Goal: Task Accomplishment & Management: Use online tool/utility

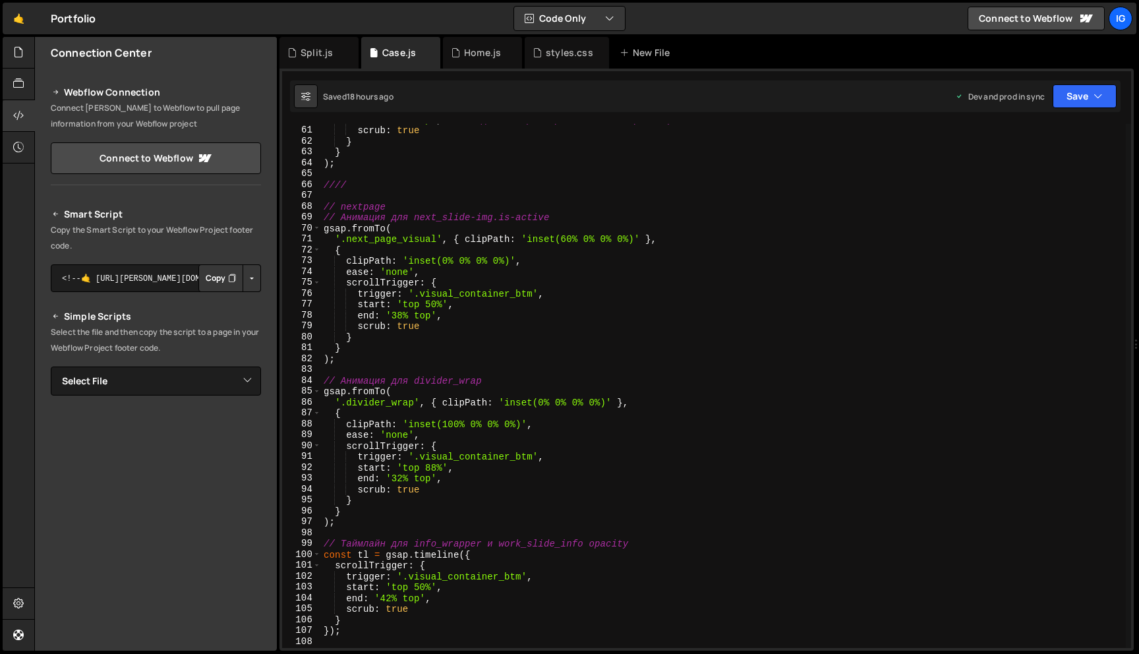
scroll to position [649, 0]
click at [456, 452] on div "end : '80% top' , // когда низ триггера касается верха экрана scrub : true } } …" at bounding box center [723, 389] width 805 height 546
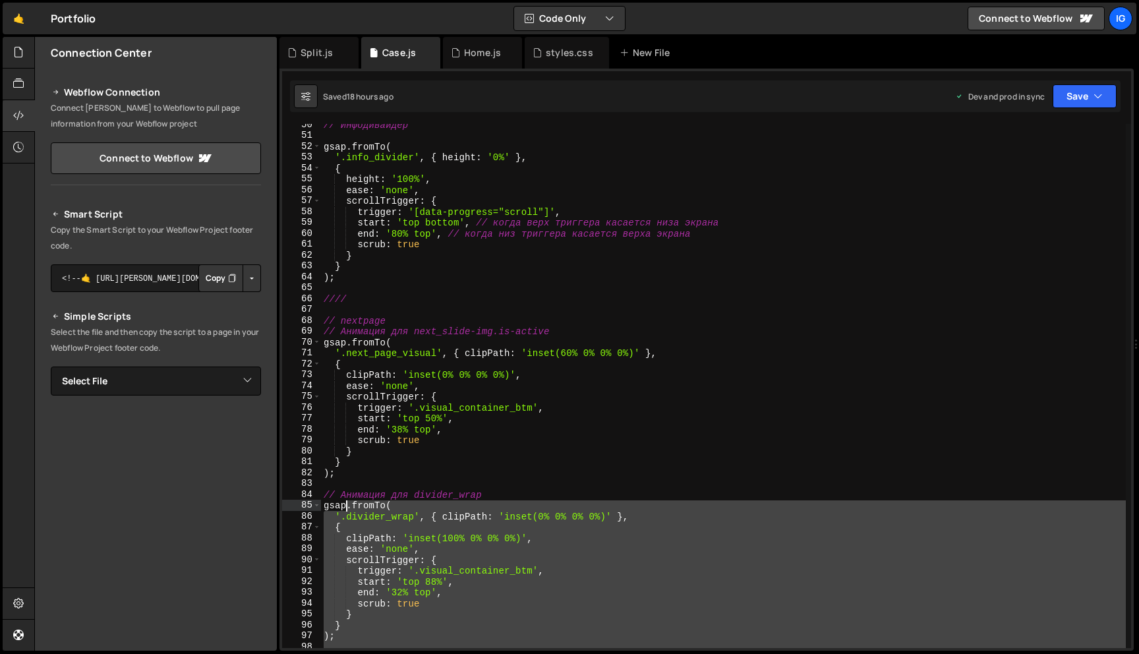
scroll to position [536, 0]
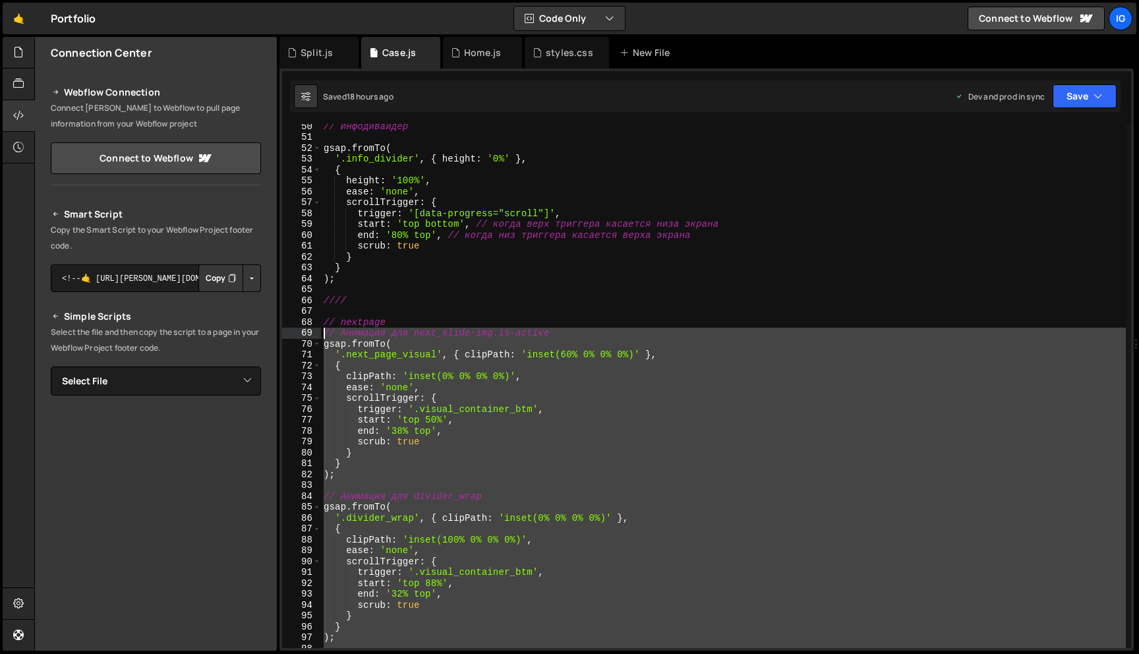
drag, startPoint x: 344, startPoint y: 523, endPoint x: 294, endPoint y: 335, distance: 195.0
click at [294, 335] on div "scrollTrigger: { 50 51 52 53 54 55 56 57 58 59 60 61 62 63 64 65 66 67 68 69 70…" at bounding box center [706, 386] width 849 height 524
click at [350, 351] on div "// Инфодивайдер gsap . fromTo ( '.info_divider' , { height : '0%' } , { height …" at bounding box center [723, 386] width 805 height 524
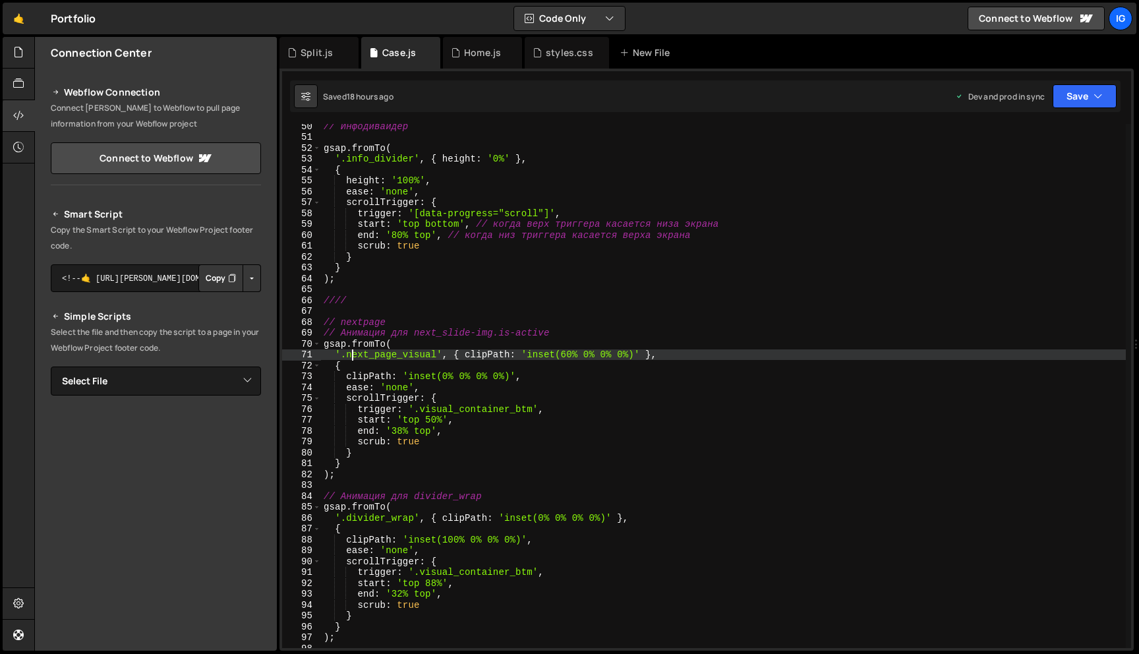
drag, startPoint x: 319, startPoint y: 331, endPoint x: 336, endPoint y: 339, distance: 18.9
click at [339, 341] on div "'.next_page_visual', { clipPath: 'inset(60% 0% 0% 0%)' }, 50 51 52 53 54 55 56 …" at bounding box center [706, 386] width 849 height 524
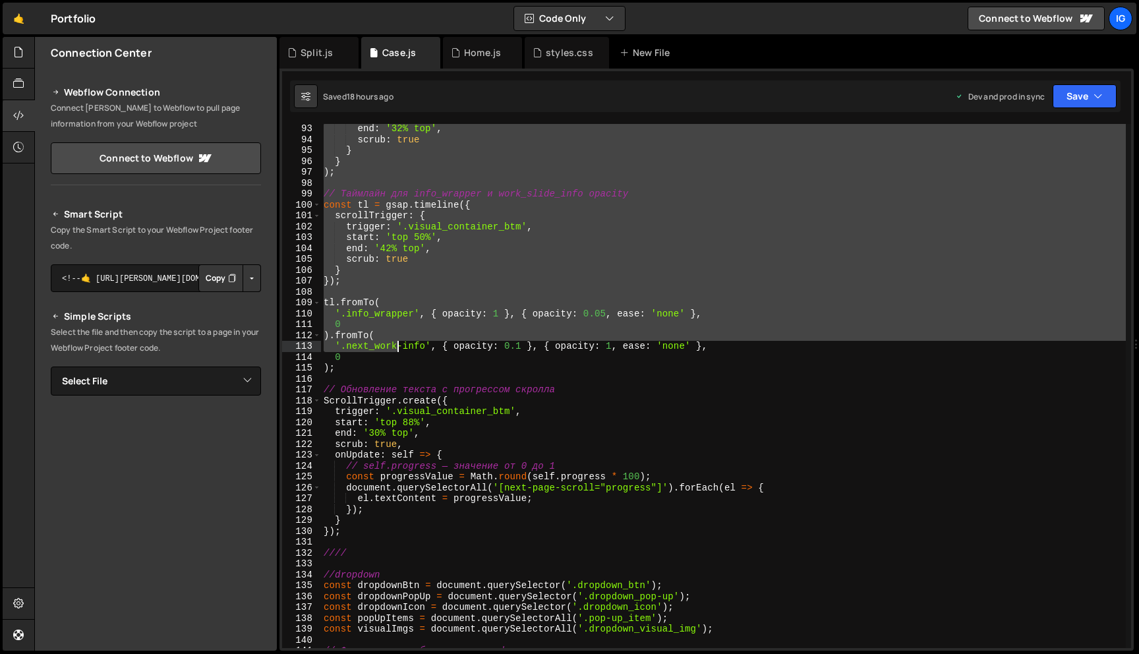
scroll to position [1010, 0]
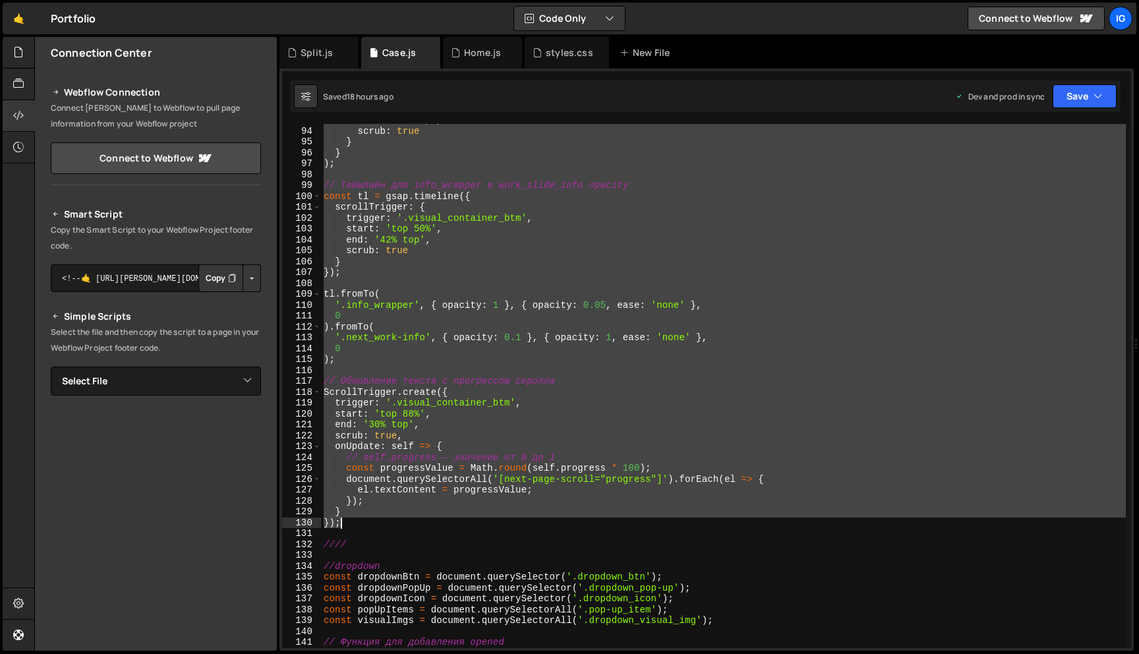
drag, startPoint x: 326, startPoint y: 331, endPoint x: 365, endPoint y: 520, distance: 192.4
click at [365, 520] on div "end : '32% top' , scrub : true } } ) ; // Таймлайн для info_wrapper и work_slid…" at bounding box center [723, 388] width 805 height 546
type textarea "} });"
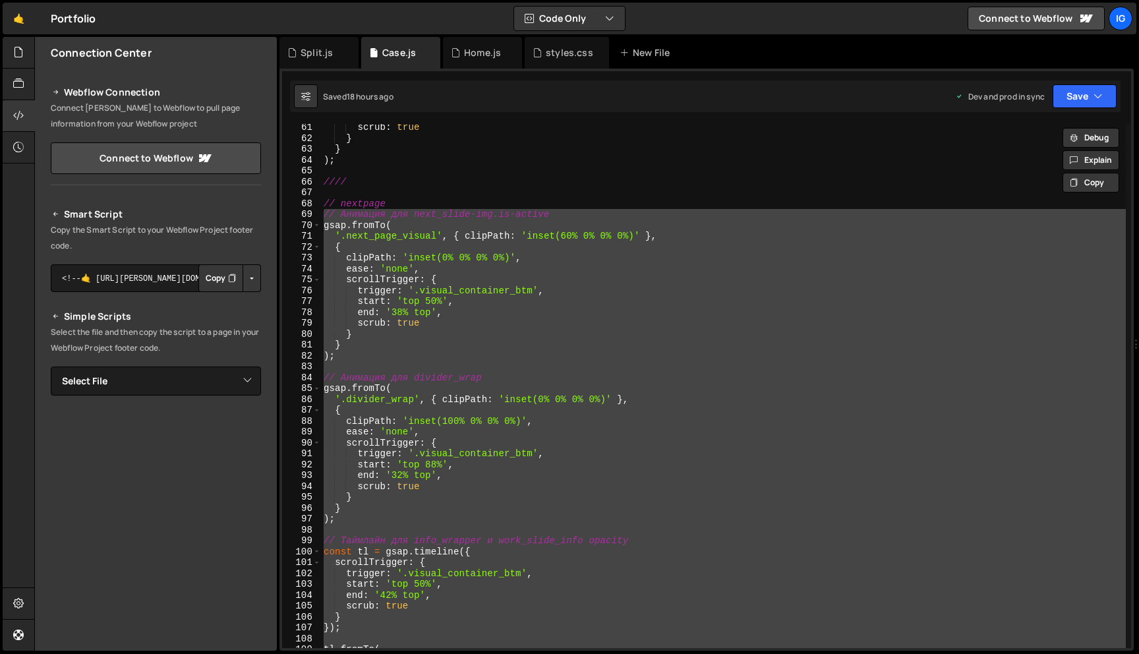
scroll to position [654, 0]
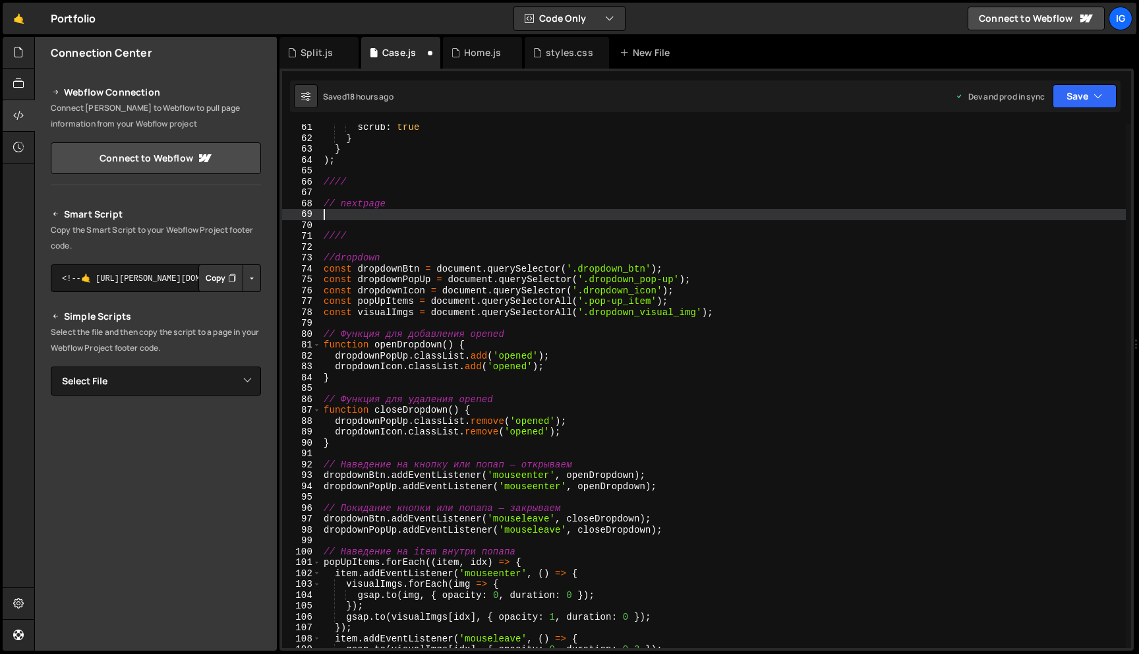
paste textarea "});"
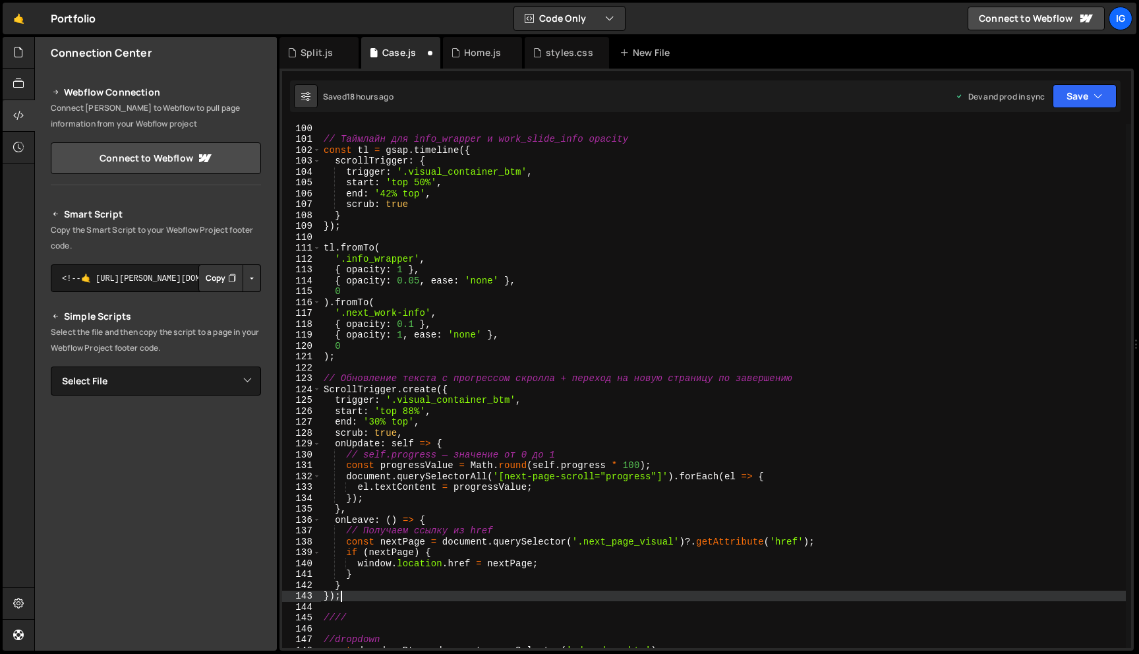
scroll to position [1086, 0]
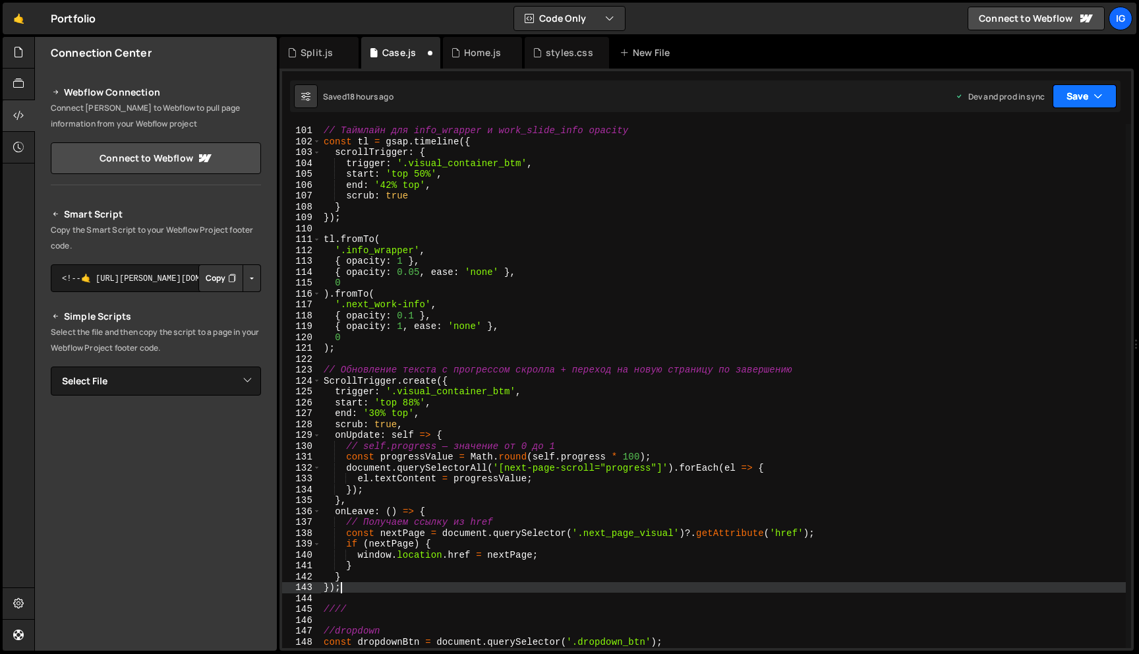
click at [1068, 98] on button "Save" at bounding box center [1084, 96] width 64 height 24
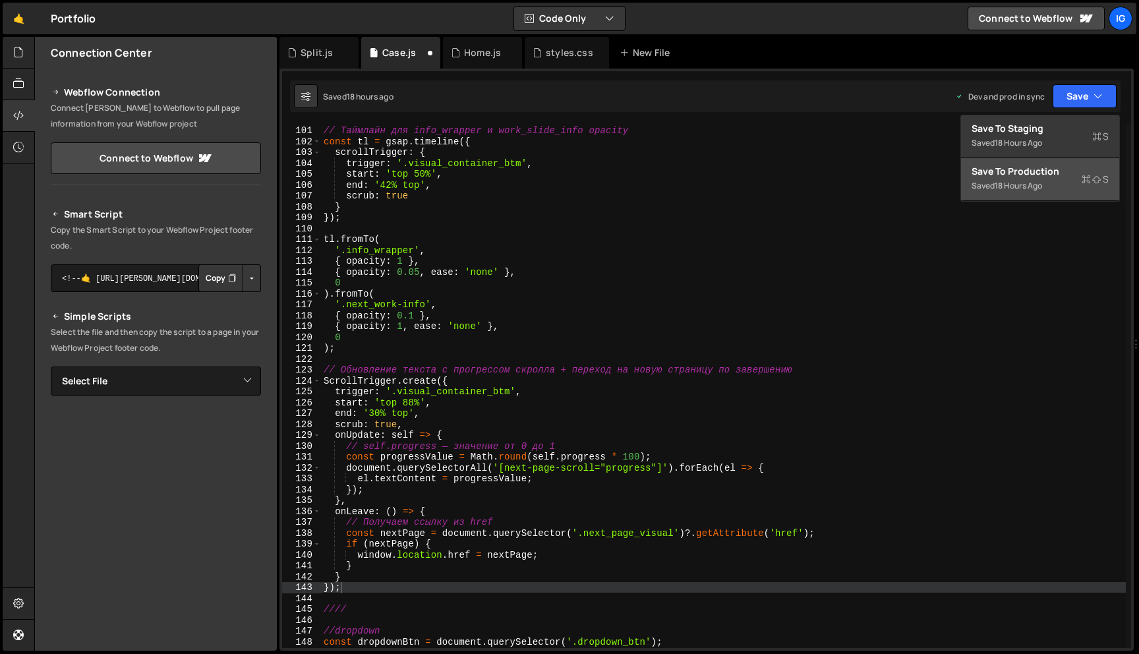
click at [1061, 174] on div "Save to Production S" at bounding box center [1039, 171] width 137 height 13
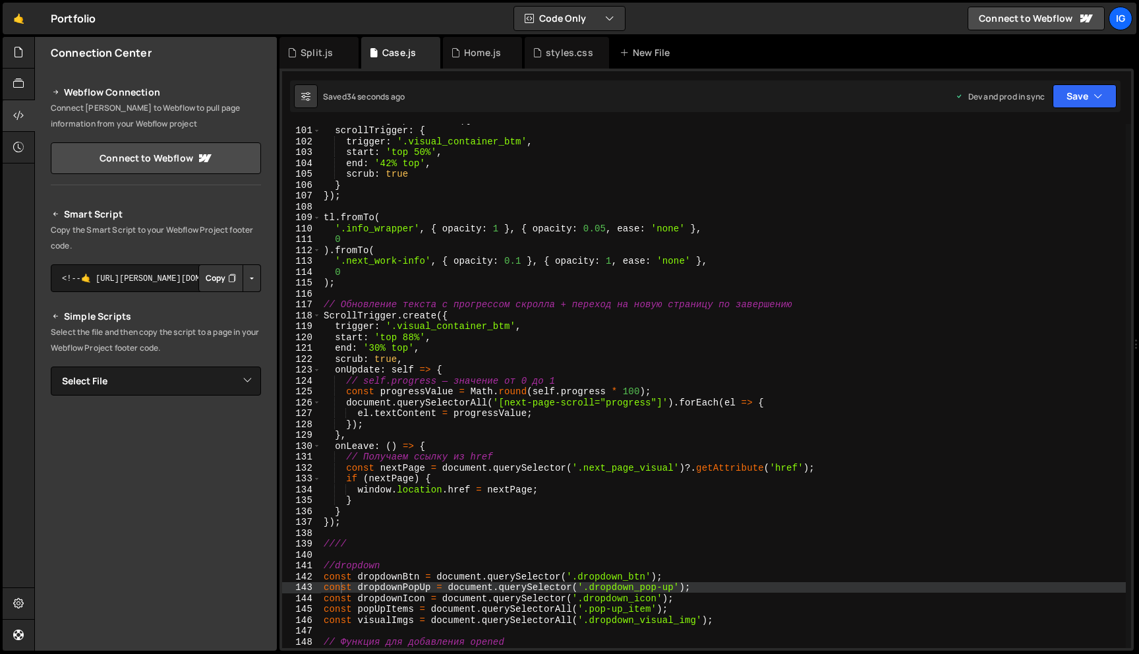
click at [558, 322] on div "const tl = gsap . timeline ({ scrollTrigger : { trigger : '.visual_container_bt…" at bounding box center [723, 387] width 805 height 546
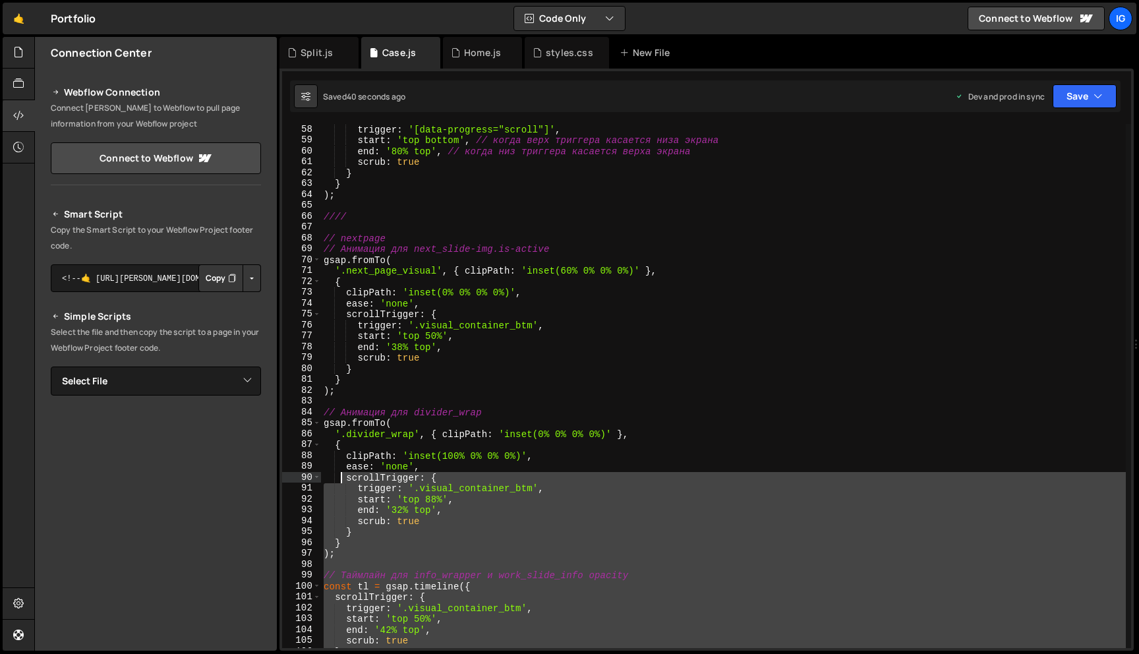
scroll to position [573, 0]
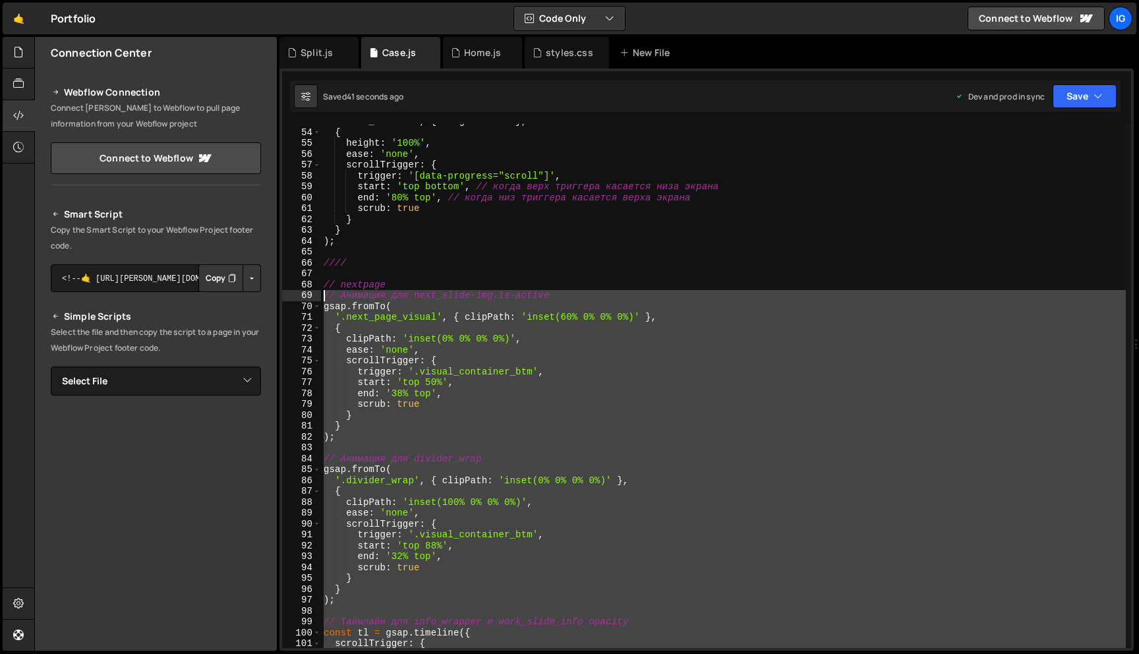
drag, startPoint x: 348, startPoint y: 523, endPoint x: 310, endPoint y: 294, distance: 231.7
click at [310, 295] on div "trigger: '.visual_container_btm', 53 54 55 56 57 58 59 60 61 62 63 64 65 66 67 …" at bounding box center [706, 386] width 849 height 524
type textarea "// Анимация для next_slide-img.is-active gsap.fromTo("
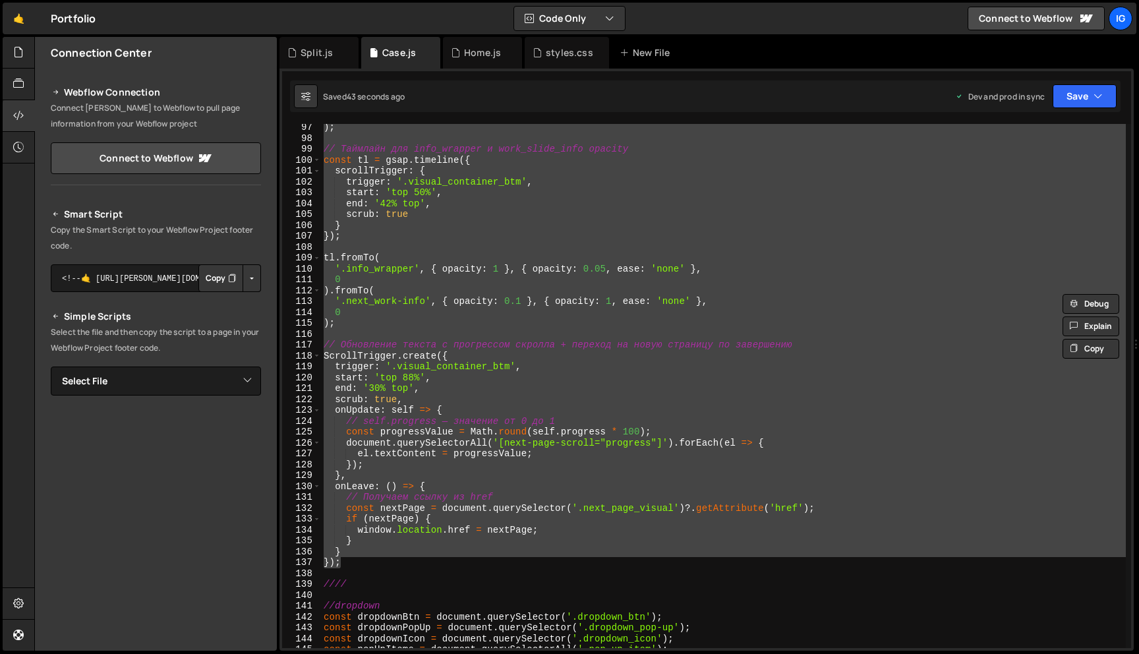
scroll to position [739, 0]
type textarea "ч"
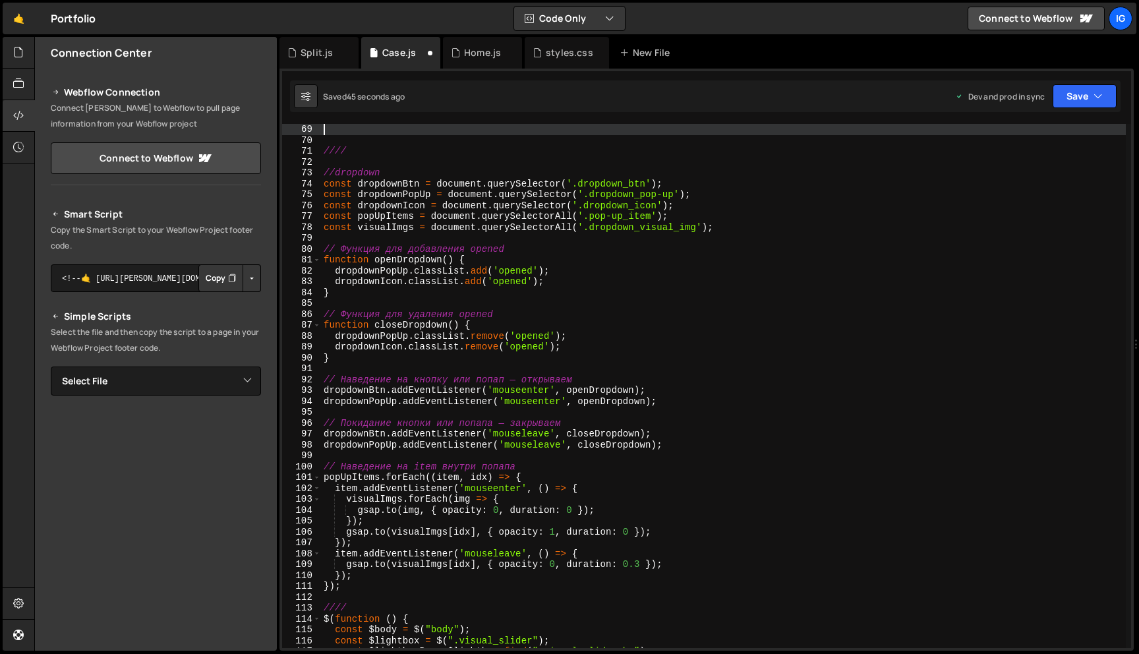
paste textarea "});"
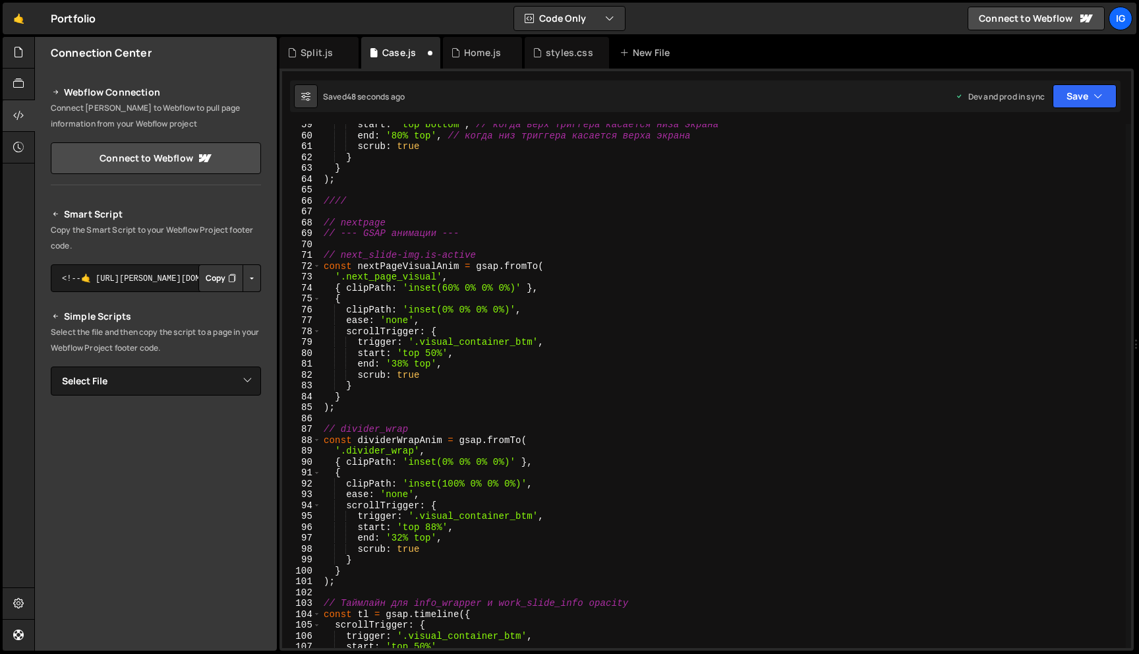
scroll to position [571, 0]
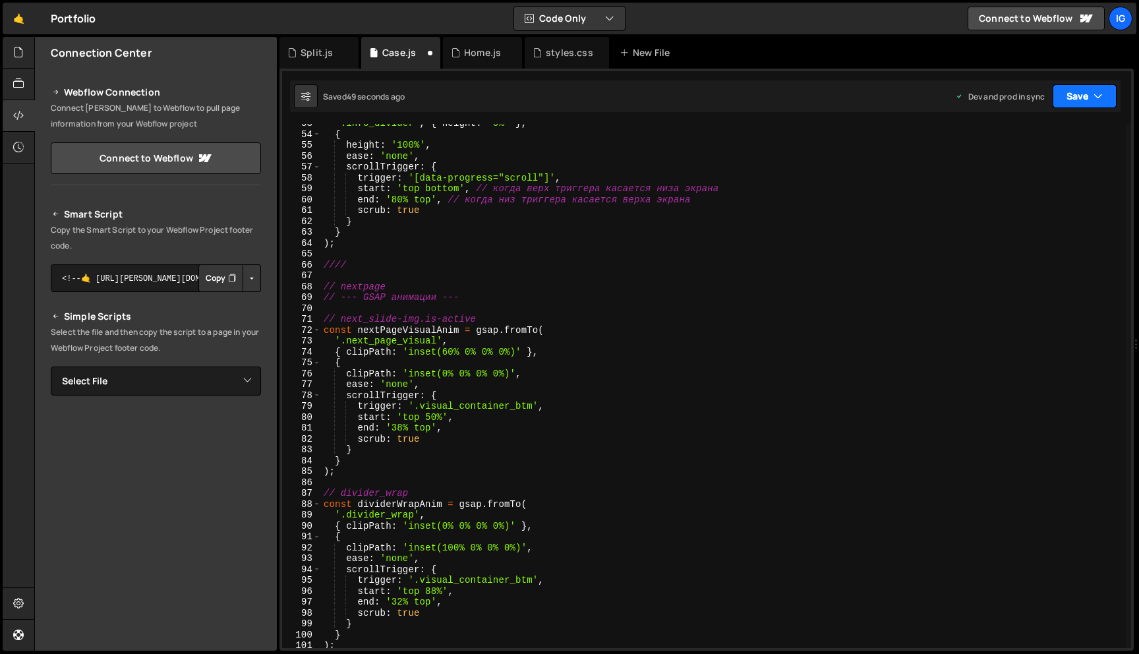
click at [1097, 98] on icon "button" at bounding box center [1097, 96] width 9 height 13
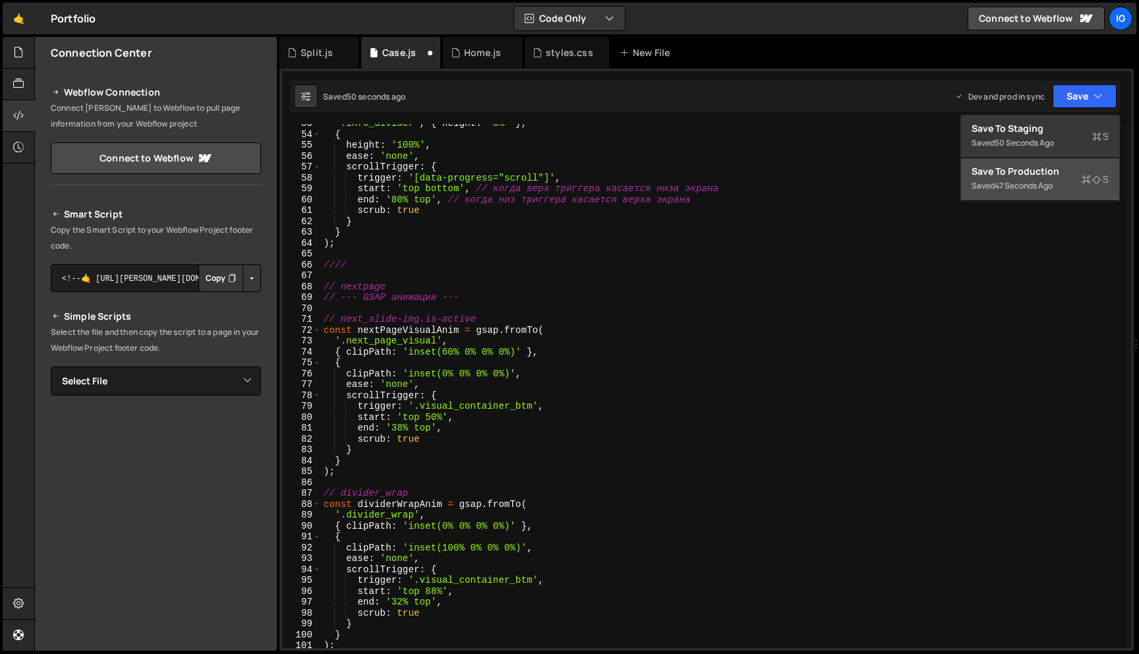
click at [1016, 189] on div "47 seconds ago" at bounding box center [1023, 185] width 58 height 11
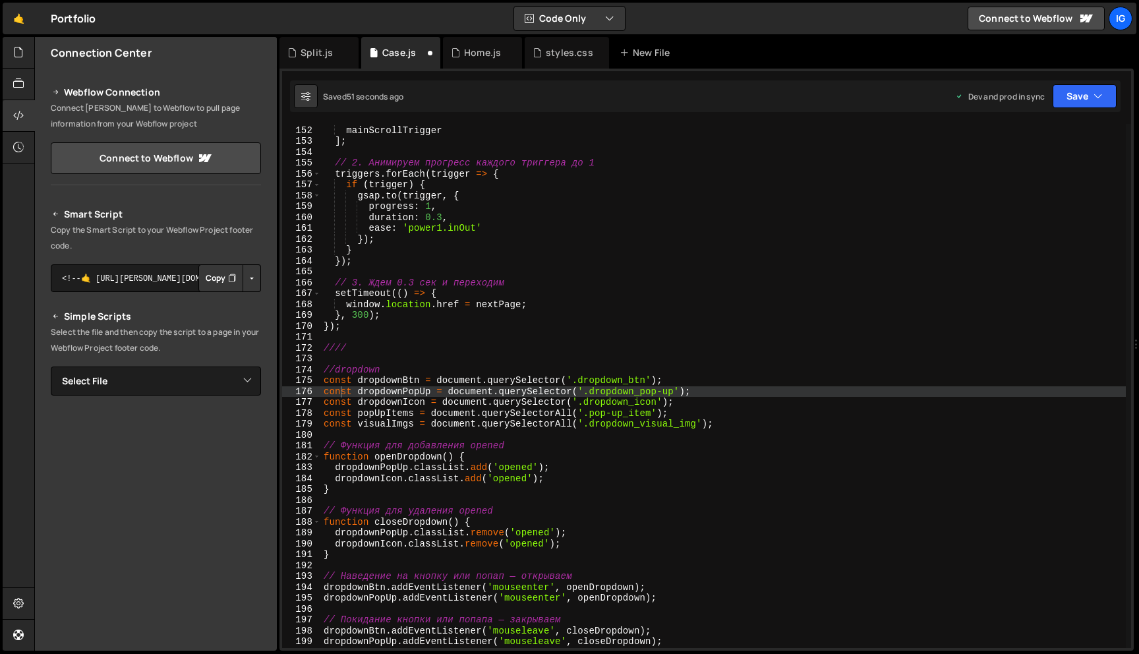
scroll to position [1641, 0]
click at [492, 304] on div "tl . scrollTrigger , mainScrollTrigger ] ; // 2. Анимируем прогресс каждого три…" at bounding box center [723, 387] width 805 height 546
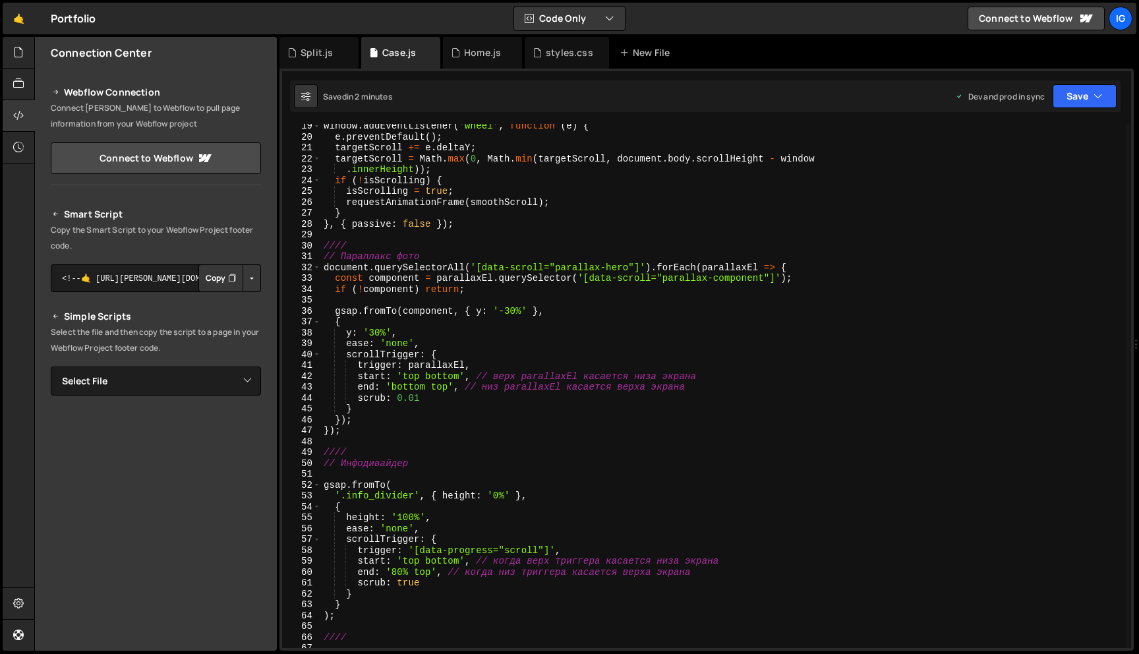
scroll to position [0, 0]
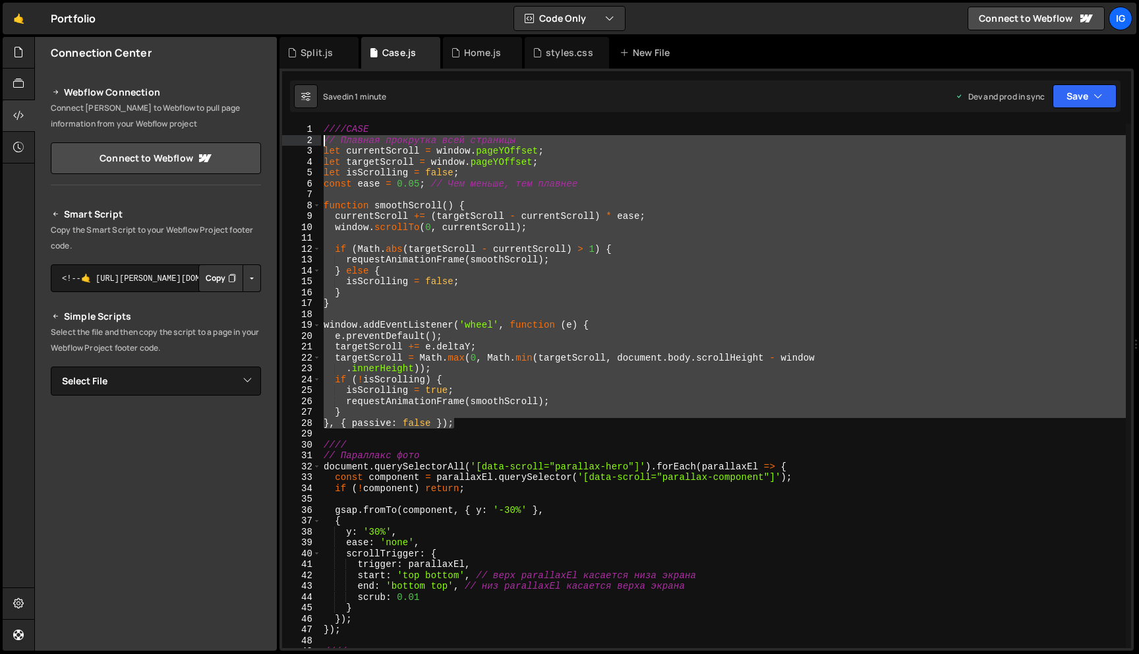
drag, startPoint x: 462, startPoint y: 425, endPoint x: 273, endPoint y: 142, distance: 340.1
click at [273, 142] on div "Files New File Javascript files 0 Case.js 0 0 Split.js 0 0 Home.js 0 0" at bounding box center [586, 344] width 1104 height 614
click at [462, 418] on div "////CASE // Плавная прокрутка всей страницы let currentScroll = window . pageYO…" at bounding box center [723, 397] width 805 height 546
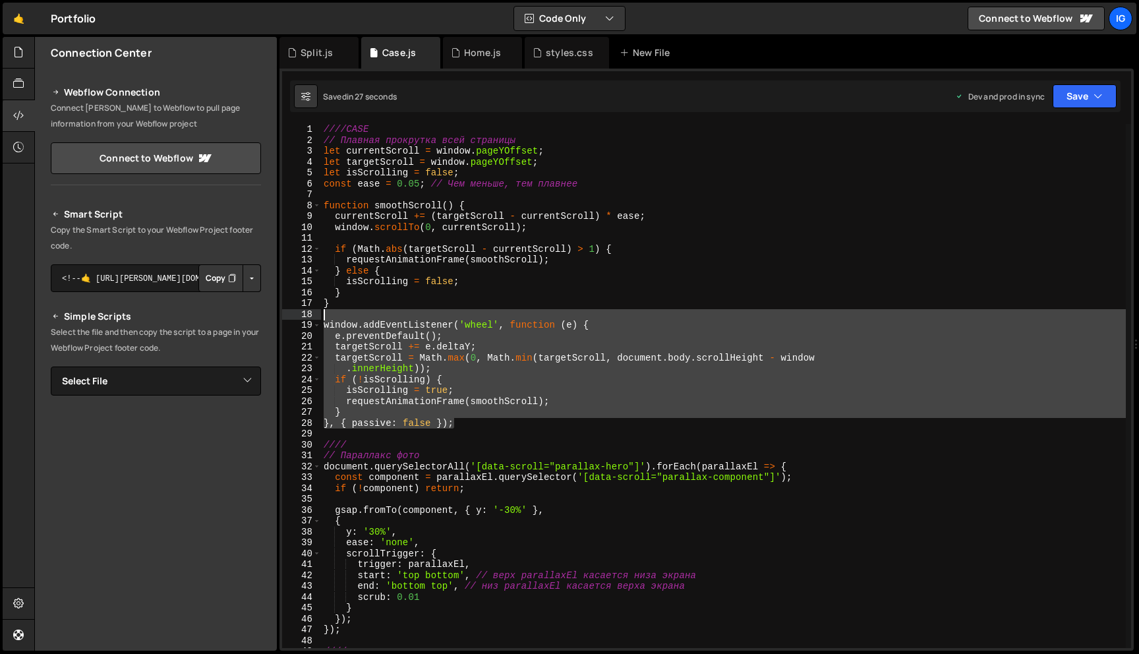
drag, startPoint x: 478, startPoint y: 424, endPoint x: 403, endPoint y: 311, distance: 136.0
click at [403, 310] on div "////CASE // Плавная прокрутка всей страницы let currentScroll = window . pageYO…" at bounding box center [723, 397] width 805 height 546
click at [369, 227] on div "////CASE // Плавная прокрутка всей страницы let currentScroll = window . pageYO…" at bounding box center [723, 397] width 805 height 546
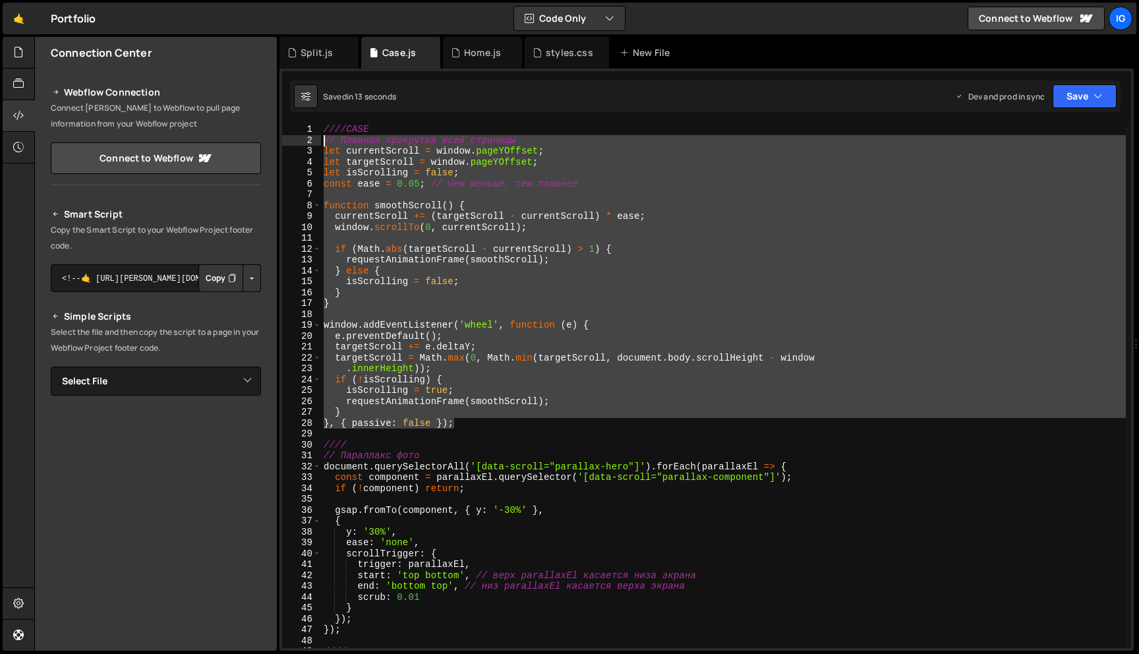
drag, startPoint x: 459, startPoint y: 425, endPoint x: 316, endPoint y: 144, distance: 315.0
click at [316, 144] on div "window.scrollTo(0, currentScroll); 1 2 3 4 5 6 7 8 9 10 11 12 13 14 15 16 17 18…" at bounding box center [706, 386] width 849 height 524
type textarea "// Плавная прокрутка всей страницы let currentScroll = window.pageYOffset;"
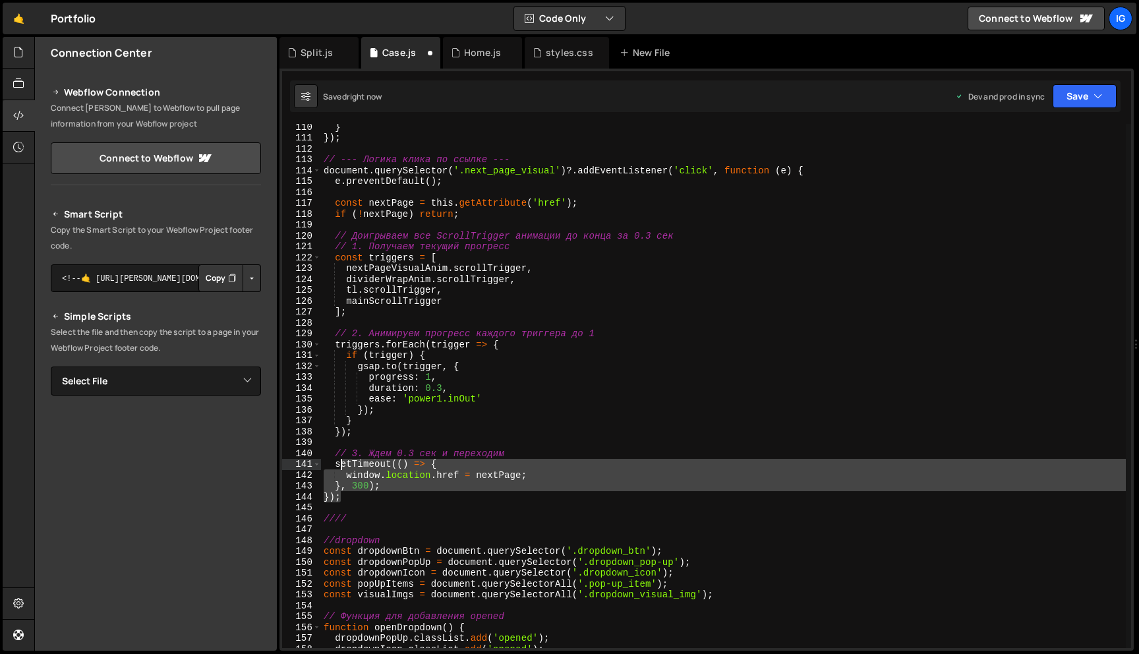
scroll to position [1148, 0]
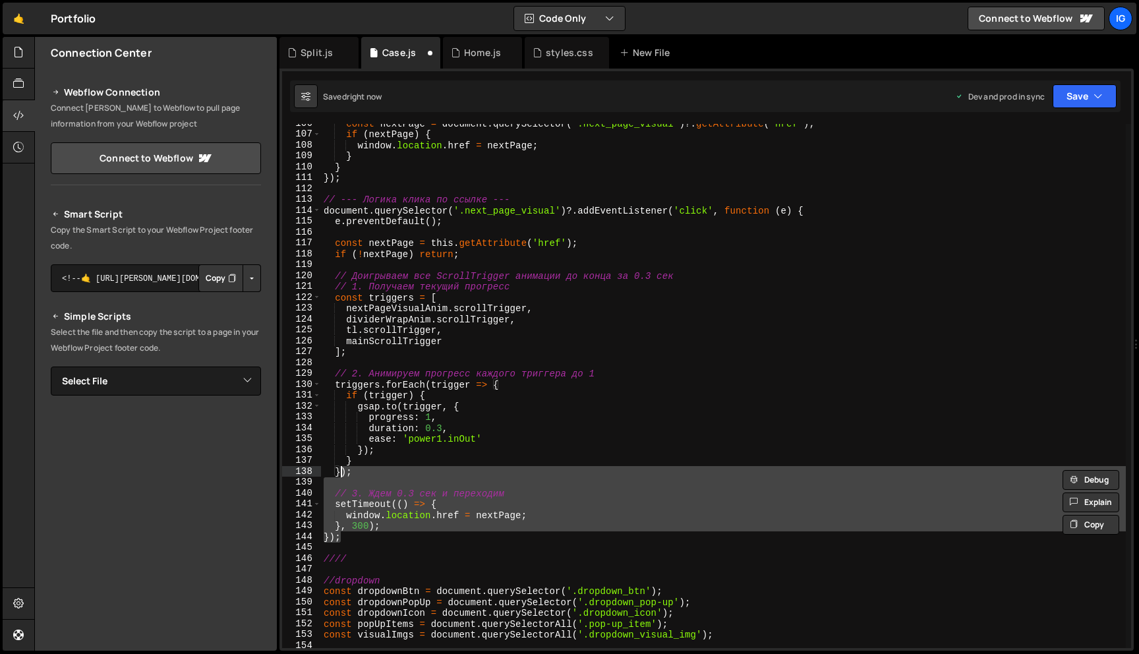
click at [349, 526] on div "const nextPage = document . querySelector ( '.next_page_visual' ) ?. getAttribu…" at bounding box center [723, 386] width 805 height 524
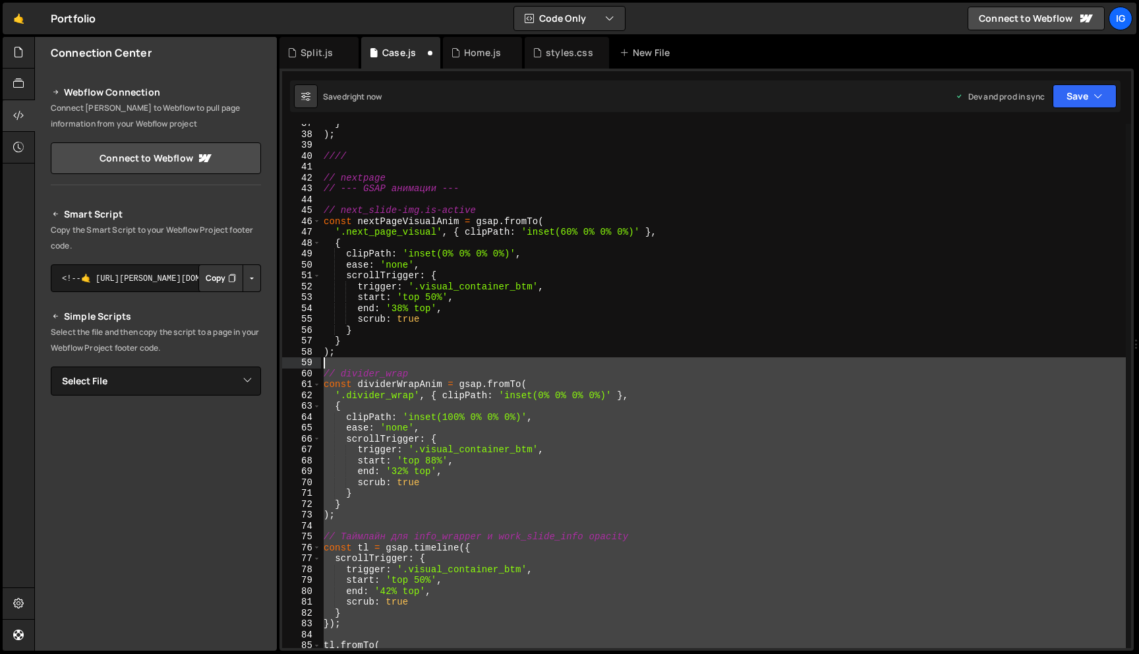
scroll to position [278, 0]
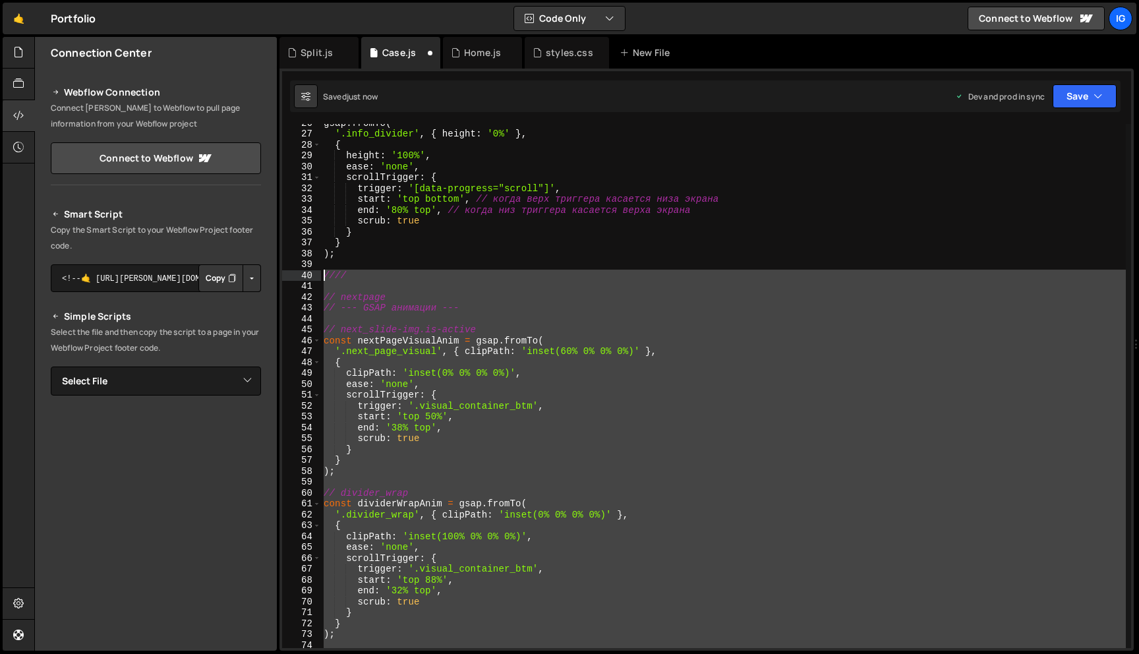
drag, startPoint x: 349, startPoint y: 539, endPoint x: 309, endPoint y: 277, distance: 264.7
click at [309, 277] on div "}, 300); 26 27 28 29 30 31 32 33 34 35 36 37 38 39 40 41 42 43 44 45 46 47 48 4…" at bounding box center [706, 386] width 849 height 524
type textarea "////"
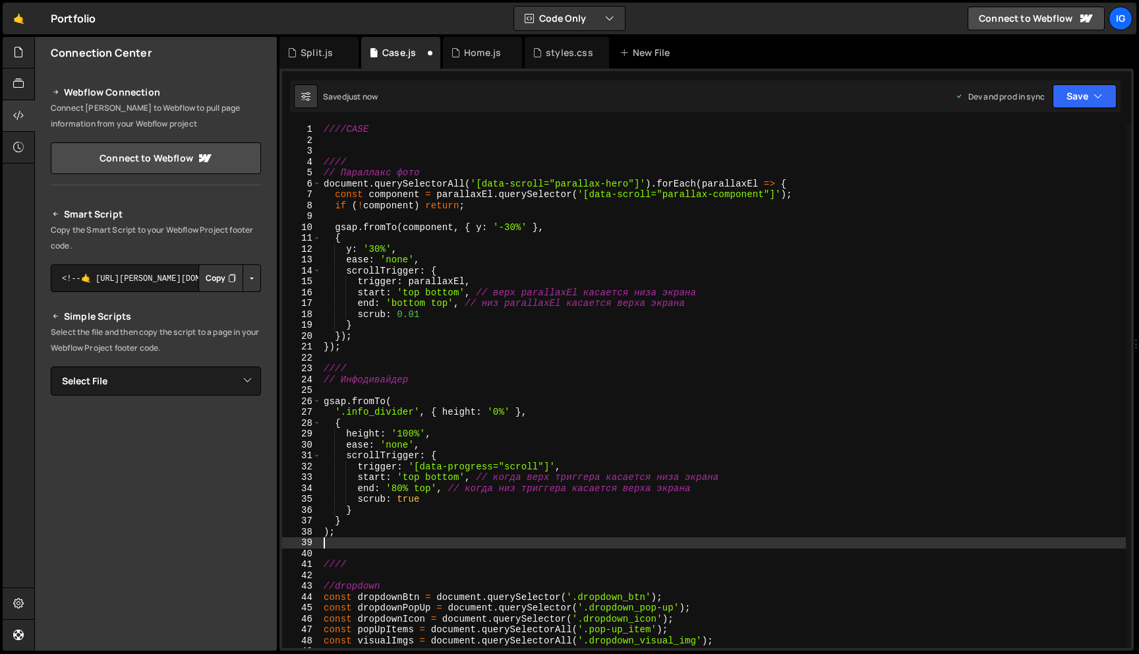
scroll to position [0, 0]
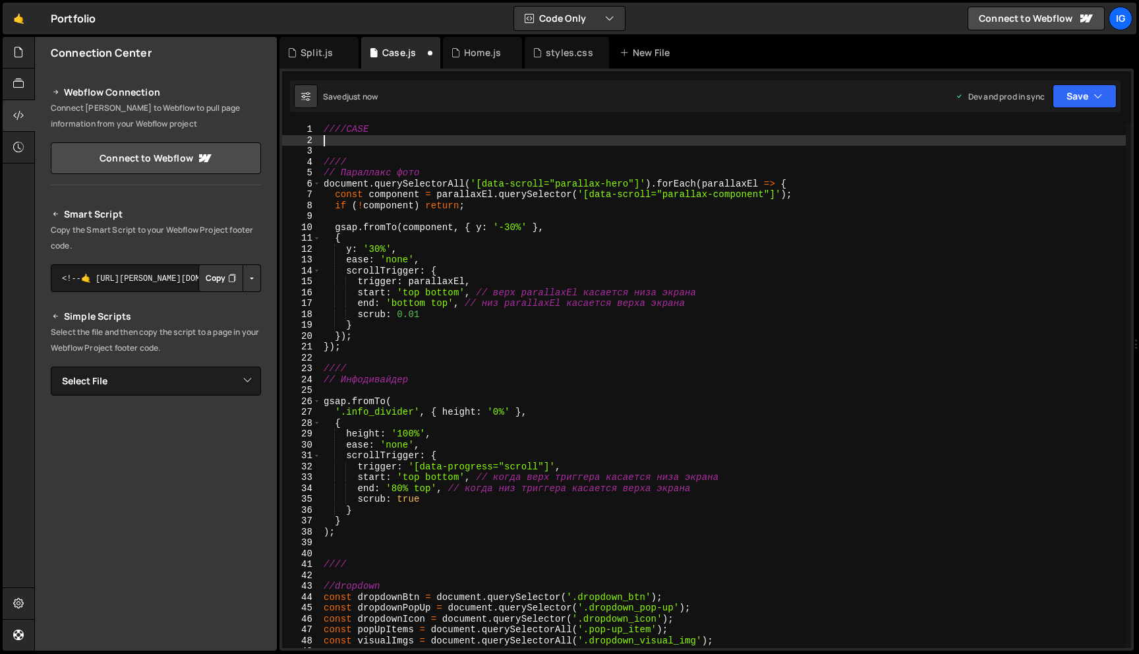
click at [334, 143] on div "////CASE //// // Параллакс фото document . querySelectorAll ( '[data-scroll="pa…" at bounding box center [723, 397] width 805 height 546
paste textarea "});"
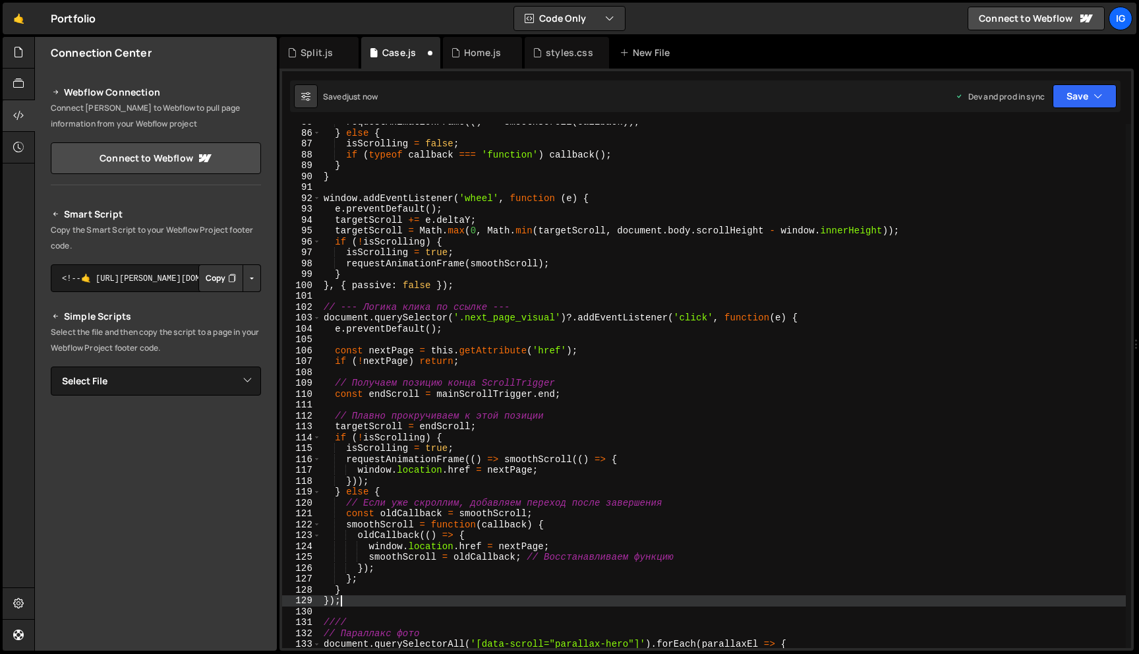
scroll to position [920, 0]
click at [1096, 103] on button "Save" at bounding box center [1084, 96] width 64 height 24
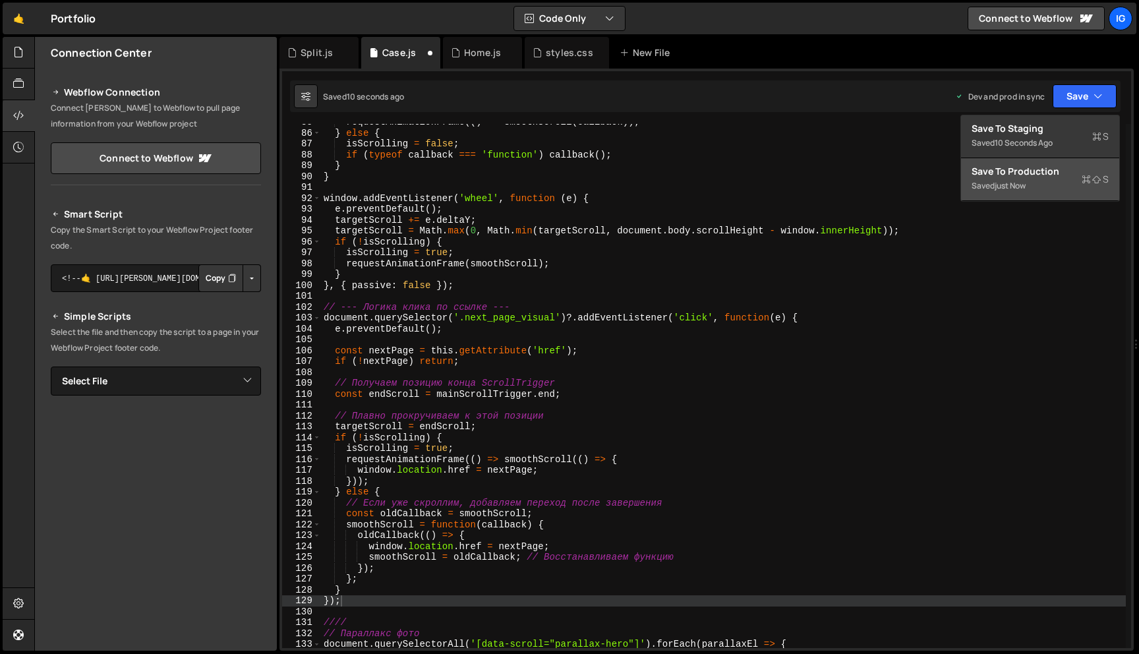
click at [1053, 178] on div "Saved just now" at bounding box center [1039, 186] width 137 height 16
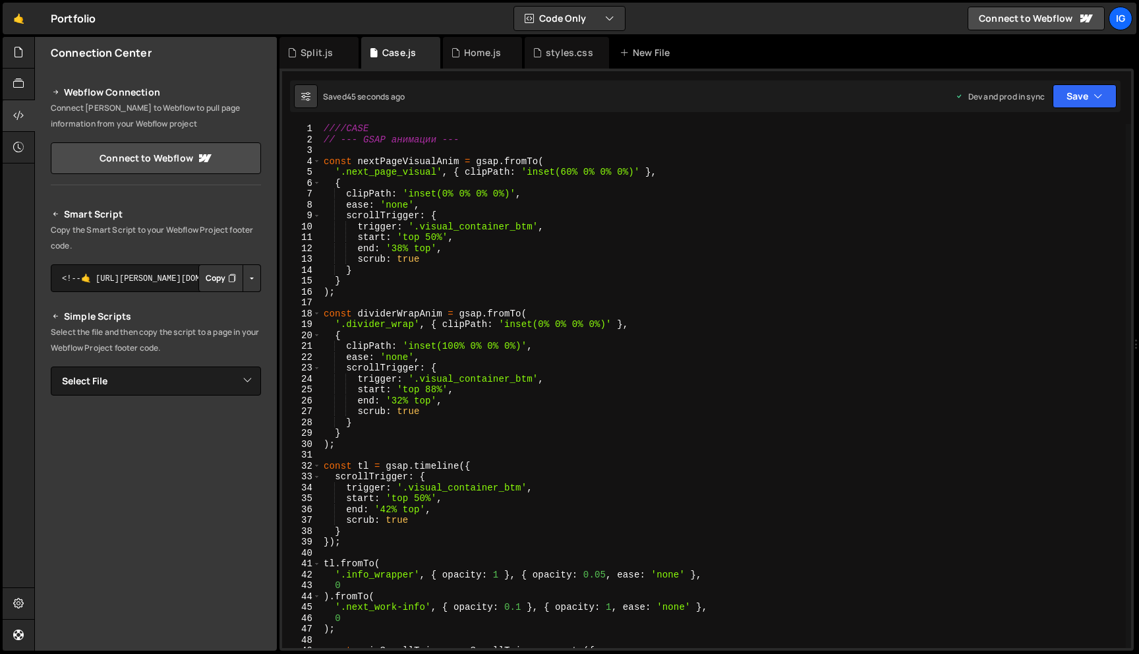
scroll to position [0, 0]
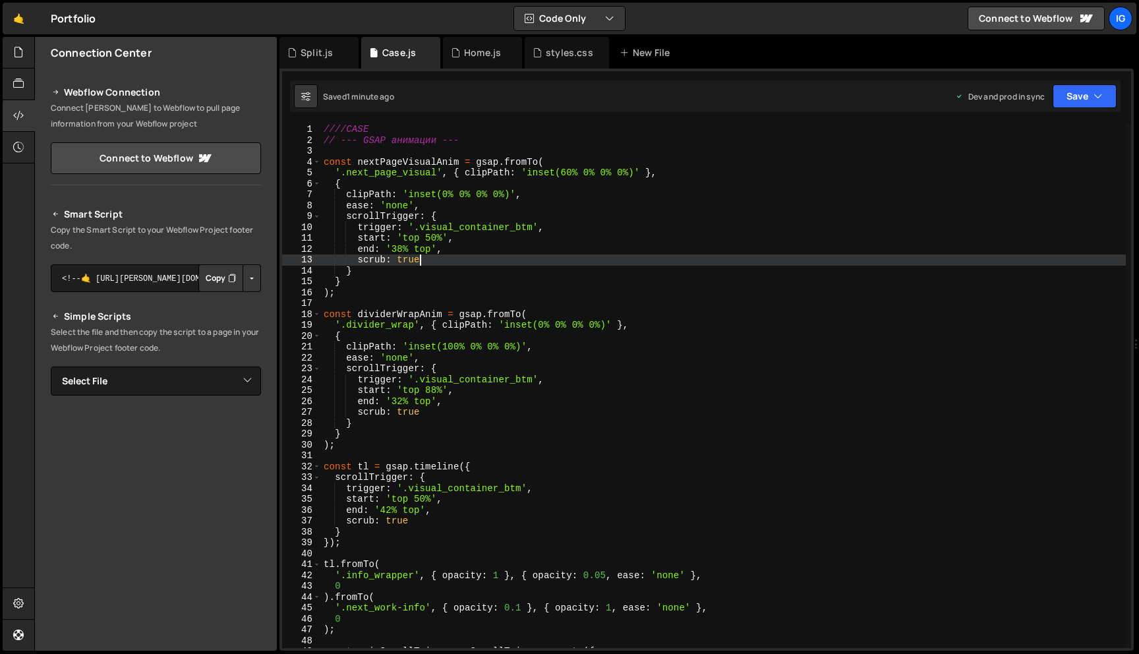
click at [496, 262] on div "////CASE // --- GSAP анимации --- const nextPageVisualAnim = gsap . fromTo ( '.…" at bounding box center [723, 397] width 805 height 546
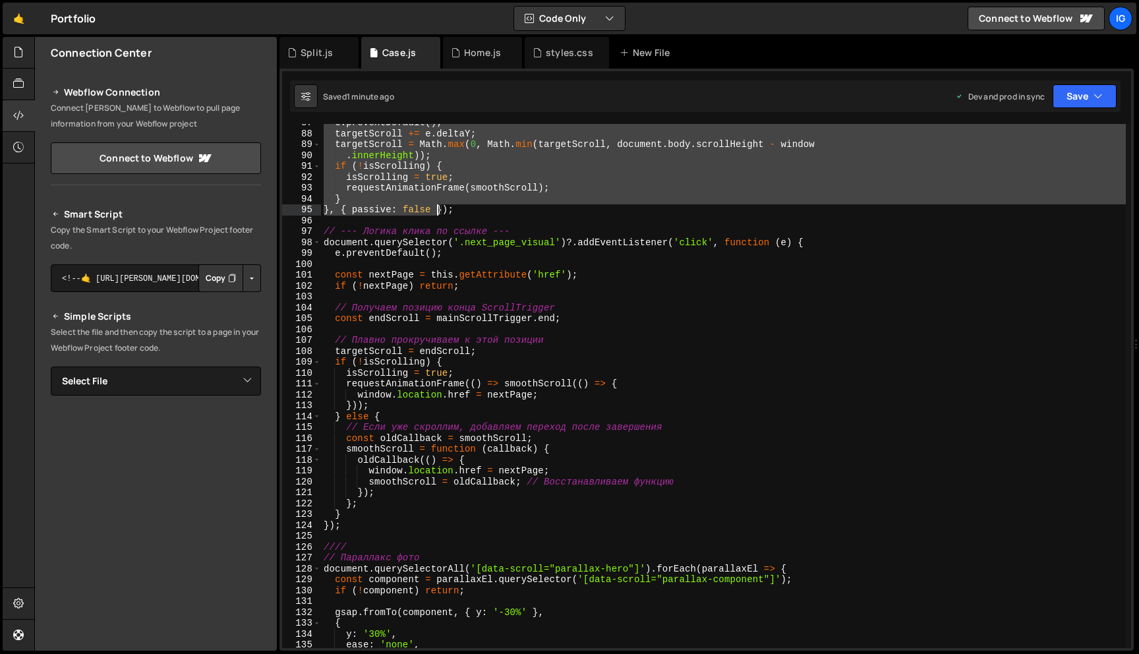
scroll to position [980, 0]
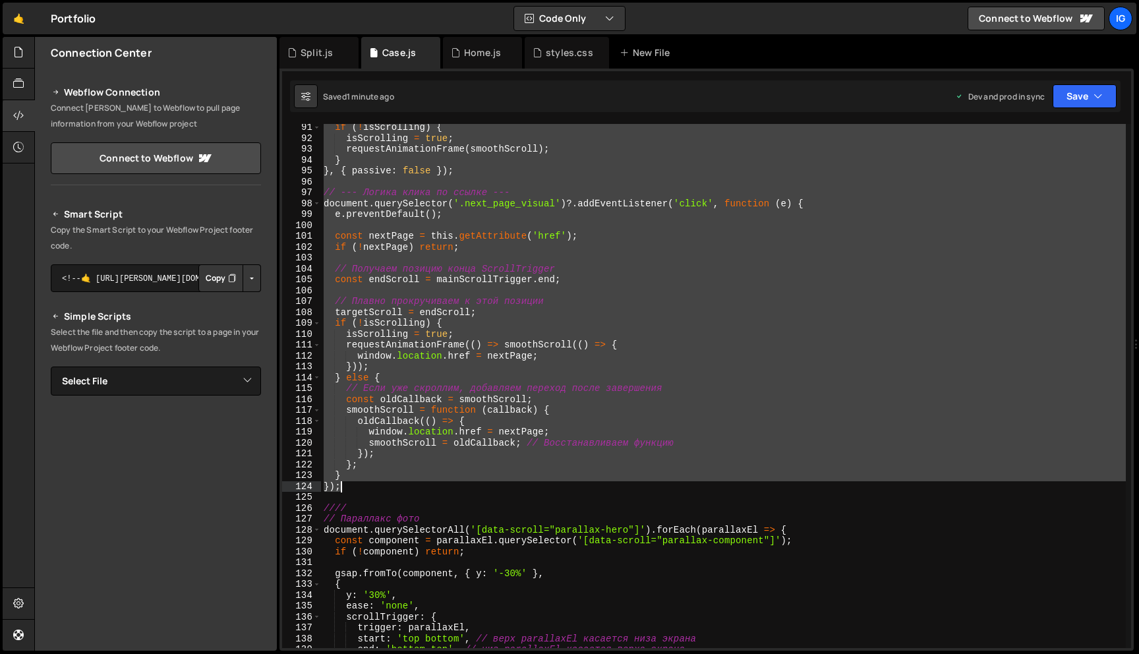
drag, startPoint x: 322, startPoint y: 142, endPoint x: 385, endPoint y: 484, distance: 348.5
click at [385, 484] on div "if ( ! isScrolling ) { isScrolling = true ; requestAnimationFrame ( smoothScrol…" at bounding box center [723, 395] width 805 height 546
type textarea "} });"
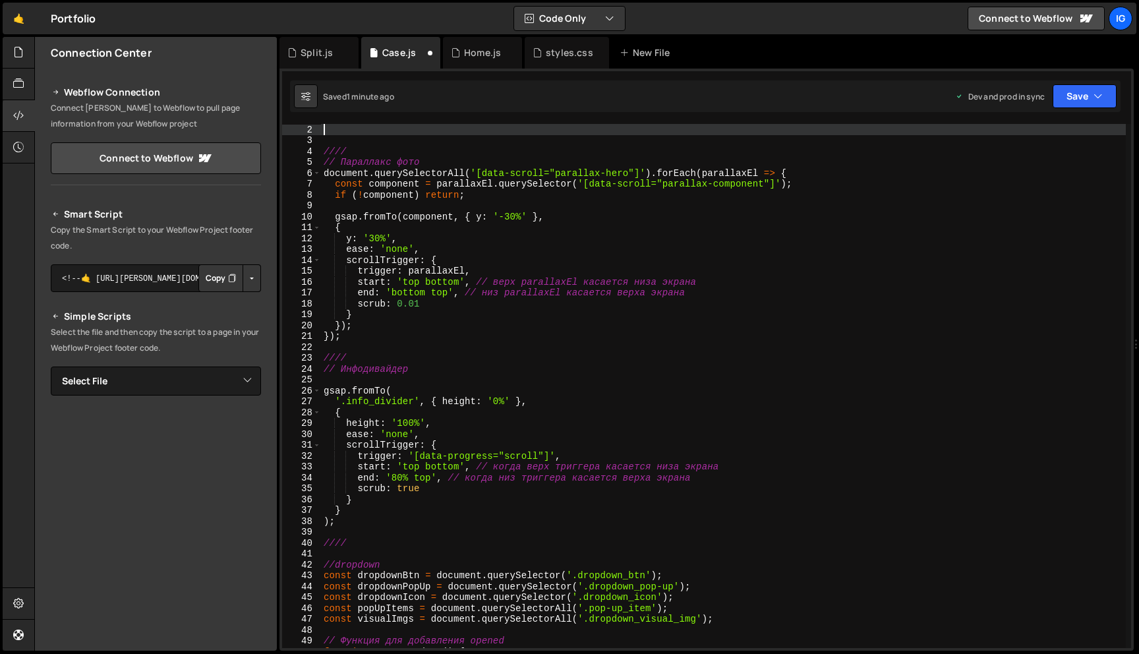
paste textarea "});"
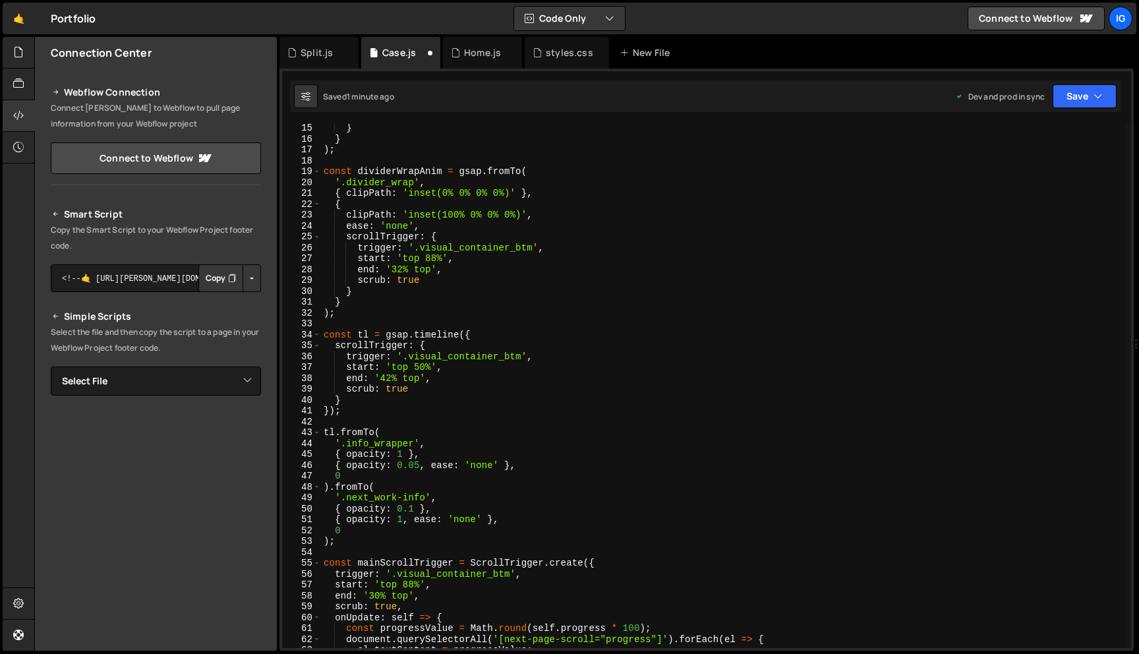
scroll to position [0, 0]
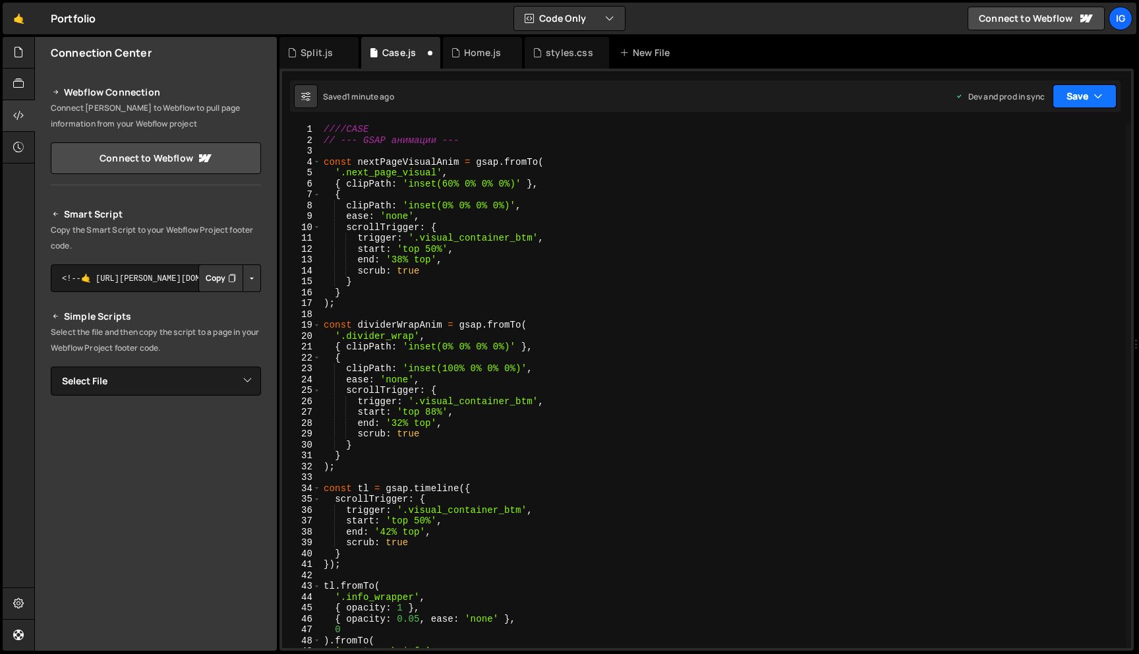
click at [1099, 92] on icon "button" at bounding box center [1097, 96] width 9 height 13
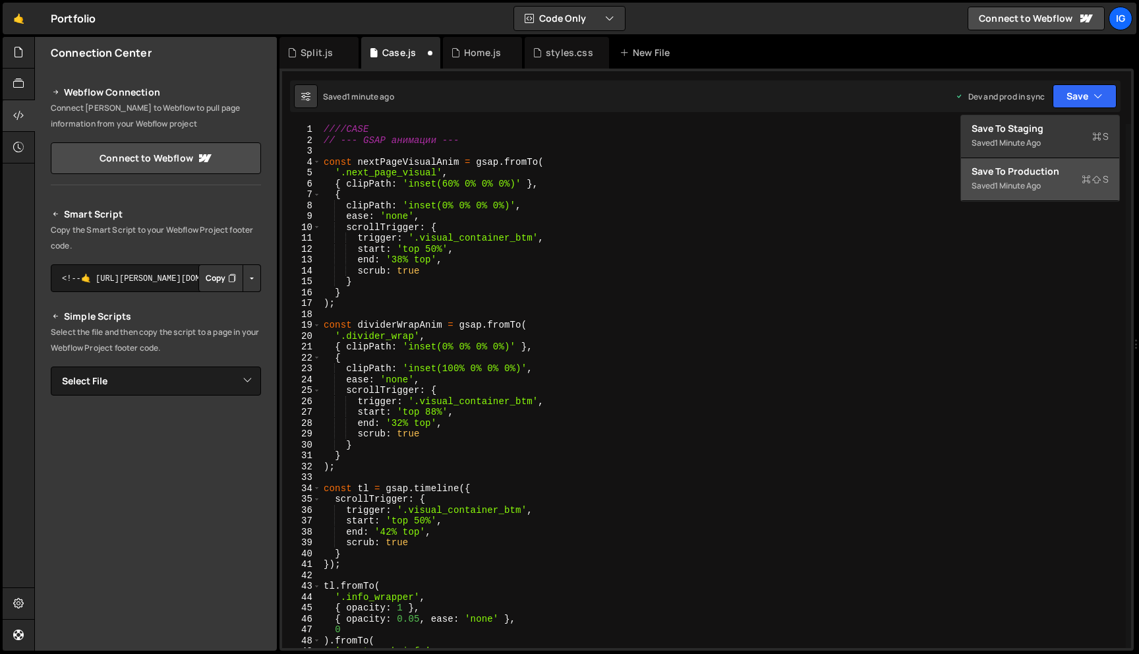
click at [1050, 189] on div "Saved 1 minute ago" at bounding box center [1039, 186] width 137 height 16
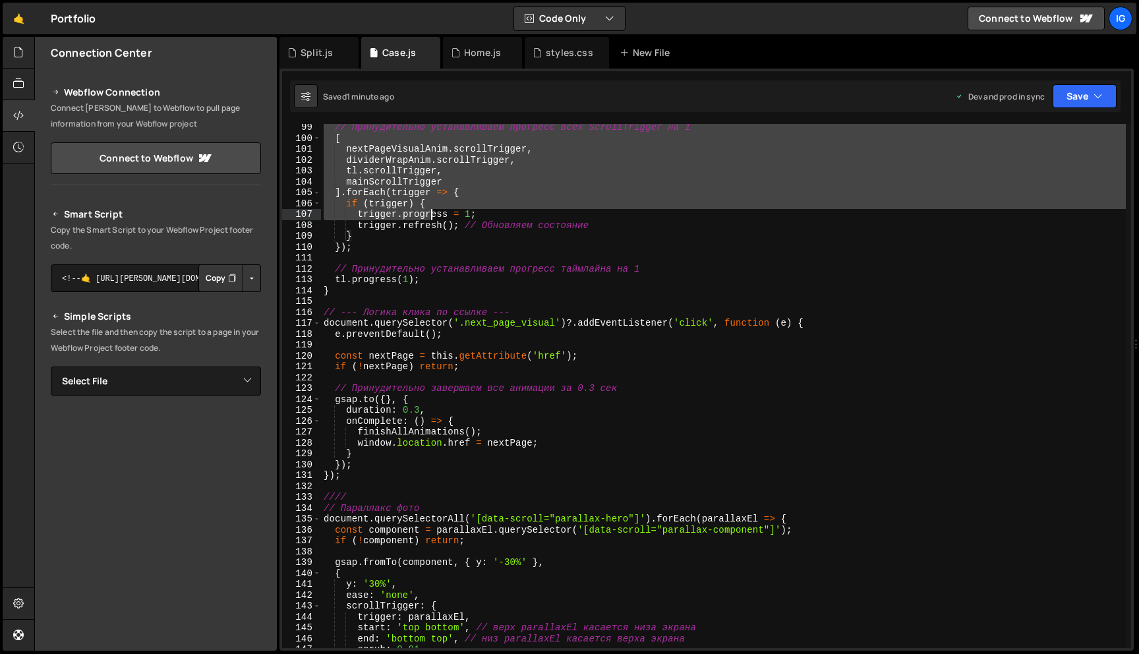
scroll to position [1084, 0]
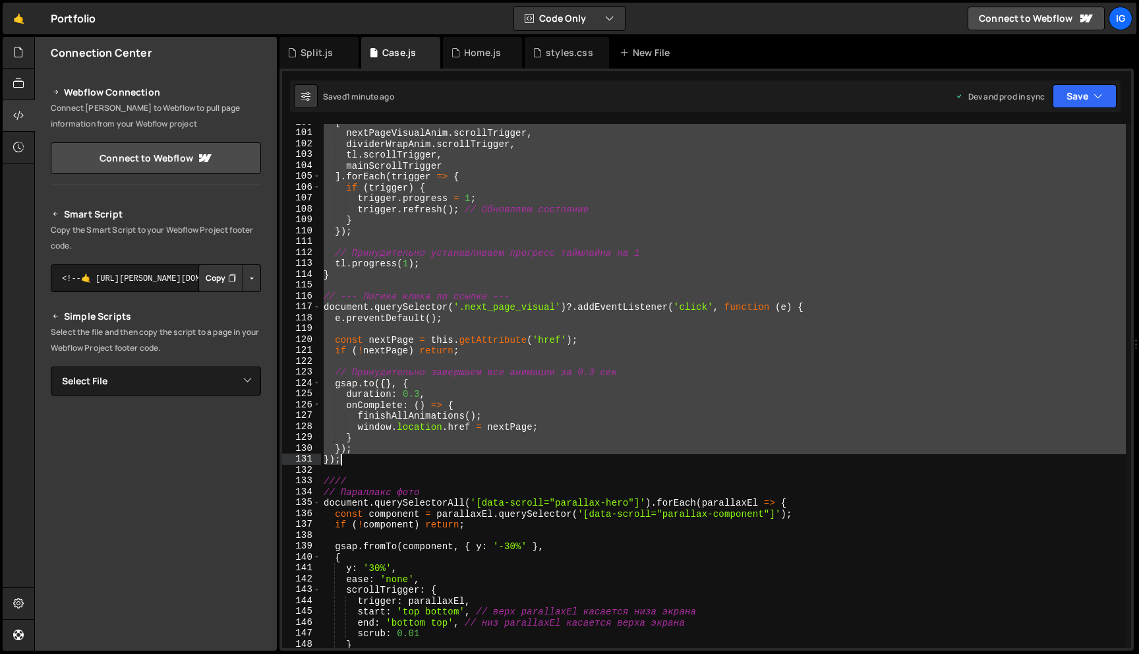
drag, startPoint x: 324, startPoint y: 143, endPoint x: 380, endPoint y: 460, distance: 321.9
click at [380, 460] on div "[ nextPageVisualAnim . scrollTrigger , dividerWrapAnim . scrollTrigger , tl . s…" at bounding box center [723, 390] width 805 height 546
type textarea "}); });"
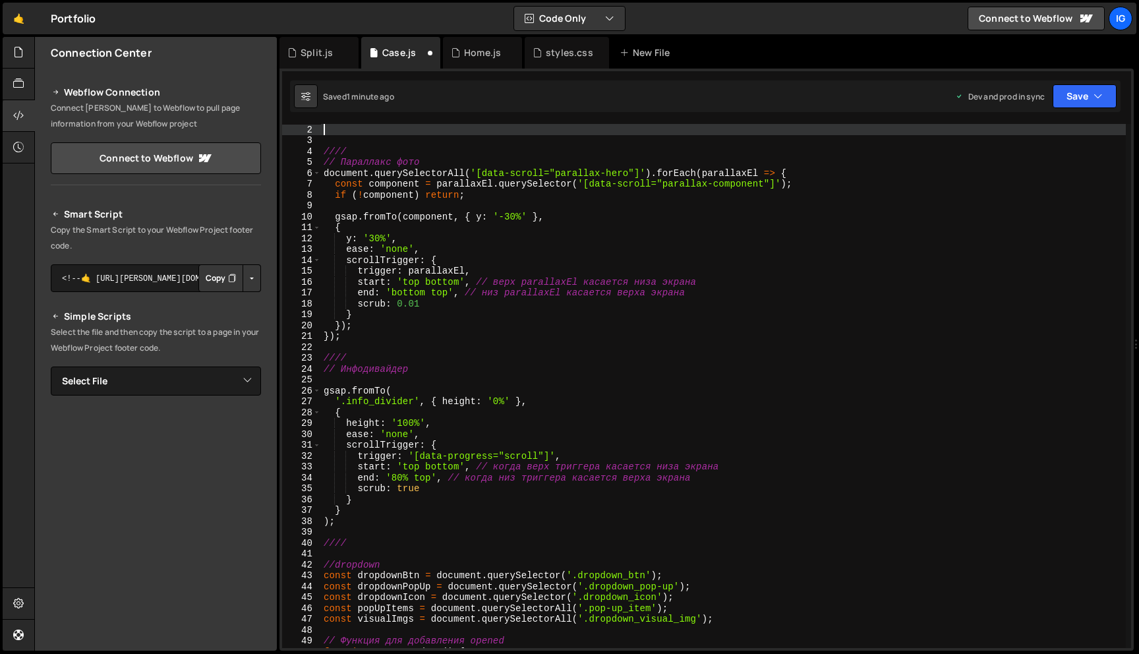
paste textarea "});"
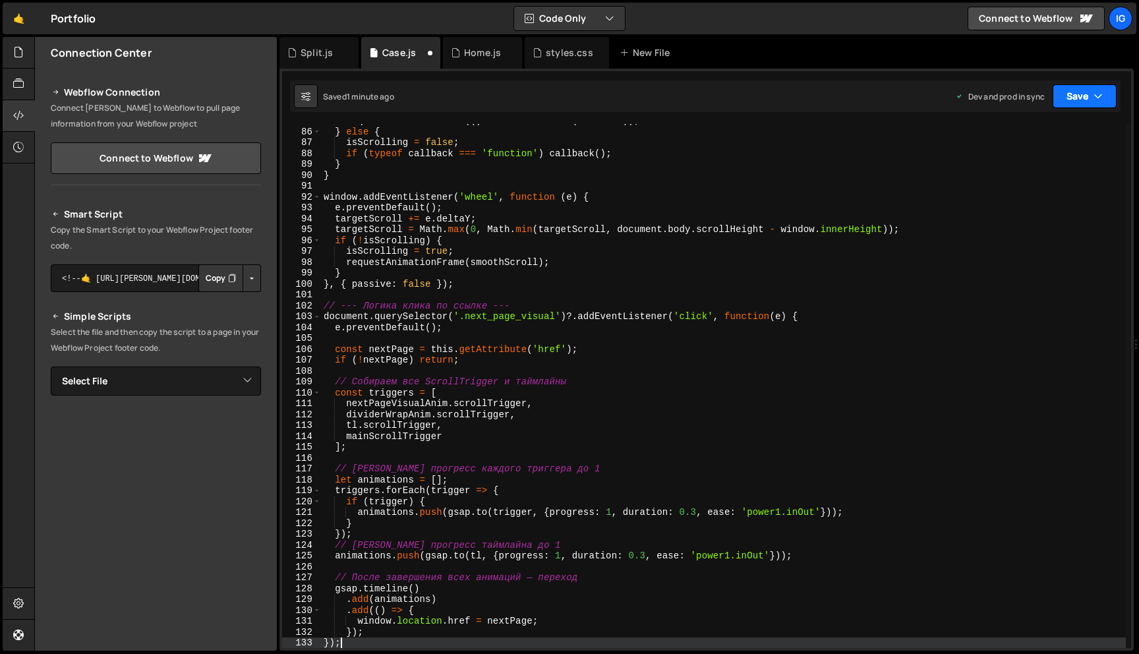
click at [1084, 105] on button "Save" at bounding box center [1084, 96] width 64 height 24
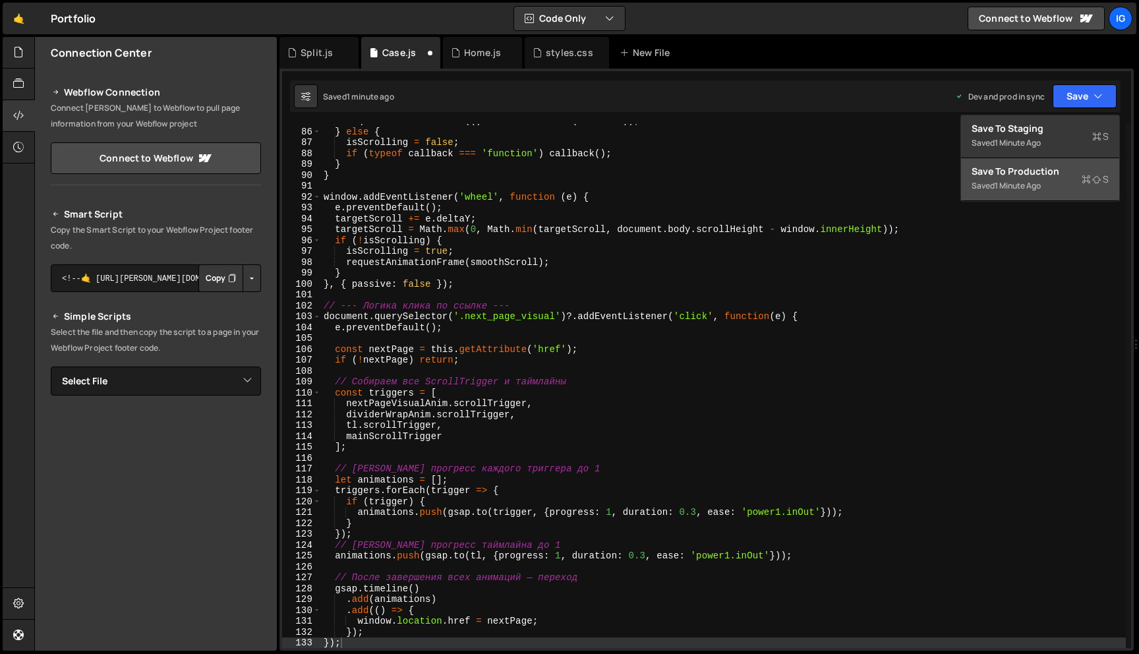
click at [1048, 174] on div "Save to Production S" at bounding box center [1039, 171] width 137 height 13
type textarea "document.querySelectorAll('[data-scroll="parallax-hero"]').forEach(parallaxEl =…"
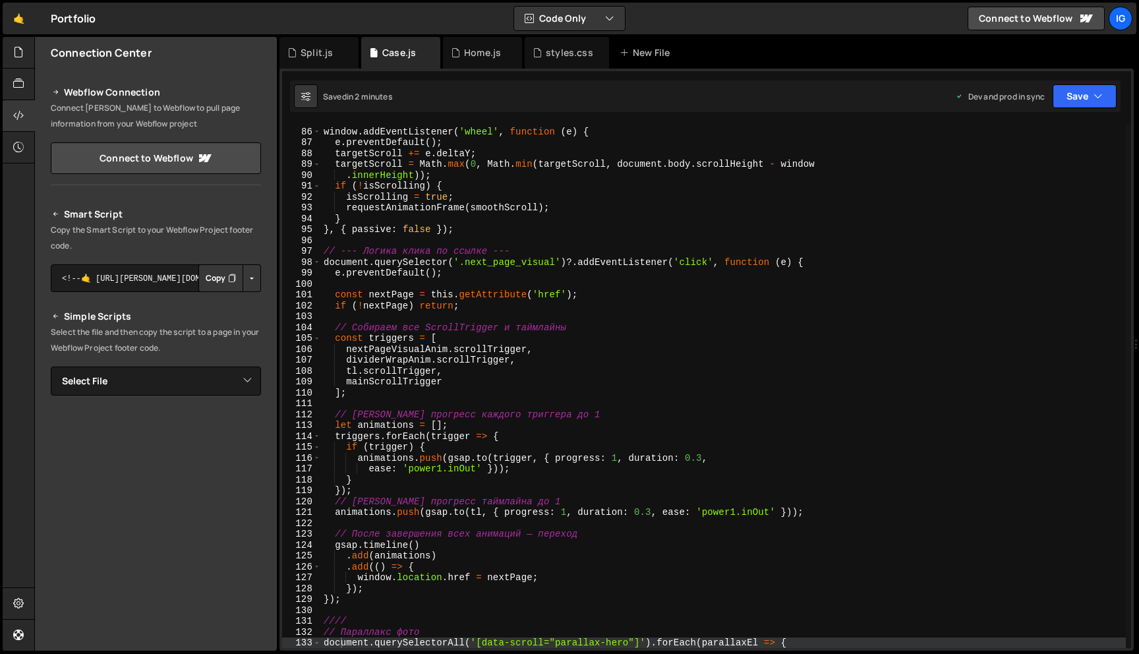
scroll to position [764, 0]
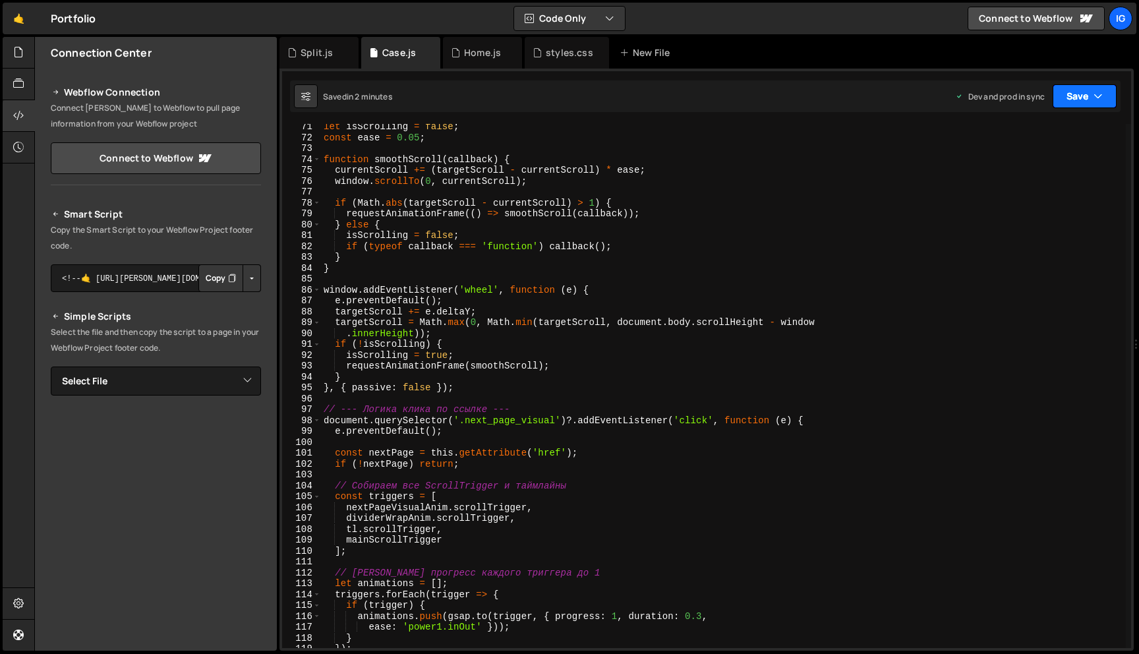
click at [1086, 96] on button "Save" at bounding box center [1084, 96] width 64 height 24
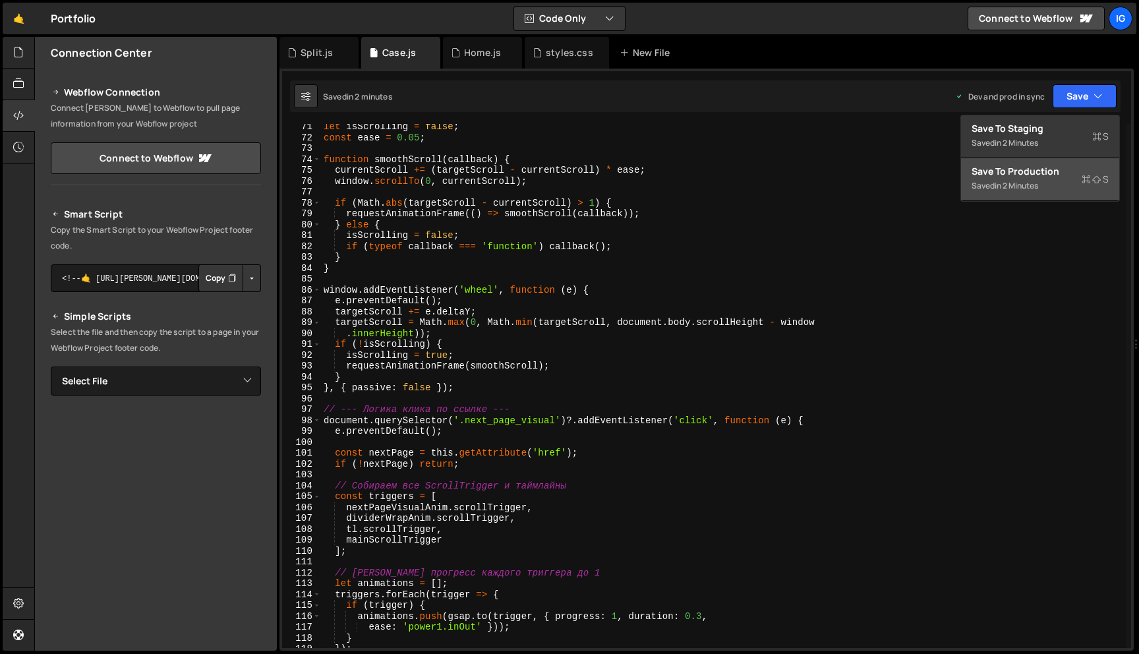
click at [1066, 165] on div "Save to Production S" at bounding box center [1039, 171] width 137 height 13
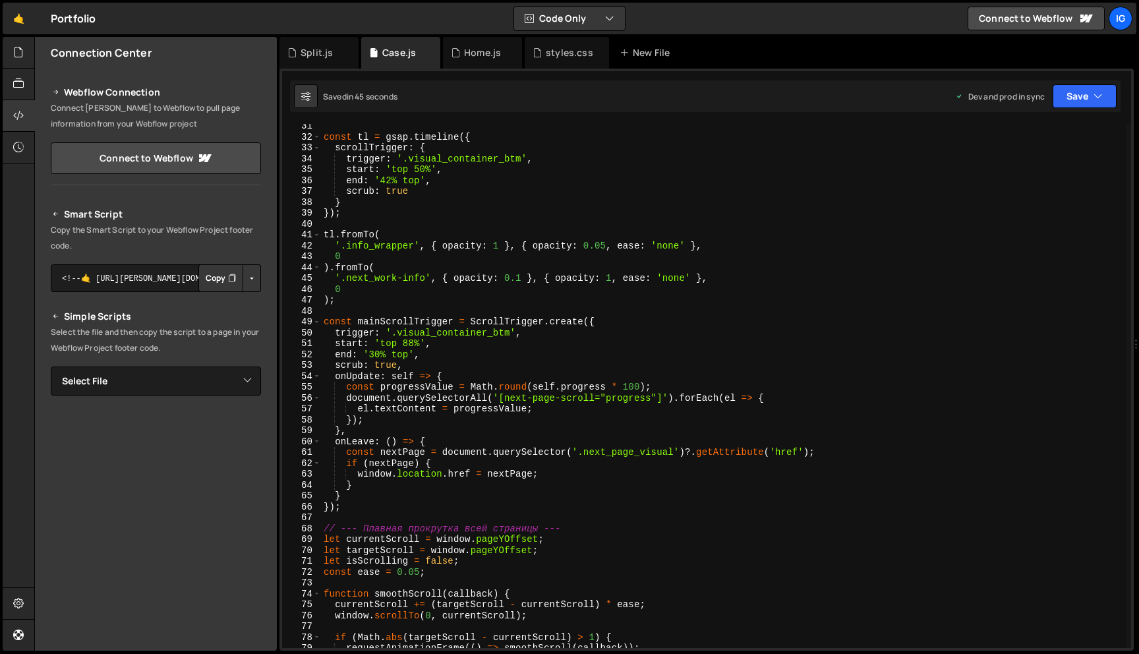
scroll to position [332, 0]
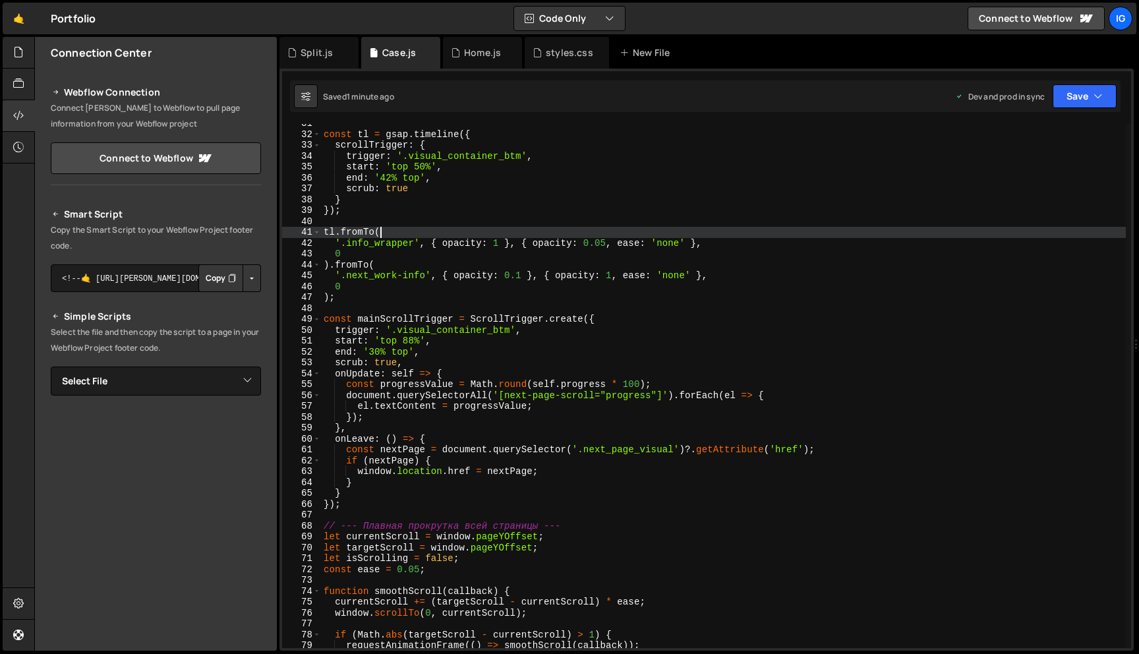
click at [447, 234] on div "const tl = gsap . timeline ({ scrollTrigger : { trigger : '.visual_container_bt…" at bounding box center [723, 391] width 805 height 546
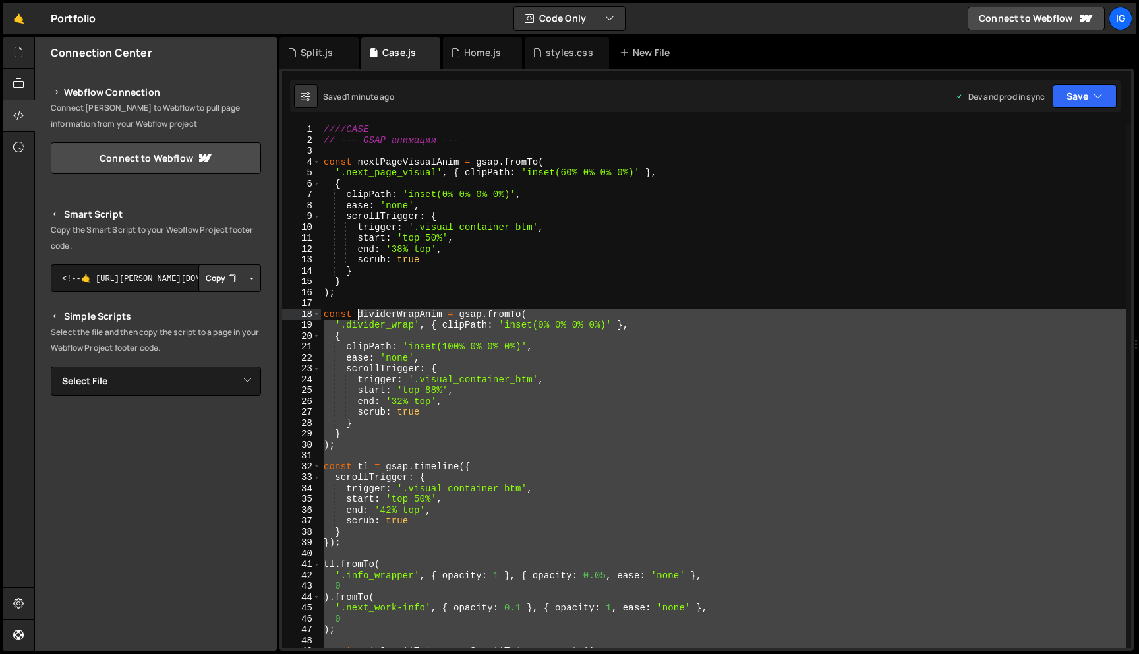
scroll to position [0, 0]
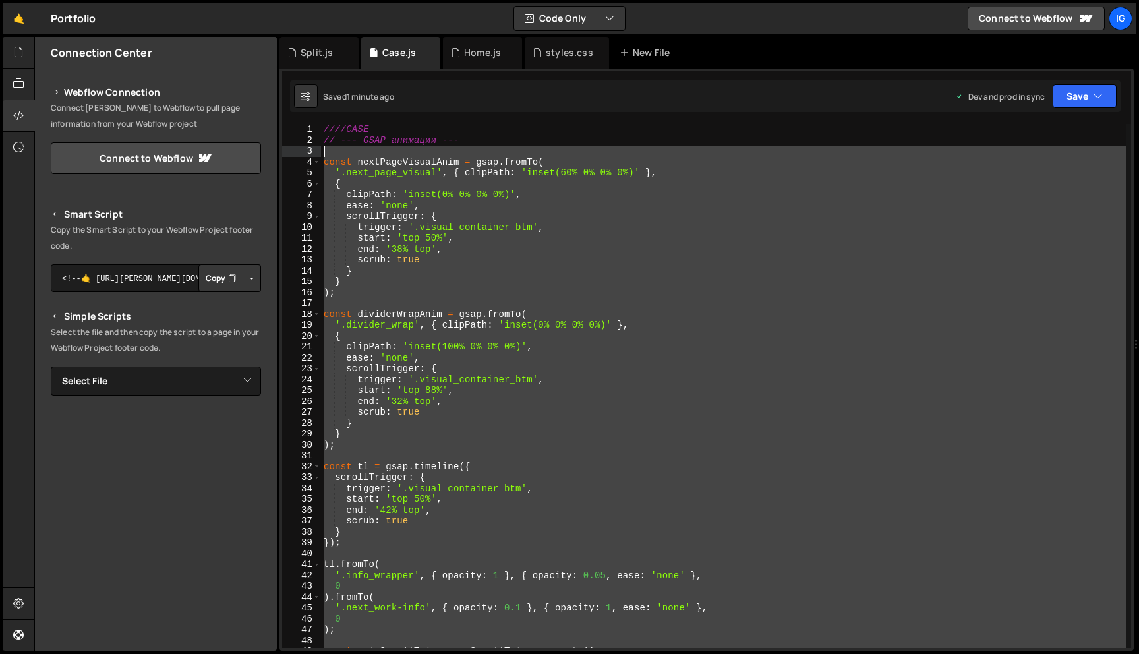
drag, startPoint x: 356, startPoint y: 329, endPoint x: 306, endPoint y: 154, distance: 182.8
click at [306, 154] on div "tl.fromTo( 1 2 3 4 5 6 7 8 9 10 11 12 13 14 15 16 17 18 19 20 21 22 23 24 25 26…" at bounding box center [706, 386] width 849 height 524
type textarea "const nextPageVisualAnim = gsap.fromTo("
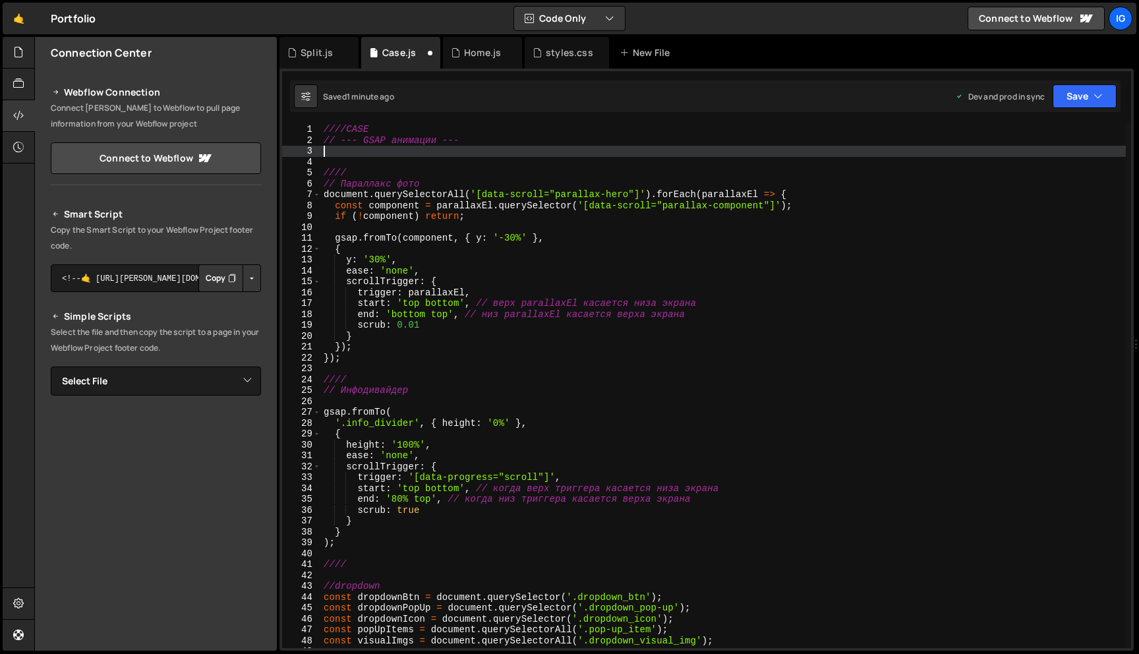
paste textarea "});"
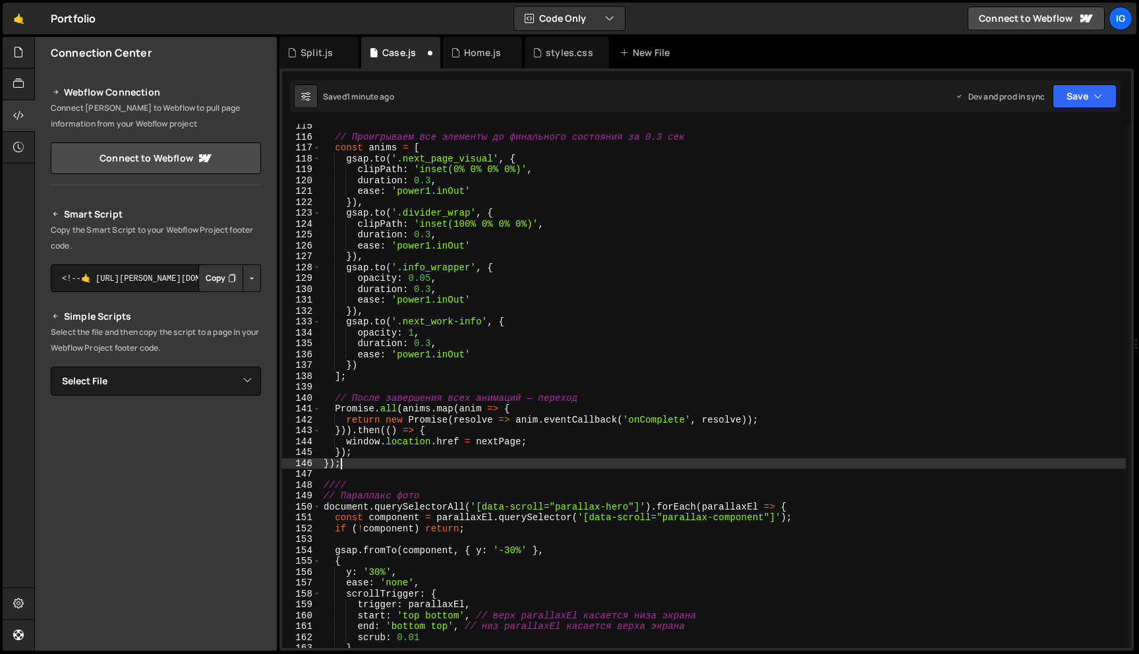
scroll to position [1253, 0]
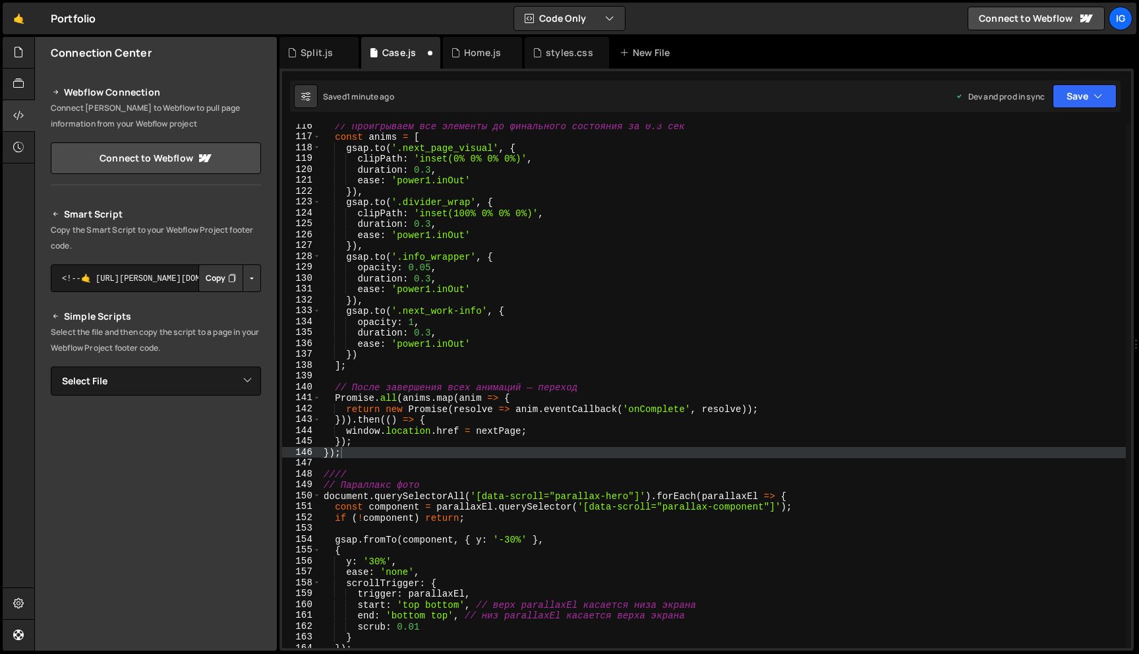
click at [1090, 109] on div "Saved 1 minute ago Dev and prod in sync Upgrade to Edit Save Save to Staging S …" at bounding box center [705, 96] width 830 height 32
click at [1090, 102] on button "Save" at bounding box center [1084, 96] width 64 height 24
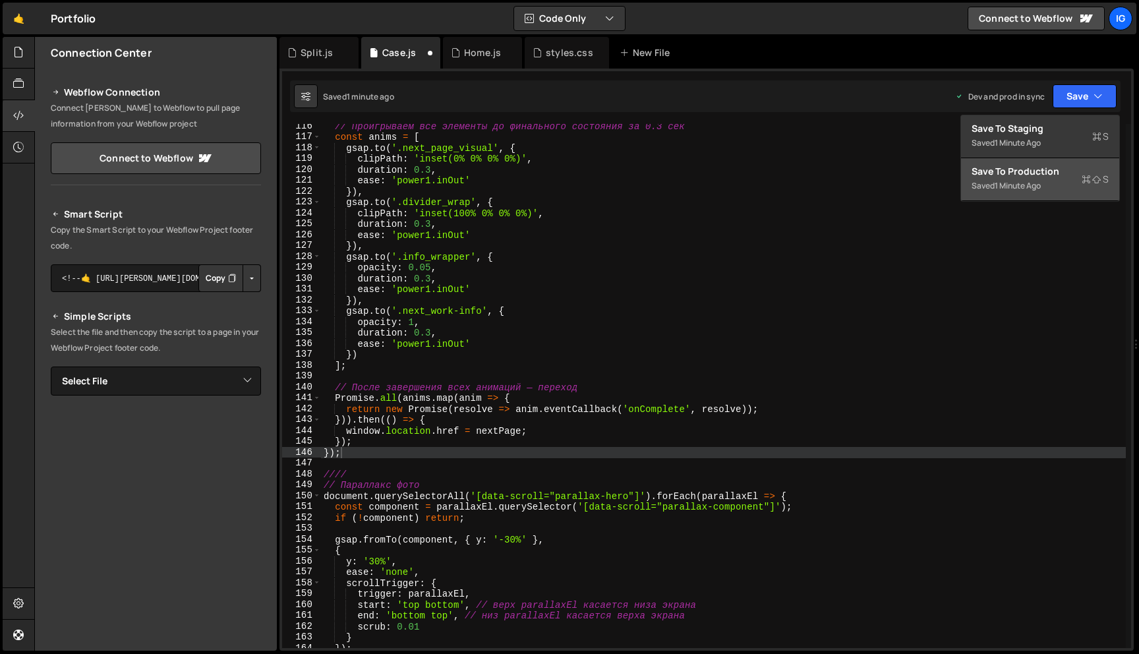
click at [1051, 188] on div "Saved 1 minute ago" at bounding box center [1039, 186] width 137 height 16
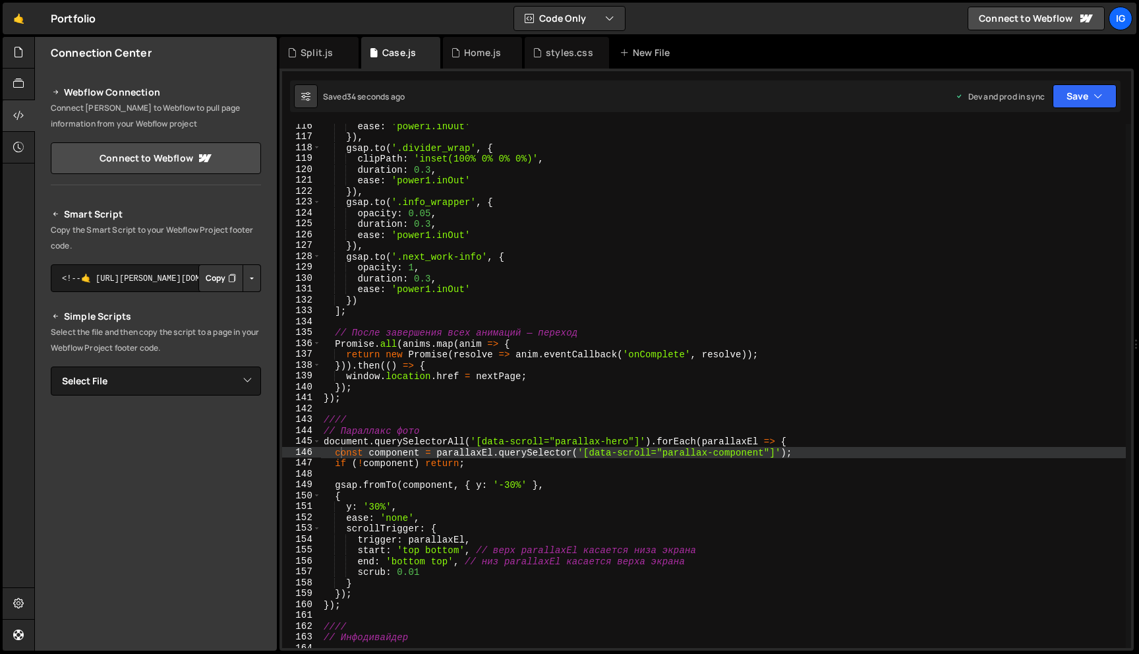
click at [671, 275] on div "ease : 'power1.inOut' }) , gsap . to ( '.divider_wrap' , { clipPath : 'inset(10…" at bounding box center [723, 394] width 805 height 546
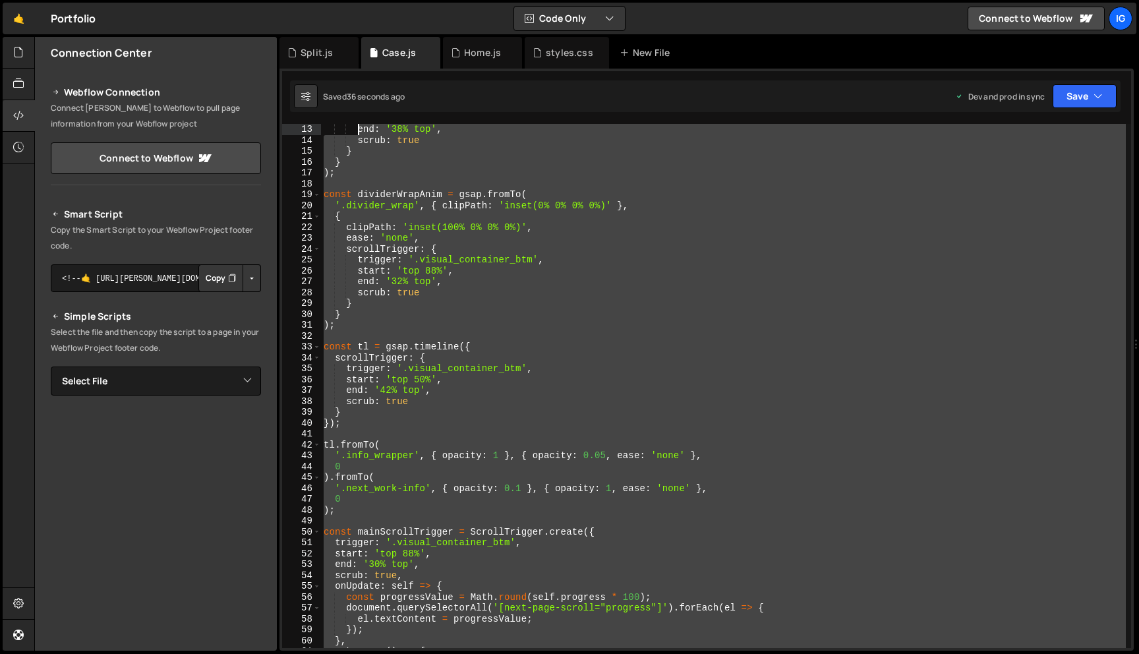
scroll to position [0, 0]
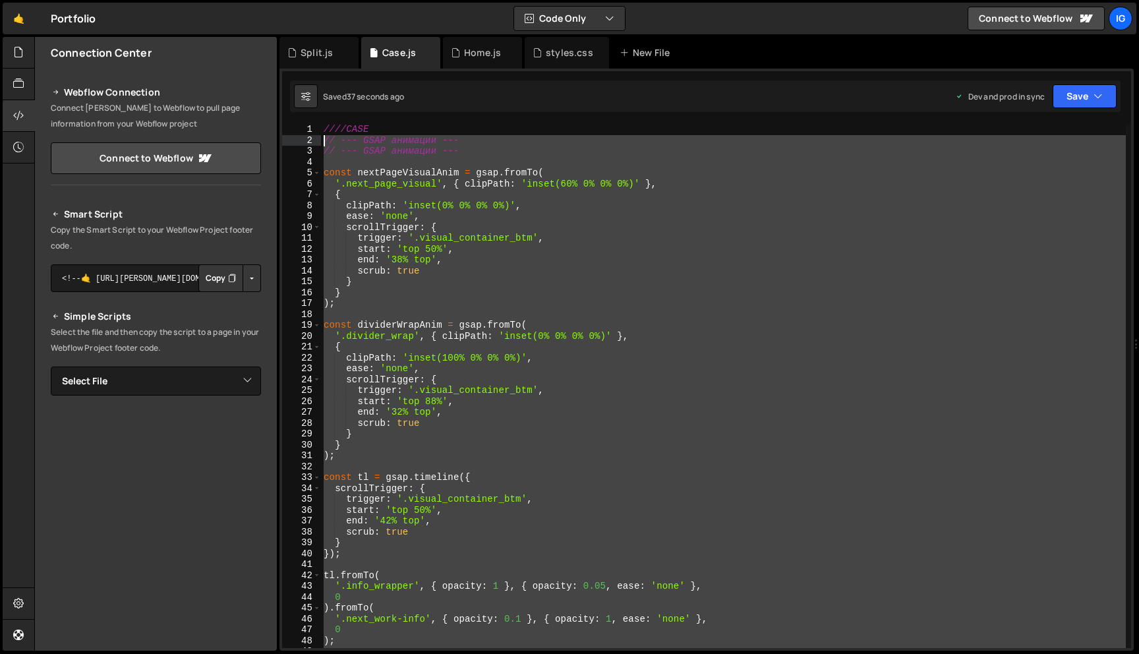
drag, startPoint x: 356, startPoint y: 398, endPoint x: 315, endPoint y: 136, distance: 265.4
click at [315, 136] on div "duration: 0.3, 1 2 3 4 5 6 7 8 9 10 11 12 13 14 15 16 17 18 19 20 21 22 23 24 2…" at bounding box center [706, 386] width 849 height 524
type textarea "// --- GSAP анимации --- // --- GSAP анимации ---"
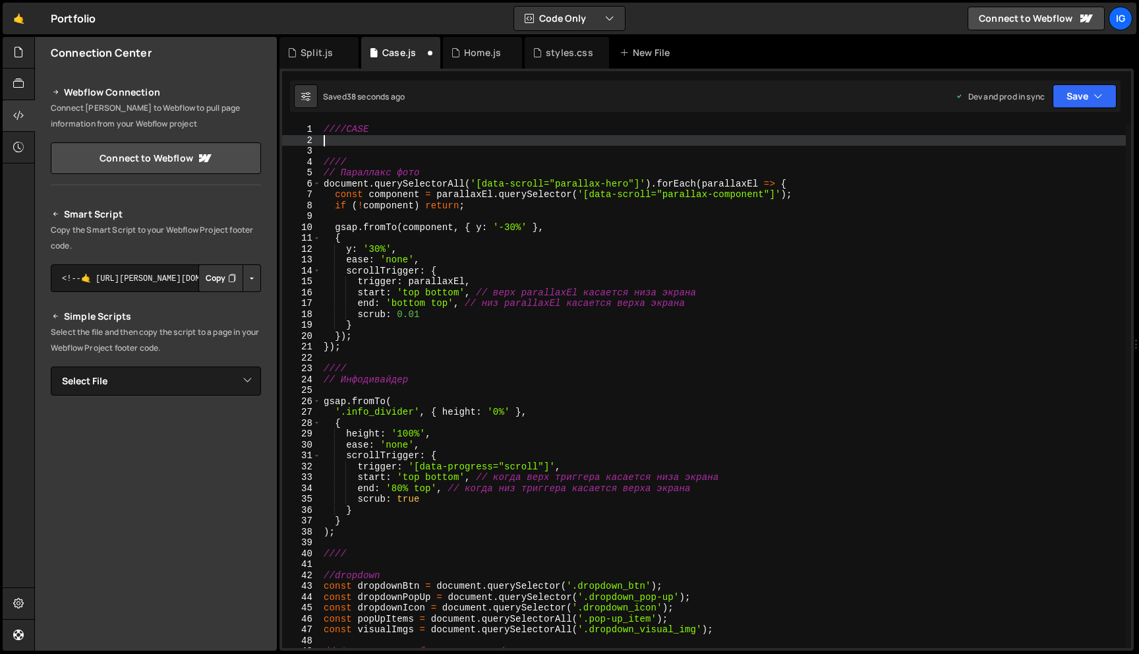
paste textarea "});"
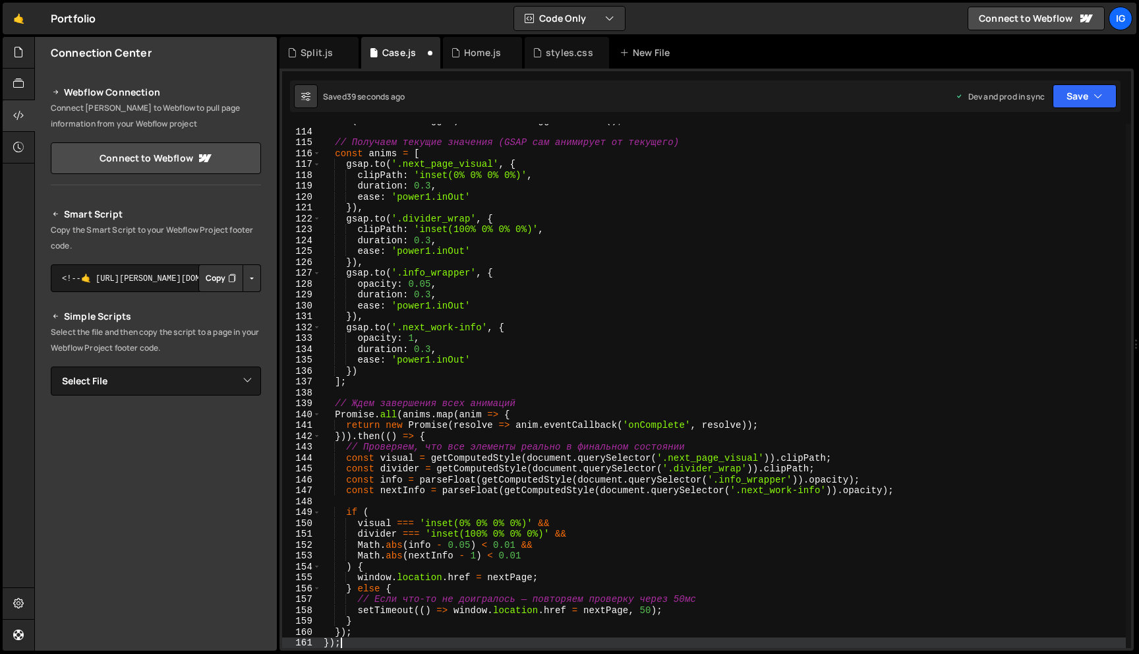
scroll to position [1226, 0]
click at [1083, 100] on button "Save" at bounding box center [1084, 96] width 64 height 24
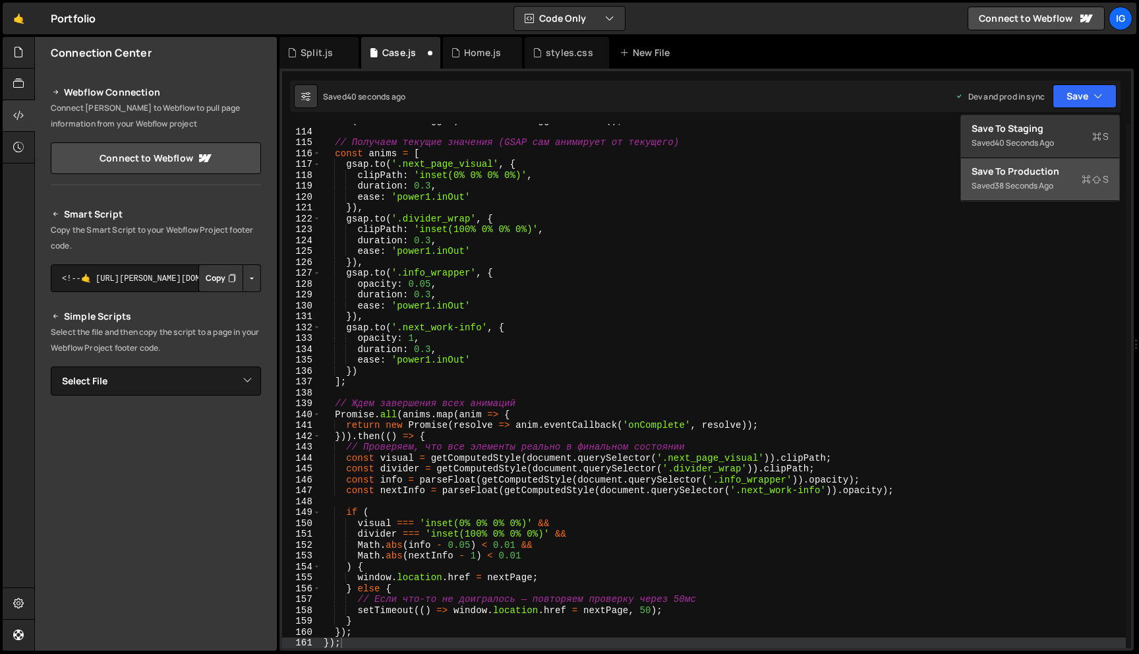
click at [1056, 179] on div "Saved 38 seconds ago" at bounding box center [1039, 186] width 137 height 16
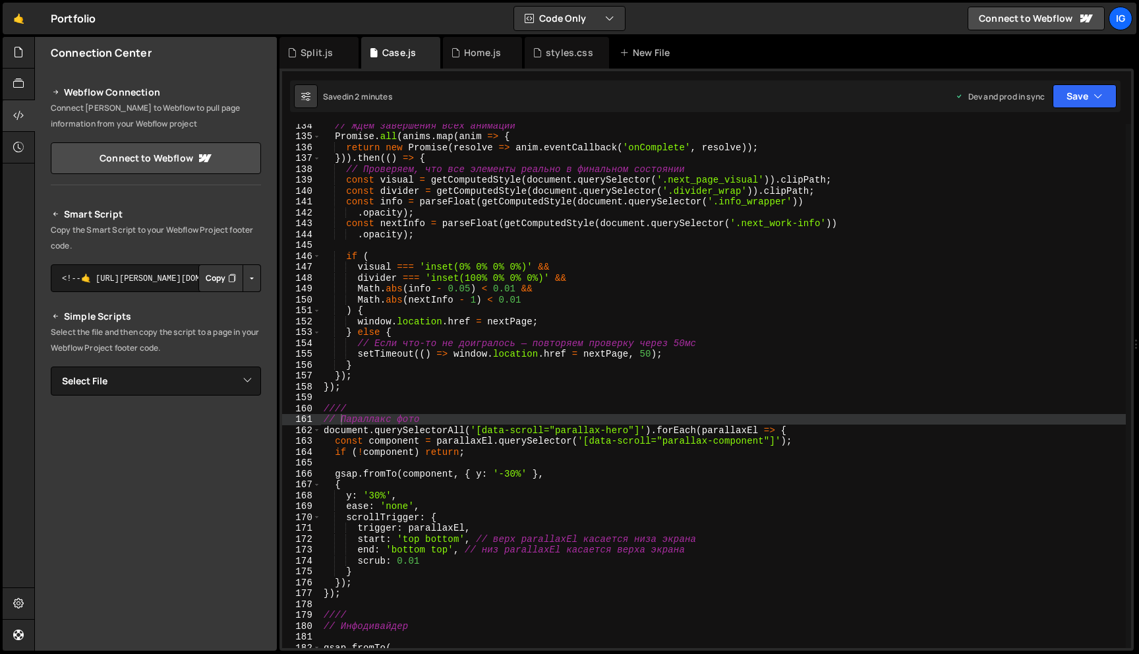
scroll to position [1294, 0]
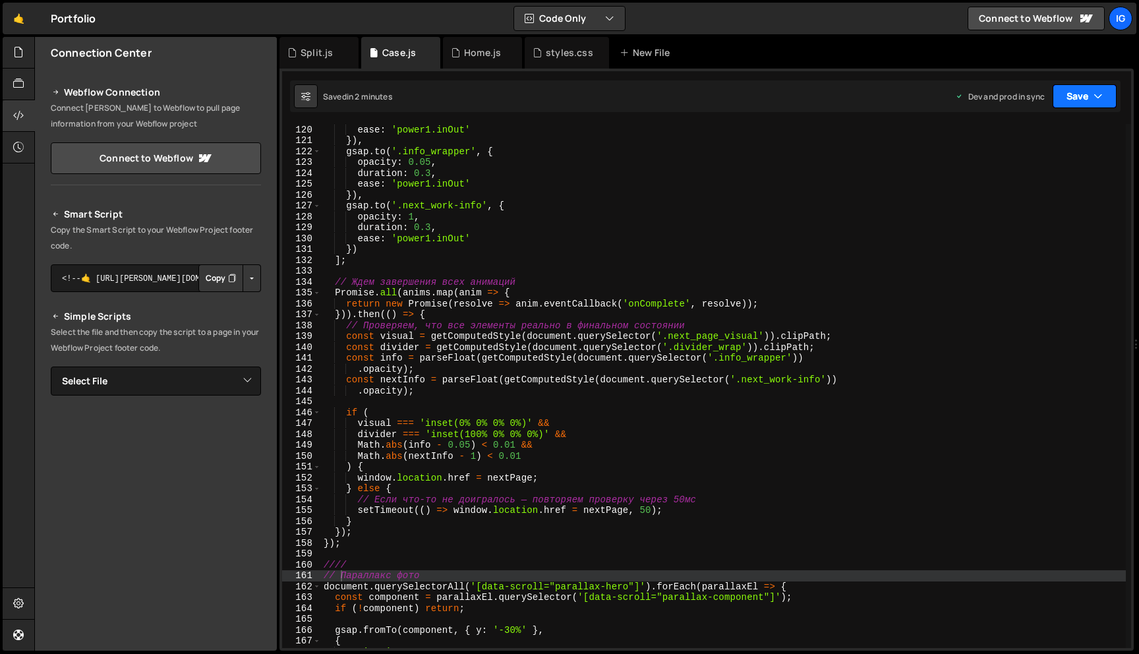
click at [1085, 90] on button "Save" at bounding box center [1084, 96] width 64 height 24
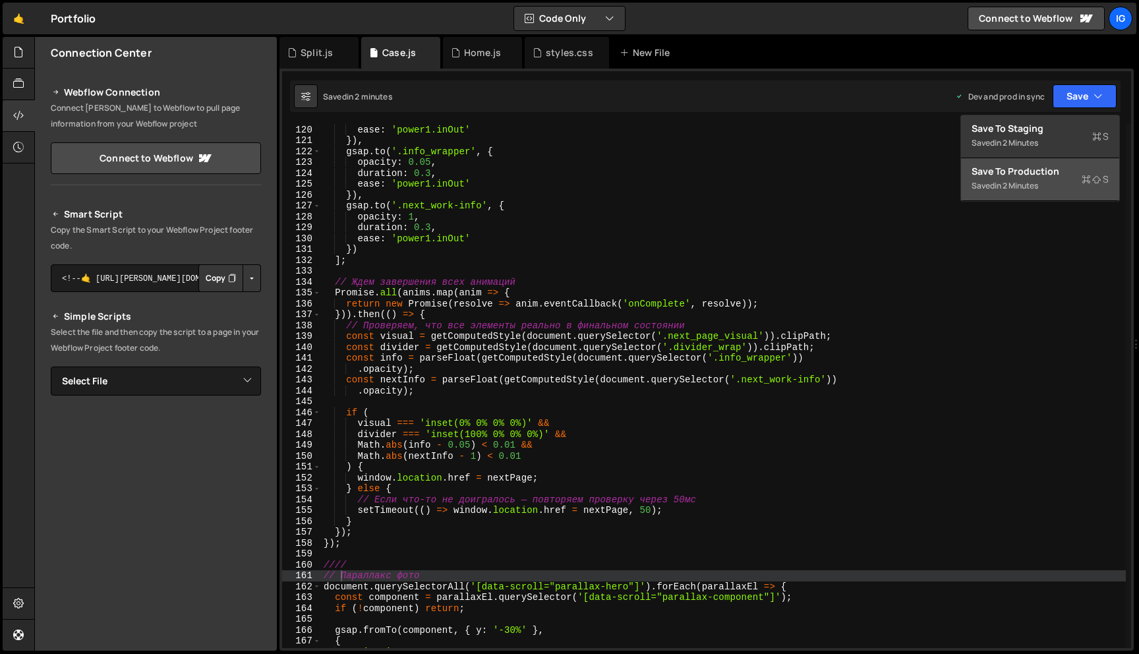
click at [1022, 192] on div "Saved in 2 minutes" at bounding box center [1039, 186] width 137 height 16
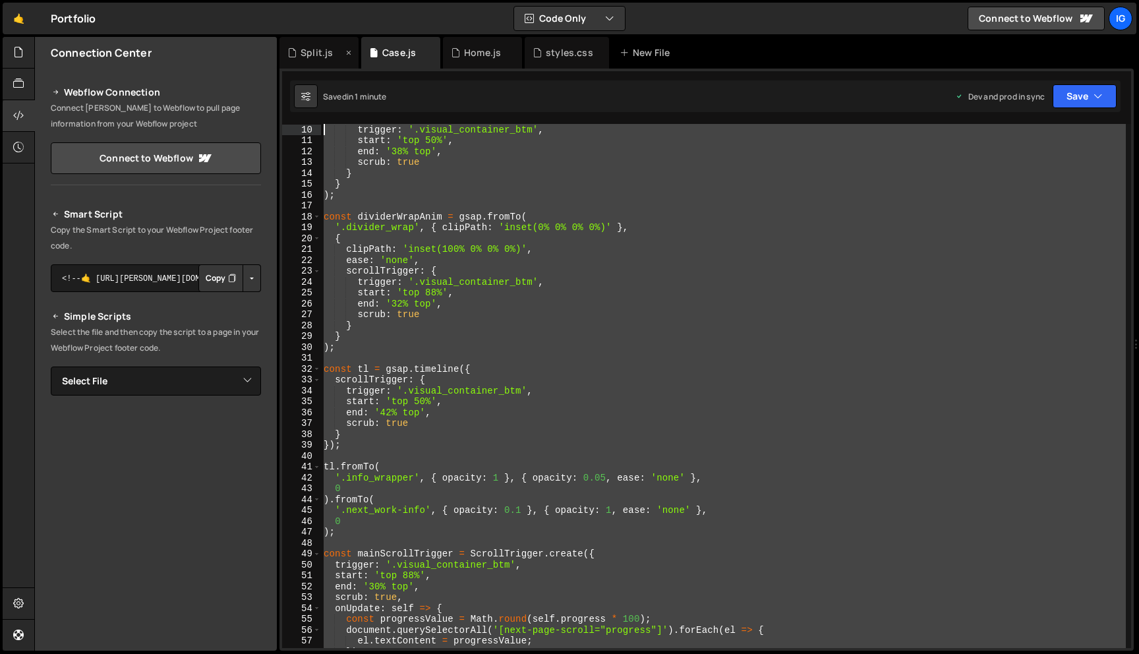
scroll to position [0, 0]
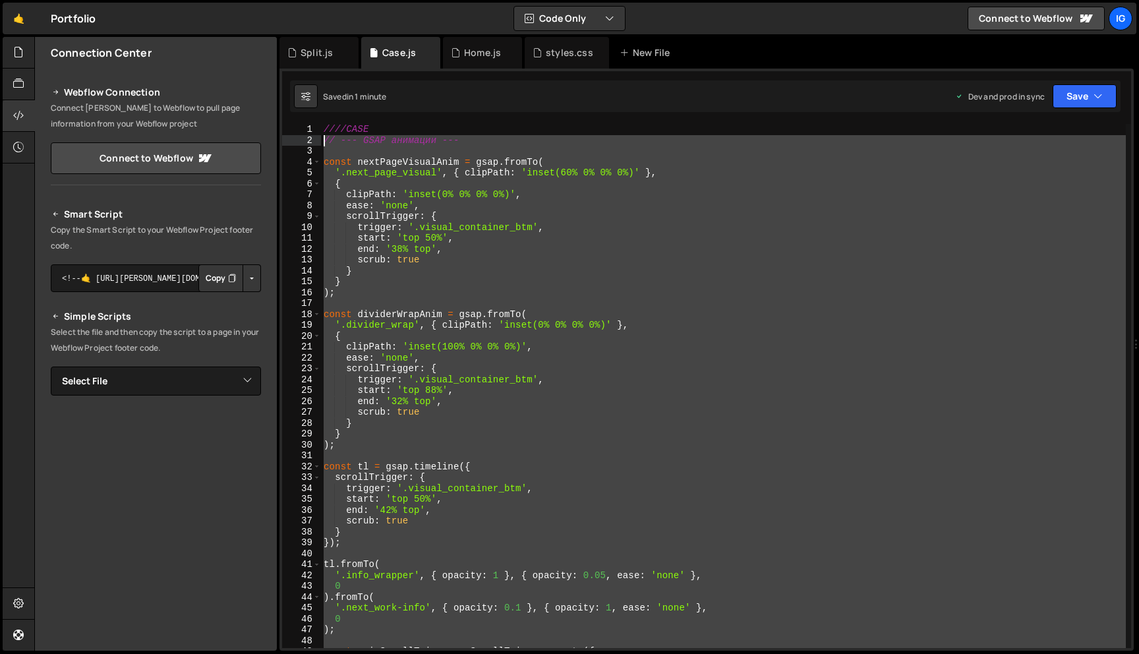
drag, startPoint x: 364, startPoint y: 541, endPoint x: 309, endPoint y: 136, distance: 408.9
click at [310, 136] on div "}); 1 2 3 4 5 6 7 8 9 10 11 12 13 14 15 16 17 18 19 20 21 22 23 24 25 26 27 28 …" at bounding box center [706, 386] width 849 height 524
type textarea "// --- GSAP анимации ---"
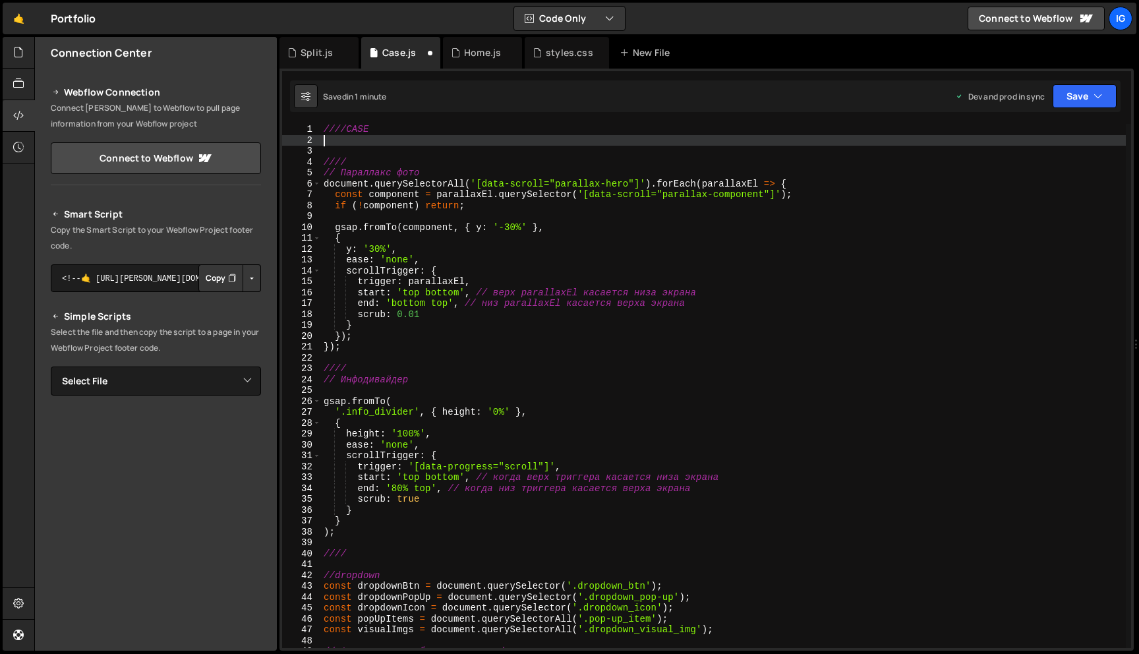
paste textarea "});"
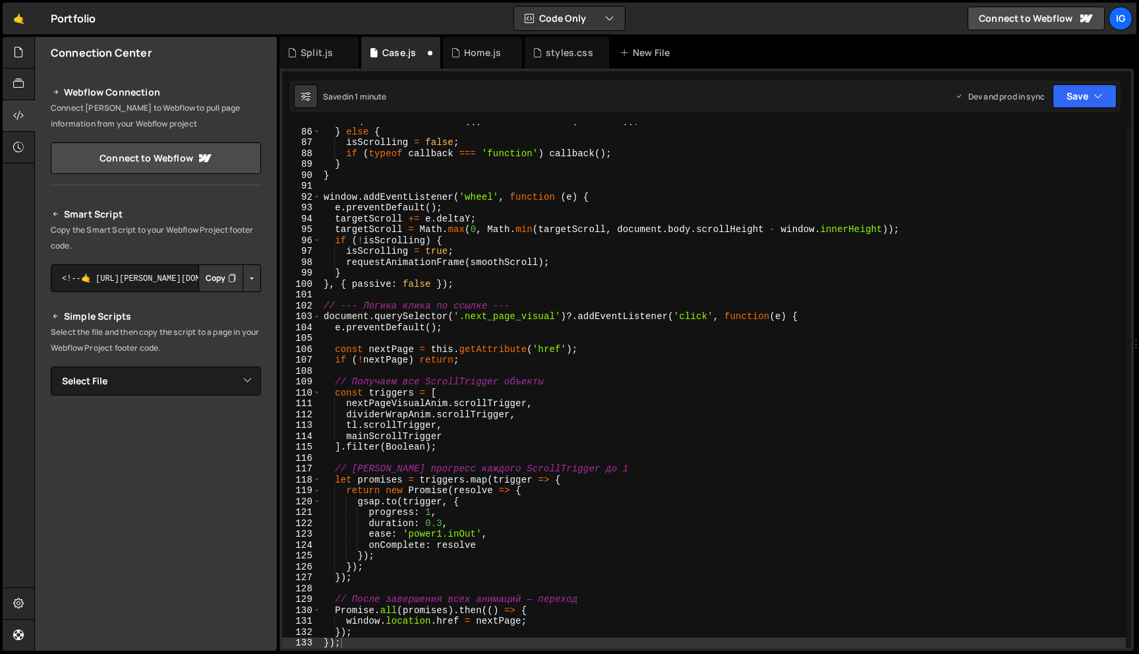
click at [1064, 110] on div "Saved in 1 minute Dev and prod in sync Upgrade to Edit Save Save to Staging S S…" at bounding box center [705, 96] width 830 height 32
click at [1066, 103] on button "Save" at bounding box center [1084, 96] width 64 height 24
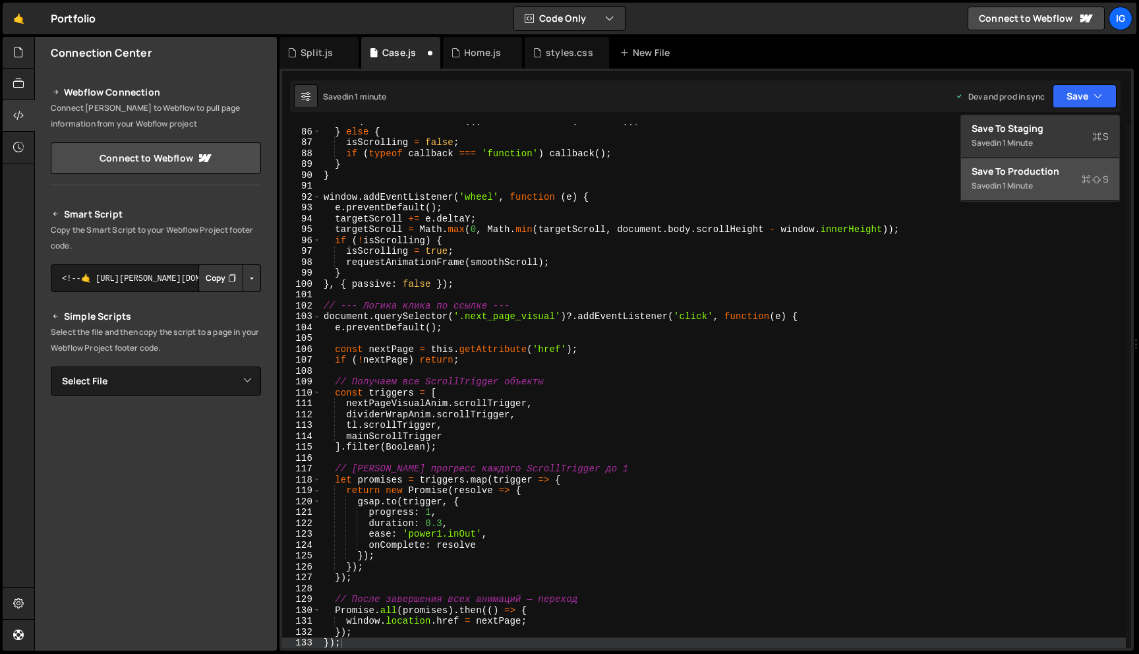
click at [1067, 179] on div "Saved in 1 minute" at bounding box center [1039, 186] width 137 height 16
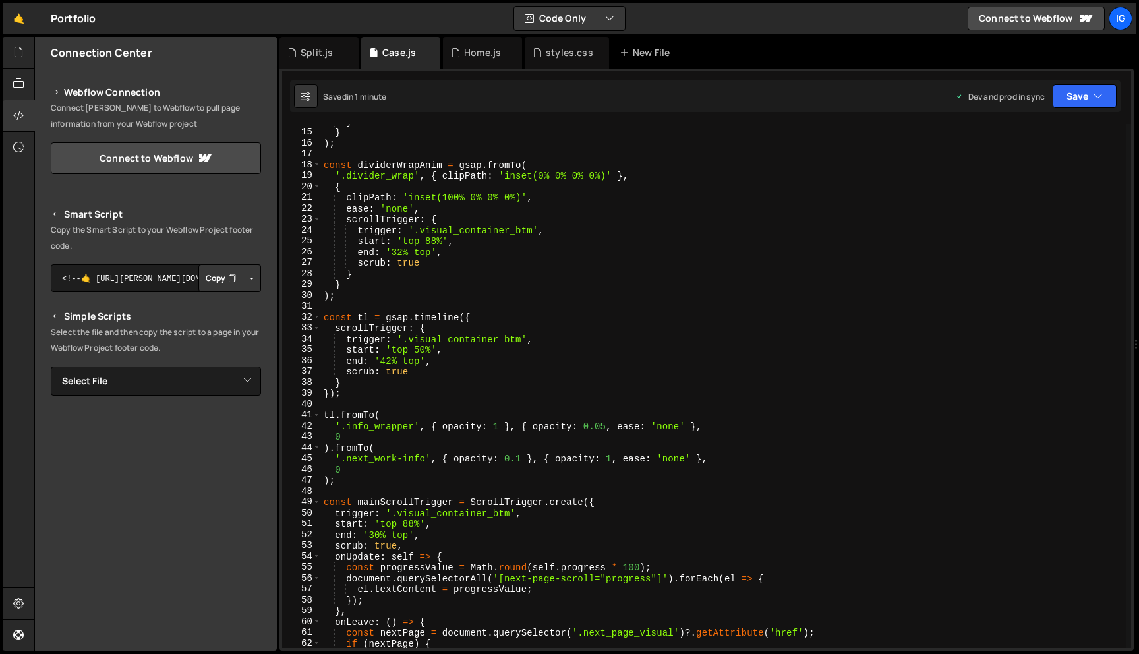
scroll to position [0, 0]
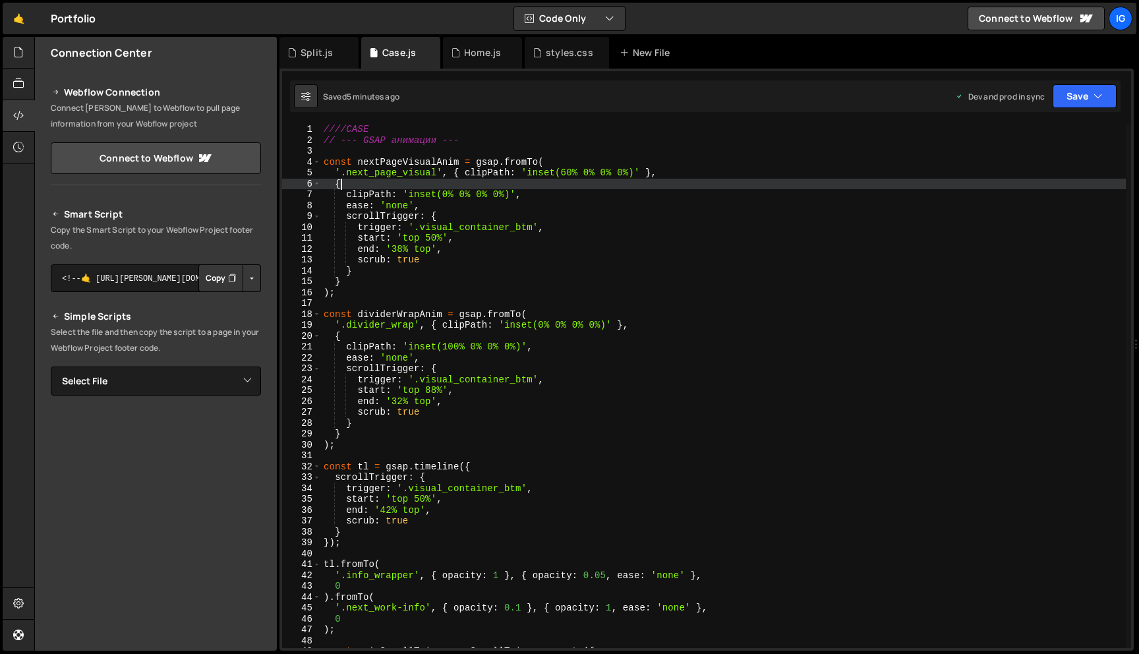
click at [514, 179] on div "////CASE // --- GSAP анимации --- const nextPageVisualAnim = gsap . fromTo ( '.…" at bounding box center [723, 397] width 805 height 546
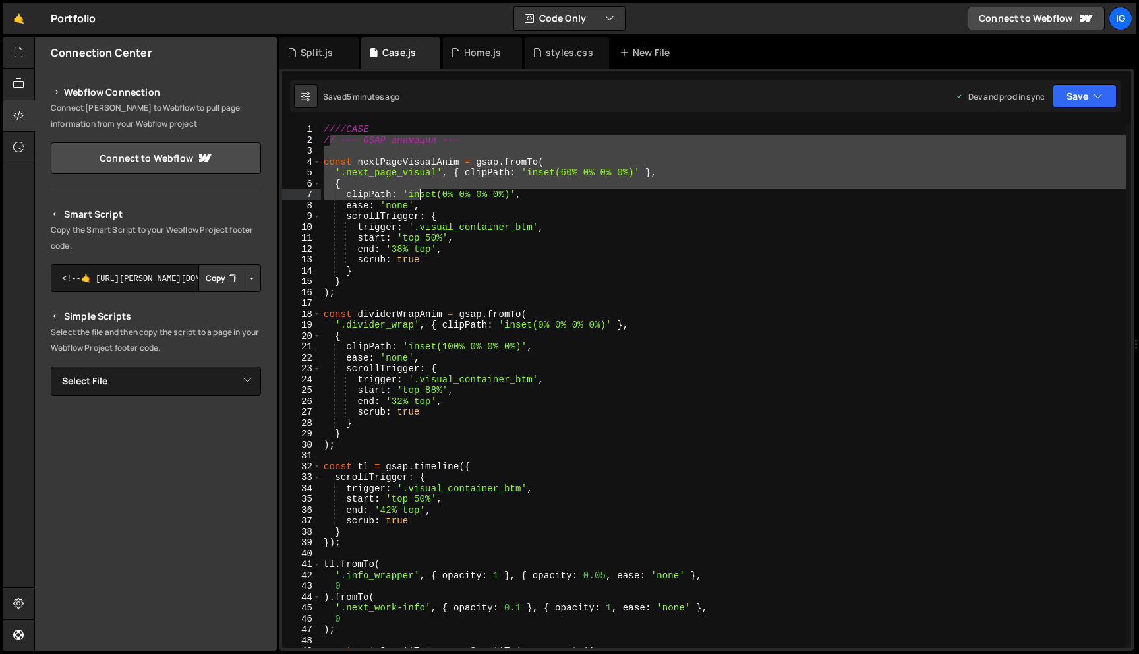
drag, startPoint x: 328, startPoint y: 141, endPoint x: 362, endPoint y: 156, distance: 37.5
click at [419, 188] on div "////CASE // --- GSAP анимации --- const nextPageVisualAnim = gsap . fromTo ( '.…" at bounding box center [723, 397] width 805 height 546
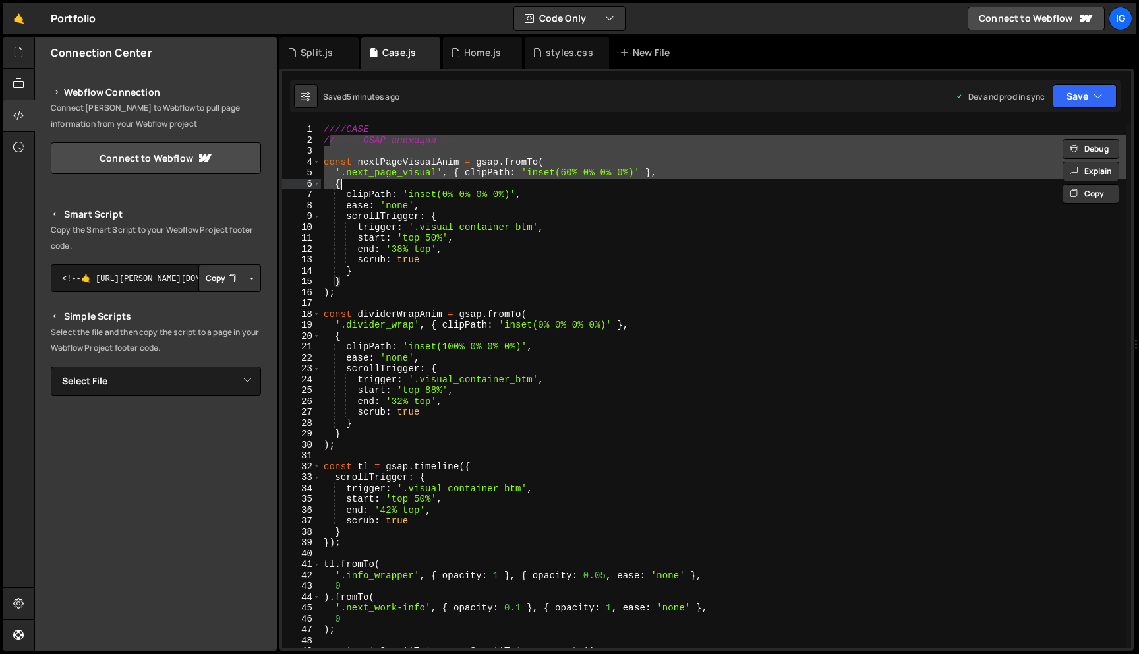
click at [335, 144] on div "////CASE // --- GSAP анимации --- const nextPageVisualAnim = gsap . fromTo ( '.…" at bounding box center [723, 386] width 805 height 524
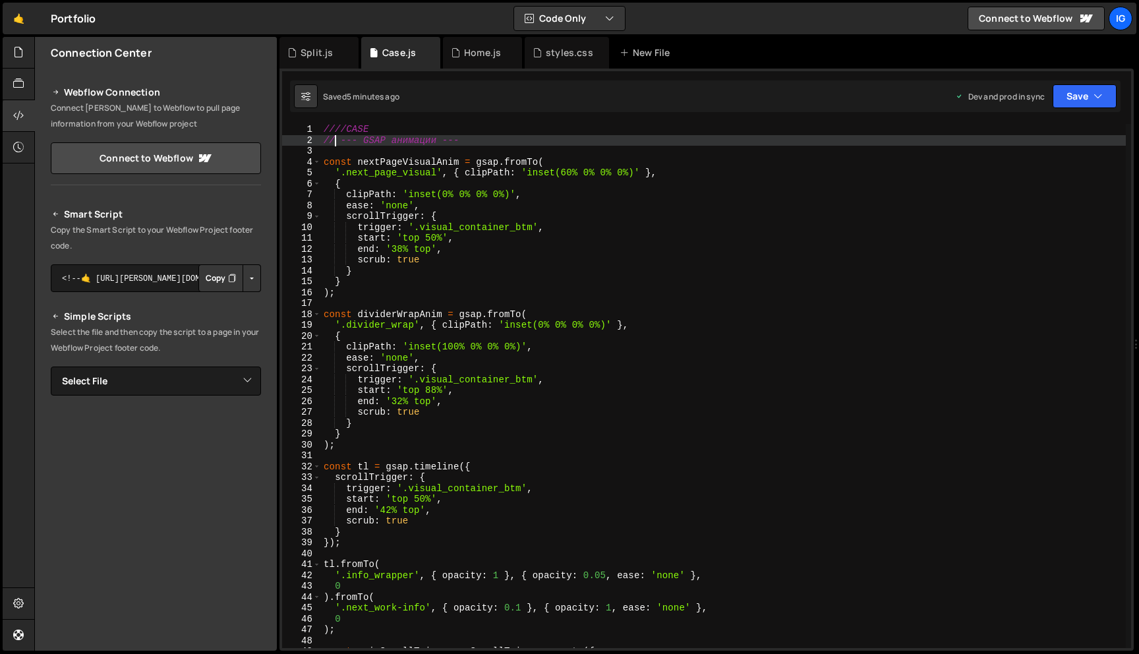
click at [322, 139] on div "// --- GSAP анимации --- 1 2 3 4 5 6 7 8 9 10 11 12 13 14 15 16 17 18 19 20 21 …" at bounding box center [706, 386] width 849 height 524
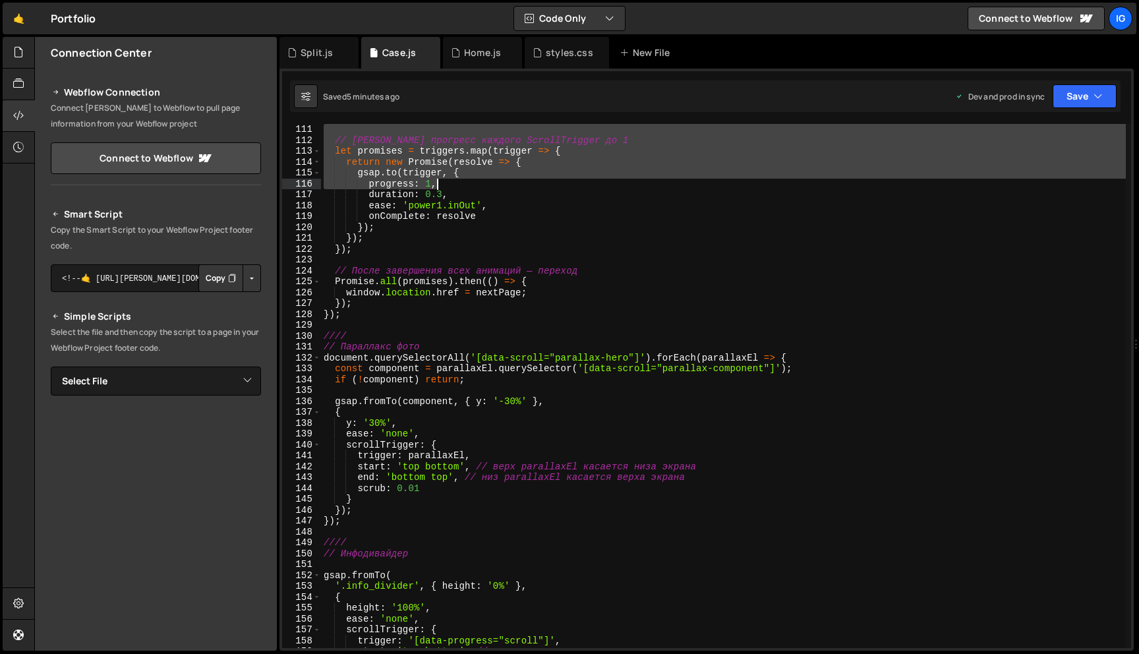
scroll to position [1155, 0]
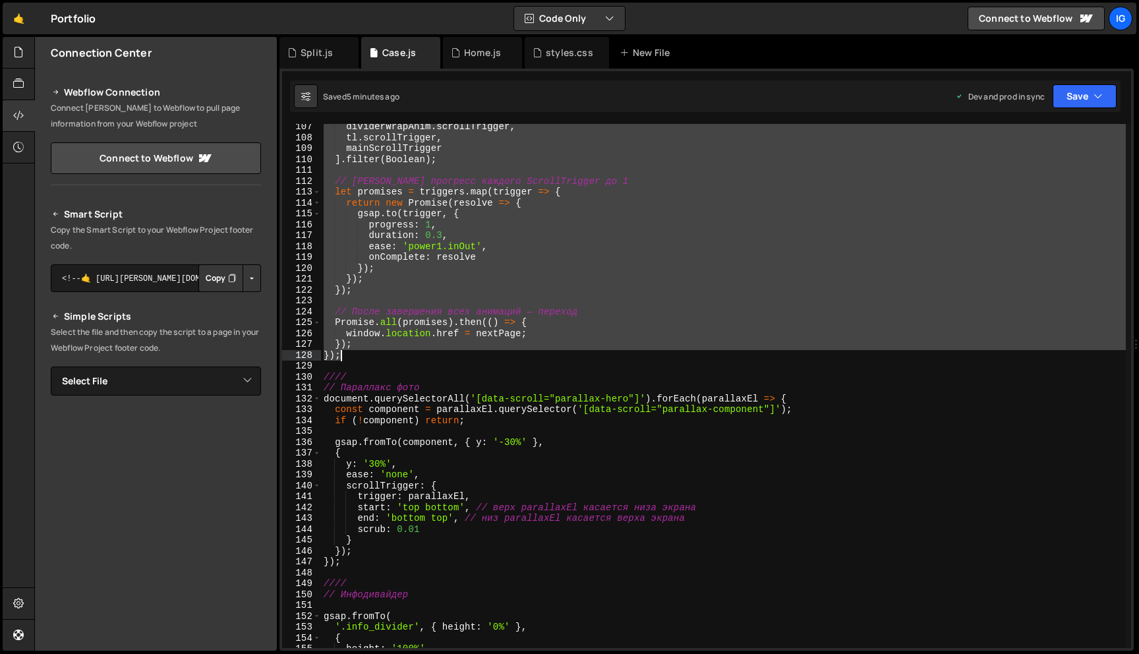
drag, startPoint x: 324, startPoint y: 140, endPoint x: 393, endPoint y: 351, distance: 222.6
click at [393, 351] on div "dividerWrapAnim . scrollTrigger , tl . scrollTrigger , mainScrollTrigger ] . fi…" at bounding box center [723, 394] width 805 height 546
type textarea "}); });"
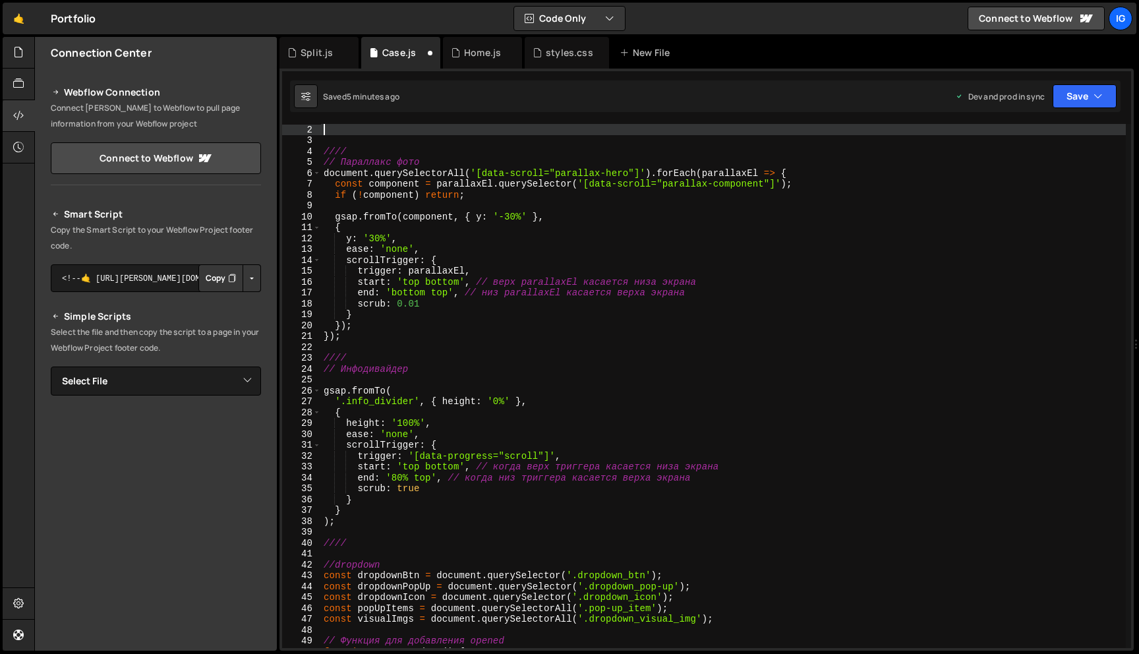
paste textarea "}"
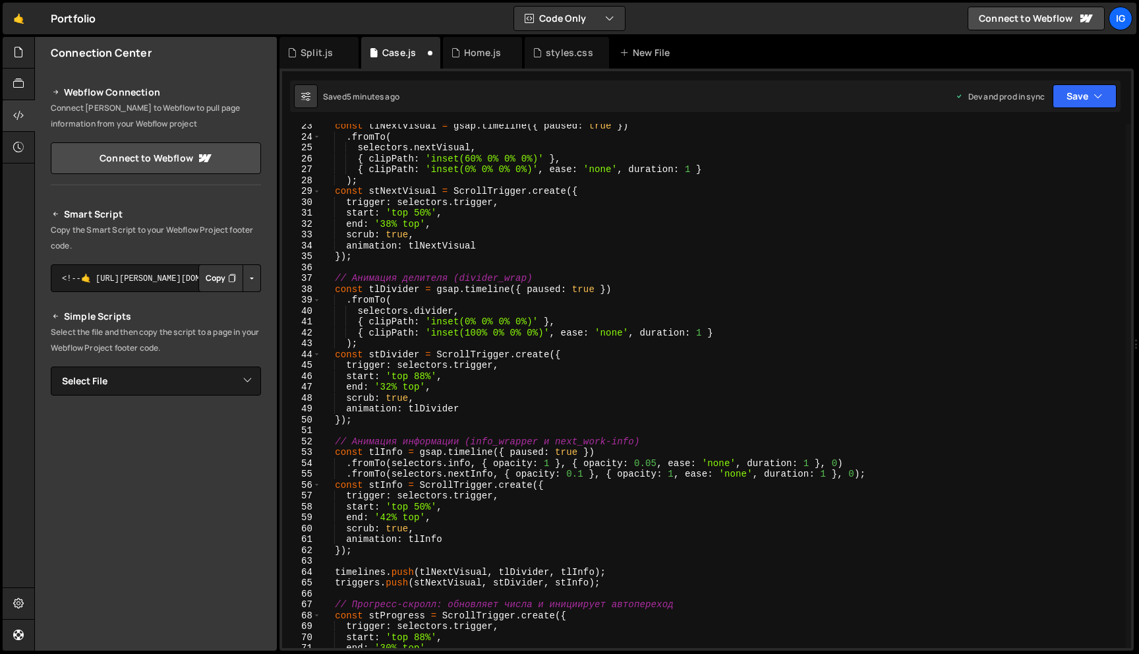
scroll to position [0, 0]
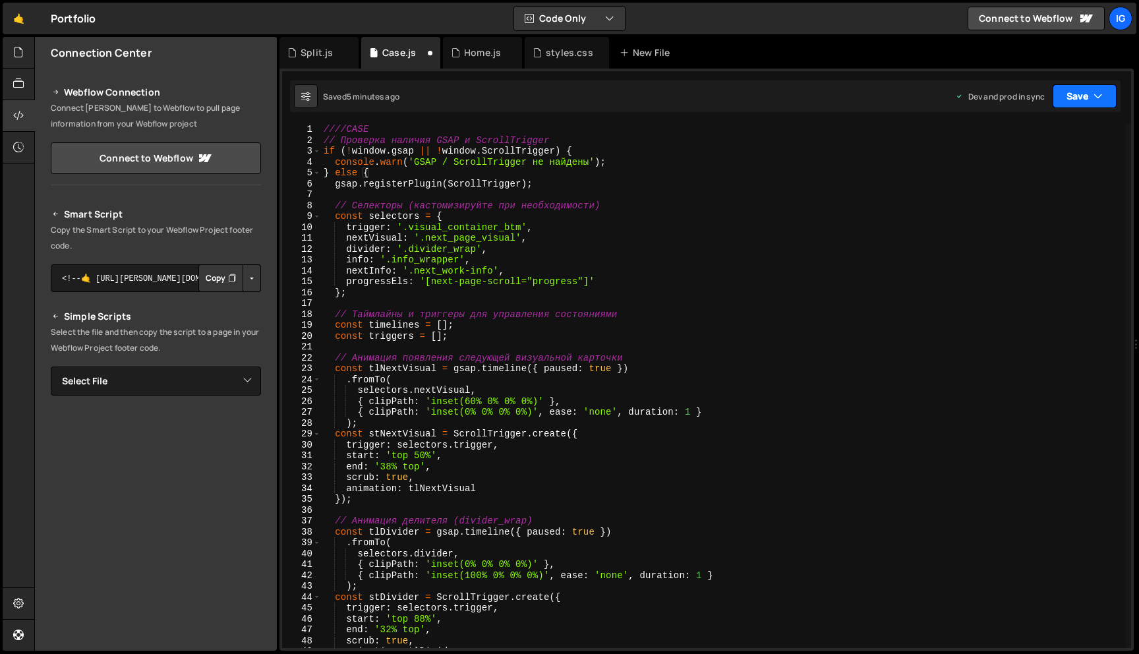
click at [1089, 104] on button "Save" at bounding box center [1084, 96] width 64 height 24
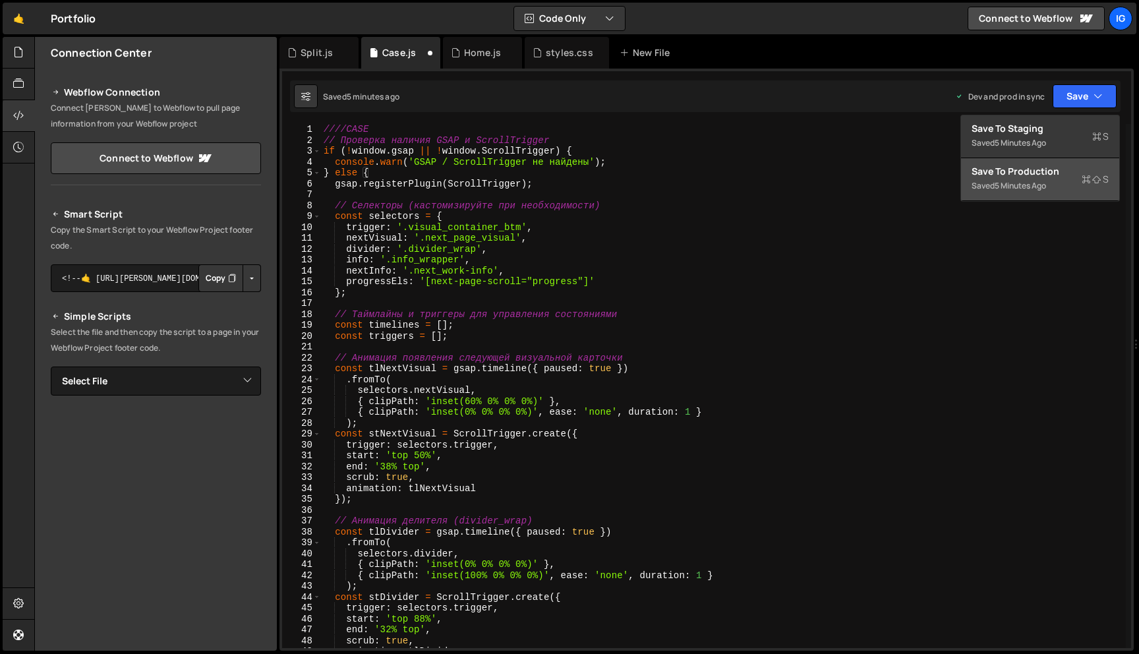
click at [1058, 167] on div "Save to Production S" at bounding box center [1039, 171] width 137 height 13
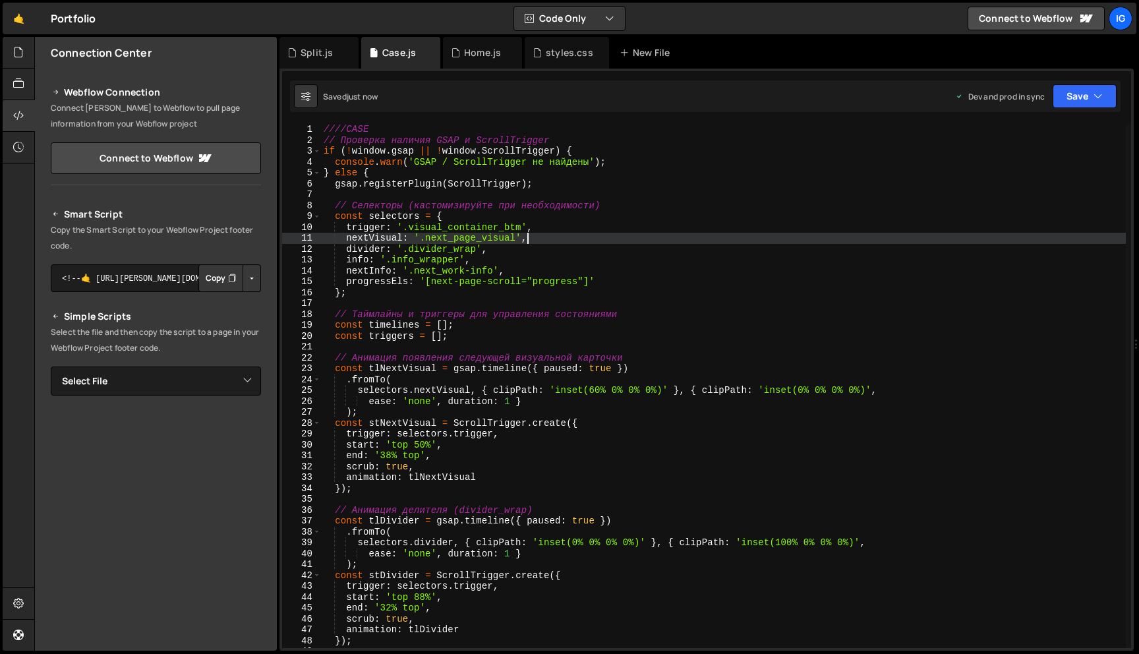
click at [575, 236] on div "////CASE // Проверка наличия GSAP и ScrollTrigger if ( ! window . gsap || ! win…" at bounding box center [723, 397] width 805 height 546
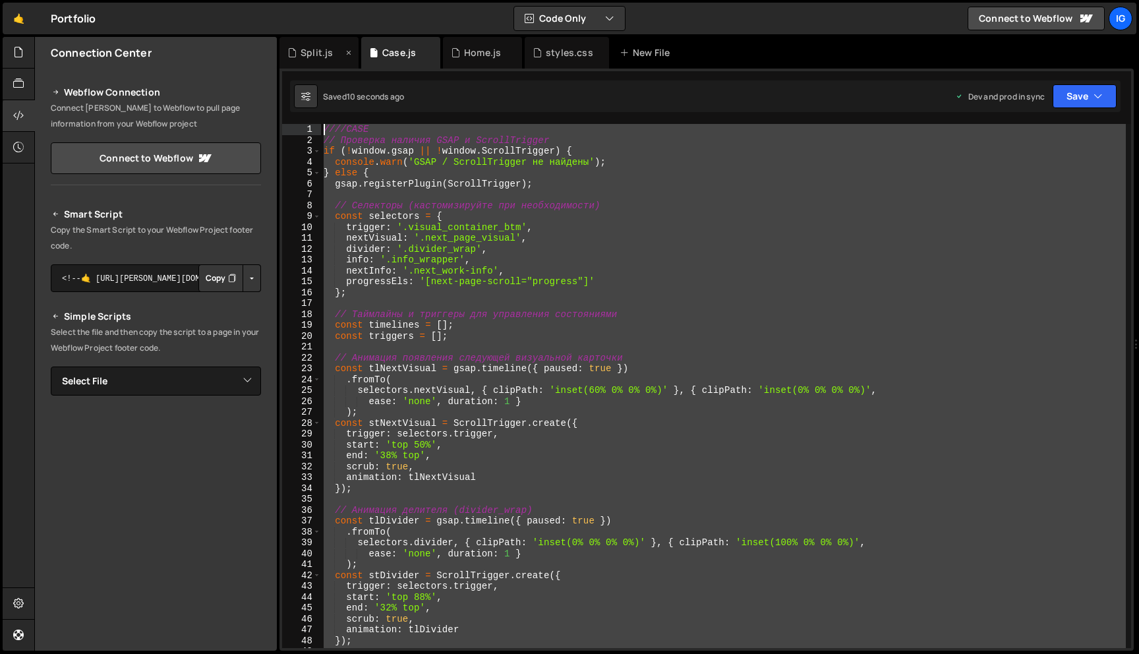
drag, startPoint x: 340, startPoint y: 328, endPoint x: 327, endPoint y: 61, distance: 267.9
click at [328, 61] on div "Debug Explain Copy Split.js Case.js Home.js styles.css New File Saved 10 second…" at bounding box center [706, 344] width 854 height 614
type textarea "////CASE // Проверка наличия GSAP и ScrollTrigger"
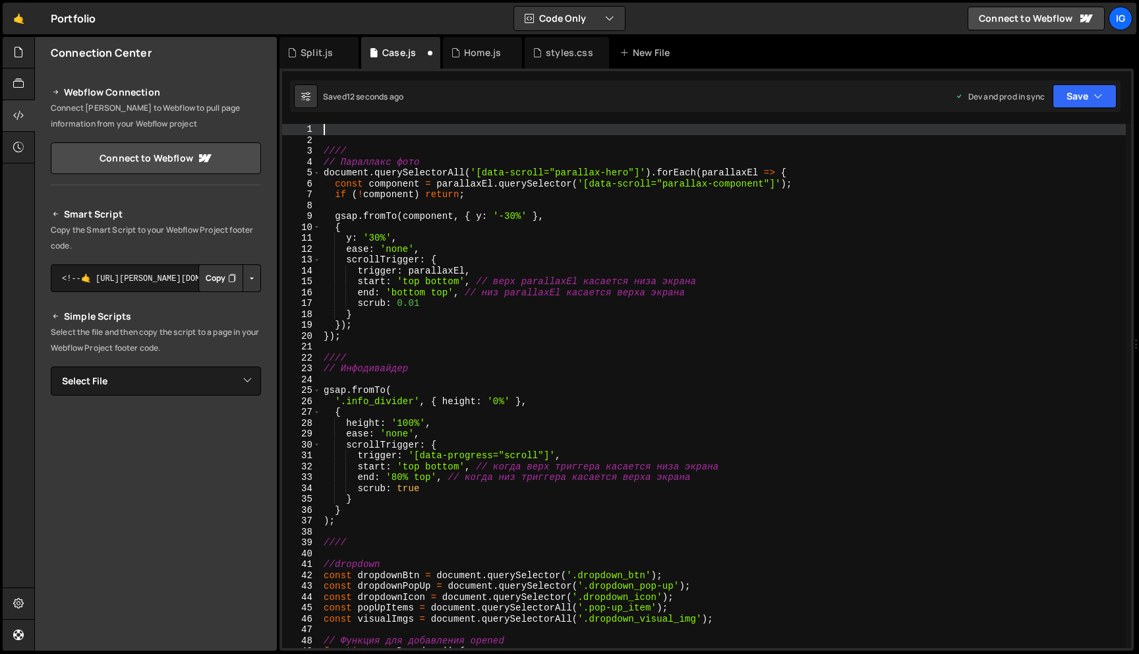
paste textarea "}"
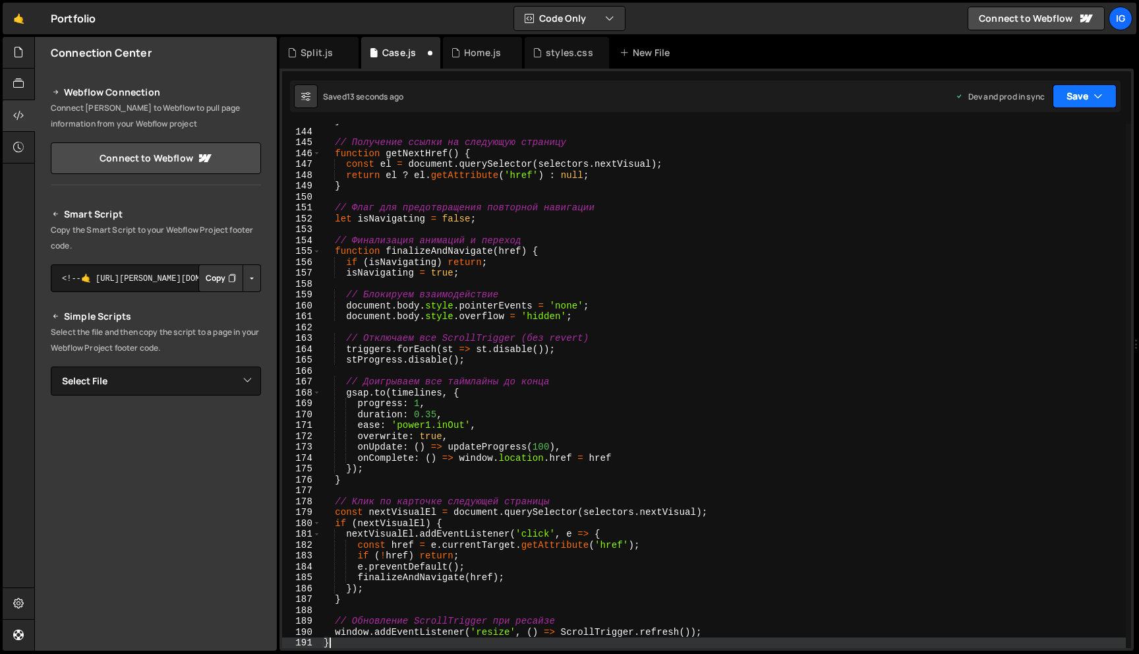
click at [1057, 97] on button "Save" at bounding box center [1084, 96] width 64 height 24
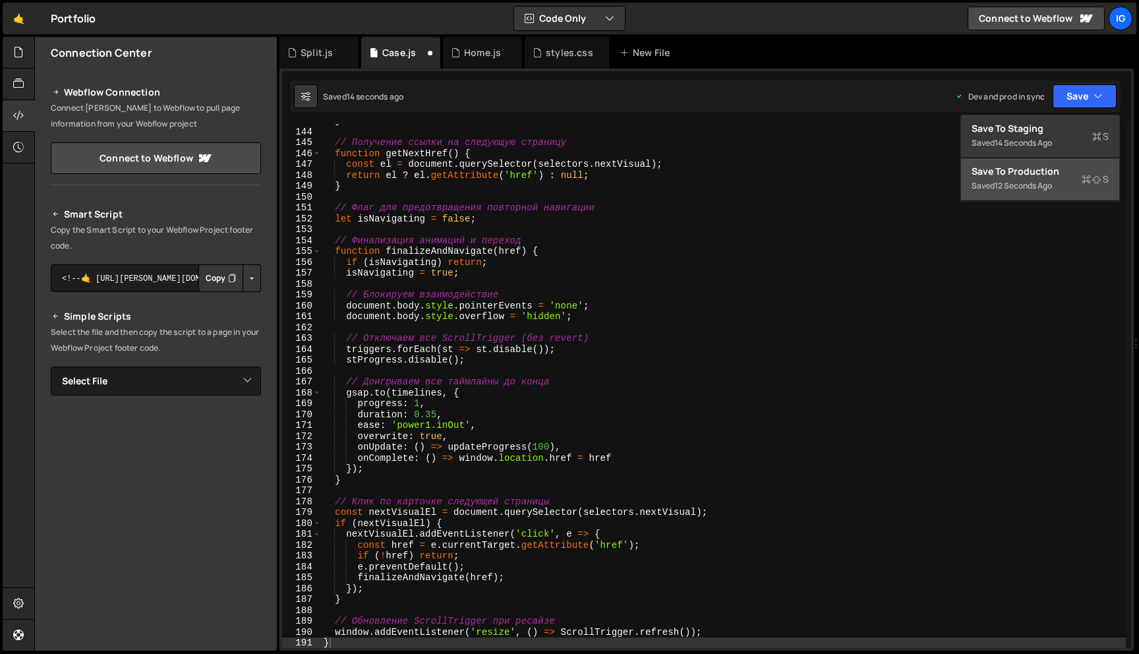
click at [1046, 169] on div "Save to Production S" at bounding box center [1039, 171] width 137 height 13
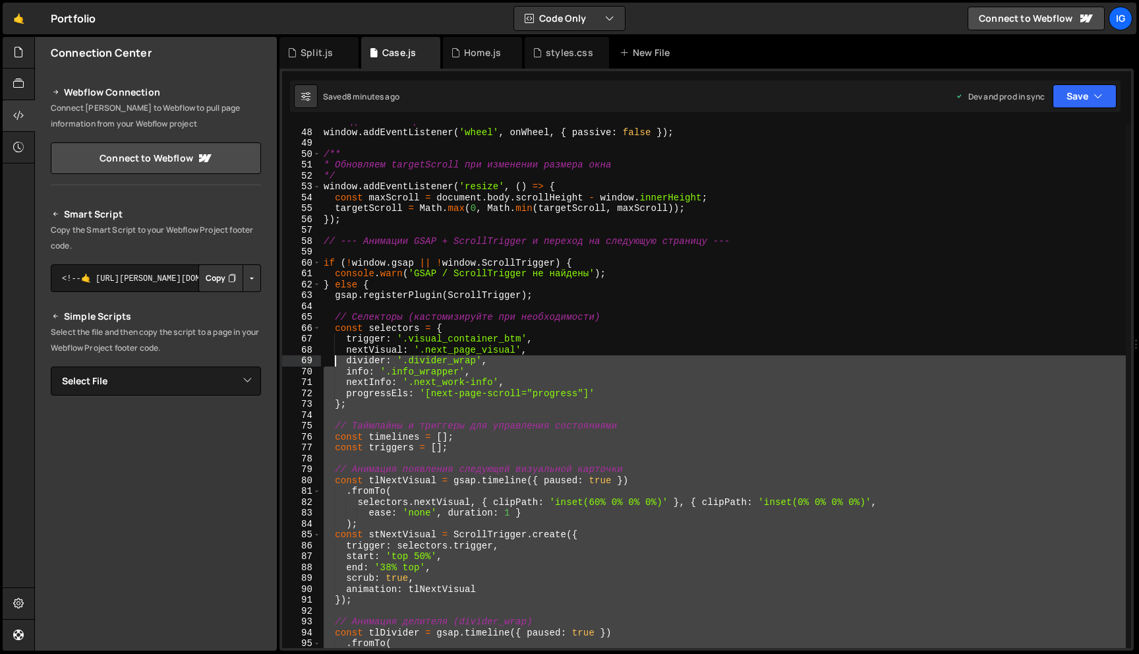
scroll to position [127, 0]
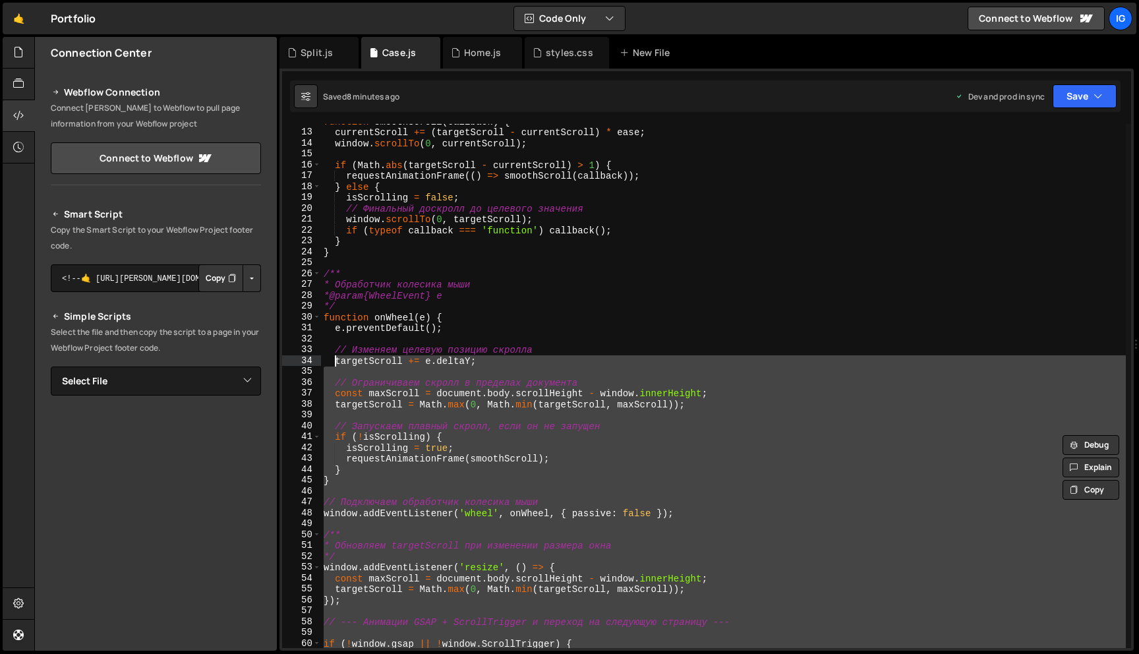
type textarea "targetScroll += e.deltaY;"
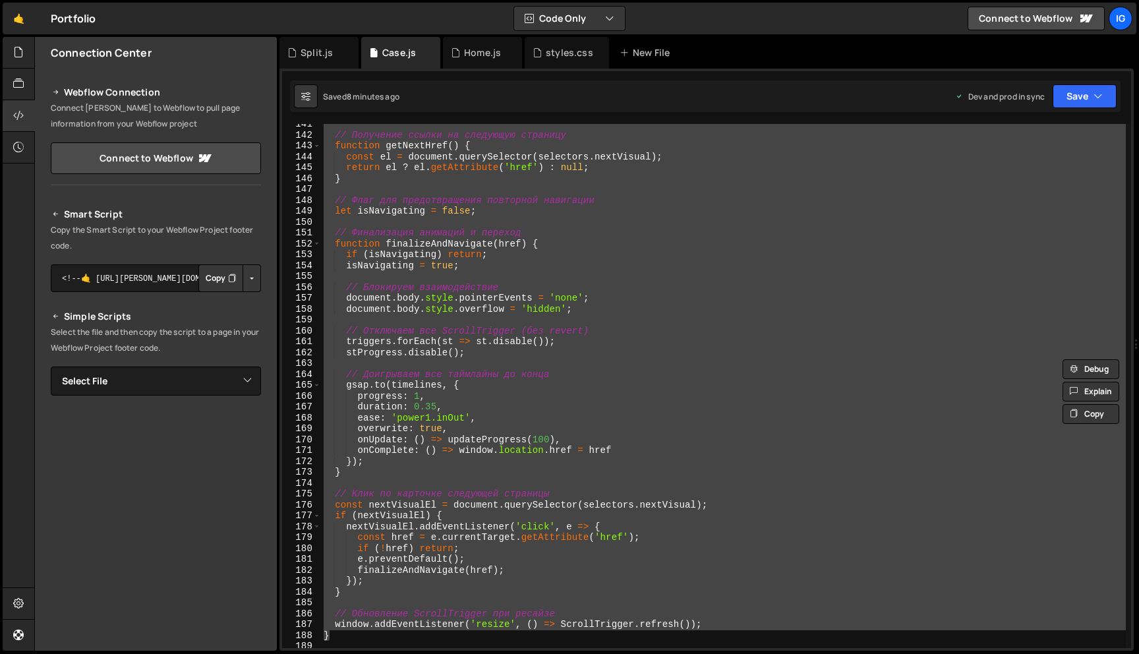
scroll to position [1922, 0]
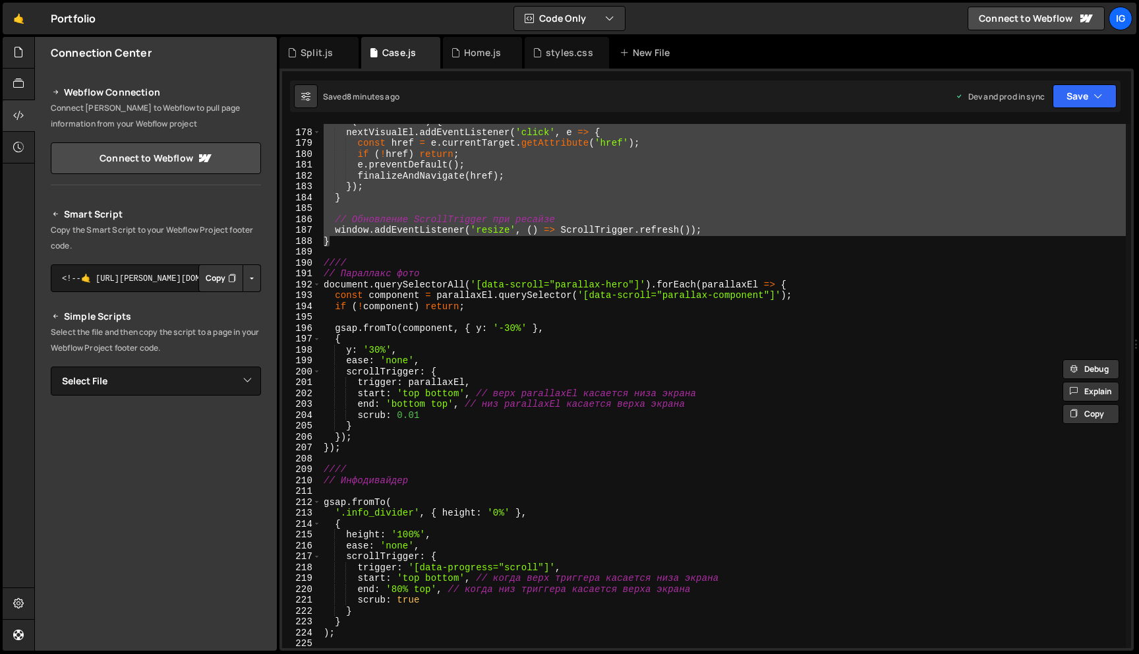
click at [354, 254] on div "if ( nextVisualEl ) { nextVisualEl . addEventListener ( 'click' , e => { const …" at bounding box center [723, 389] width 805 height 546
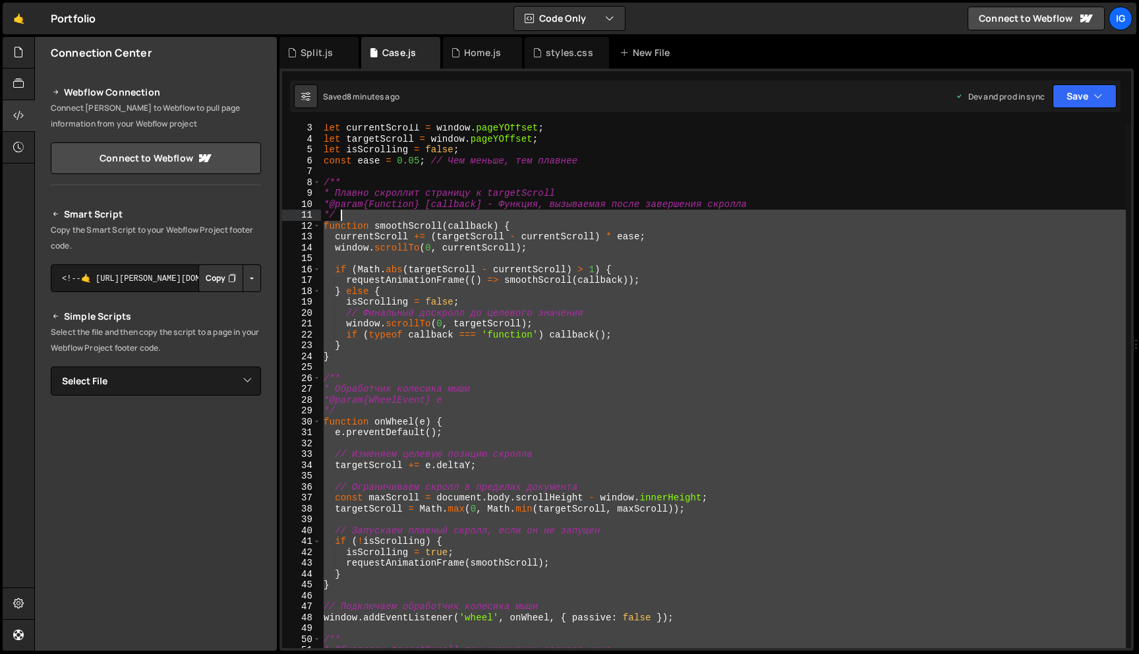
scroll to position [0, 0]
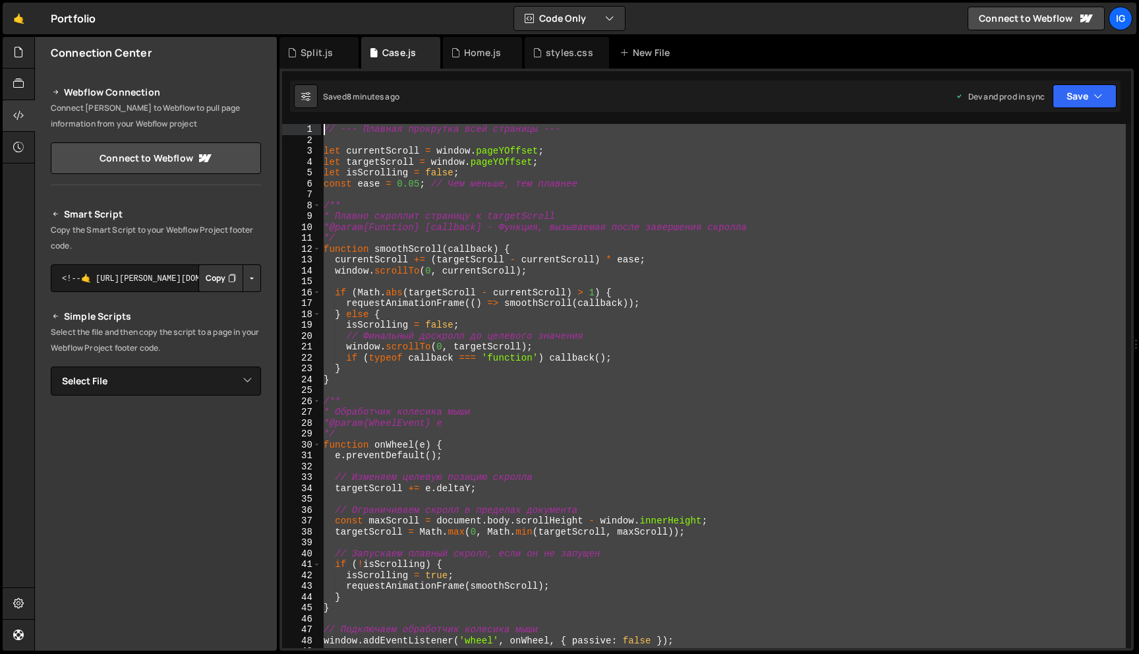
drag, startPoint x: 345, startPoint y: 243, endPoint x: 291, endPoint y: 130, distance: 124.1
click at [291, 130] on div "1 2 3 4 5 6 7 8 9 10 11 12 13 14 15 16 17 18 19 20 21 22 23 24 25 26 27 28 29 3…" at bounding box center [706, 386] width 849 height 524
type textarea "// --- Плавная прокрутка всей страницы ---"
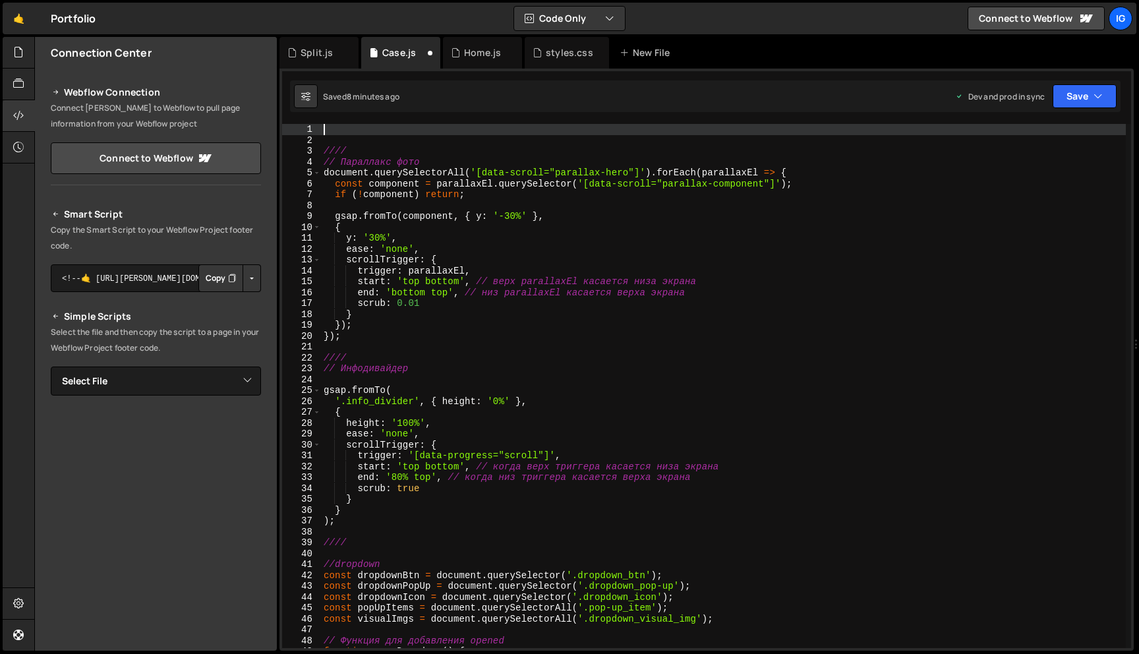
paste textarea "});"
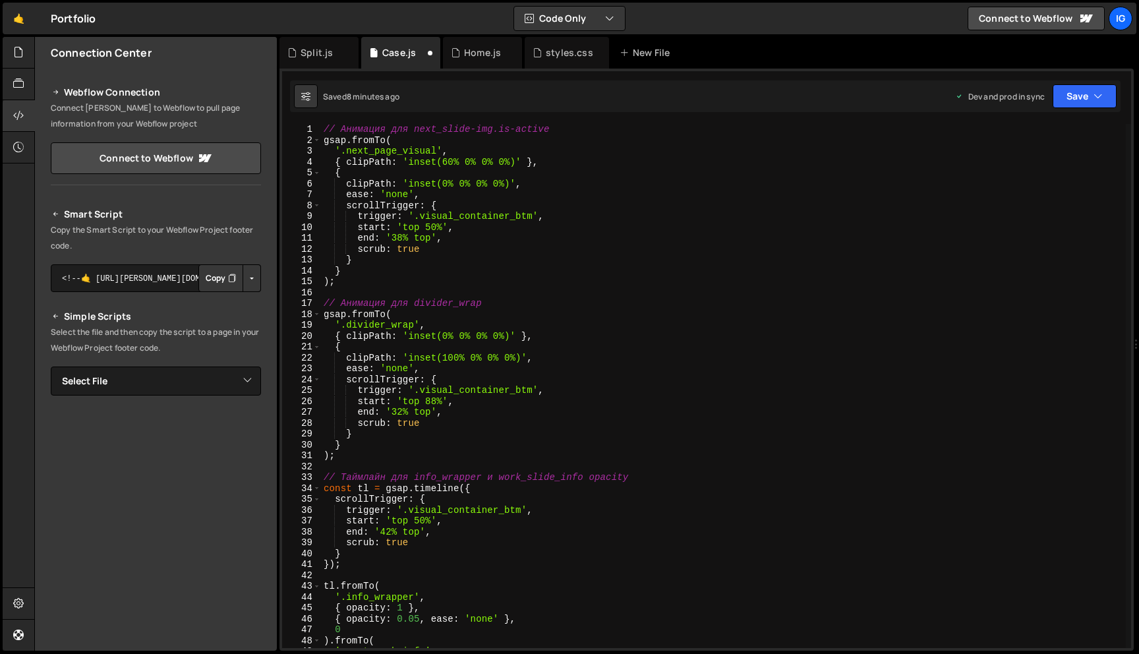
click at [328, 128] on div "// Анимация для next_slide-img.is-active gsap . fromTo ( '.next_page_visual' , …" at bounding box center [723, 397] width 805 height 546
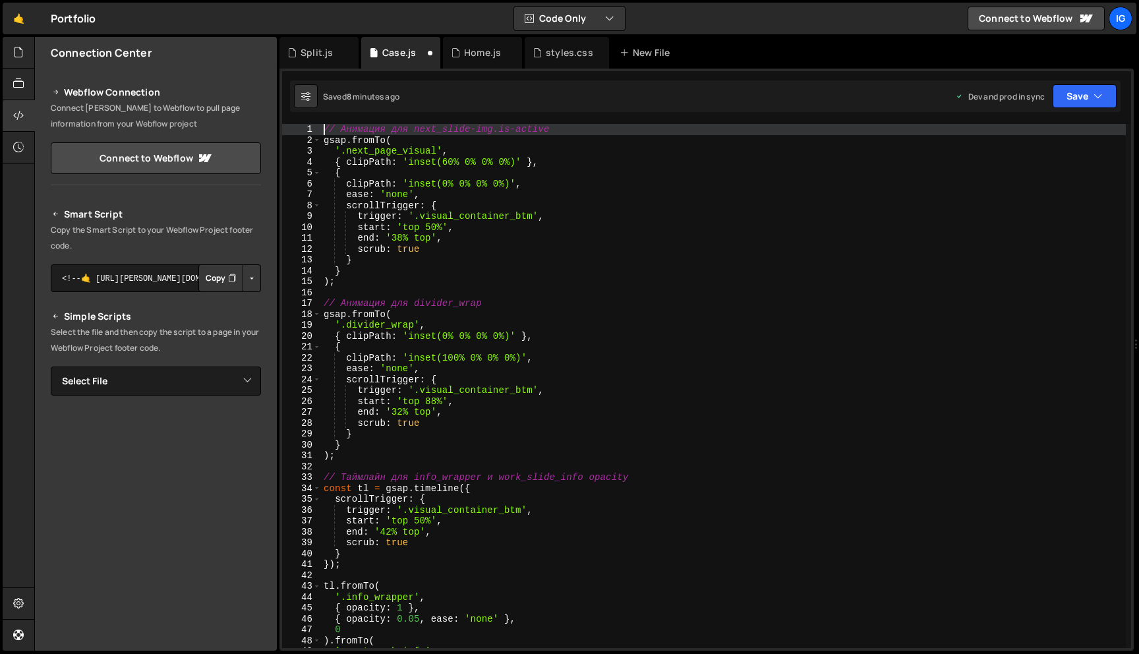
click at [324, 131] on div "// Анимация для next_slide-img.is-active gsap . fromTo ( '.next_page_visual' , …" at bounding box center [723, 397] width 805 height 546
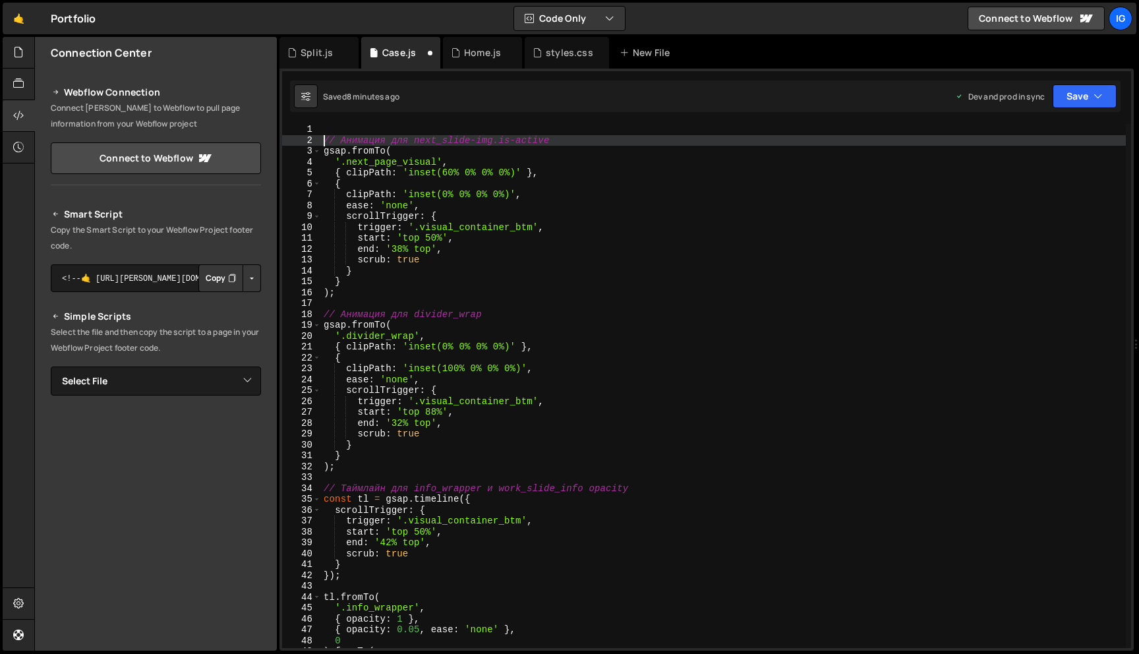
type textarea "// Анимация для next_slide-img.is-active"
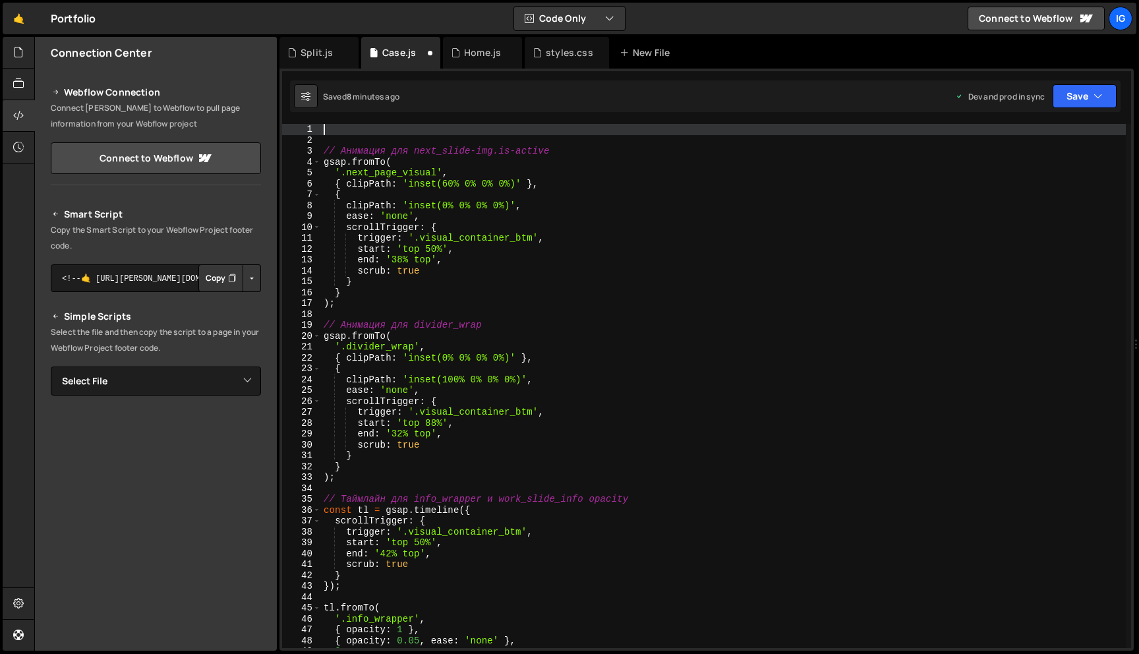
click at [331, 132] on div "// Анимация для next_slide-img.is-active gsap . fromTo ( '.next_page_visual' , …" at bounding box center [723, 397] width 805 height 546
click at [328, 137] on div "// Анимация для next_slide-img.is-active gsap . fromTo ( '.next_page_visual' , …" at bounding box center [723, 397] width 805 height 546
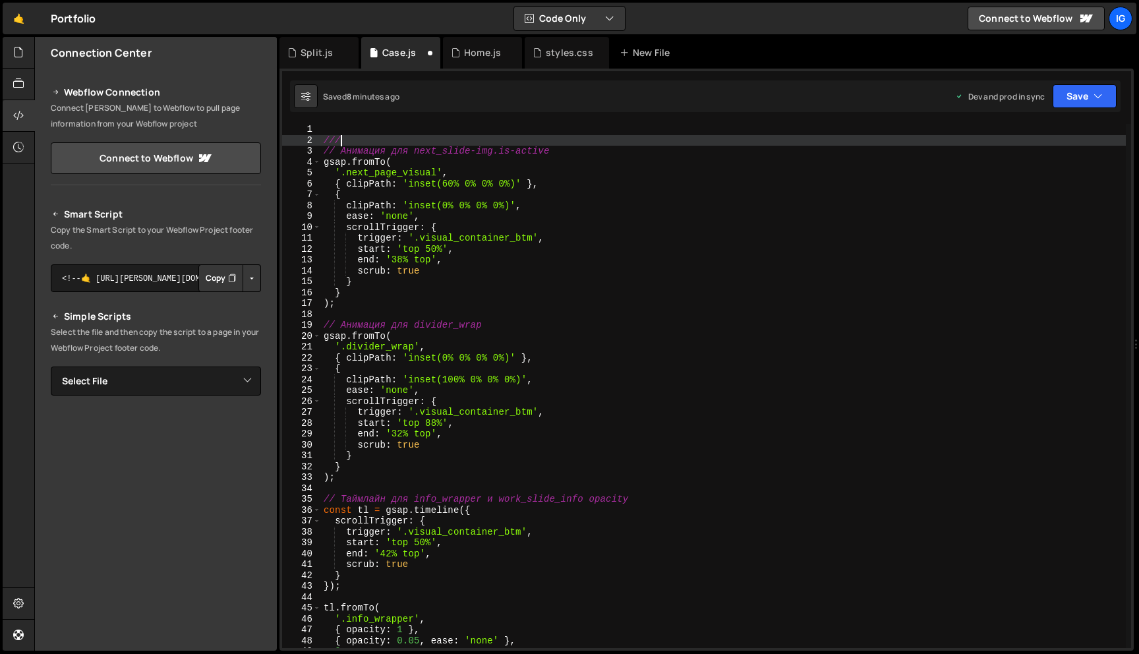
scroll to position [0, 1]
type textarea "////"
click at [337, 128] on div "//// // Анимация для next_slide-img.is-active gsap . fromTo ( '.next_page_visua…" at bounding box center [723, 397] width 805 height 546
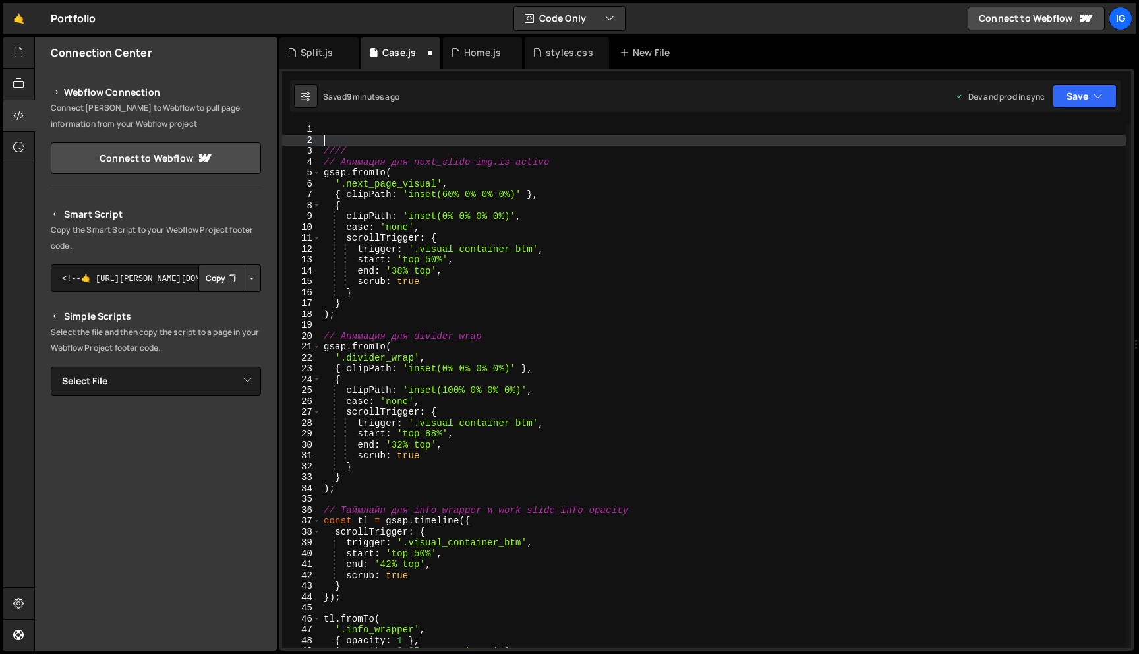
type textarea "////"
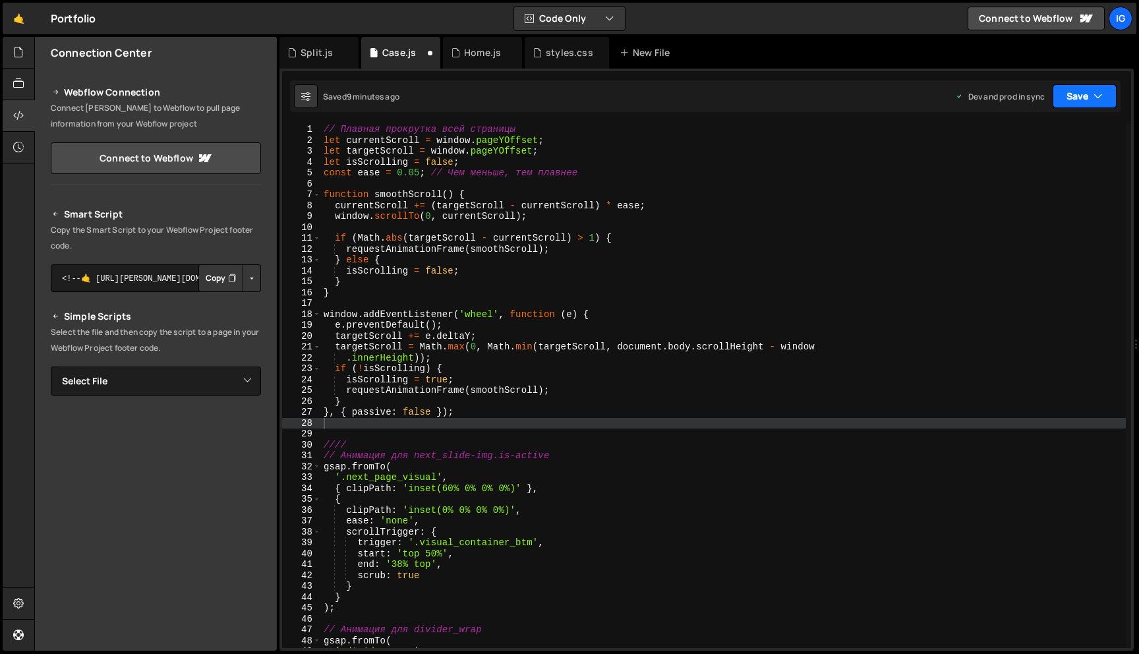
click at [1111, 95] on button "Save" at bounding box center [1084, 96] width 64 height 24
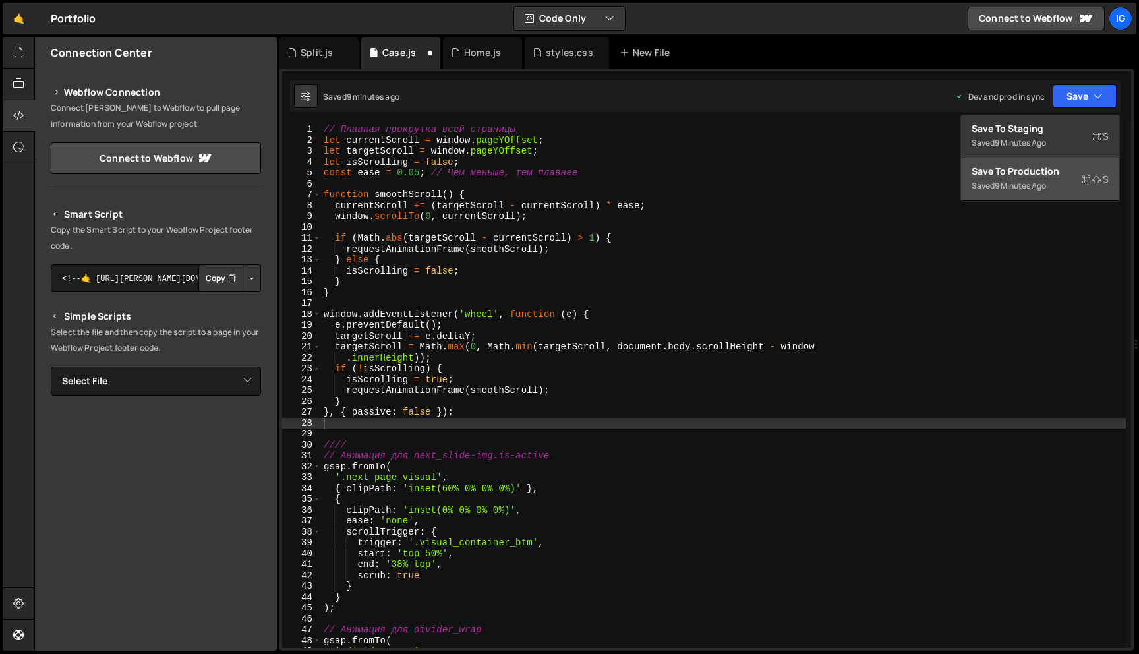
click at [1025, 193] on div "Saved 9 minutes ago" at bounding box center [1039, 186] width 137 height 16
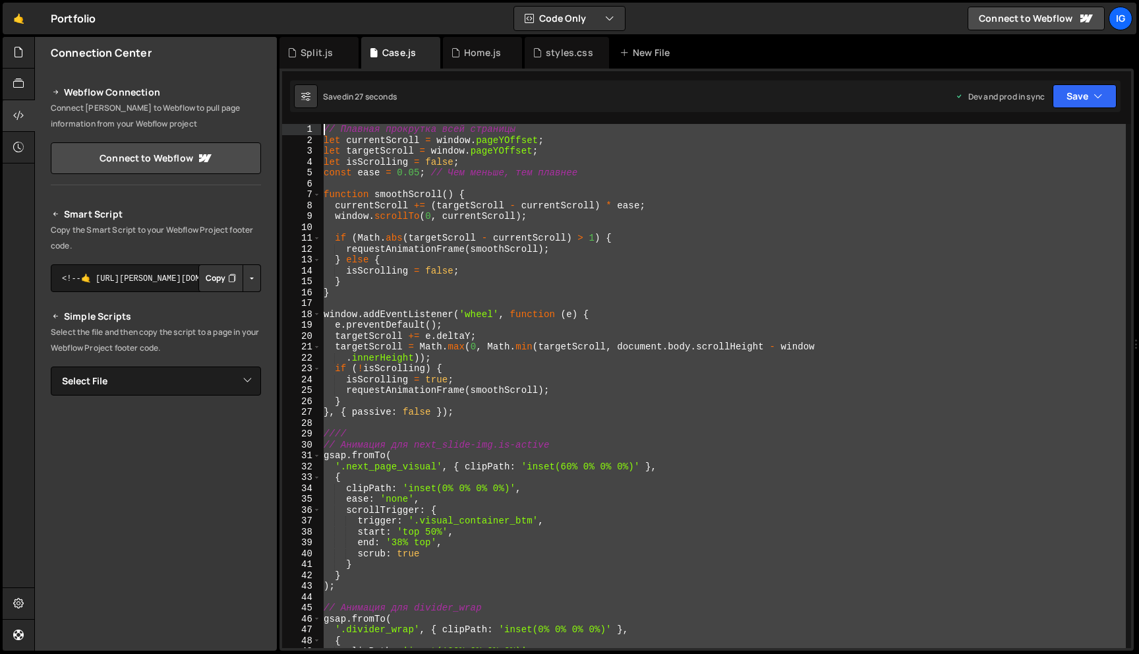
drag, startPoint x: 351, startPoint y: 525, endPoint x: 316, endPoint y: 111, distance: 415.4
click at [316, 111] on div "Debug Explain Copy Split.js Case.js Home.js styles.css New File Saved in 27 sec…" at bounding box center [706, 344] width 854 height 614
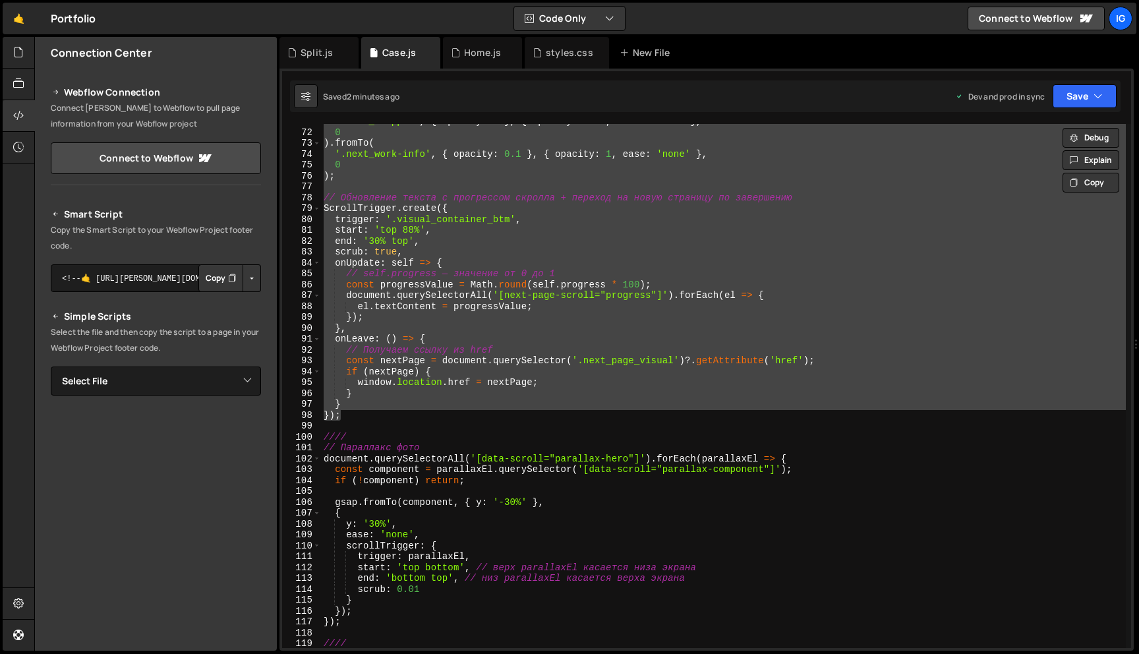
scroll to position [763, 0]
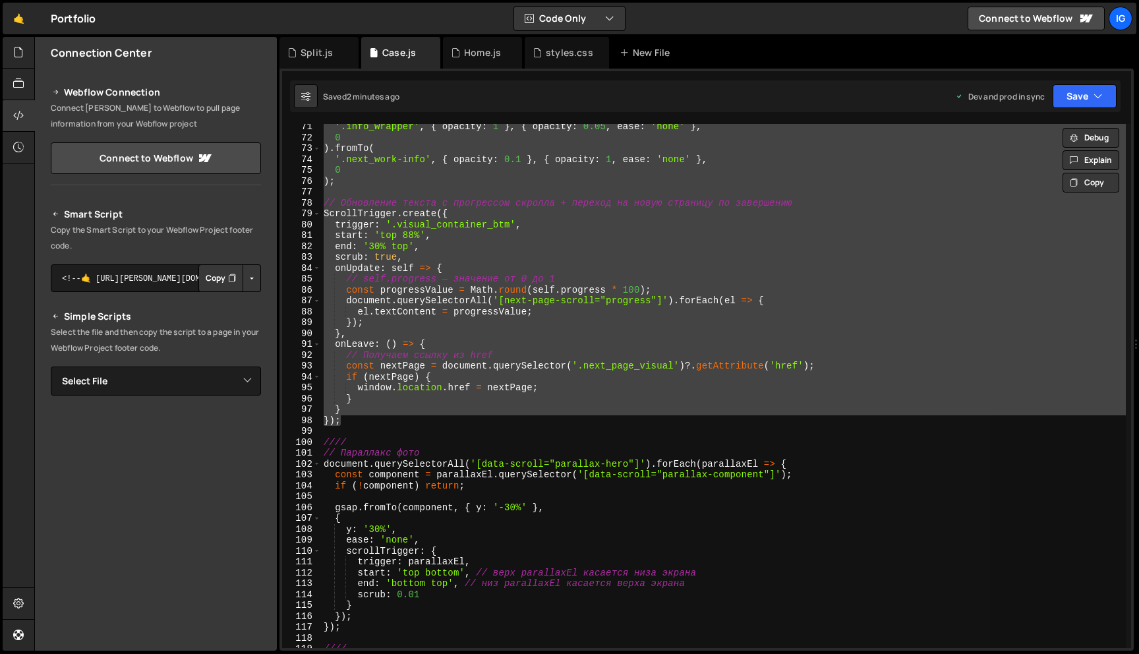
click at [592, 297] on div "'.info_wrapper' , { opacity : 1 } , { opacity : 0.05 , ease : 'none' } , 0 ) . …" at bounding box center [723, 386] width 805 height 524
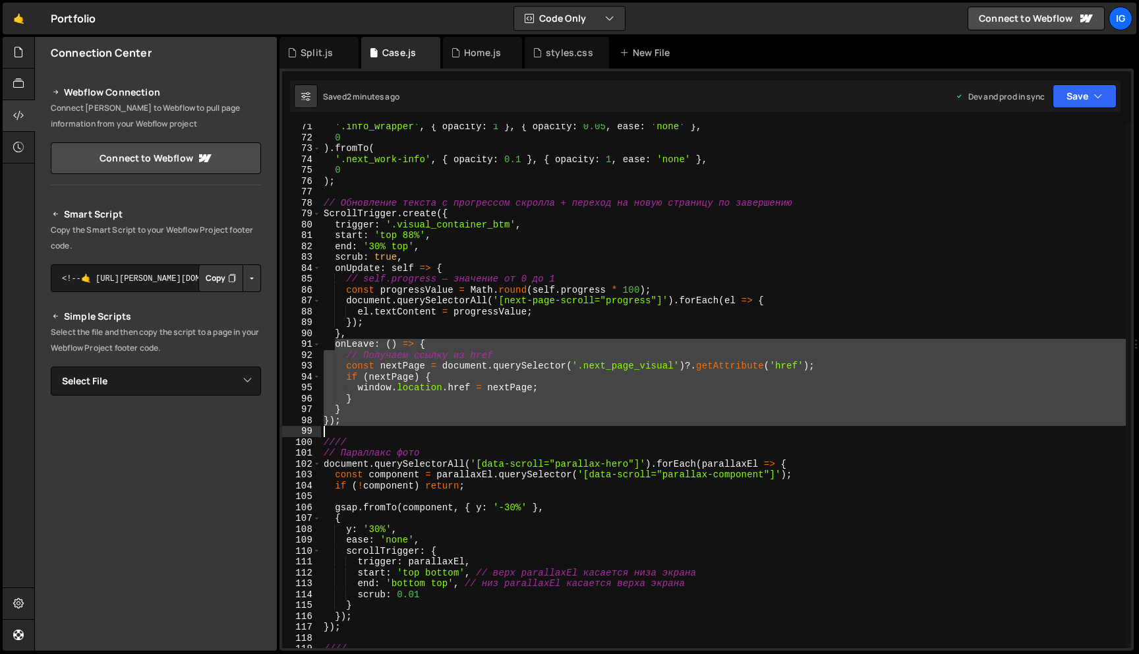
drag, startPoint x: 333, startPoint y: 347, endPoint x: 355, endPoint y: 427, distance: 82.6
click at [355, 427] on div "'.info_wrapper' , { opacity : 1 } , { opacity : 0.05 , ease : 'none' } , 0 ) . …" at bounding box center [723, 394] width 805 height 546
click at [355, 420] on div "'.info_wrapper' , { opacity : 1 } , { opacity : 0.05 , ease : 'none' } , 0 ) . …" at bounding box center [723, 386] width 805 height 524
drag, startPoint x: 333, startPoint y: 344, endPoint x: 361, endPoint y: 416, distance: 77.0
click at [361, 416] on div "'.info_wrapper' , { opacity : 1 } , { opacity : 0.05 , ease : 'none' } , 0 ) . …" at bounding box center [723, 394] width 805 height 546
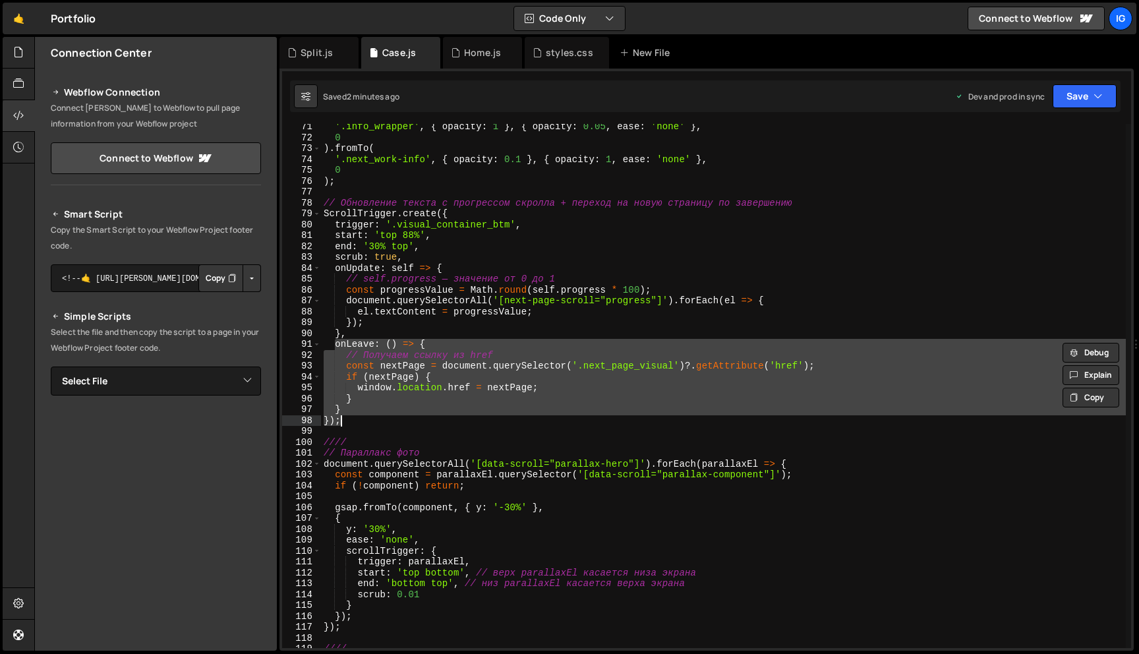
paste textarea
type textarea "});"
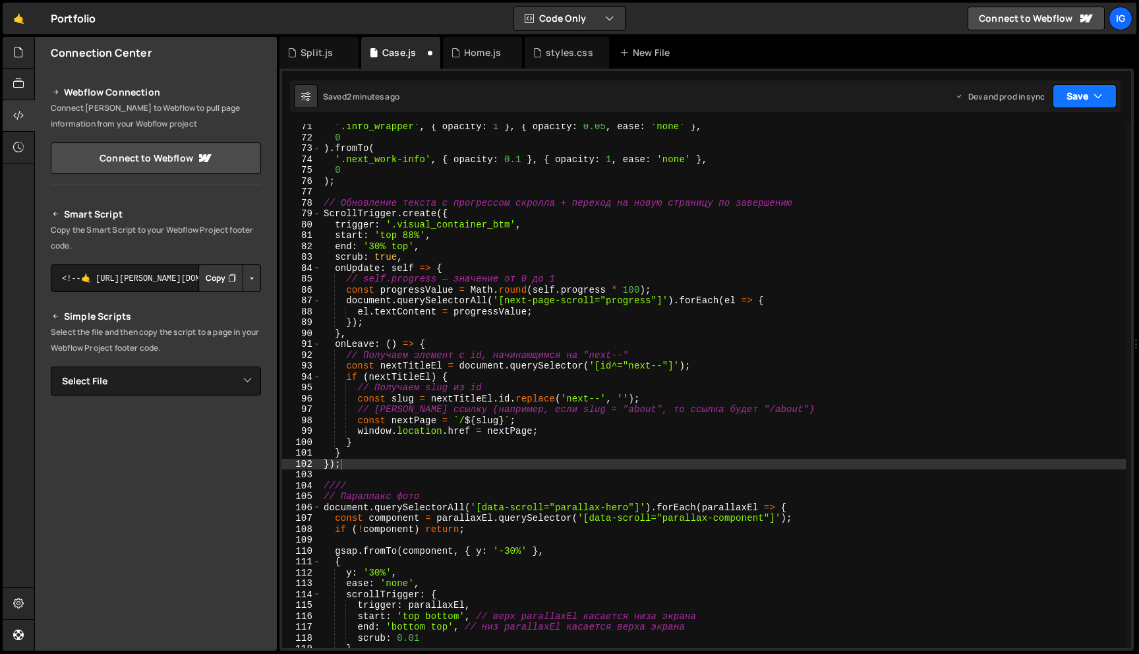
click at [1054, 102] on button "Save" at bounding box center [1084, 96] width 64 height 24
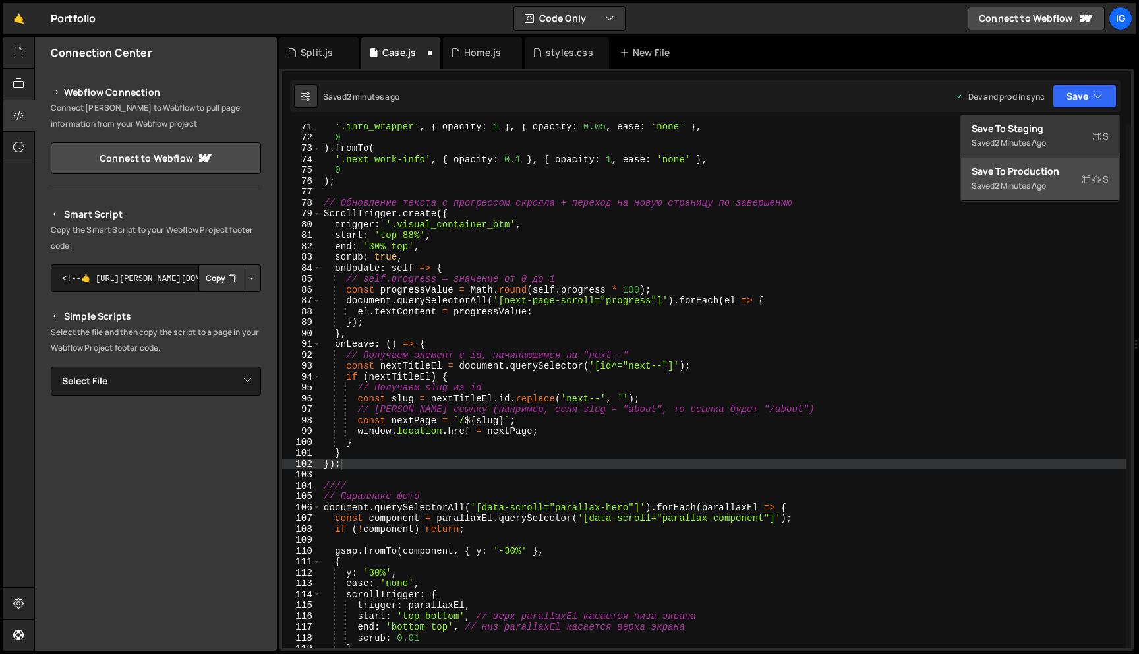
click at [1044, 161] on button "Save to Production S Saved 2 minutes ago" at bounding box center [1040, 179] width 158 height 43
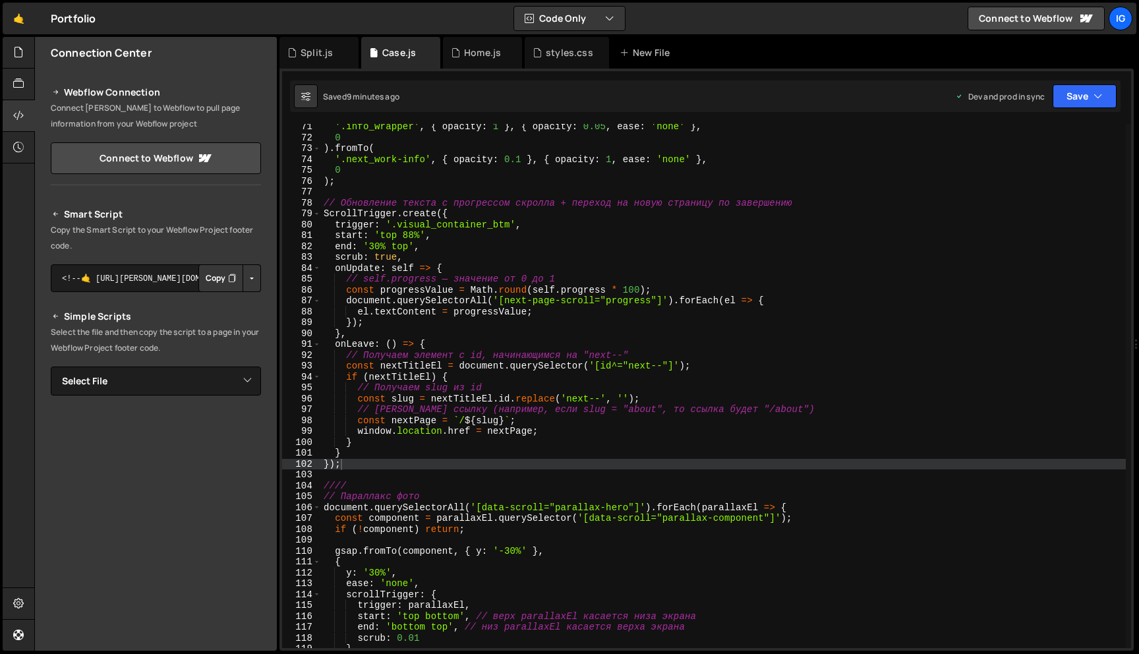
click at [335, 69] on div "XXXXXXXXXXXXXXXXXXXXXXXXXXXXXXXXXXXXXXXXXXXXXXXXXXXXXXXXXXXXXXXXXXXXXXXXXXXXXXX…" at bounding box center [706, 360] width 854 height 582
click at [335, 63] on div "Split.js" at bounding box center [318, 53] width 79 height 32
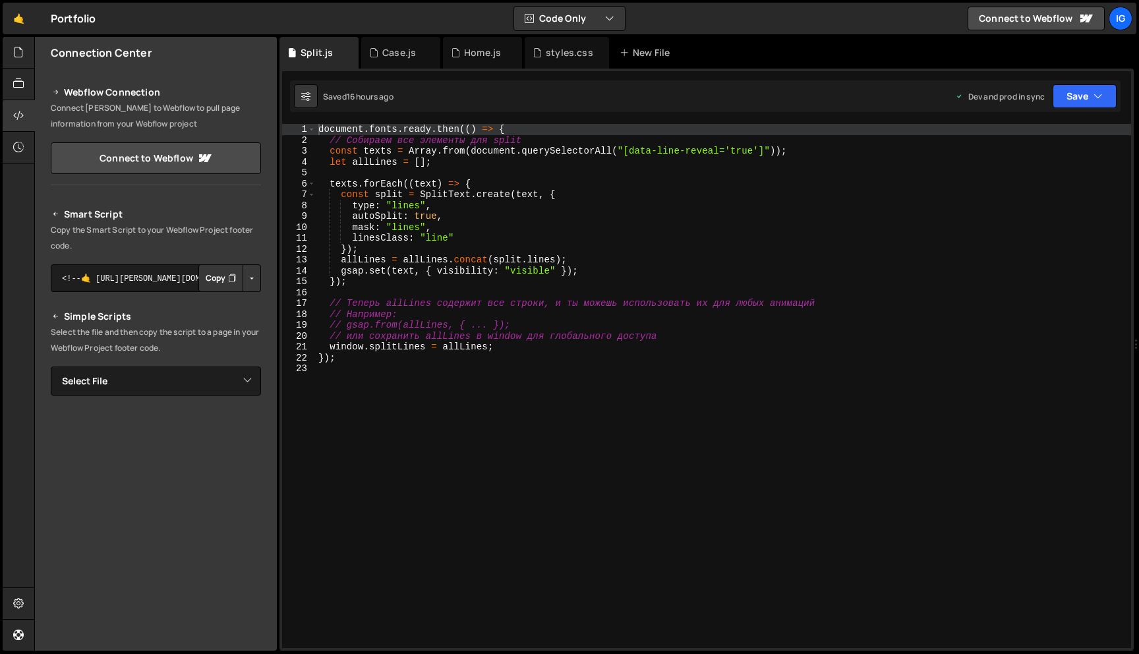
click at [350, 362] on div "document . fonts . ready . then (( ) => { // Собираем все элементы для split co…" at bounding box center [723, 397] width 815 height 546
type textarea "});"
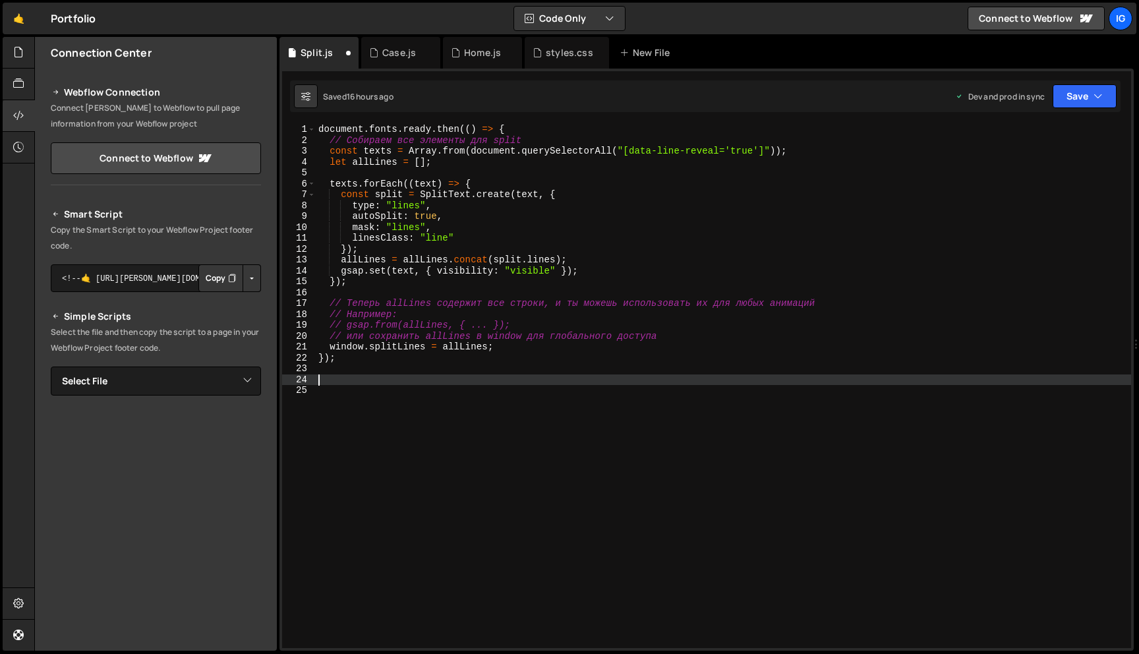
click at [463, 159] on div "document . fonts . ready . then (( ) => { // Собираем все элементы для split co…" at bounding box center [723, 397] width 815 height 546
type textarea "let allLines = [];"
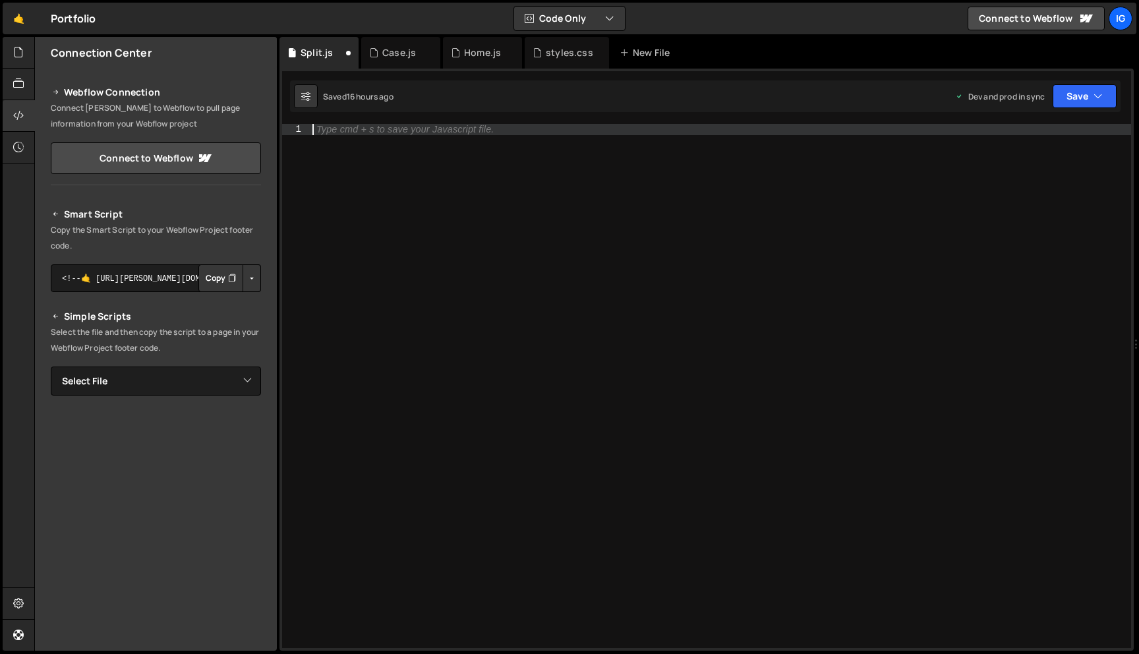
paste textarea "});"
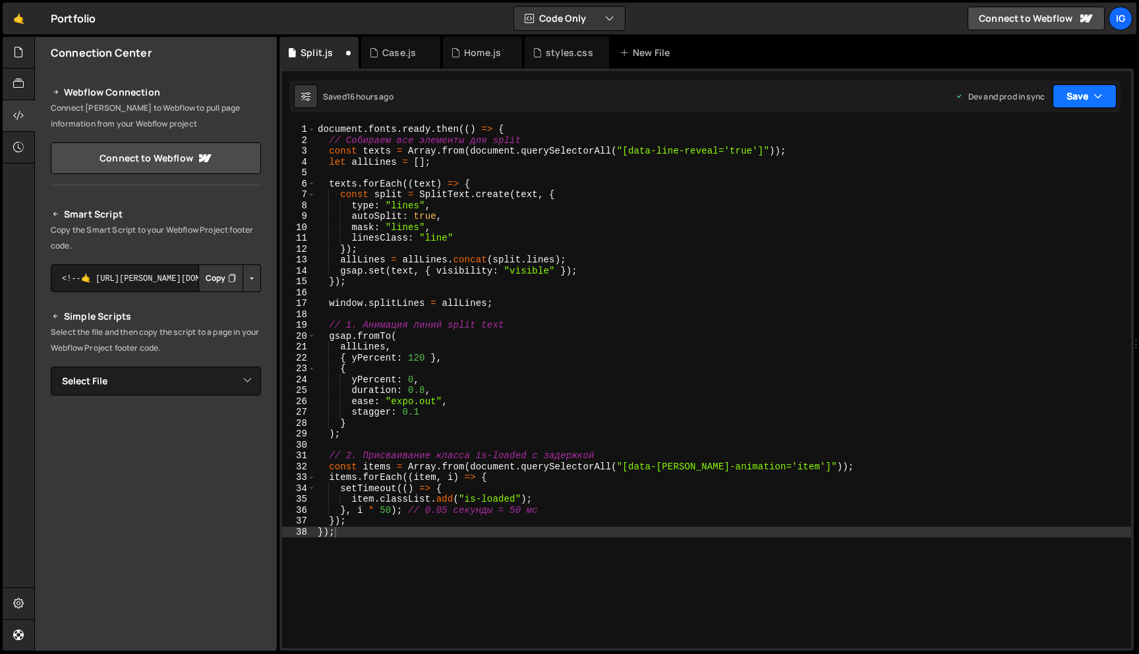
click at [1065, 98] on button "Save" at bounding box center [1084, 96] width 64 height 24
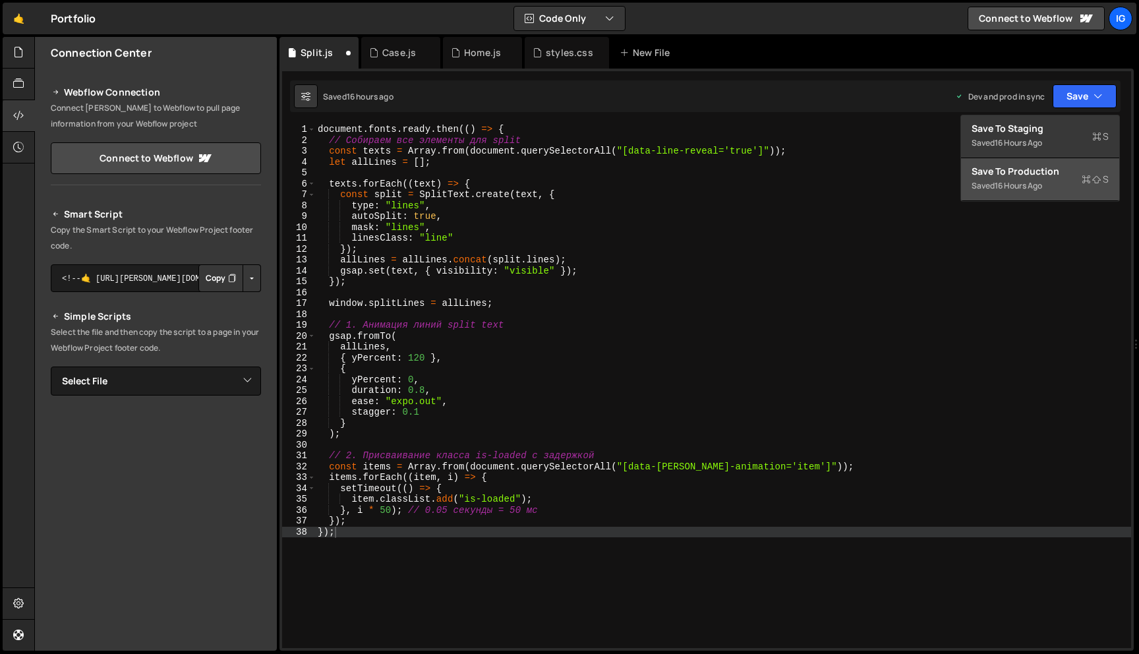
click at [1012, 184] on div "16 hours ago" at bounding box center [1017, 185] width 47 height 11
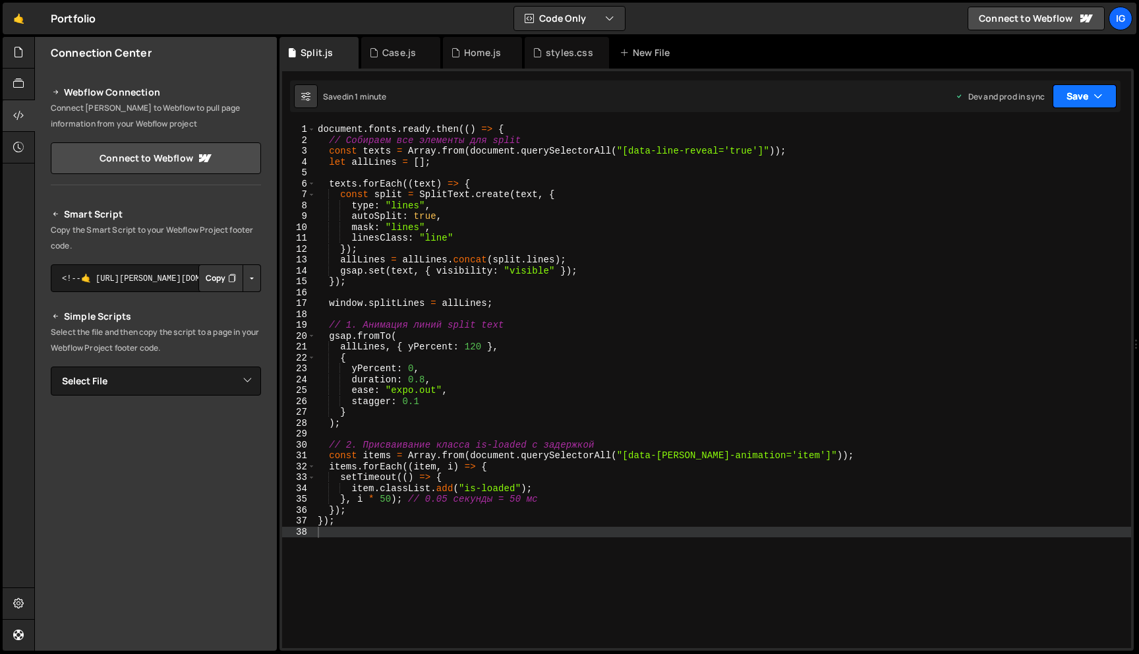
click at [1085, 105] on button "Save" at bounding box center [1084, 96] width 64 height 24
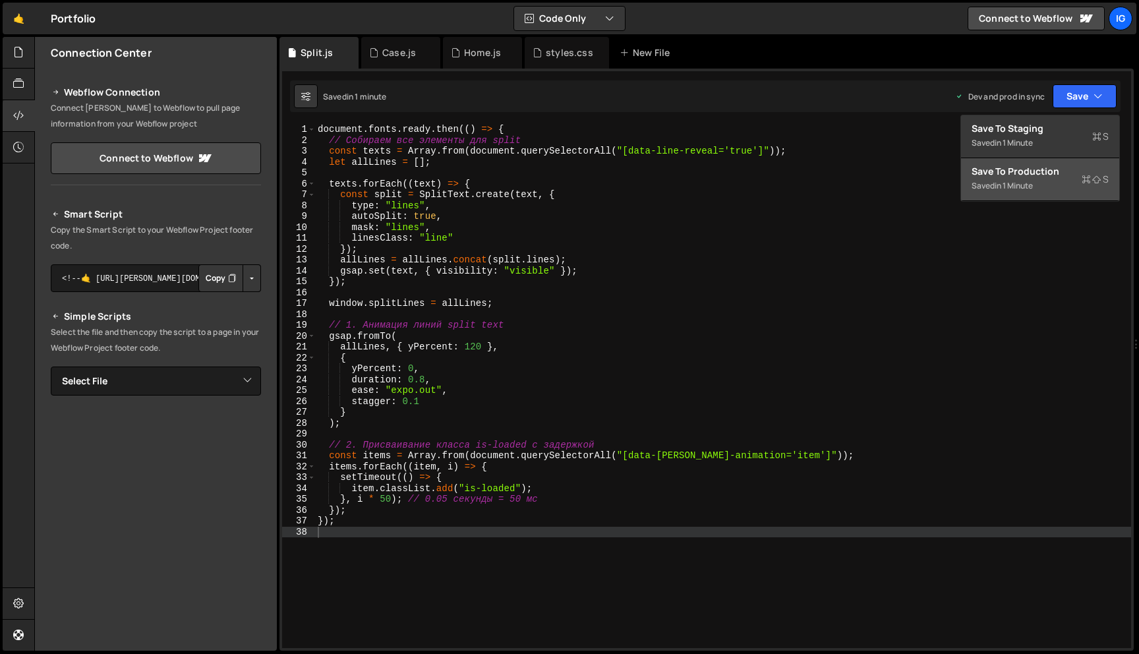
click at [1035, 170] on div "Save to Production S" at bounding box center [1039, 171] width 137 height 13
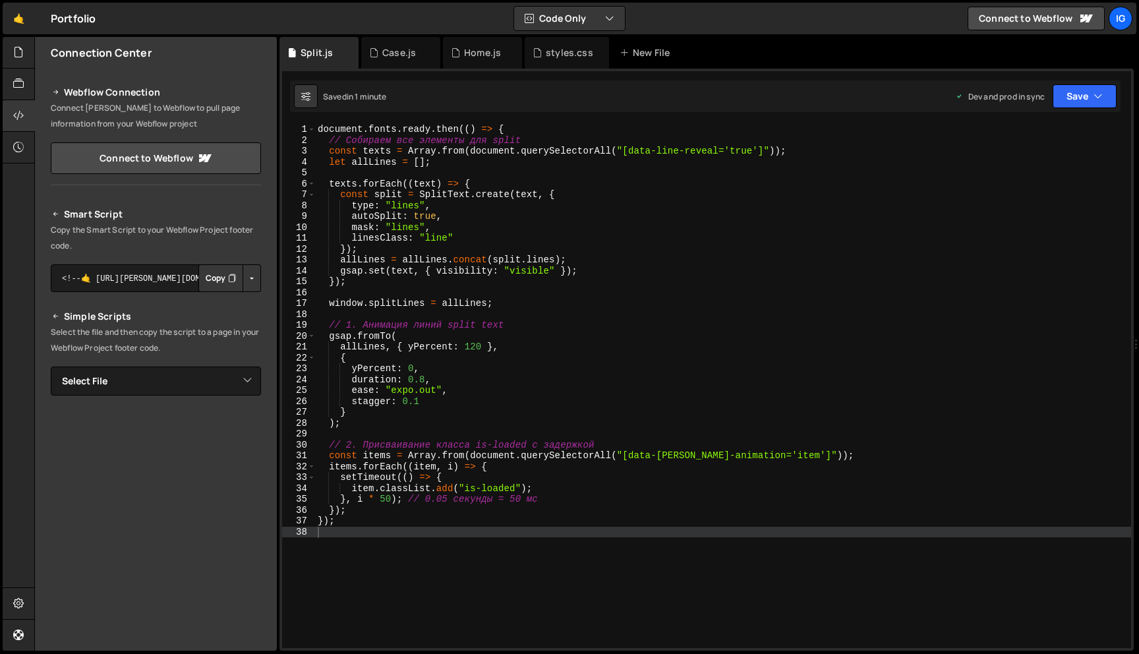
click at [424, 399] on div "document . fonts . ready . then (( ) => { // Собираем все элементы для split co…" at bounding box center [723, 397] width 816 height 546
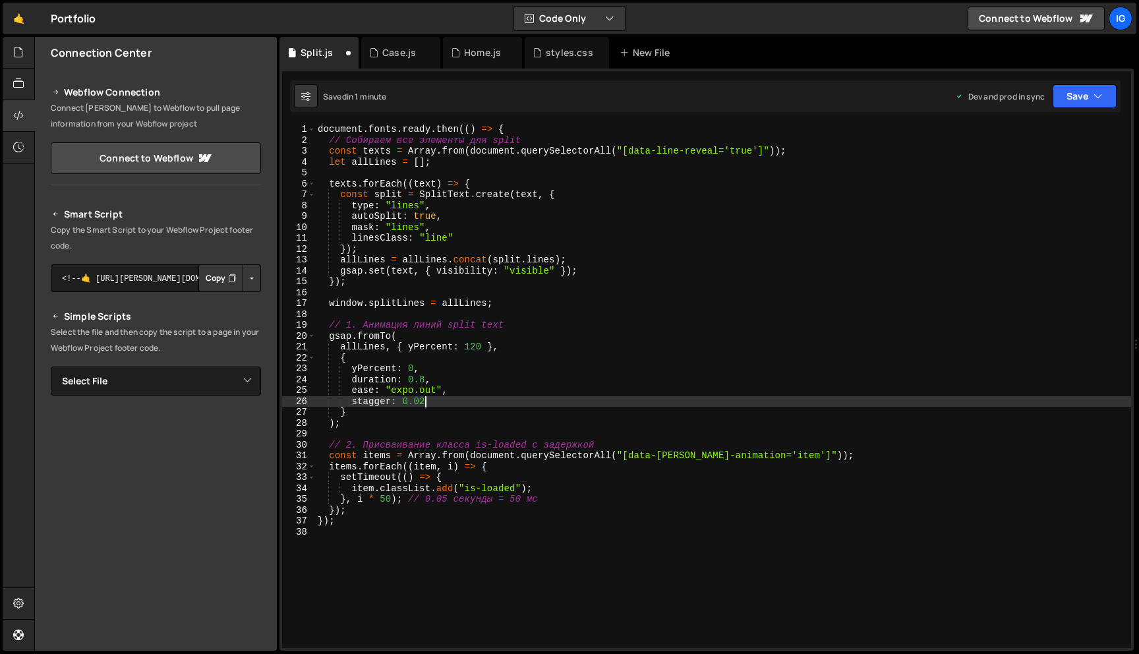
scroll to position [0, 7]
click at [1106, 98] on button "Save" at bounding box center [1084, 96] width 64 height 24
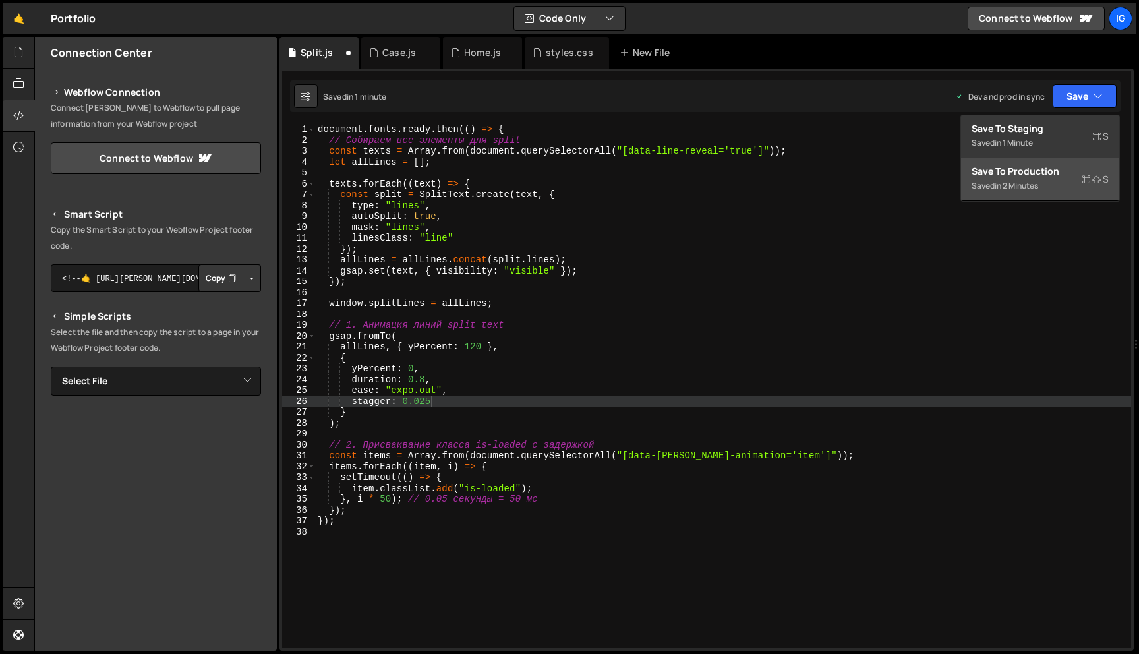
click at [1071, 161] on button "Save to Production S Saved in 2 minutes" at bounding box center [1040, 179] width 158 height 43
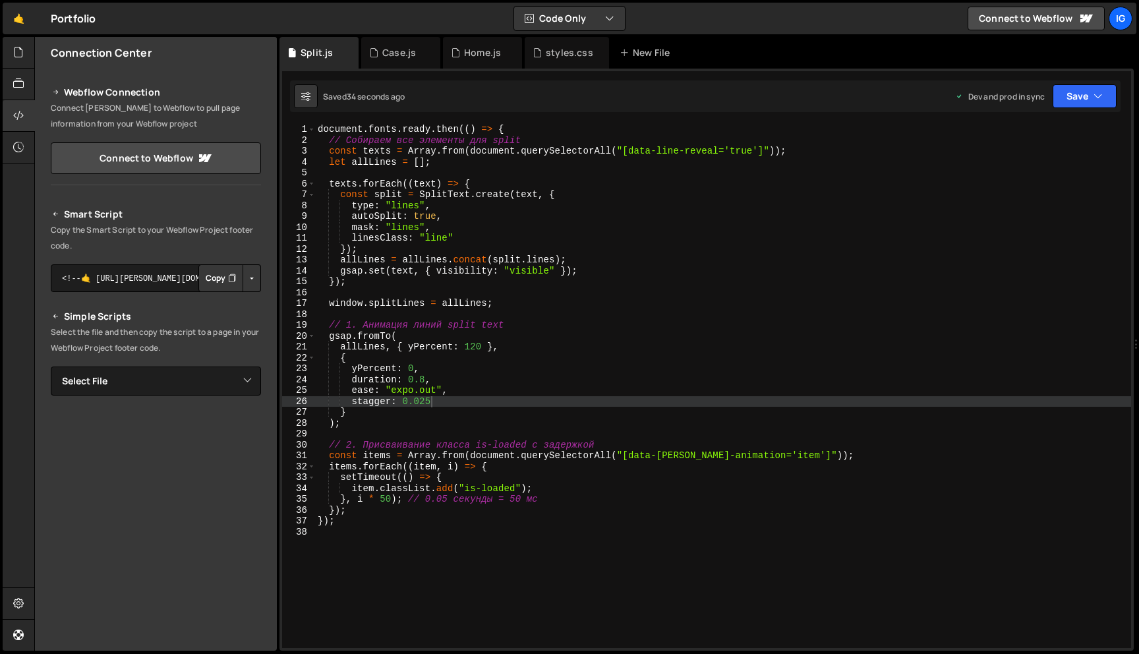
click at [426, 375] on div "document . fonts . ready . then (( ) => { // Собираем все элементы для split co…" at bounding box center [723, 397] width 816 height 546
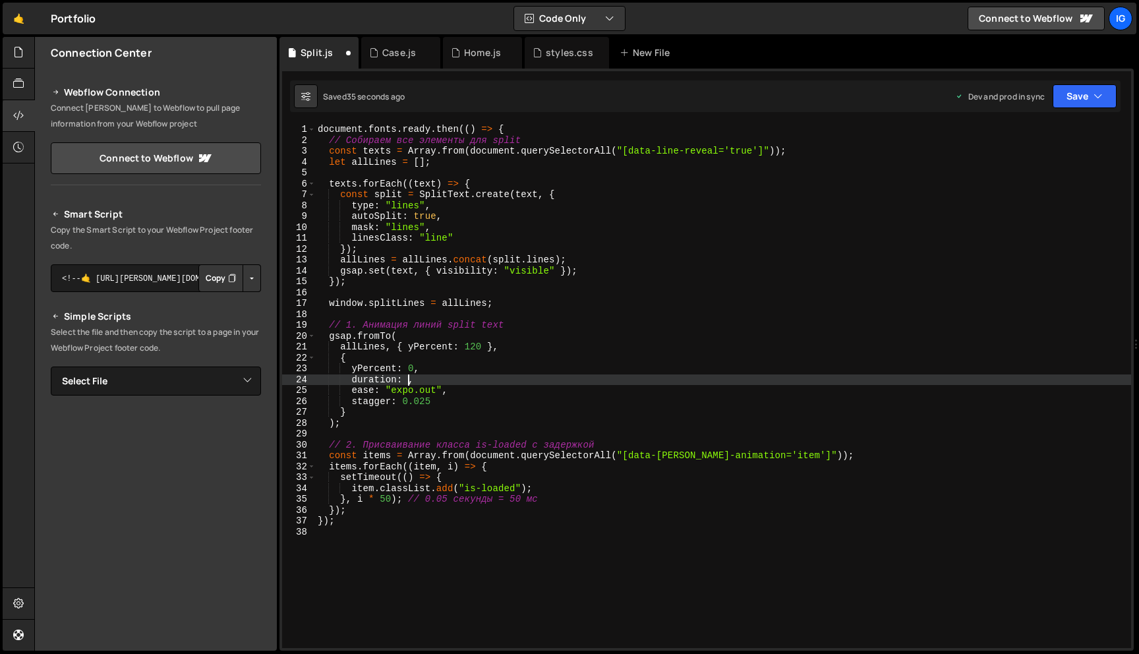
scroll to position [0, 6]
click at [1075, 96] on button "Save" at bounding box center [1084, 96] width 64 height 24
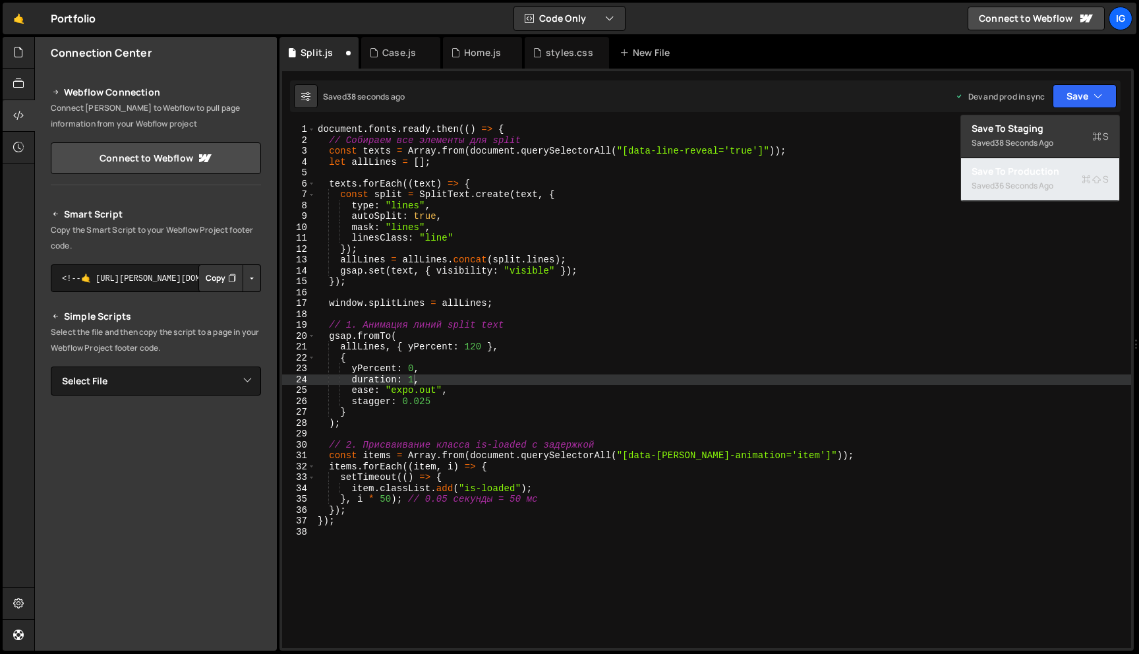
click at [1037, 185] on div "36 seconds ago" at bounding box center [1023, 185] width 59 height 11
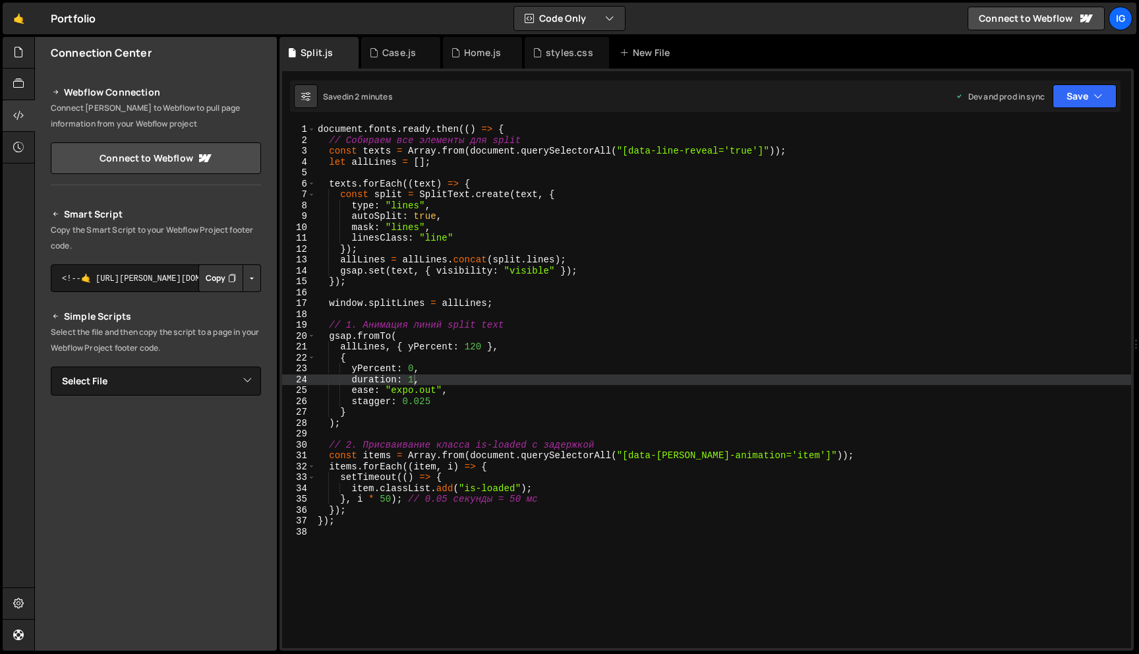
click at [476, 347] on div "document . fonts . ready . then (( ) => { // Собираем все элементы для split co…" at bounding box center [723, 397] width 816 height 546
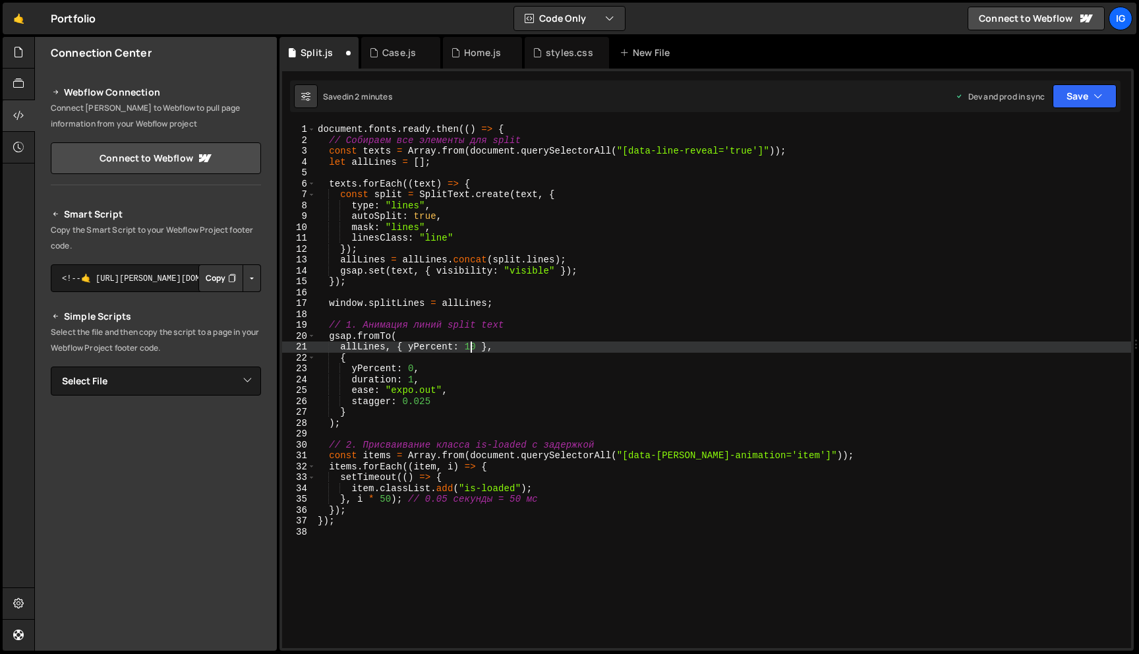
scroll to position [0, 11]
click at [1093, 92] on icon "button" at bounding box center [1097, 96] width 9 height 13
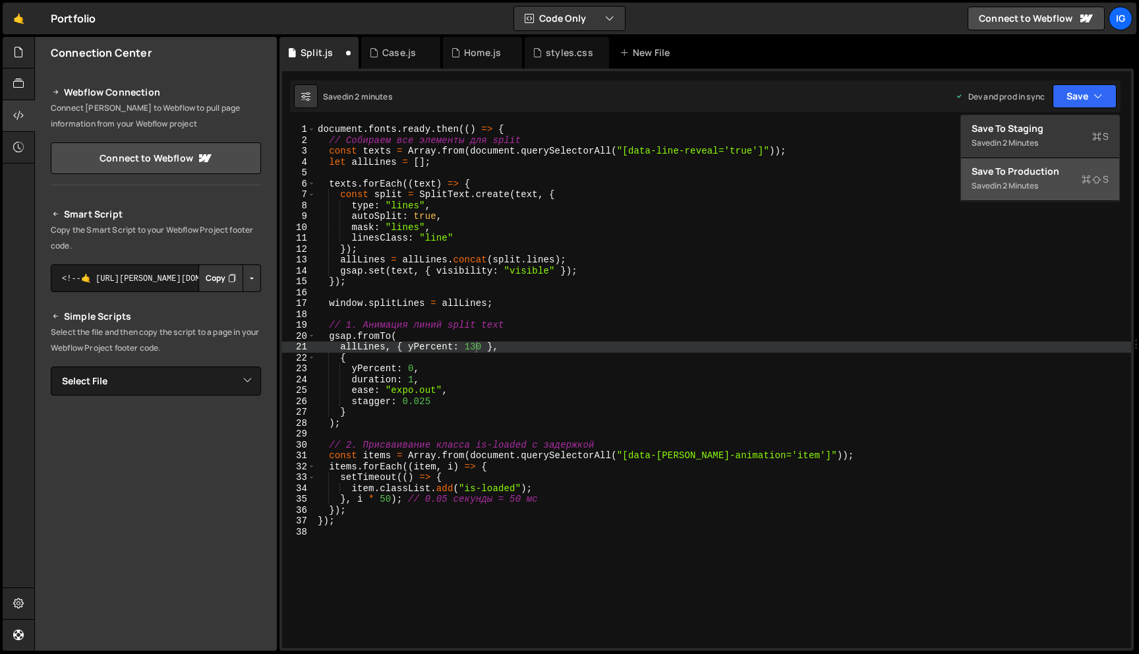
click at [1027, 171] on div "Save to Production S" at bounding box center [1039, 171] width 137 height 13
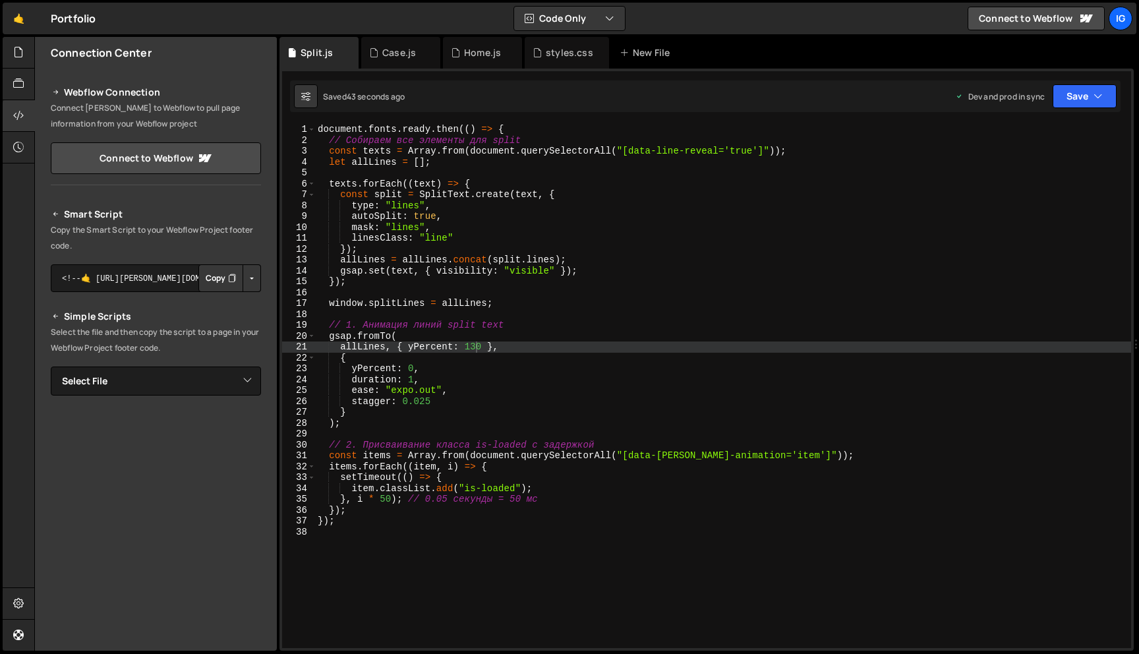
click at [562, 281] on div "document . fonts . ready . then (( ) => { // Собираем все элементы для split co…" at bounding box center [723, 397] width 816 height 546
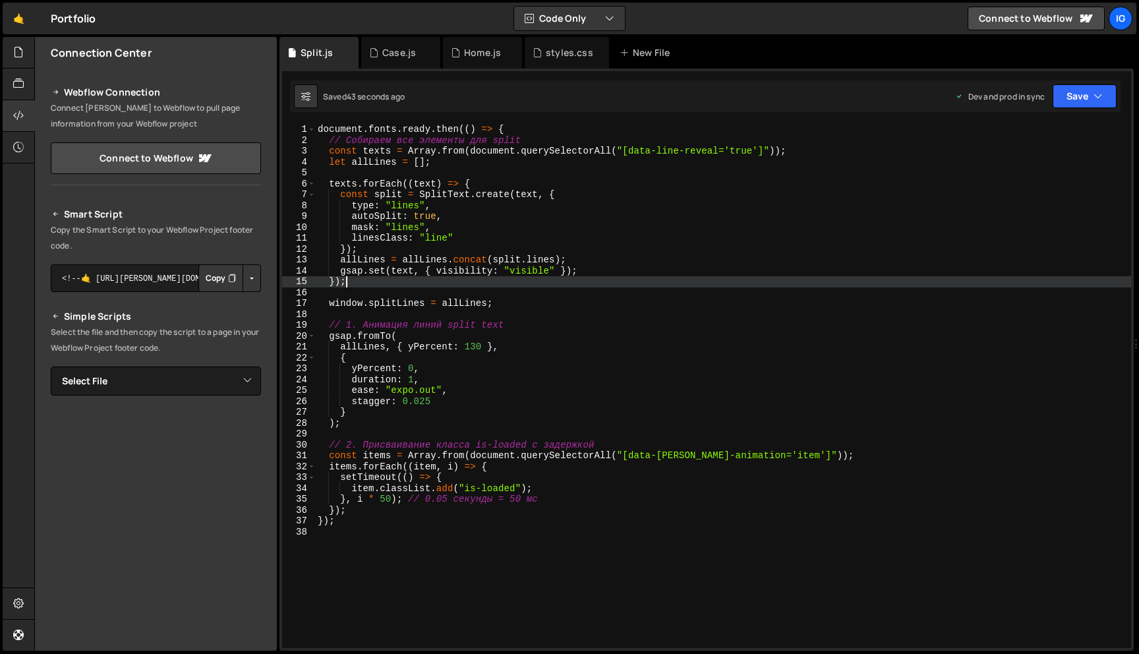
type textarea "});"
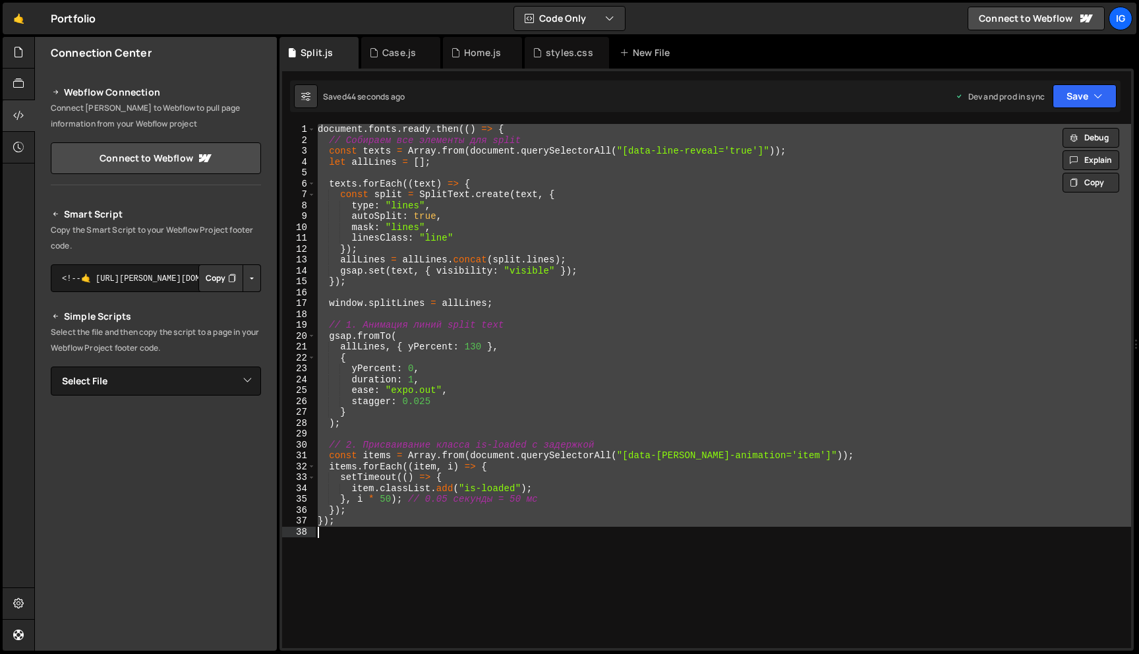
scroll to position [0, 0]
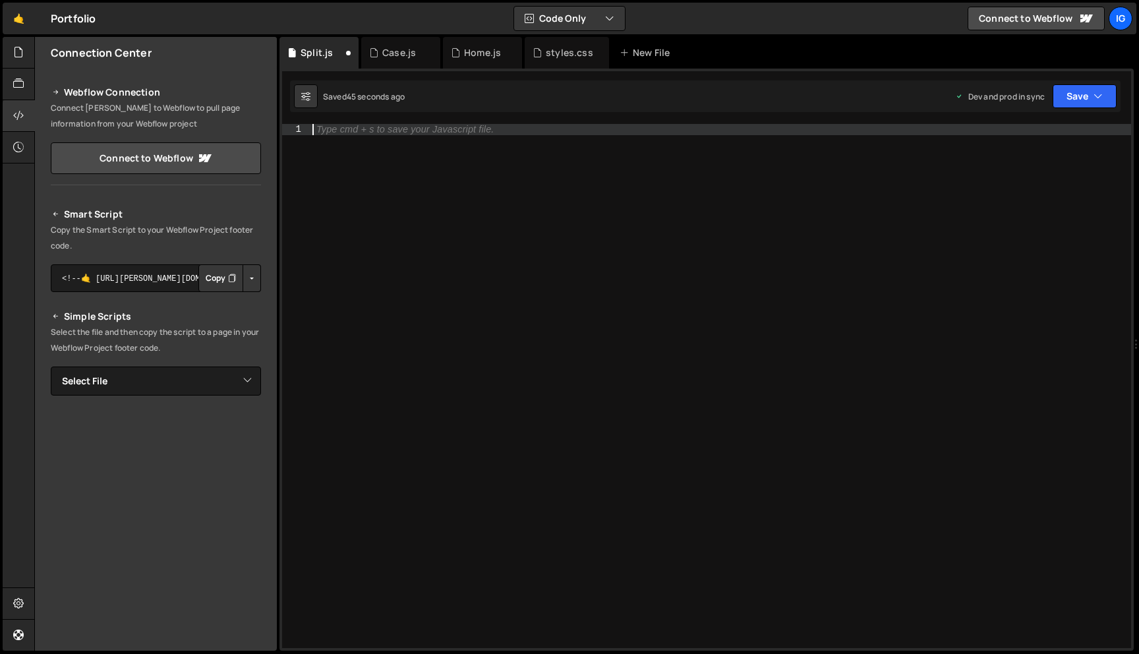
paste textarea "});"
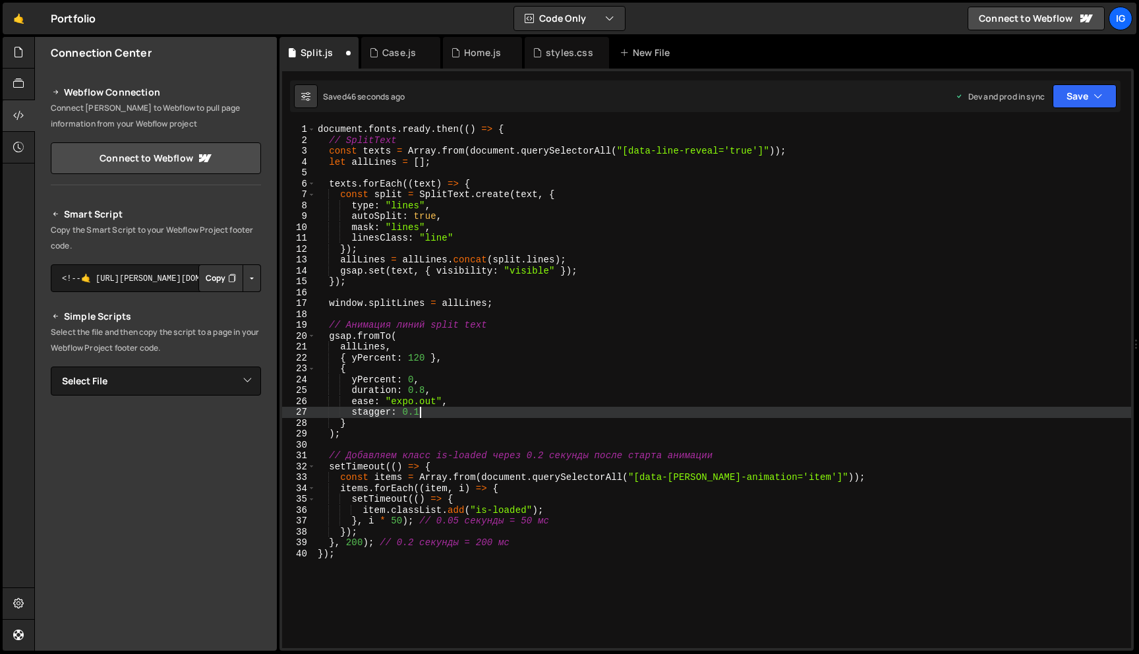
click at [428, 411] on div "document . fonts . ready . then (( ) => { // SplitText const texts = Array . fr…" at bounding box center [723, 397] width 816 height 546
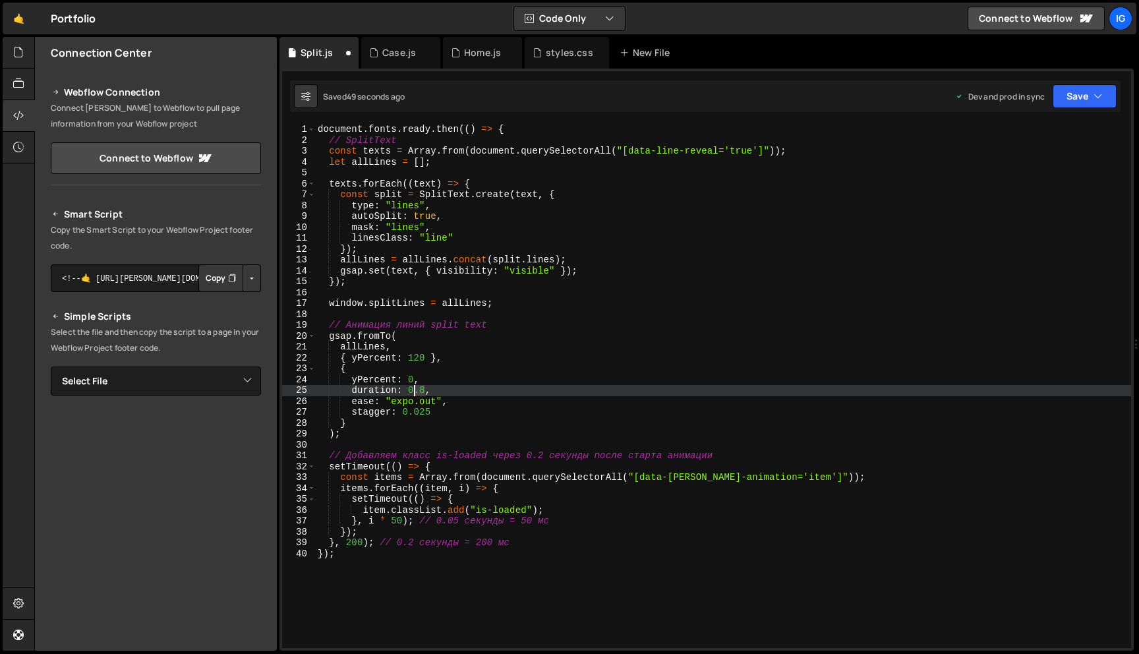
drag, startPoint x: 424, startPoint y: 385, endPoint x: 409, endPoint y: 386, distance: 15.2
click at [409, 386] on div "document . fonts . ready . then (( ) => { // SplitText const texts = Array . fr…" at bounding box center [723, 397] width 816 height 546
click at [426, 387] on div "document . fonts . ready . then (( ) => { // SplitText const texts = Array . fr…" at bounding box center [723, 397] width 816 height 546
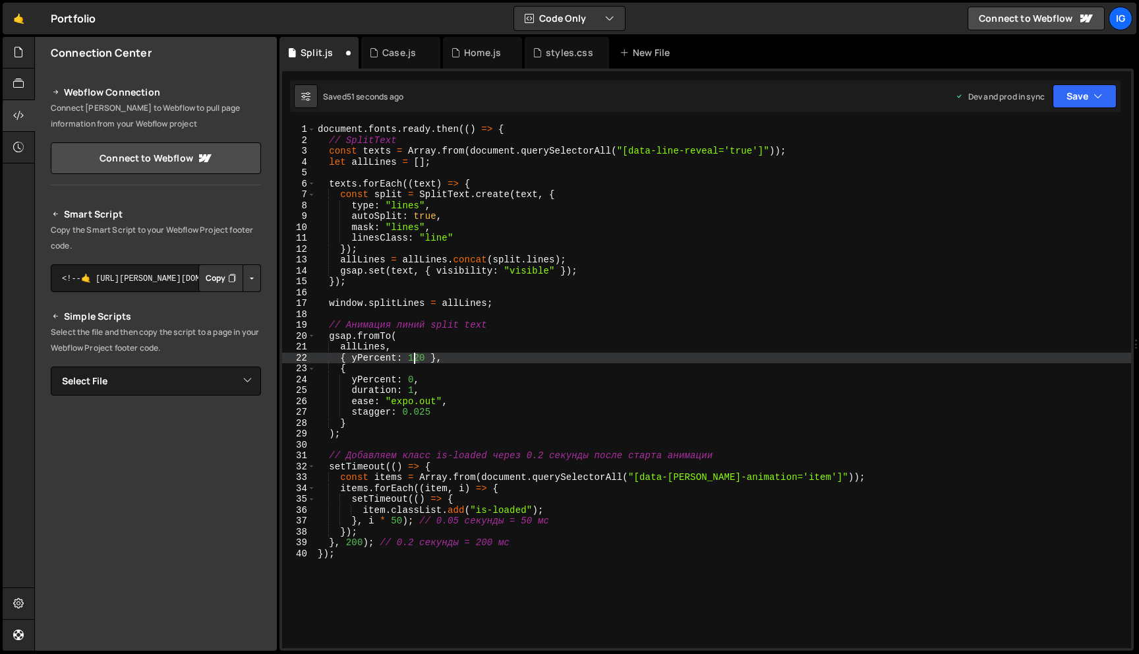
click at [414, 354] on div "document . fonts . ready . then (( ) => { // SplitText const texts = Array . fr…" at bounding box center [723, 397] width 816 height 546
click at [450, 358] on div "document . fonts . ready . then (( ) => { // SplitText const texts = Array . fr…" at bounding box center [723, 397] width 816 height 546
click at [1087, 88] on button "Save" at bounding box center [1084, 96] width 64 height 24
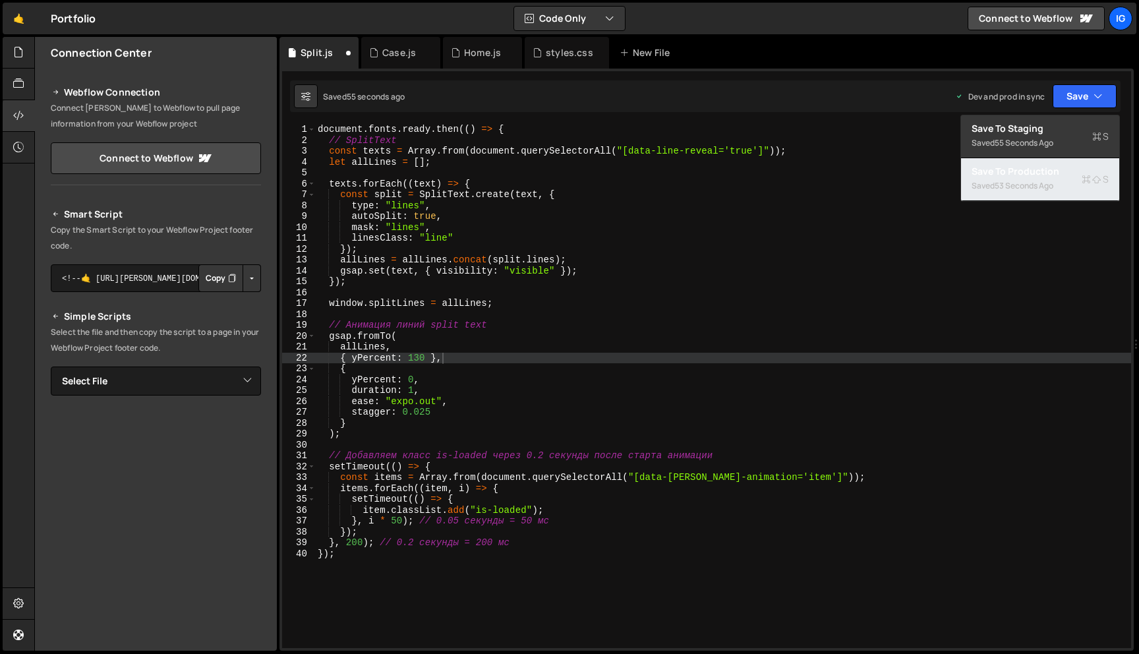
click at [1041, 183] on div "53 seconds ago" at bounding box center [1023, 185] width 59 height 11
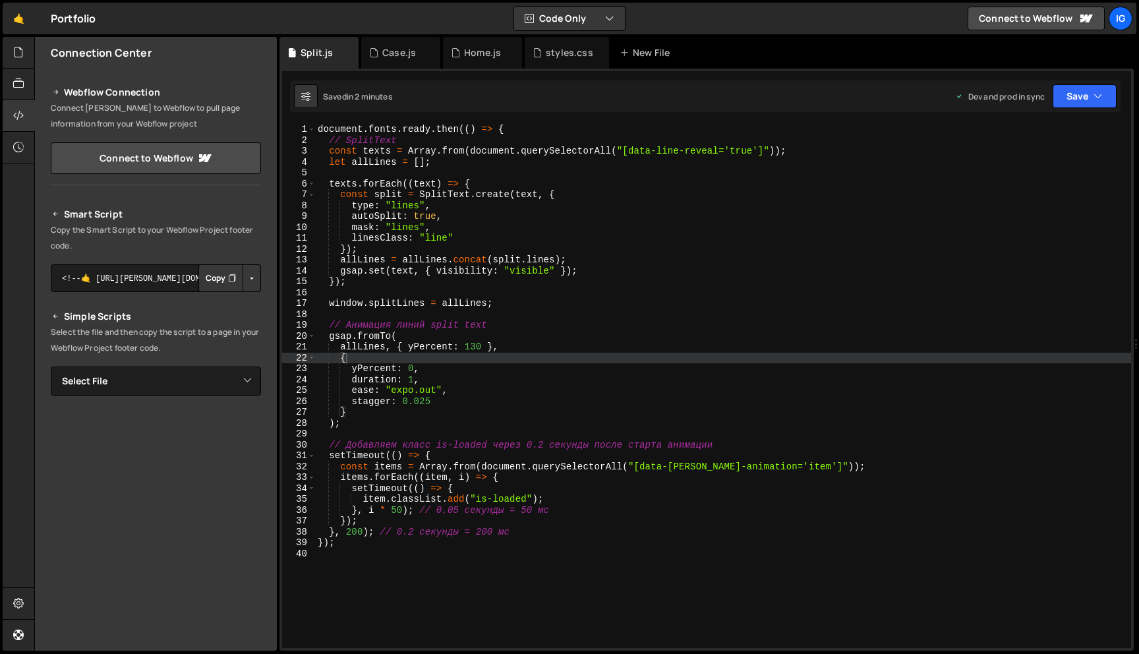
click at [536, 223] on div "document . fonts . ready . then (( ) => { // SplitText const texts = Array . fr…" at bounding box center [723, 397] width 816 height 546
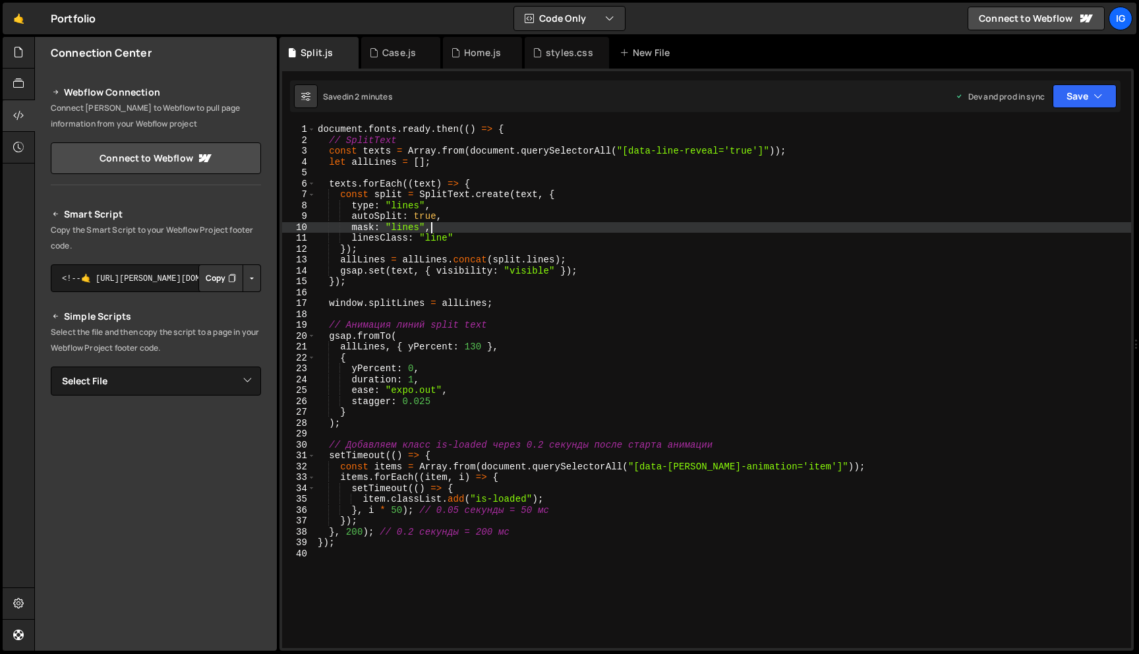
type textarea "});"
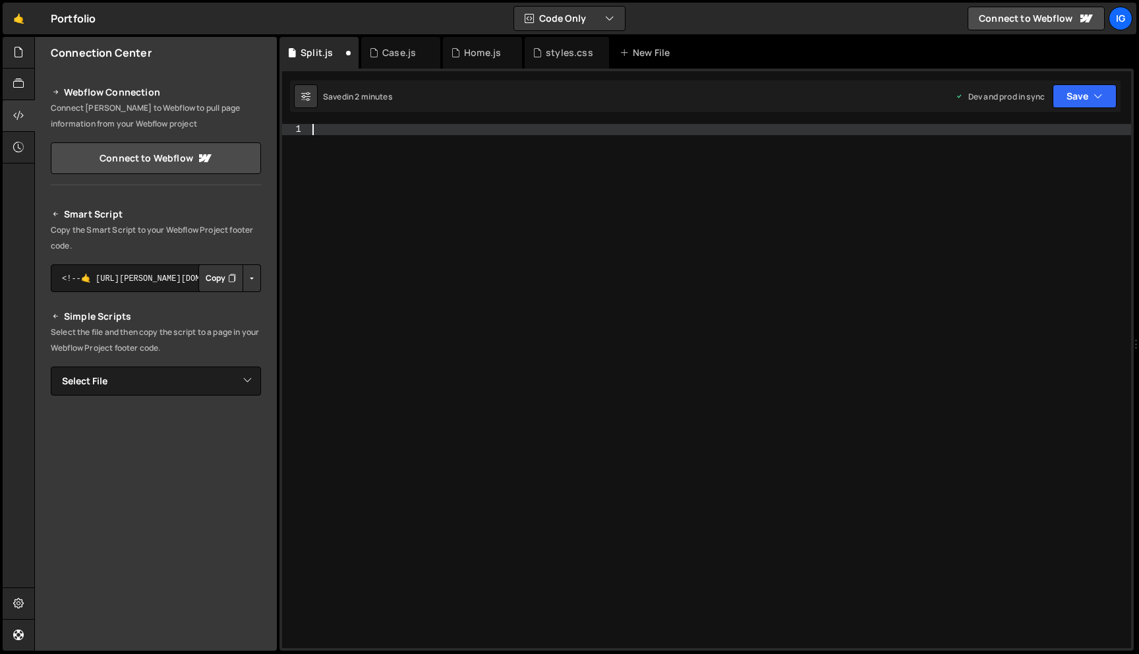
scroll to position [0, 0]
click at [1062, 87] on button "Save" at bounding box center [1084, 96] width 64 height 24
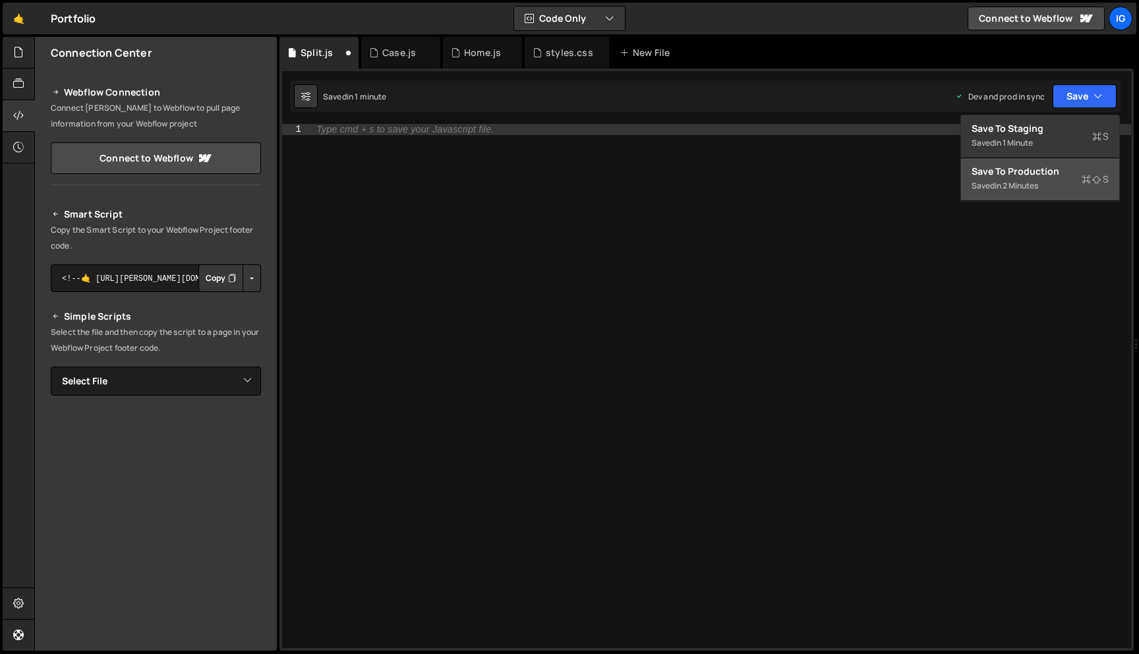
click at [1019, 175] on div "Save to Production S" at bounding box center [1039, 171] width 137 height 13
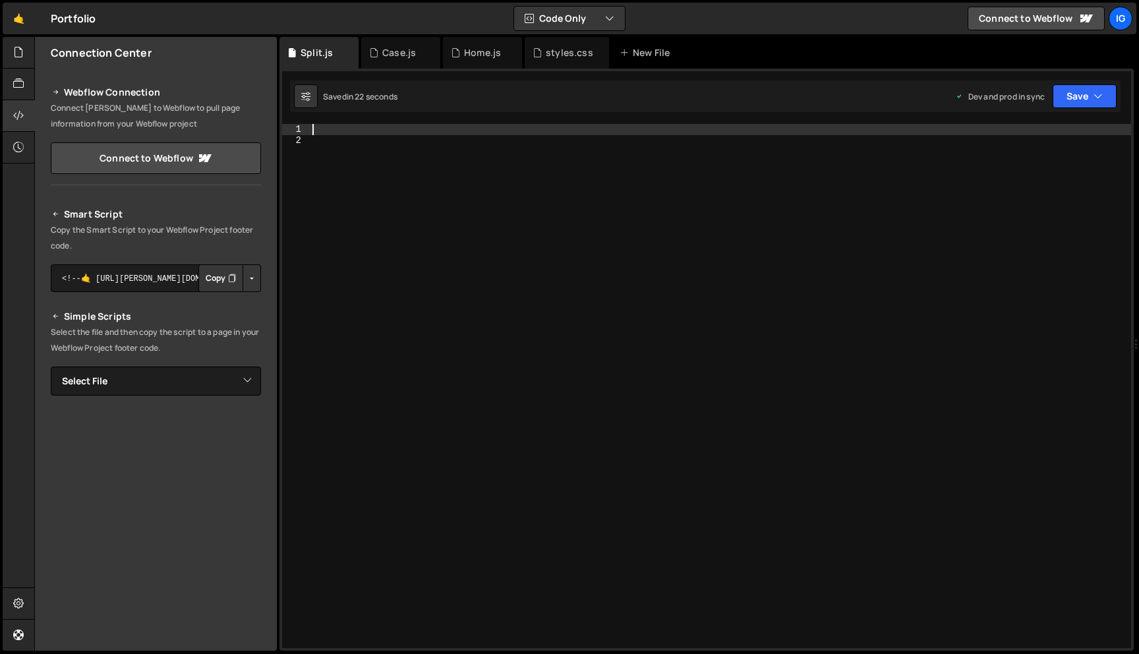
click at [378, 134] on div at bounding box center [720, 397] width 821 height 546
paste textarea "</script>"
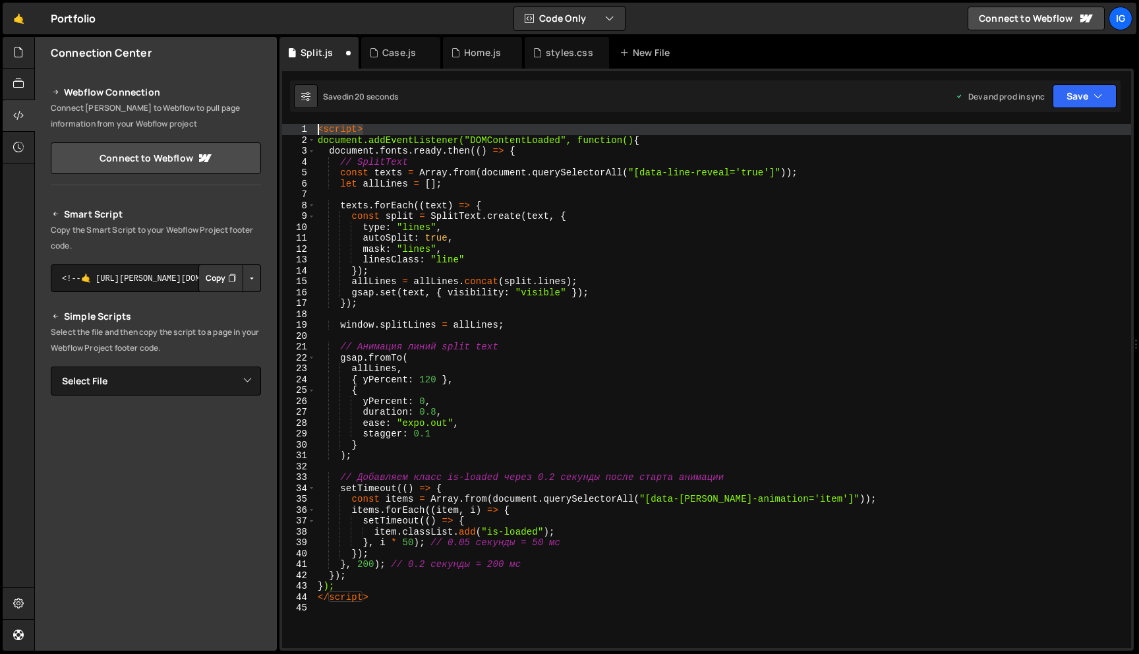
drag, startPoint x: 380, startPoint y: 130, endPoint x: 293, endPoint y: 130, distance: 87.6
click at [293, 130] on div "</script> 1 2 3 4 5 6 7 8 9 10 11 12 13 14 15 16 17 18 19 20 21 22 23 24 25 26 …" at bounding box center [706, 386] width 849 height 524
type textarea "<script>"
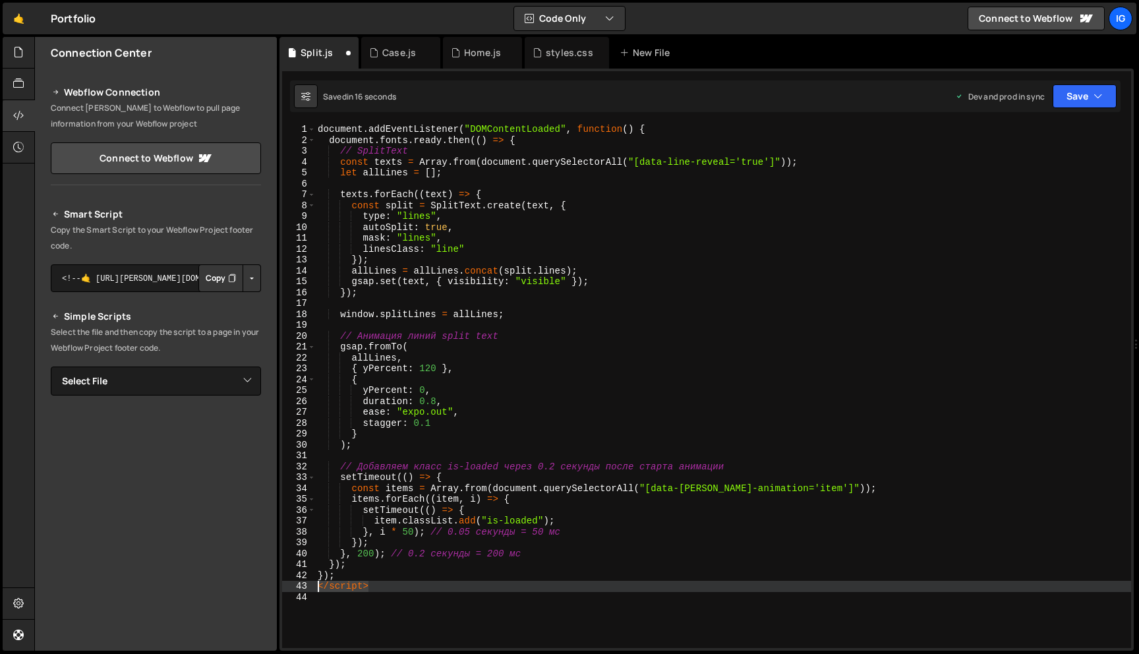
drag, startPoint x: 382, startPoint y: 585, endPoint x: 275, endPoint y: 583, distance: 106.8
click at [275, 583] on div "Files New File Javascript files 0 Case.js 0 0 Split.js 0 0 Home.js 0 0" at bounding box center [586, 344] width 1104 height 614
type textarea "</script>"
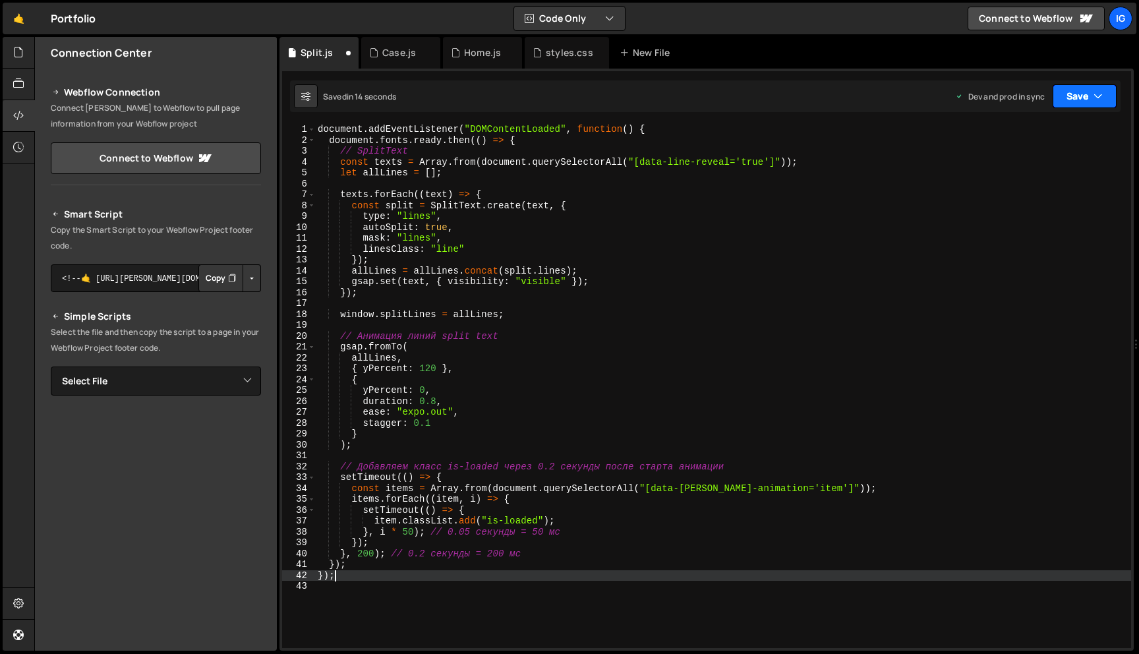
click at [1079, 98] on button "Save" at bounding box center [1084, 96] width 64 height 24
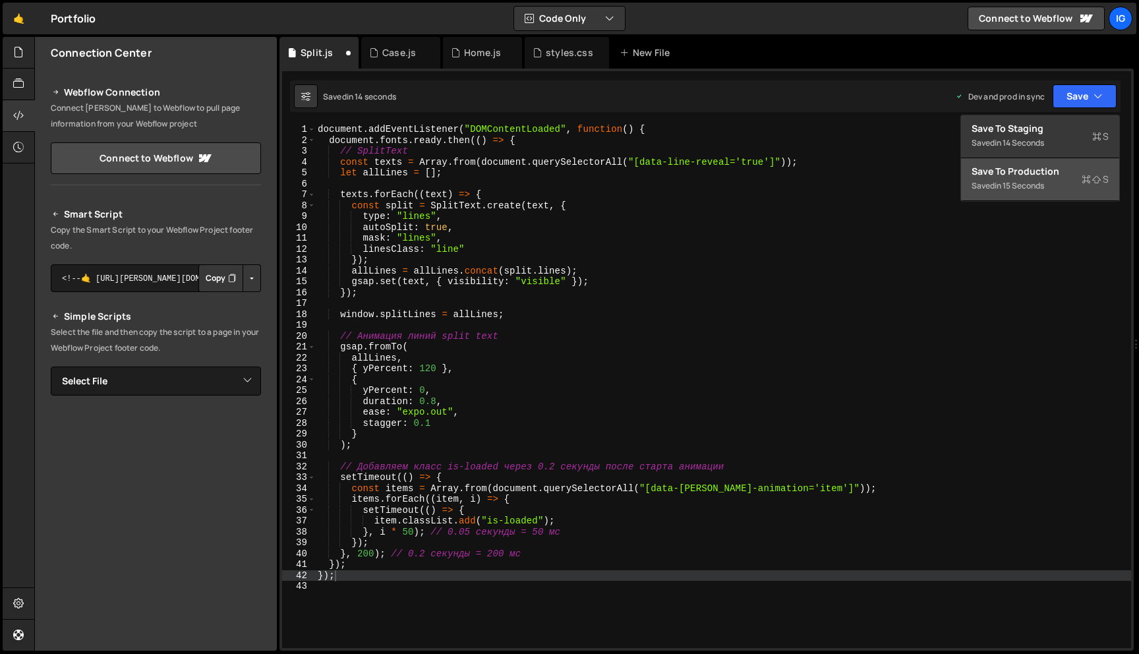
click at [1061, 175] on div "Save to Production S" at bounding box center [1039, 171] width 137 height 13
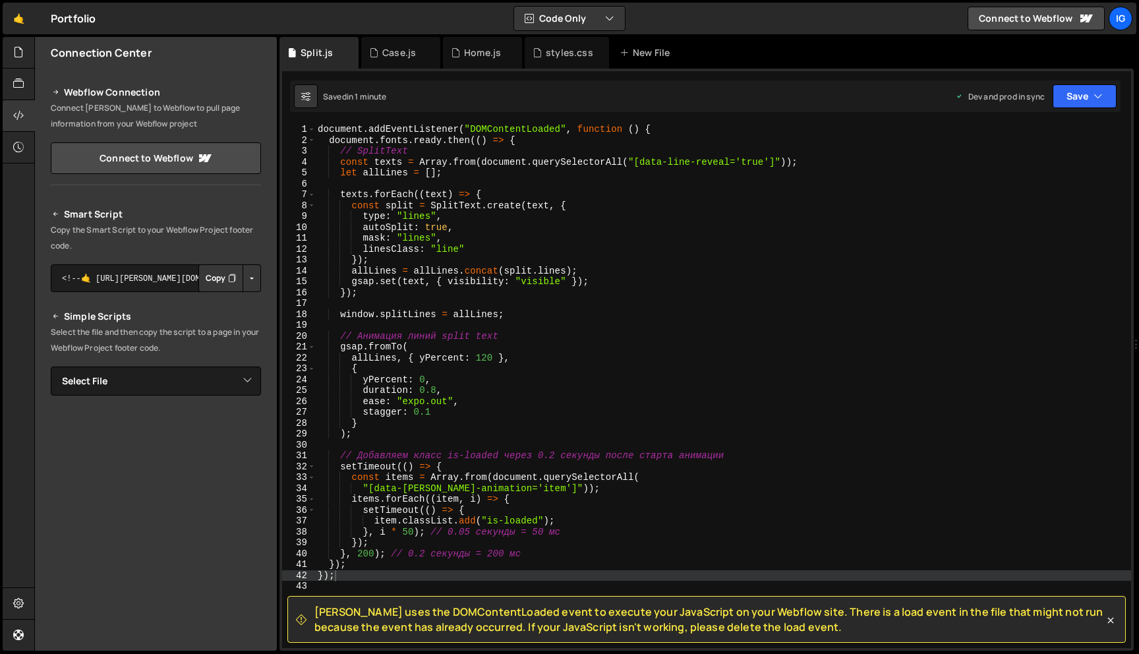
click at [540, 167] on div "document . addEventListener ( "DOMContentLoaded" , function ( ) { document . fo…" at bounding box center [723, 397] width 816 height 546
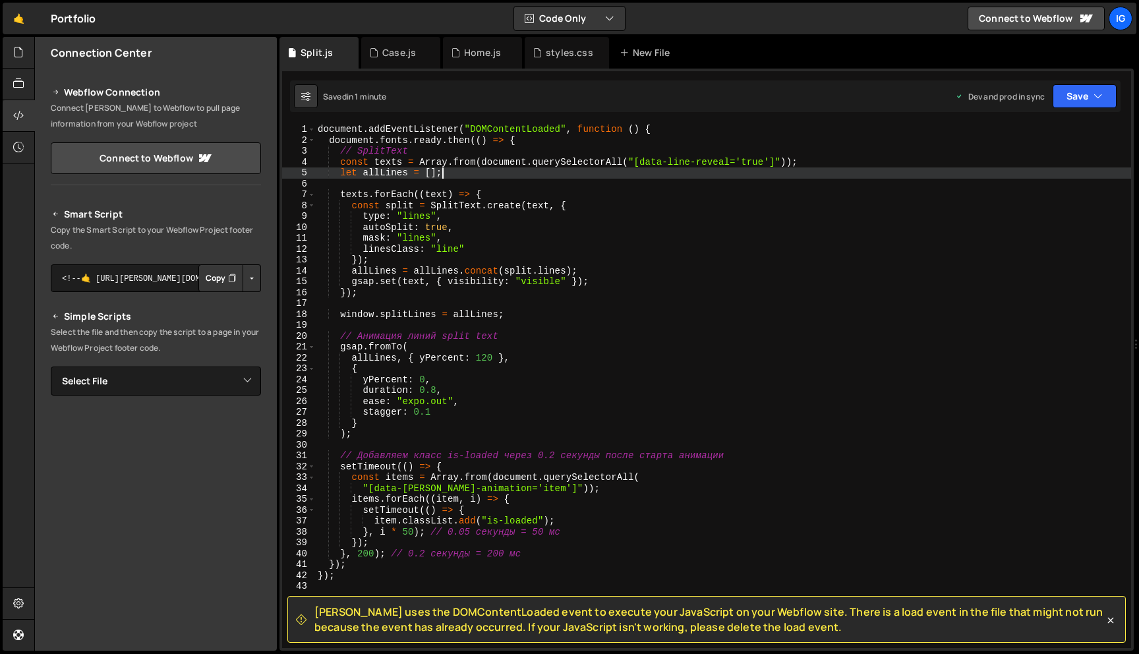
type textarea "});"
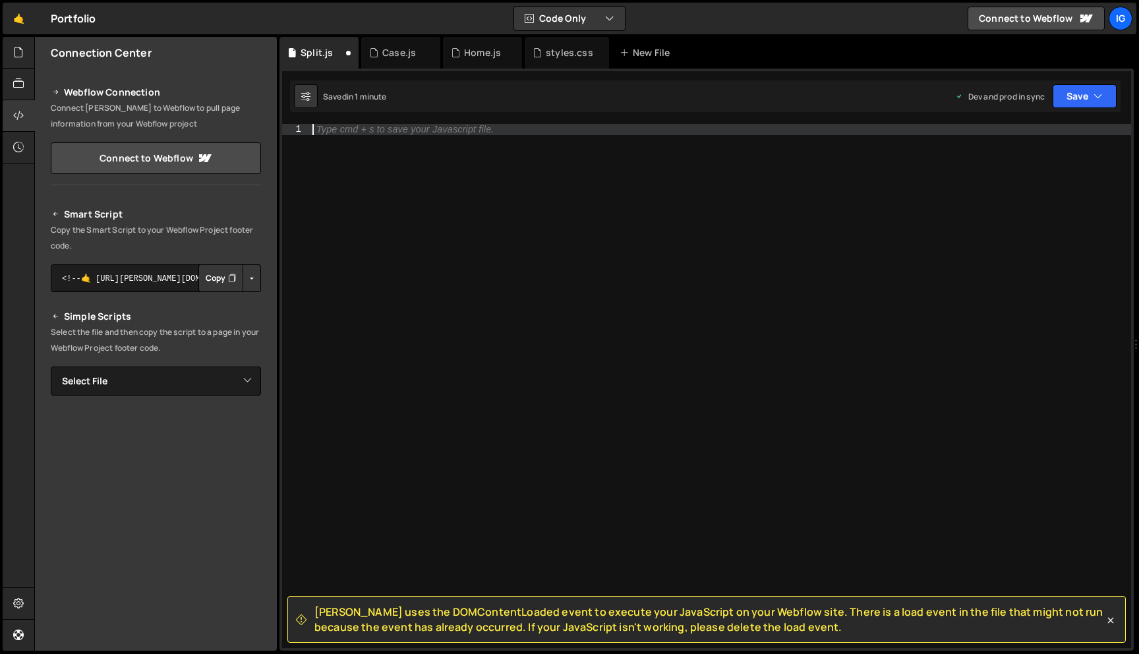
paste textarea "});"
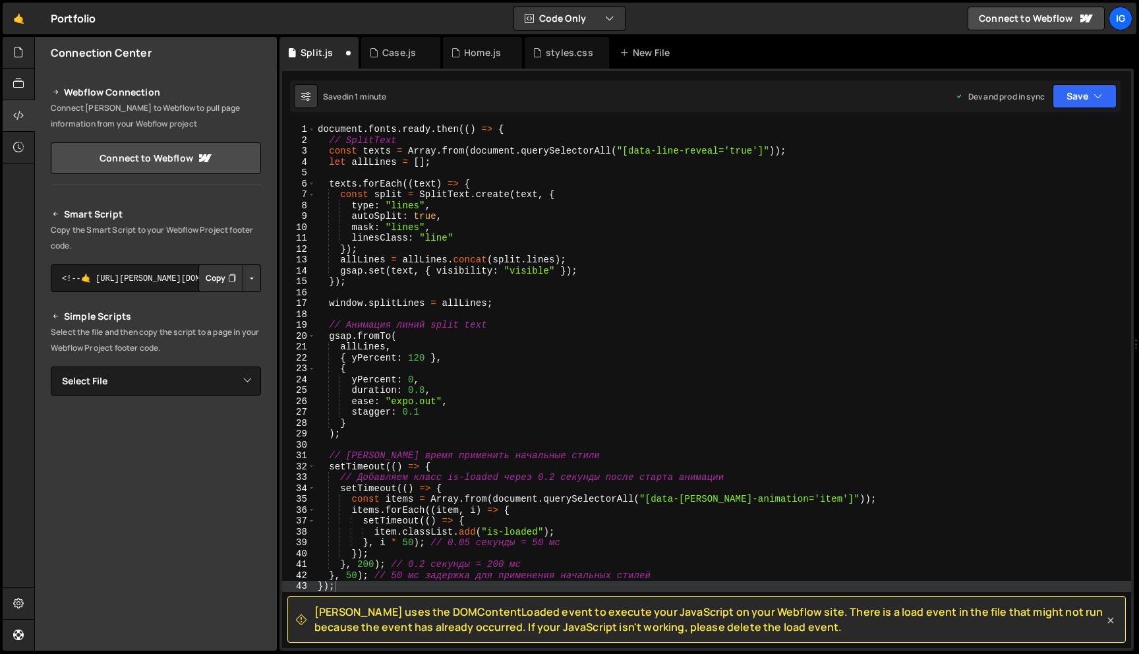
click at [1114, 614] on icon at bounding box center [1110, 620] width 13 height 13
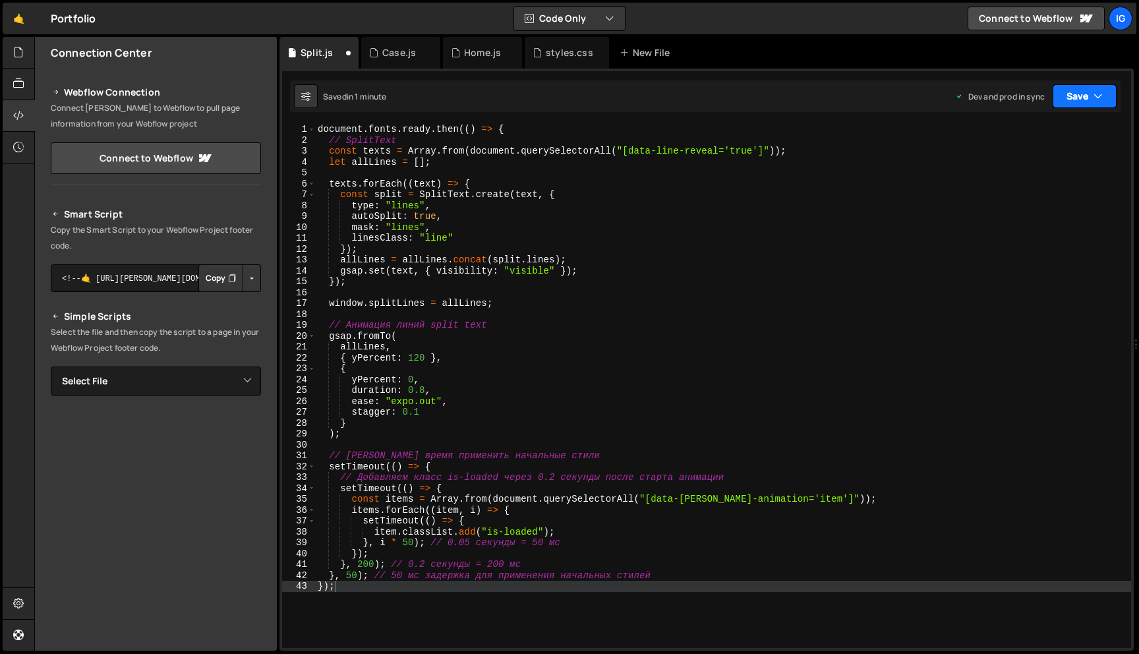
click at [1097, 96] on icon "button" at bounding box center [1097, 96] width 9 height 13
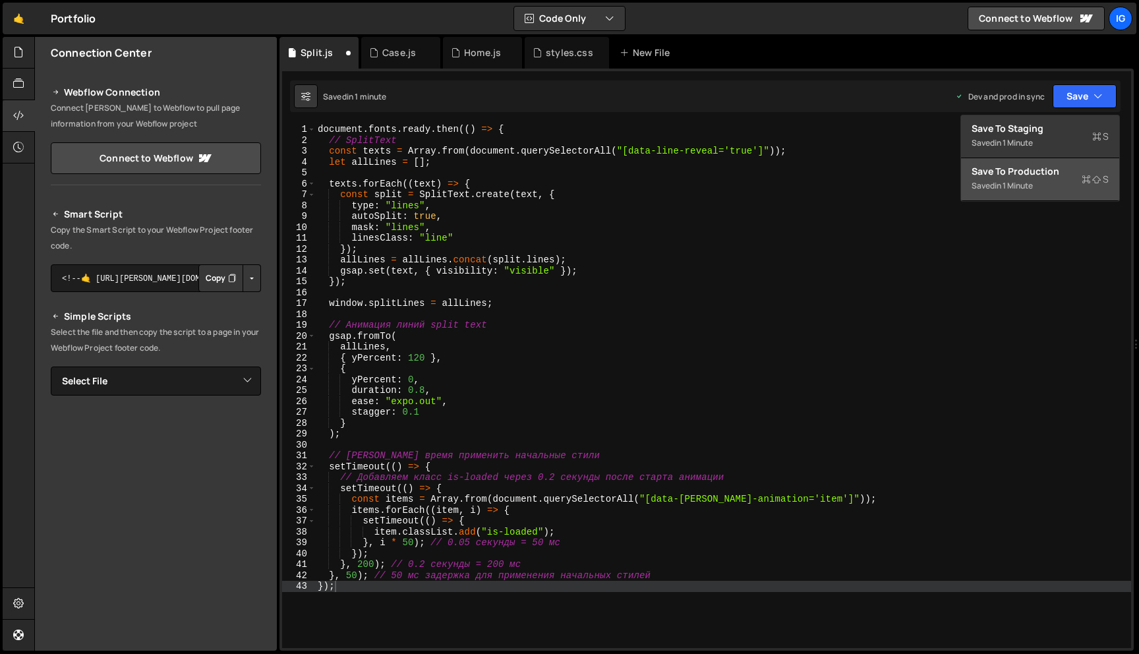
click at [1056, 176] on div "Save to Production S" at bounding box center [1039, 171] width 137 height 13
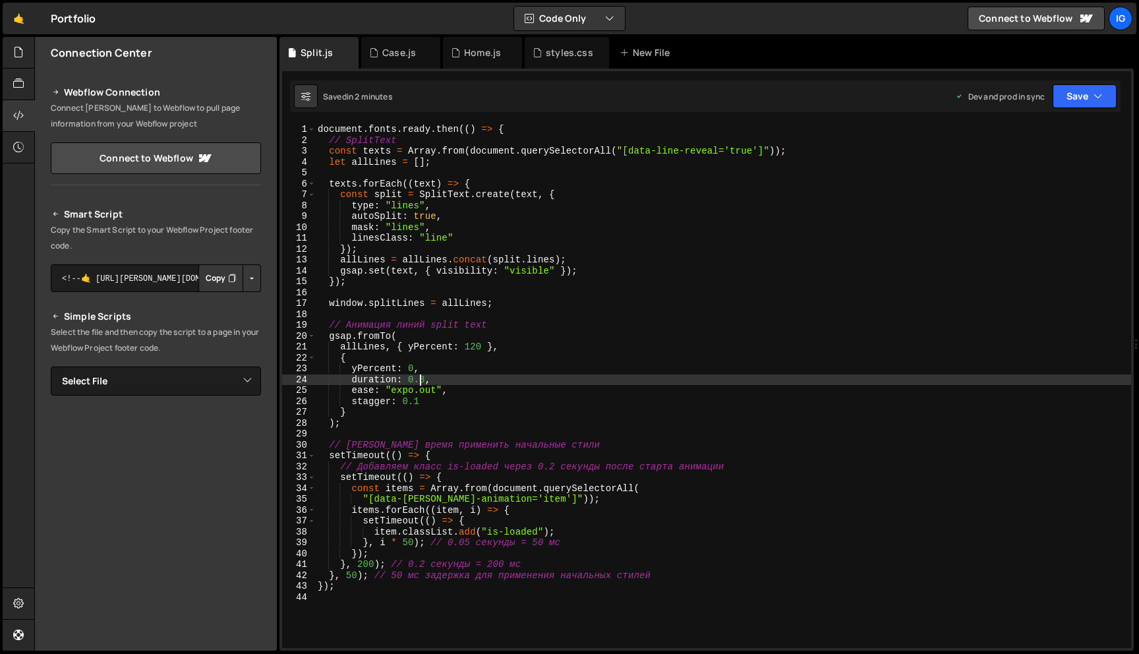
drag, startPoint x: 422, startPoint y: 377, endPoint x: 415, endPoint y: 377, distance: 7.2
click at [415, 377] on div "document . fonts . ready . then (( ) => { // SplitText const texts = Array . fr…" at bounding box center [723, 397] width 816 height 546
drag, startPoint x: 427, startPoint y: 376, endPoint x: 410, endPoint y: 376, distance: 17.1
click at [410, 376] on div "document . fonts . ready . then (( ) => { // SplitText const texts = Array . fr…" at bounding box center [723, 397] width 816 height 546
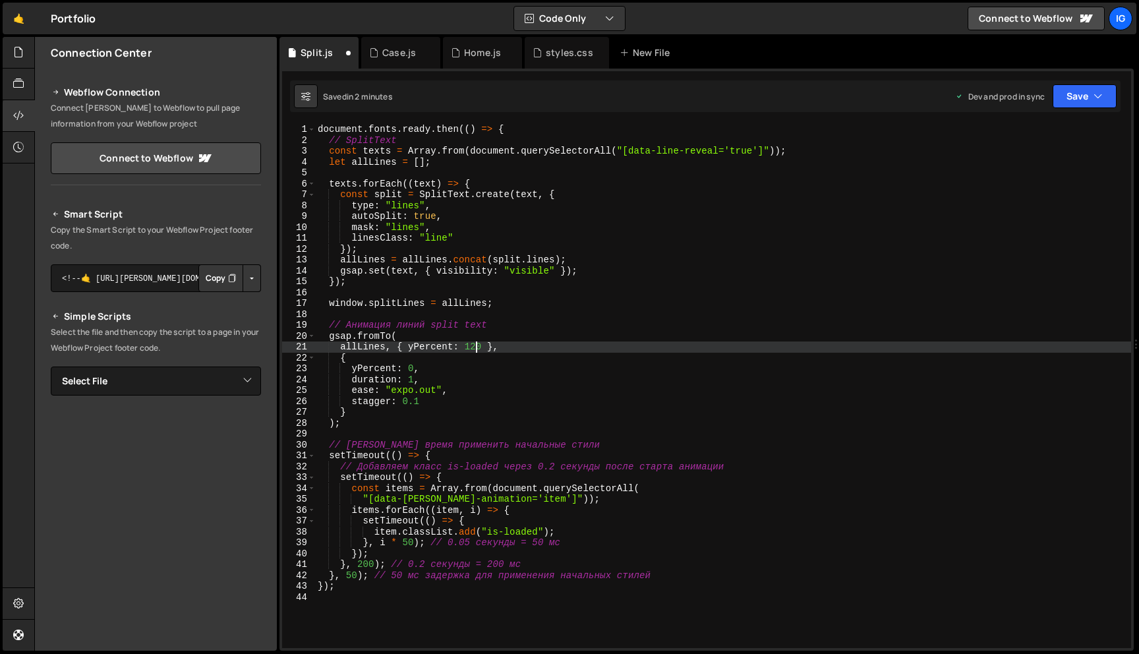
click at [478, 344] on div "document . fonts . ready . then (( ) => { // SplitText const texts = Array . fr…" at bounding box center [723, 397] width 816 height 546
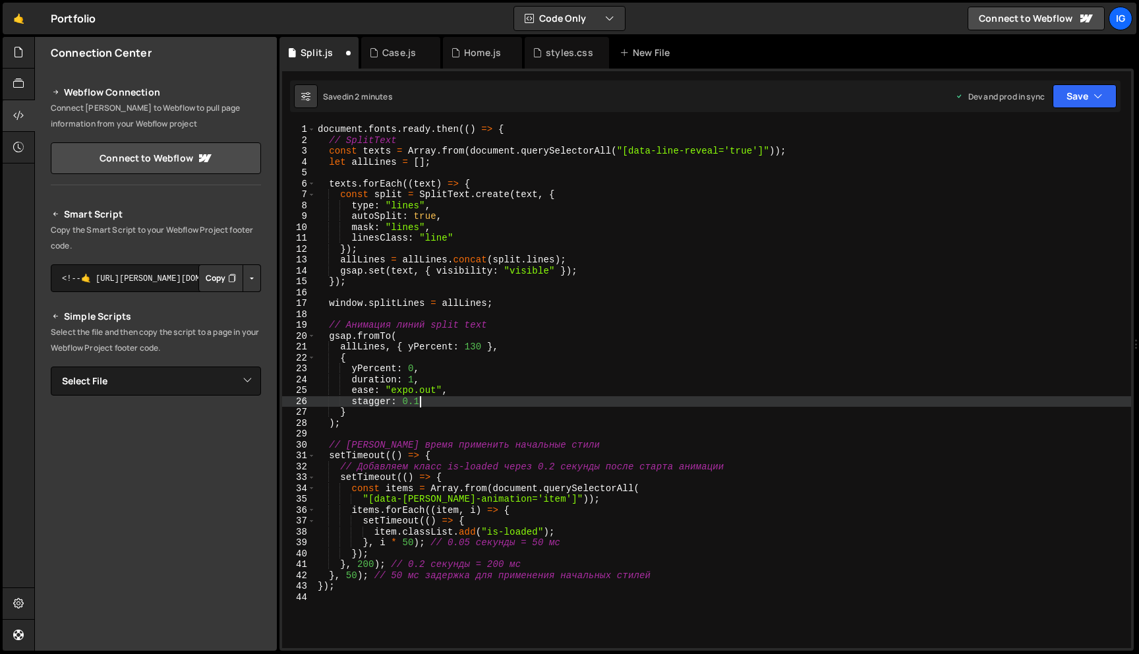
click at [424, 400] on div "document . fonts . ready . then (( ) => { // SplitText const texts = Array . fr…" at bounding box center [723, 397] width 816 height 546
click at [1059, 100] on button "Save" at bounding box center [1084, 96] width 64 height 24
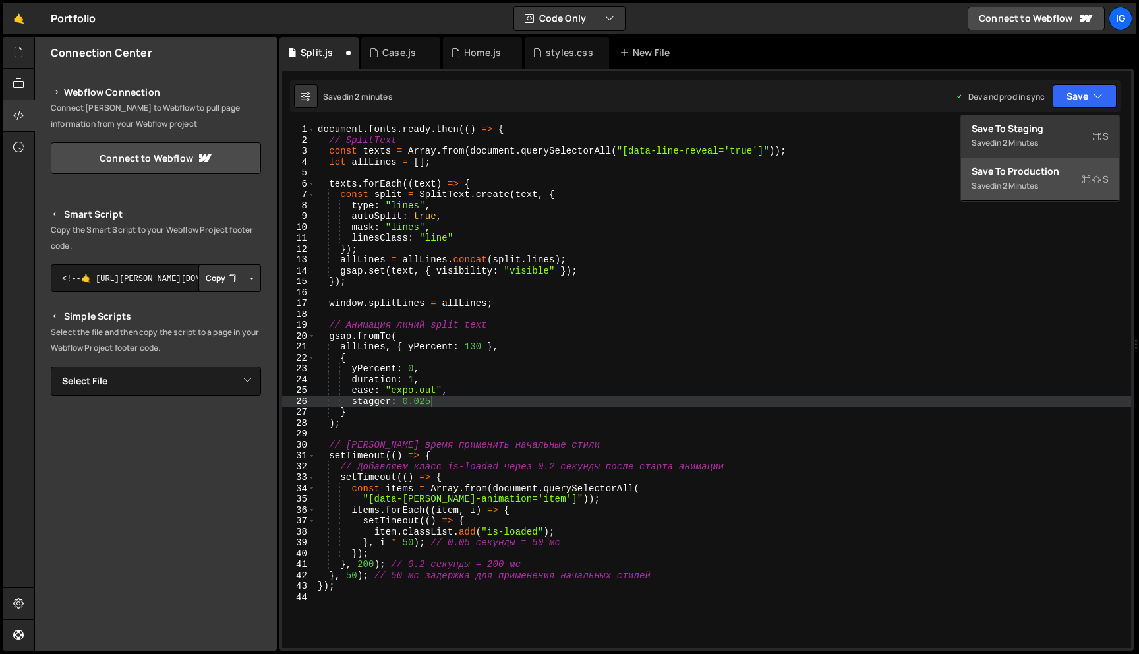
click at [1038, 186] on div "in 2 minutes" at bounding box center [1015, 185] width 43 height 11
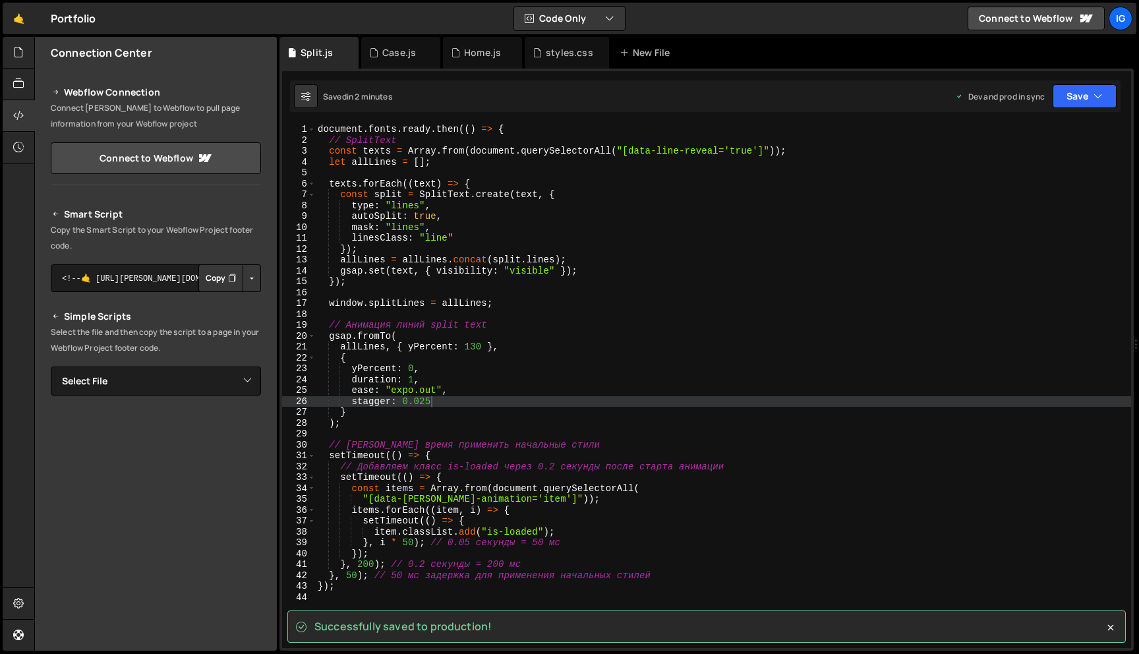
click at [366, 561] on div "document . fonts . ready . then (( ) => { // SplitText const texts = Array . fr…" at bounding box center [723, 397] width 816 height 546
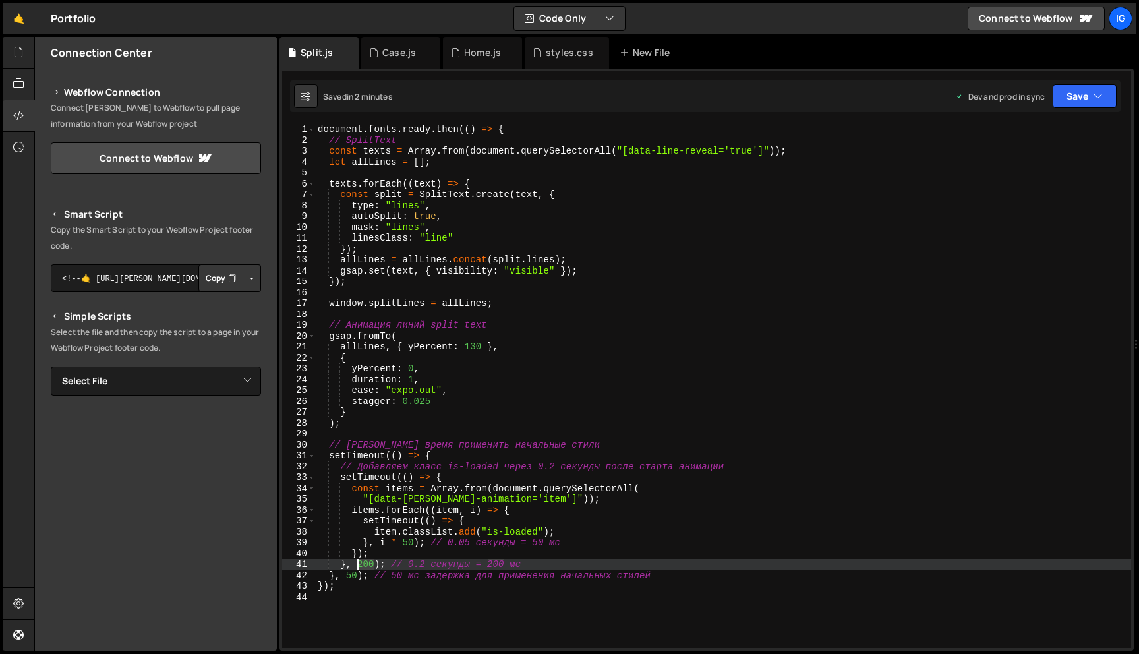
drag, startPoint x: 373, startPoint y: 563, endPoint x: 358, endPoint y: 561, distance: 14.6
click at [358, 561] on div "document . fonts . ready . then (( ) => { // SplitText const texts = Array . fr…" at bounding box center [723, 397] width 816 height 546
type textarea "}, 50); // 0.2 секунды = 200 мс"
click at [1108, 92] on button "Save" at bounding box center [1084, 96] width 64 height 24
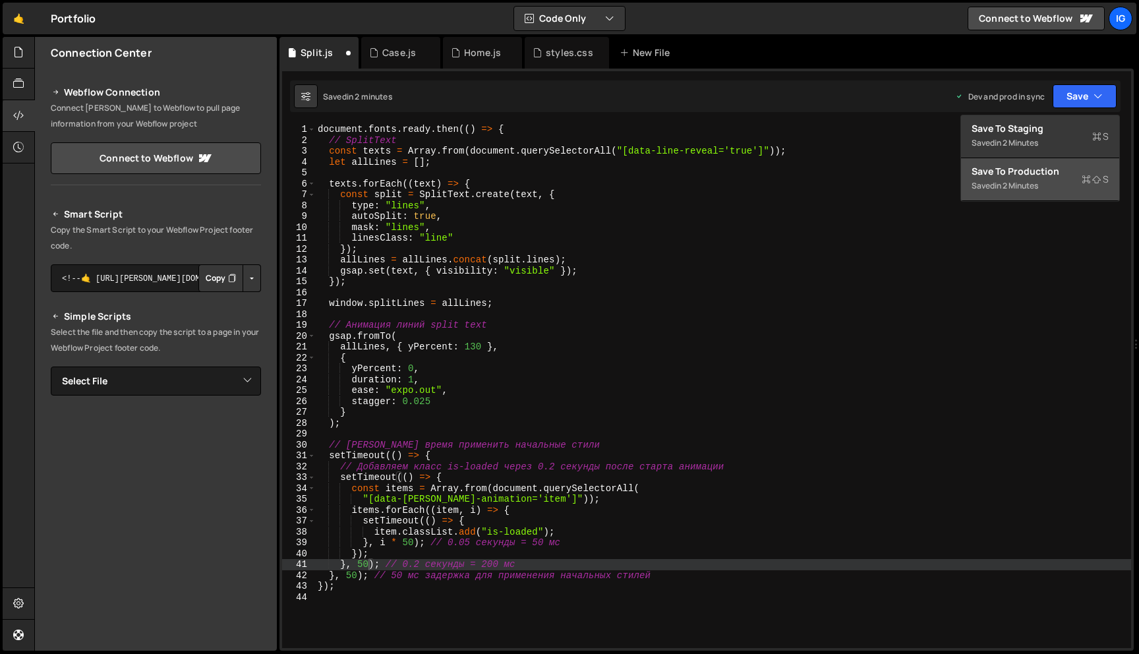
click at [1054, 173] on div "Save to Production S" at bounding box center [1039, 171] width 137 height 13
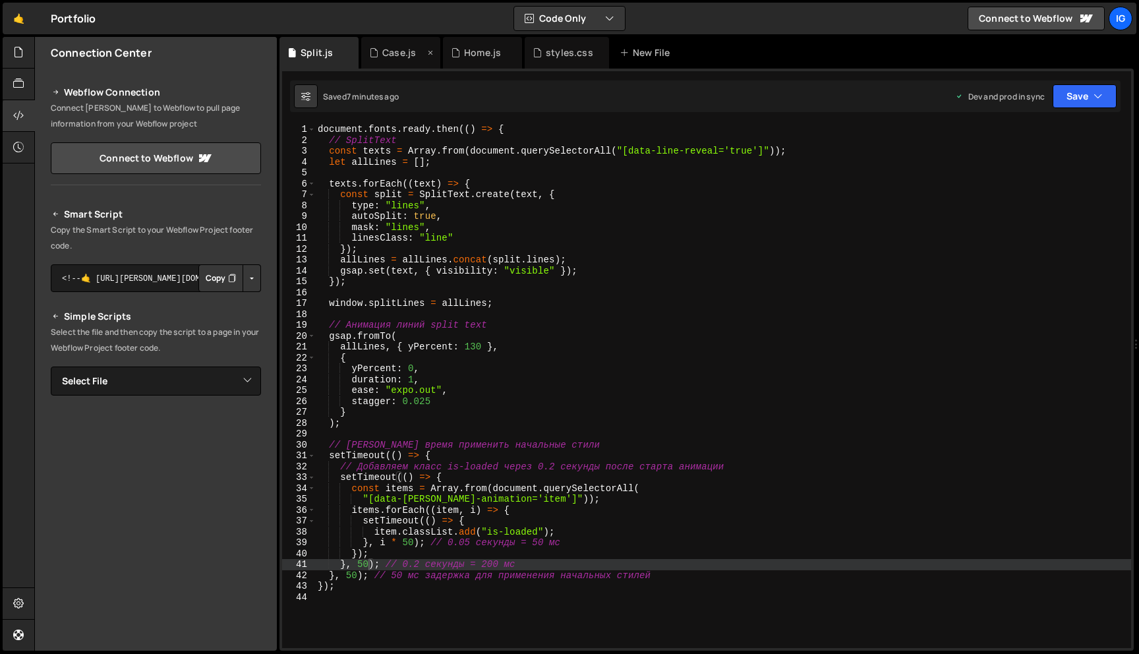
click at [396, 49] on div "Case.js" at bounding box center [399, 52] width 34 height 13
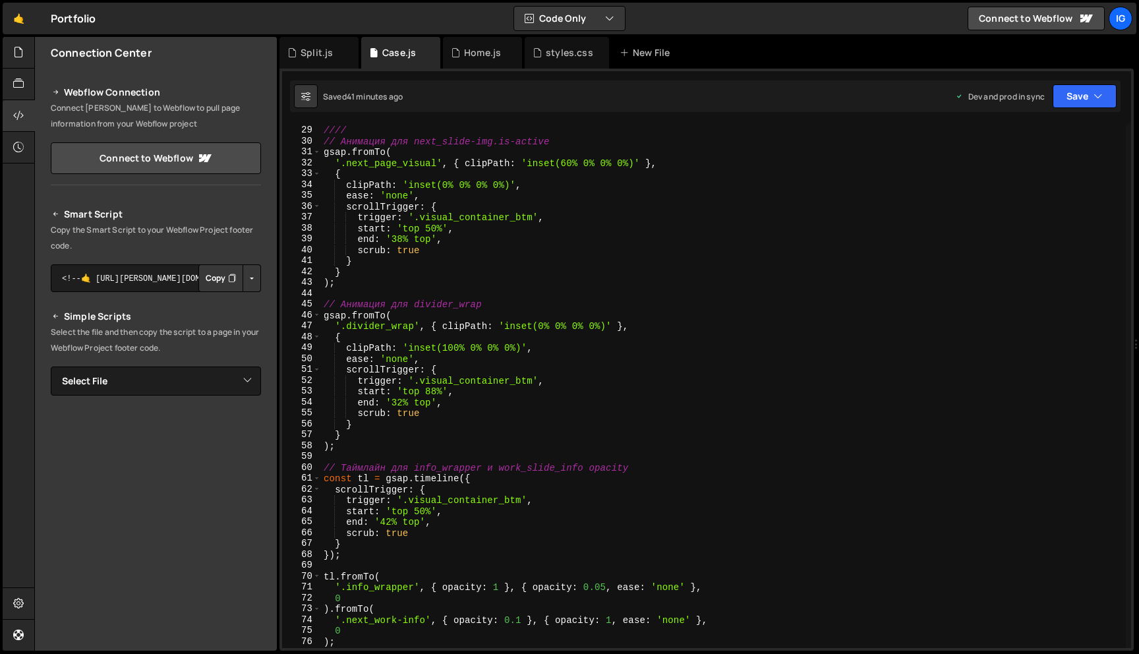
scroll to position [302, 0]
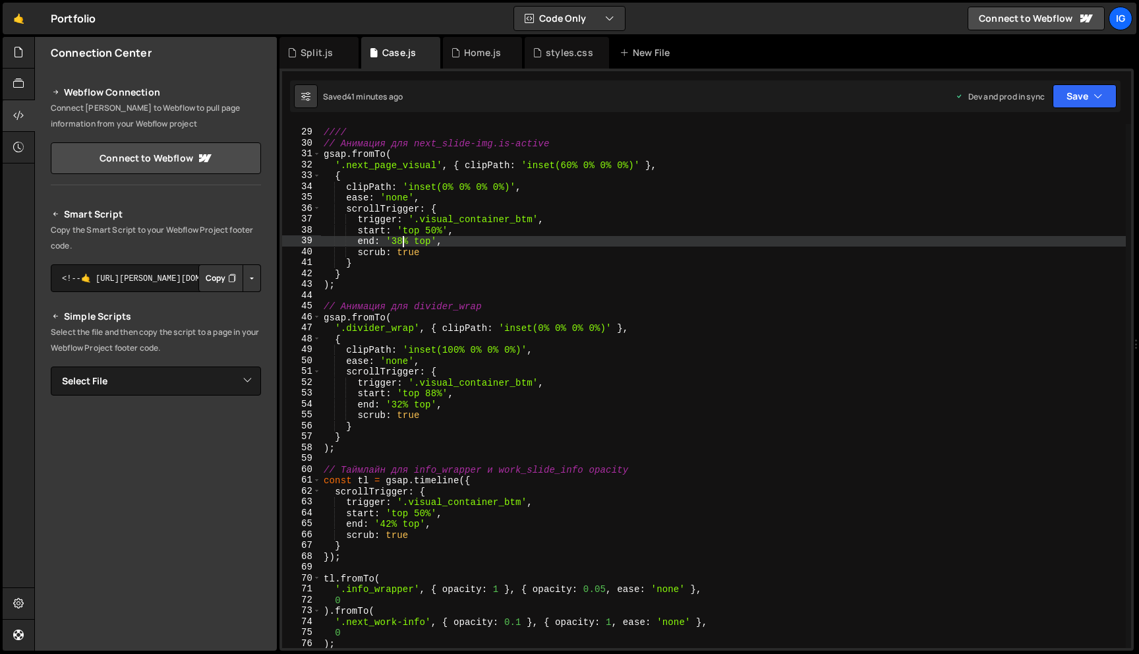
click at [402, 243] on div "//// // Анимация для next_slide-img.is-active gsap . fromTo ( '.next_page_visua…" at bounding box center [723, 389] width 805 height 546
click at [1070, 102] on button "Save" at bounding box center [1084, 96] width 64 height 24
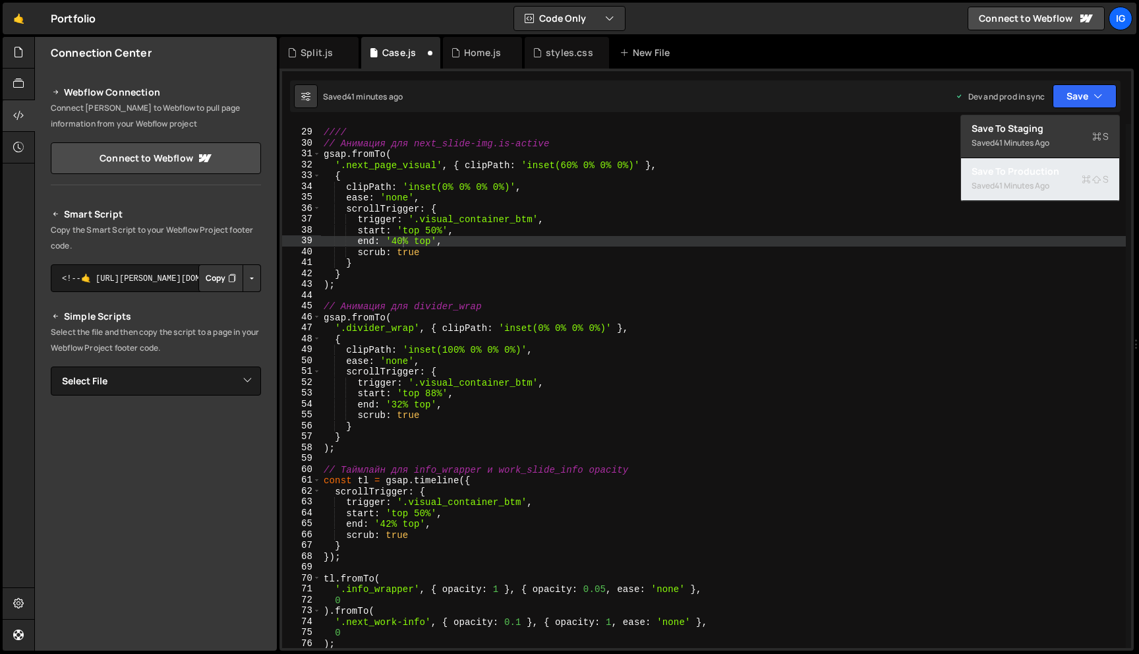
click at [1027, 188] on div "41 minutes ago" at bounding box center [1021, 185] width 55 height 11
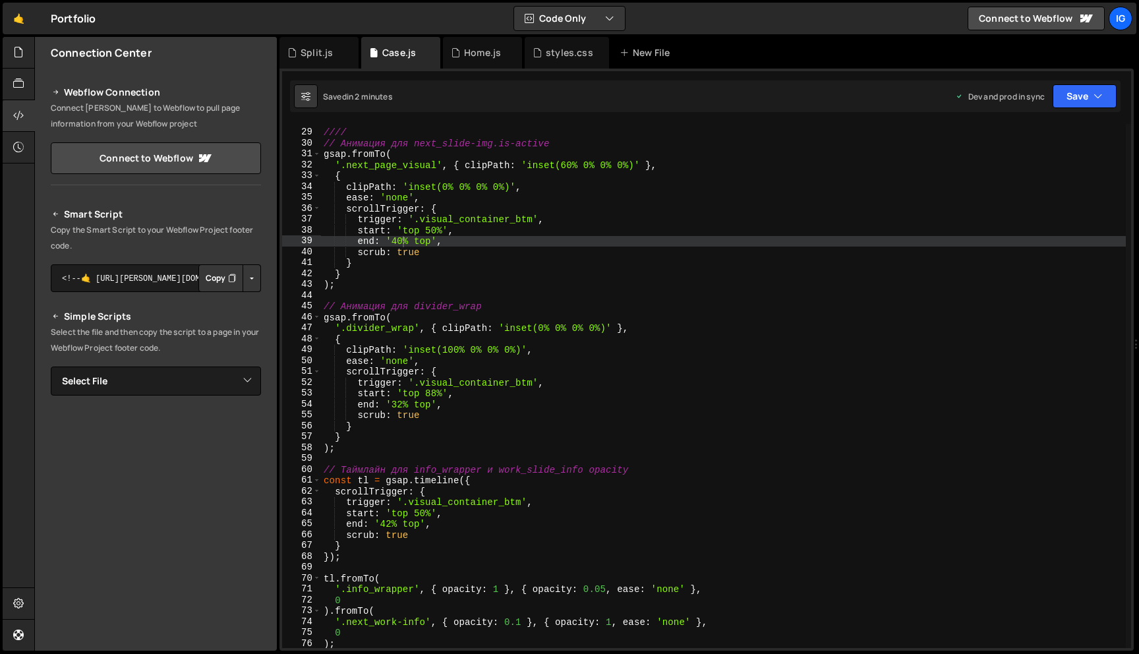
click at [401, 244] on div "//// // Анимация для next_slide-img.is-active gsap . fromTo ( '.next_page_visua…" at bounding box center [723, 389] width 805 height 546
click at [1063, 93] on button "Save" at bounding box center [1084, 96] width 64 height 24
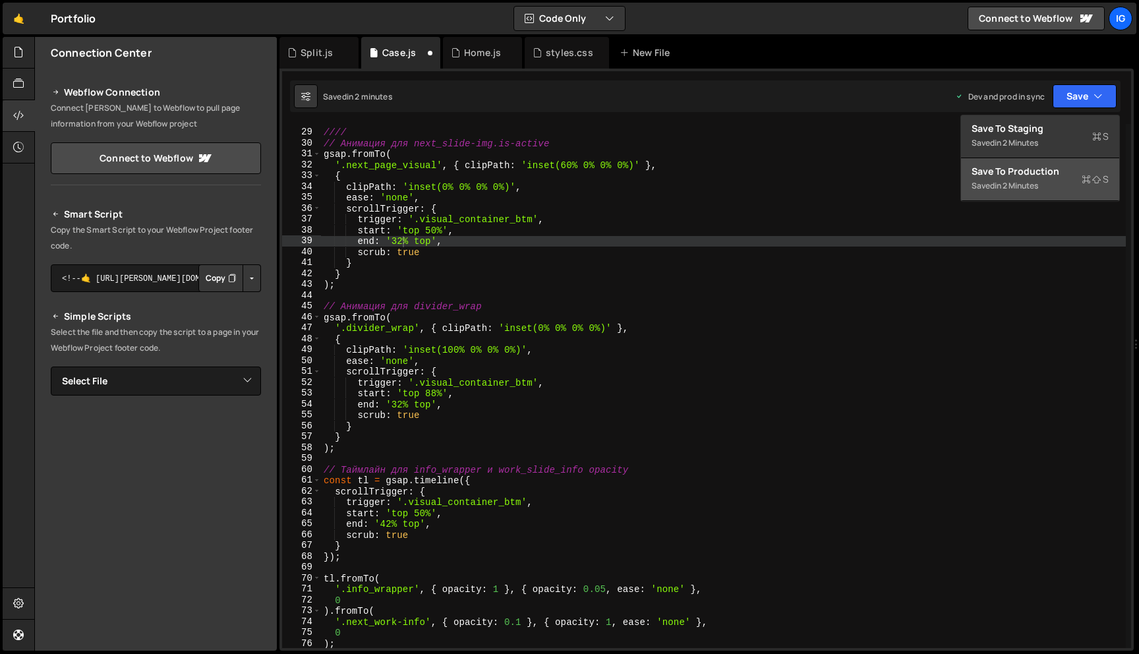
click at [1000, 194] on button "Save to Production S Saved in 2 minutes" at bounding box center [1040, 179] width 158 height 43
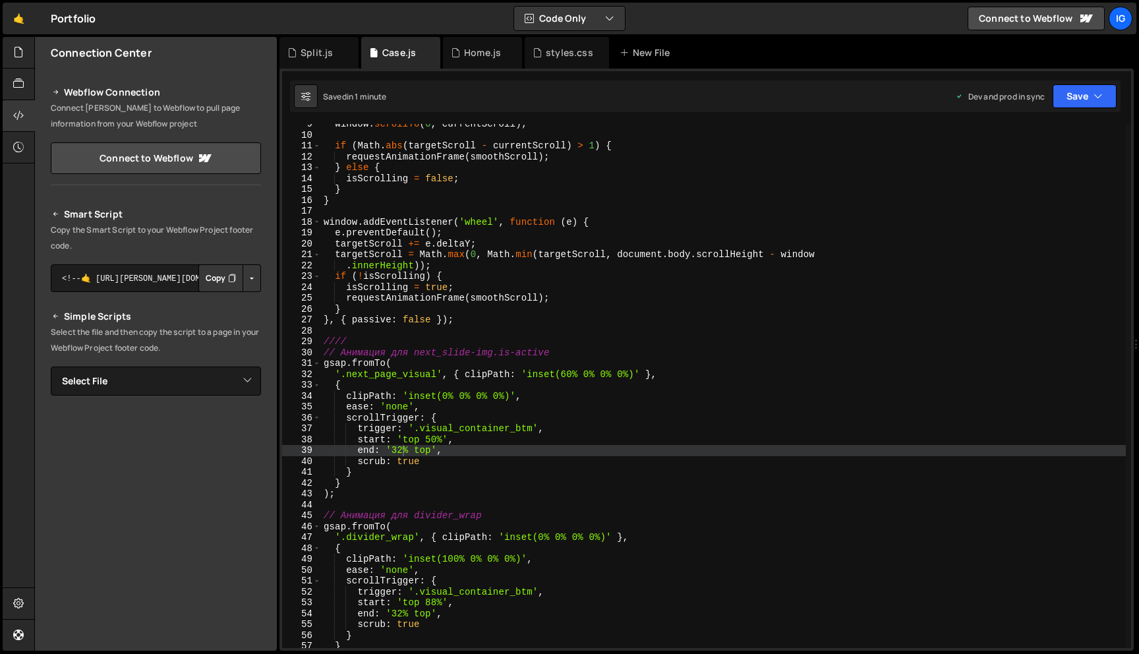
scroll to position [101, 0]
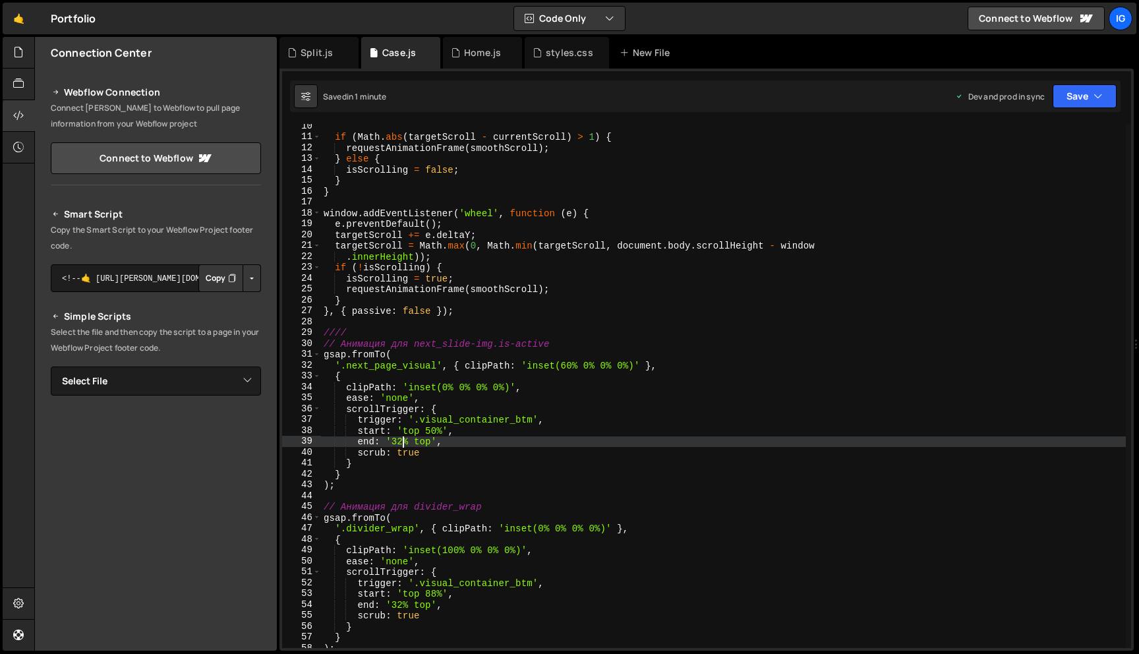
click at [401, 440] on div "if ( Math . abs ( targetScroll - currentScroll ) > 1 ) { requestAnimationFrame …" at bounding box center [723, 394] width 805 height 546
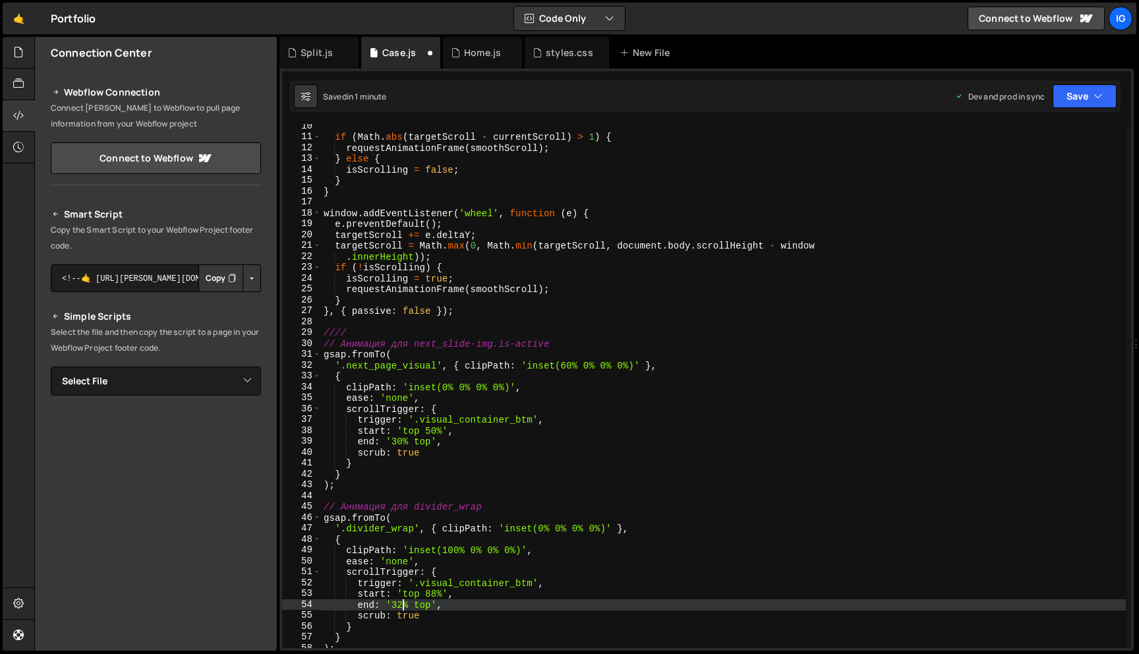
click at [402, 605] on div "if ( Math . abs ( targetScroll - currentScroll ) > 1 ) { requestAnimationFrame …" at bounding box center [723, 394] width 805 height 546
type textarea "end: '30% top',"
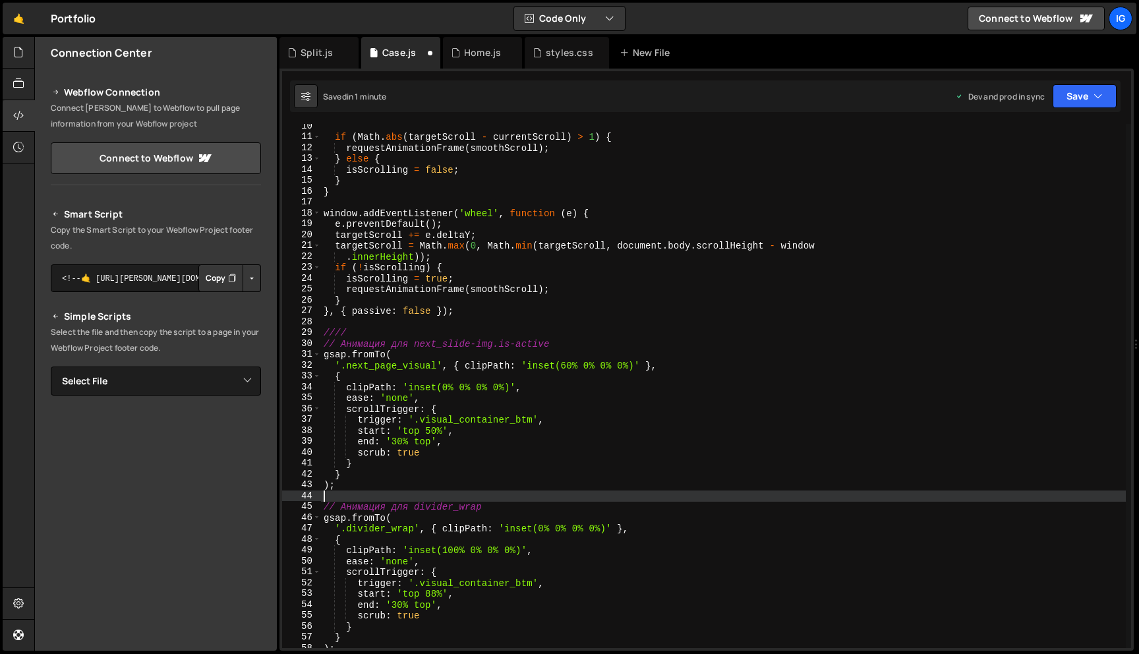
click at [492, 492] on div "if ( Math . abs ( targetScroll - currentScroll ) > 1 ) { requestAnimationFrame …" at bounding box center [723, 394] width 805 height 546
click at [1110, 106] on button "Save" at bounding box center [1084, 96] width 64 height 24
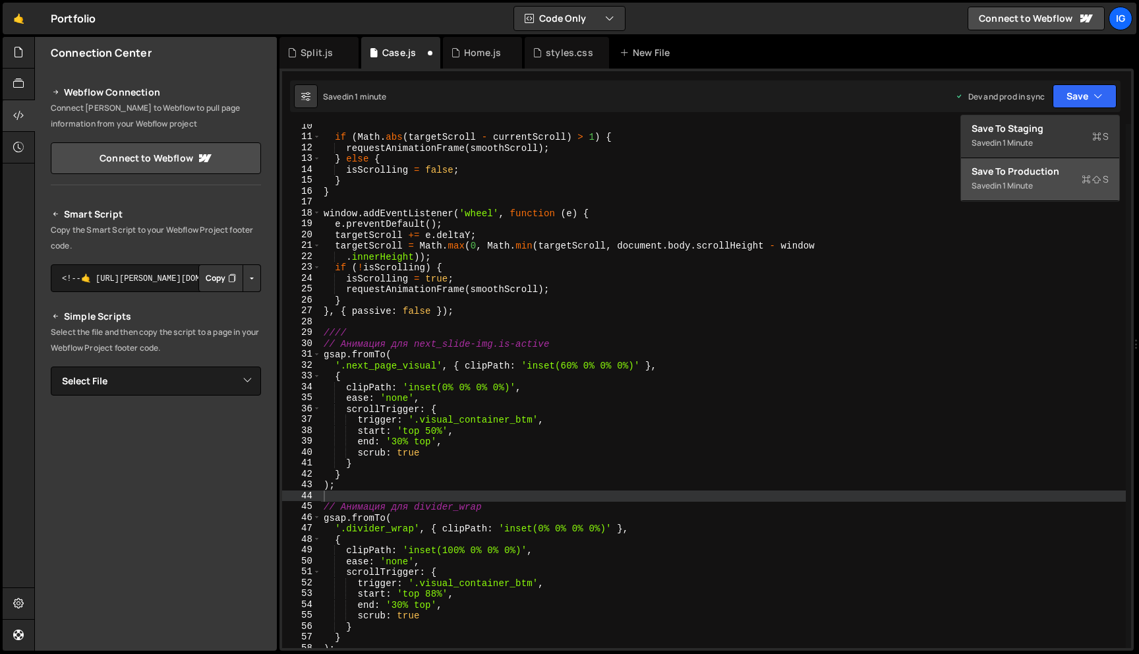
click at [1074, 169] on div "Save to Production S" at bounding box center [1039, 171] width 137 height 13
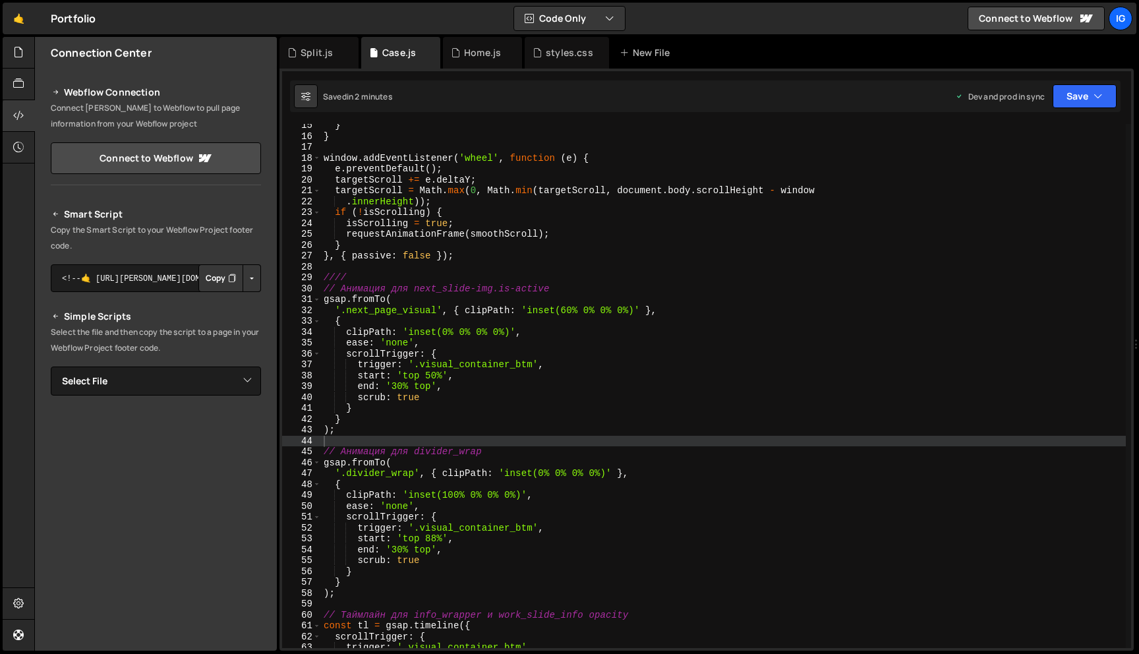
scroll to position [208, 0]
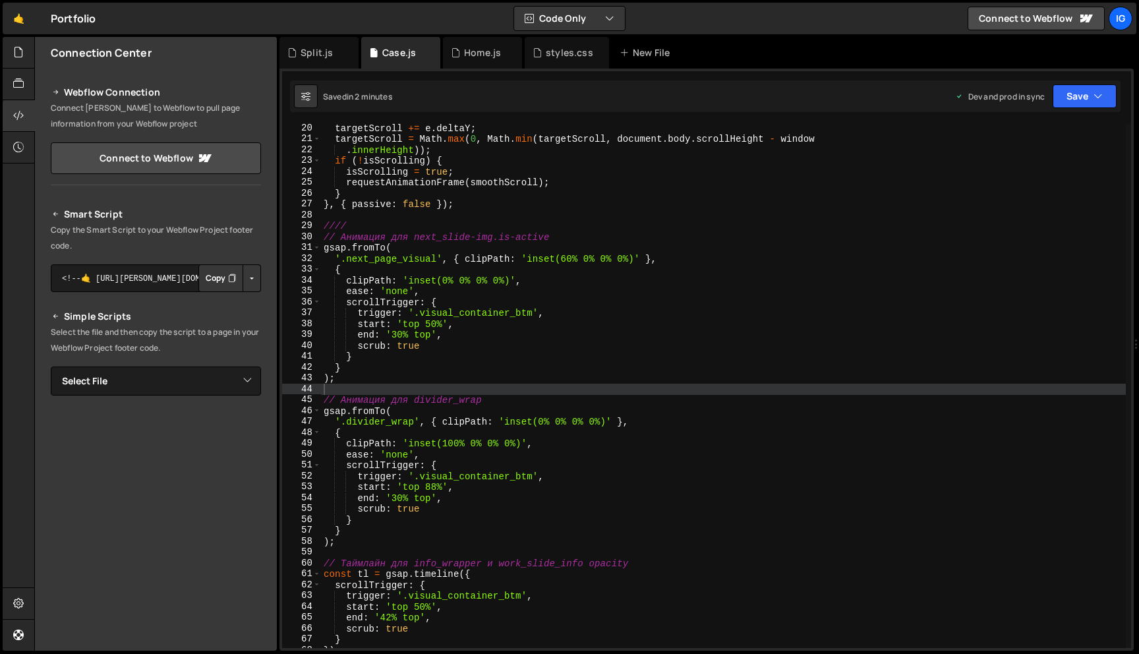
click at [401, 498] on div "targetScroll += e . deltaY ; targetScroll = Math . max ( 0 , Math . min ( targe…" at bounding box center [723, 396] width 805 height 546
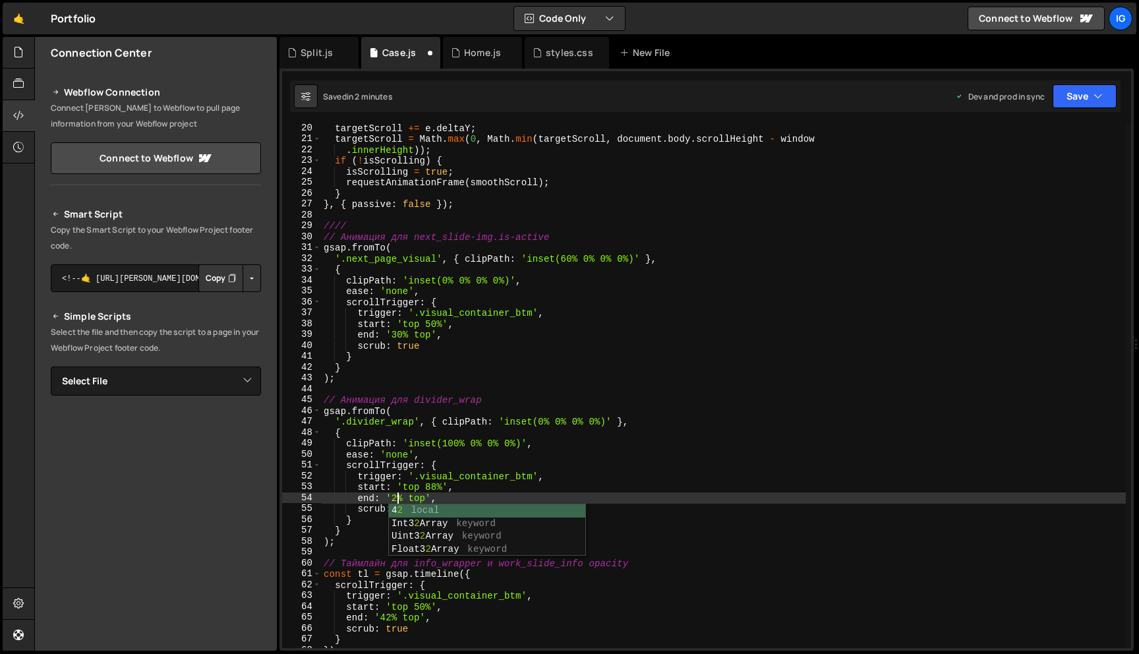
scroll to position [0, 5]
click at [1068, 103] on button "Save" at bounding box center [1084, 96] width 64 height 24
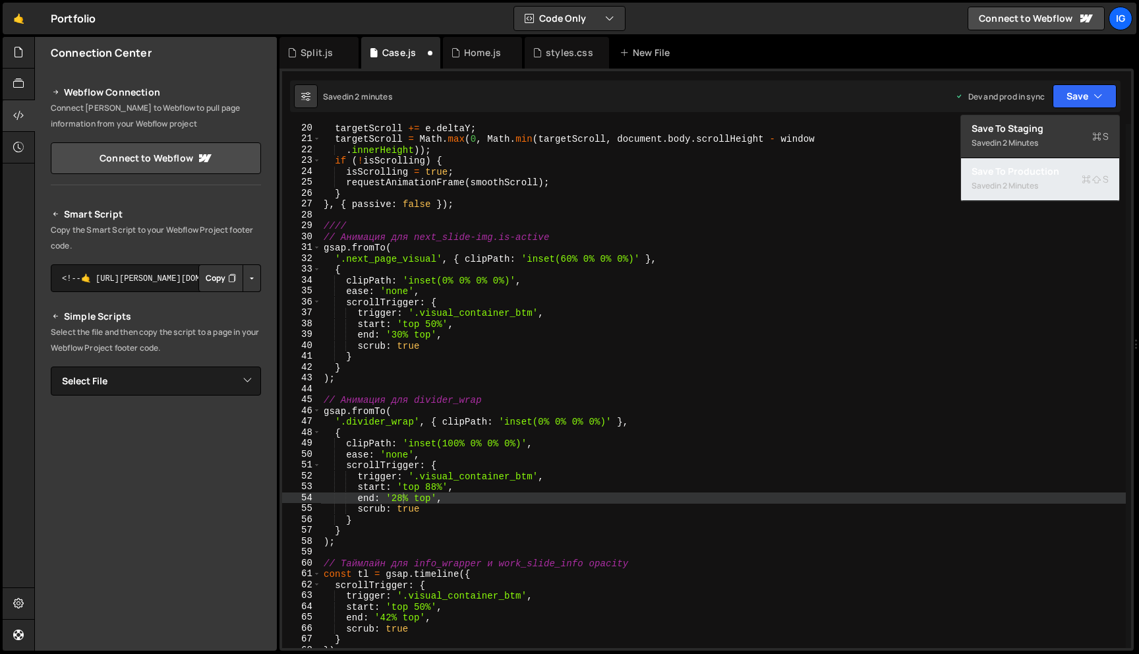
click at [1046, 179] on div "Saved in 2 minutes" at bounding box center [1039, 186] width 137 height 16
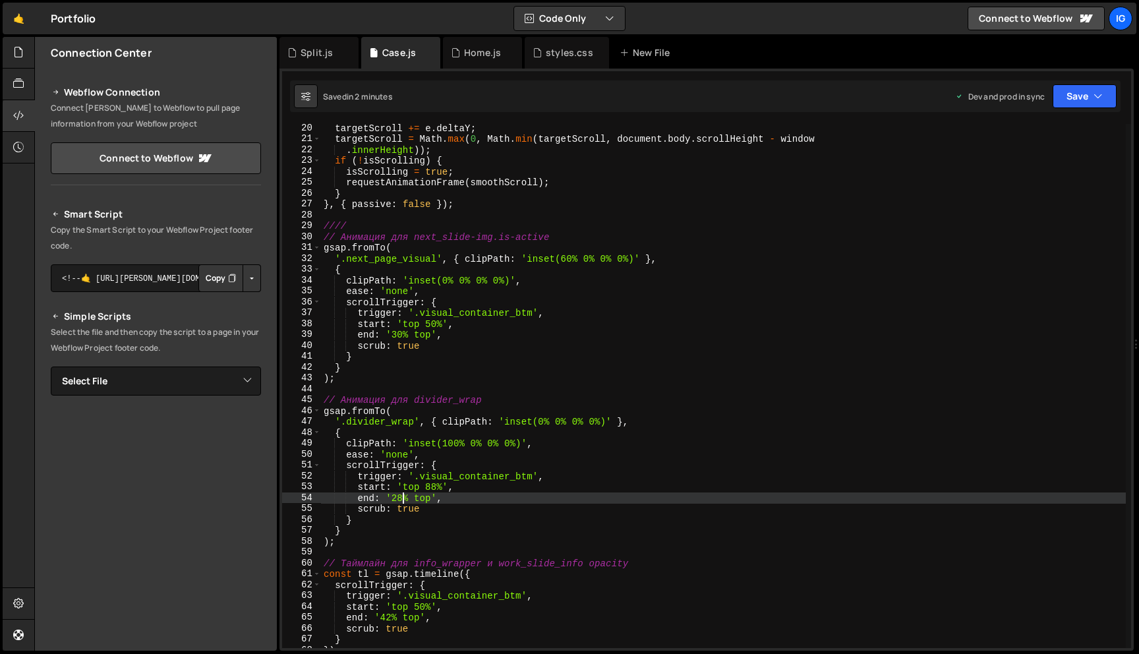
click at [401, 498] on div "targetScroll += e . deltaY ; targetScroll = Math . max ( 0 , Math . min ( targe…" at bounding box center [723, 396] width 805 height 546
click at [1069, 101] on button "Save" at bounding box center [1084, 96] width 64 height 24
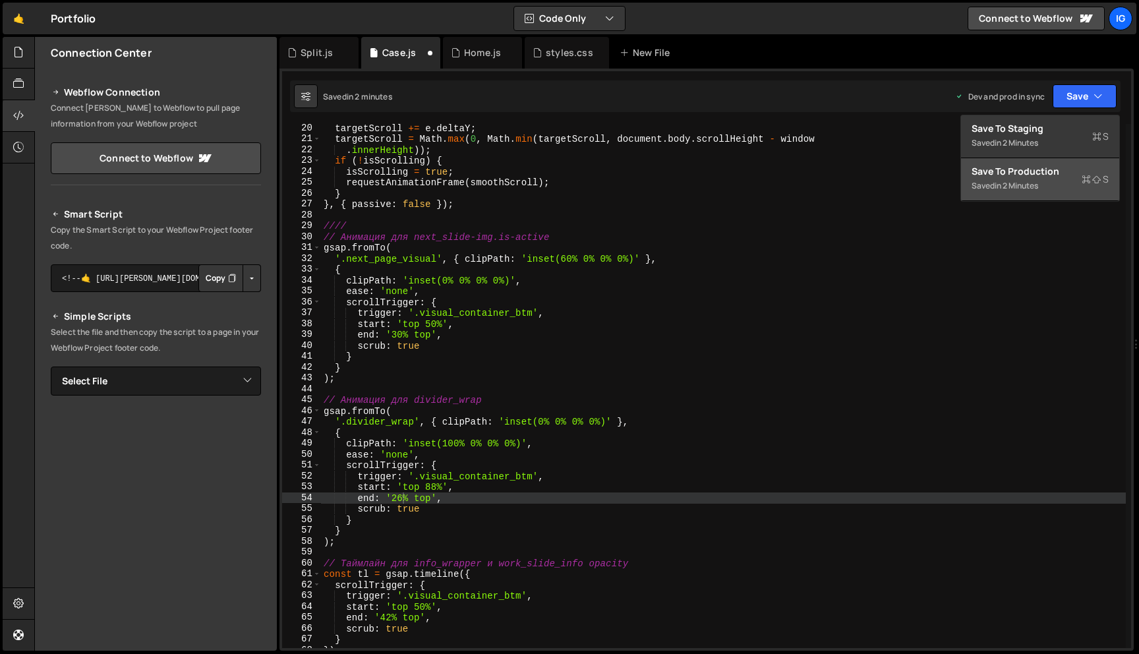
click at [1015, 184] on div "in 2 minutes" at bounding box center [1015, 185] width 43 height 11
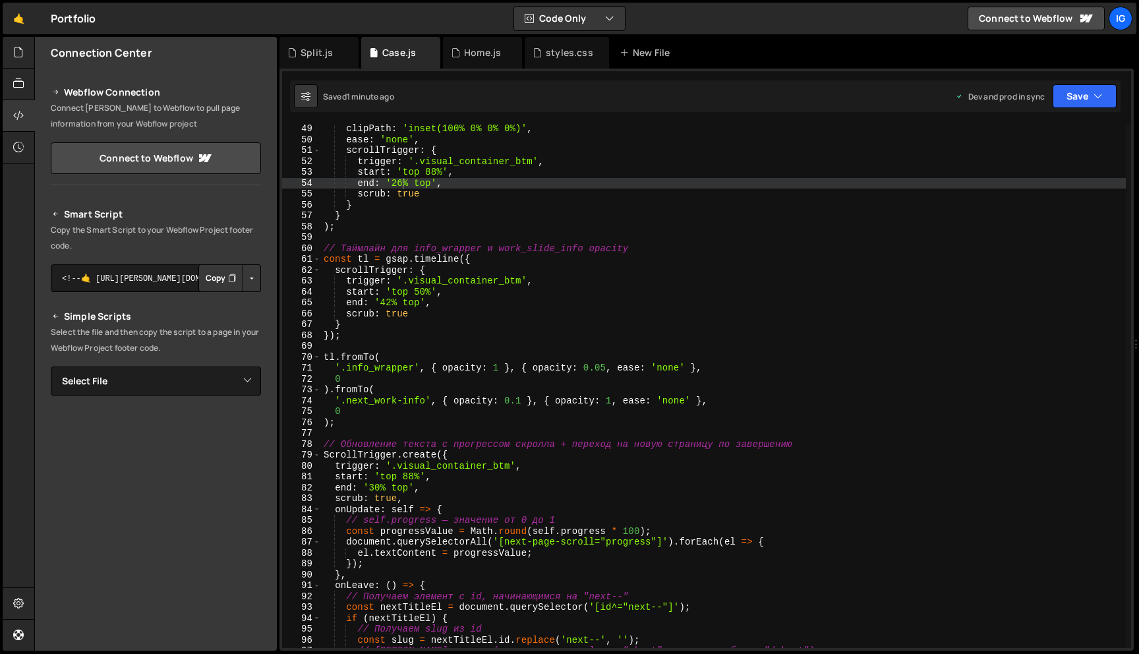
scroll to position [548, 0]
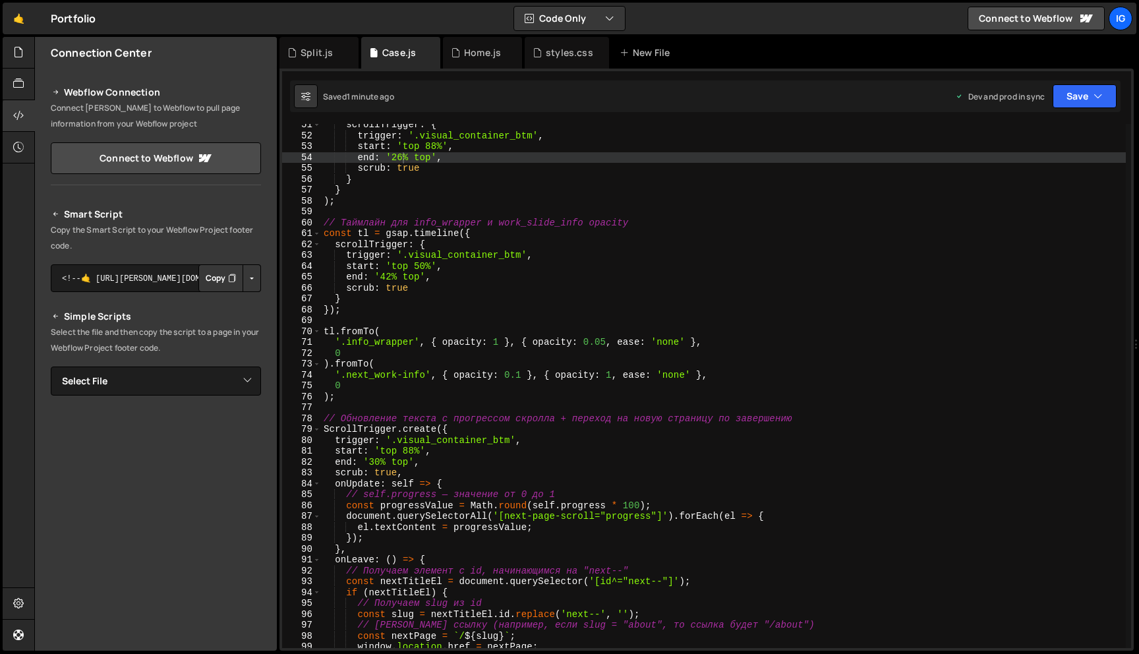
click at [380, 462] on div "scrollTrigger : { trigger : '.visual_container_btm' , start : 'top 88%' , end :…" at bounding box center [723, 392] width 805 height 546
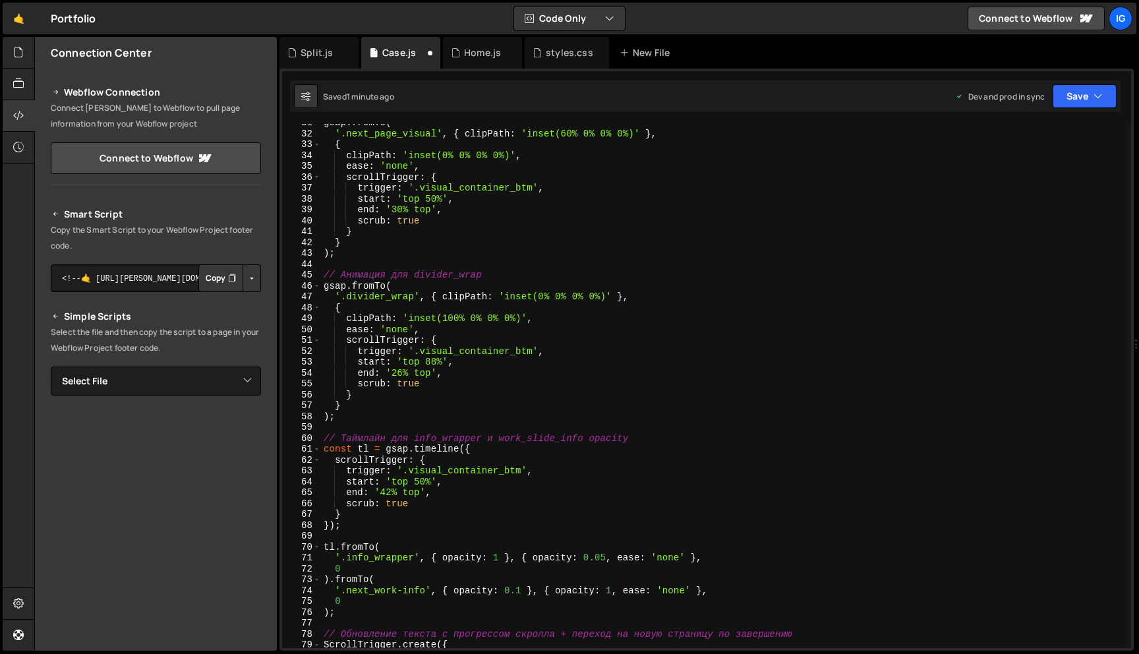
scroll to position [333, 0]
click at [391, 496] on div "gsap . fromTo ( '.next_page_visual' , { clipPath : 'inset(60% 0% 0% 0%)' } , { …" at bounding box center [723, 390] width 805 height 546
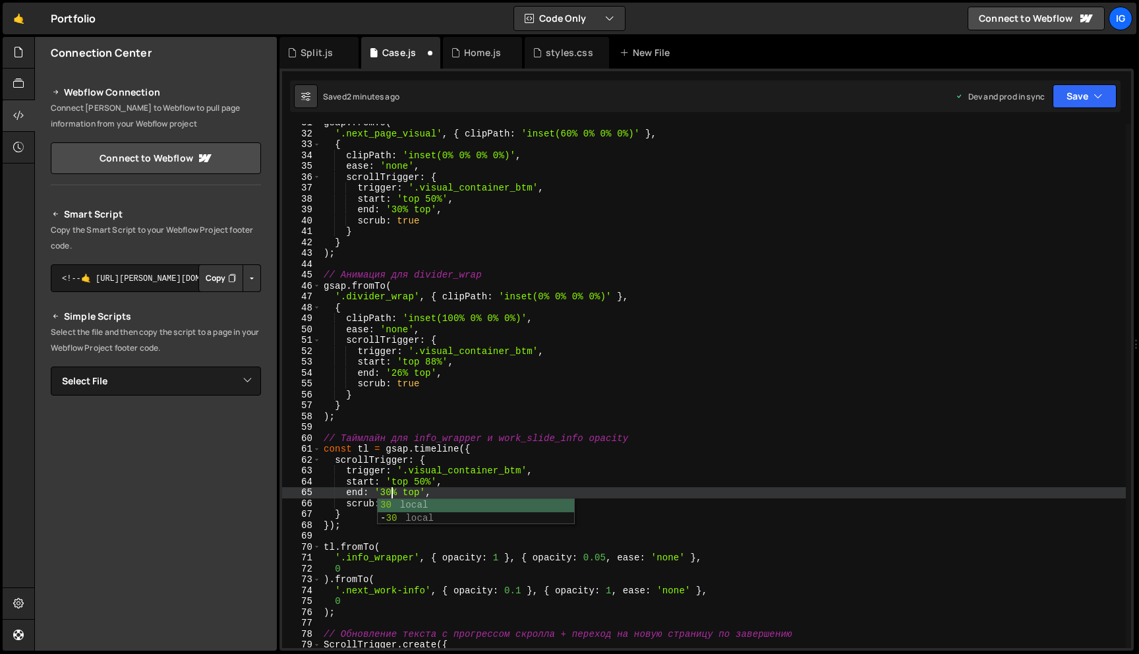
click at [467, 489] on div "gsap . fromTo ( '.next_page_visual' , { clipPath : 'inset(60% 0% 0% 0%)' } , { …" at bounding box center [723, 390] width 805 height 546
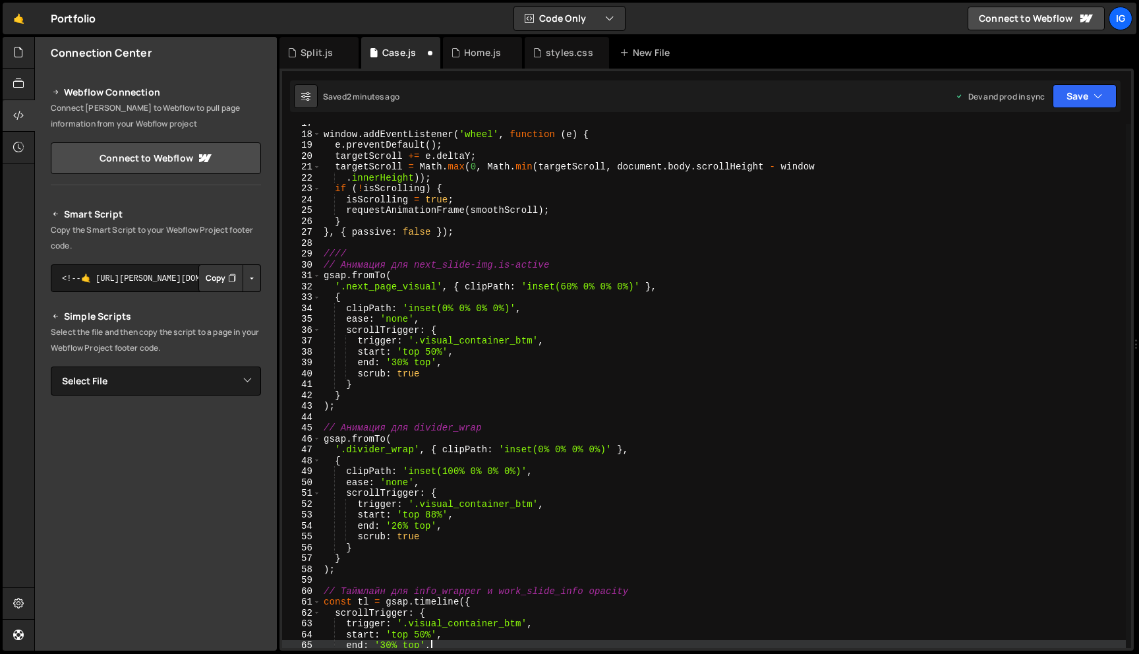
scroll to position [163, 0]
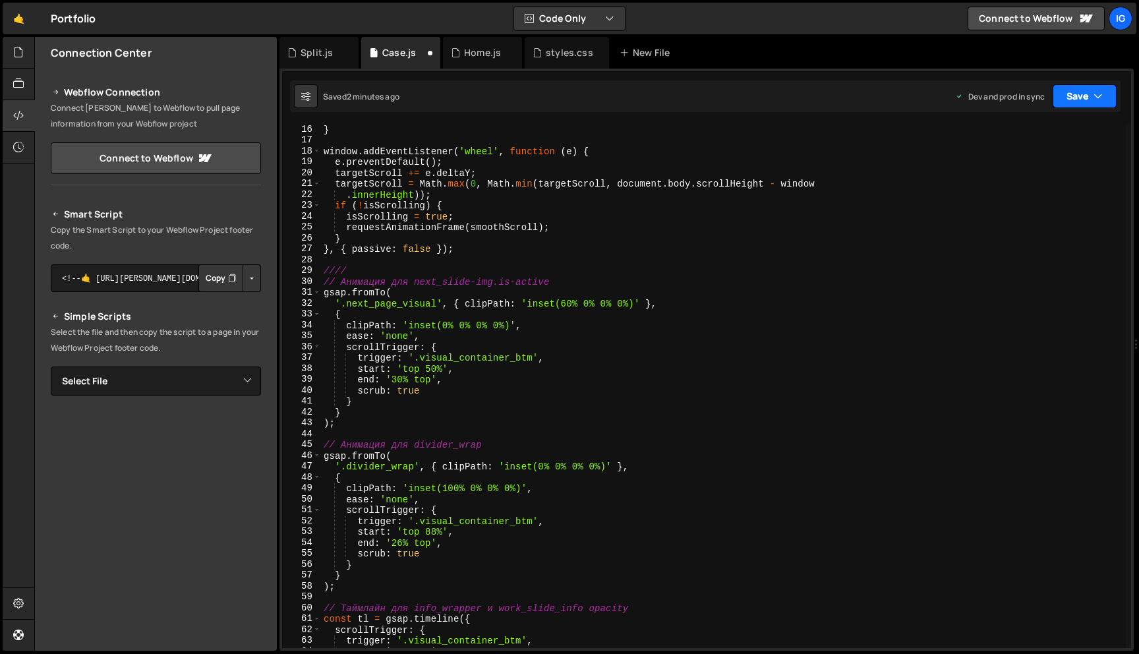
click at [1093, 95] on button "Save" at bounding box center [1084, 96] width 64 height 24
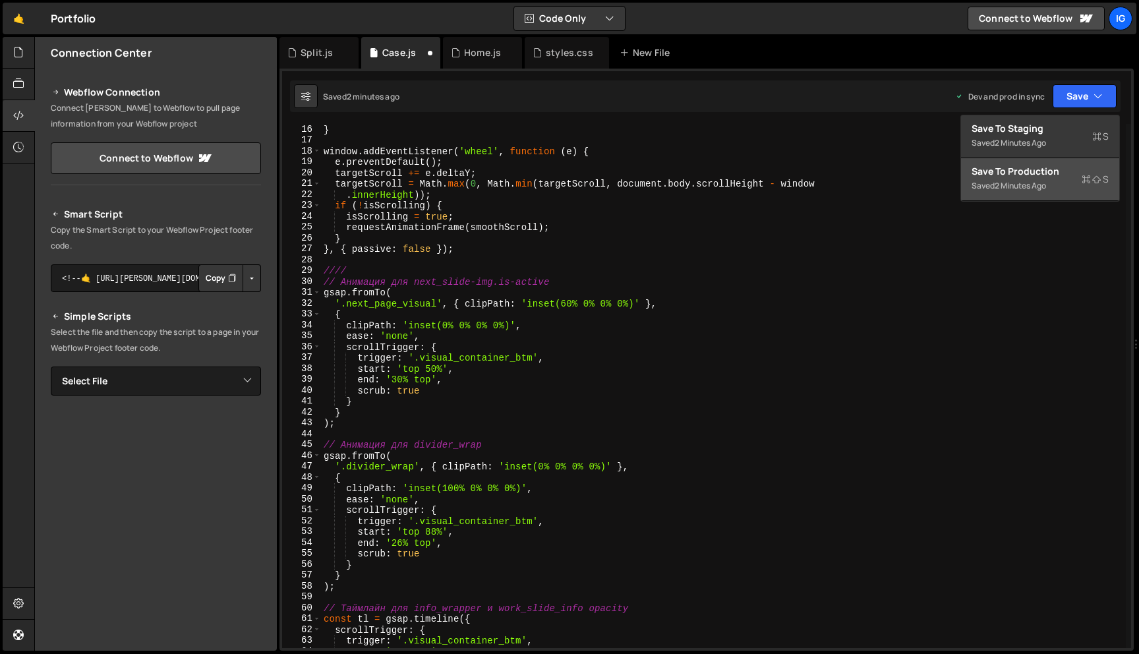
click at [1049, 163] on button "Save to Production S Saved 2 minutes ago" at bounding box center [1040, 179] width 158 height 43
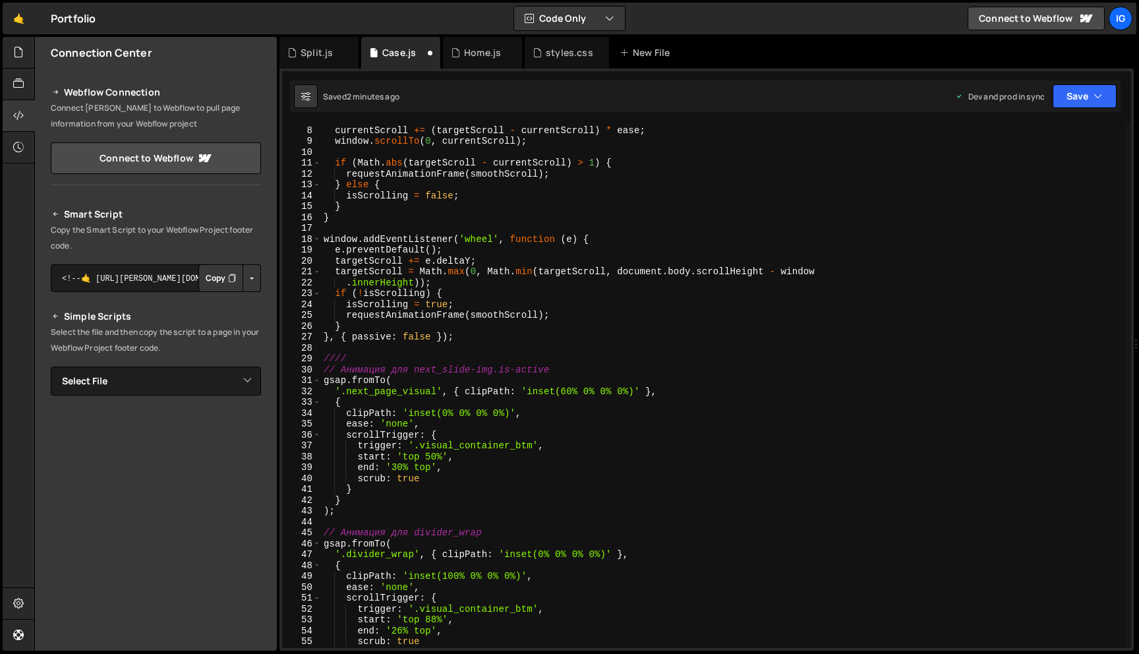
scroll to position [0, 0]
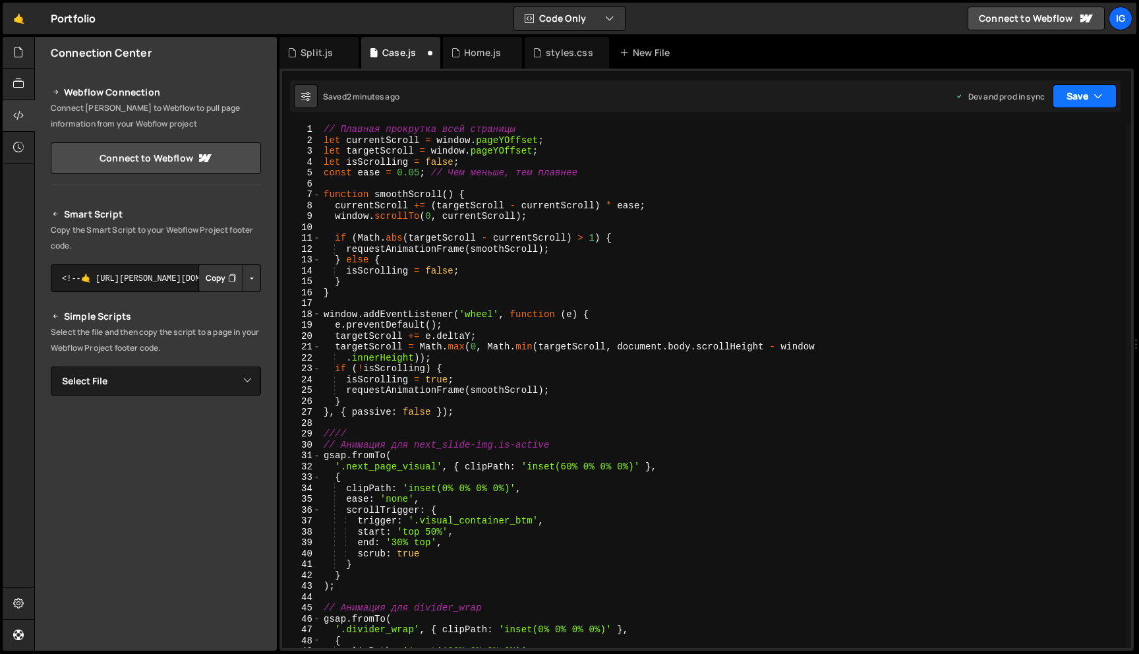
click at [1074, 100] on button "Save" at bounding box center [1084, 96] width 64 height 24
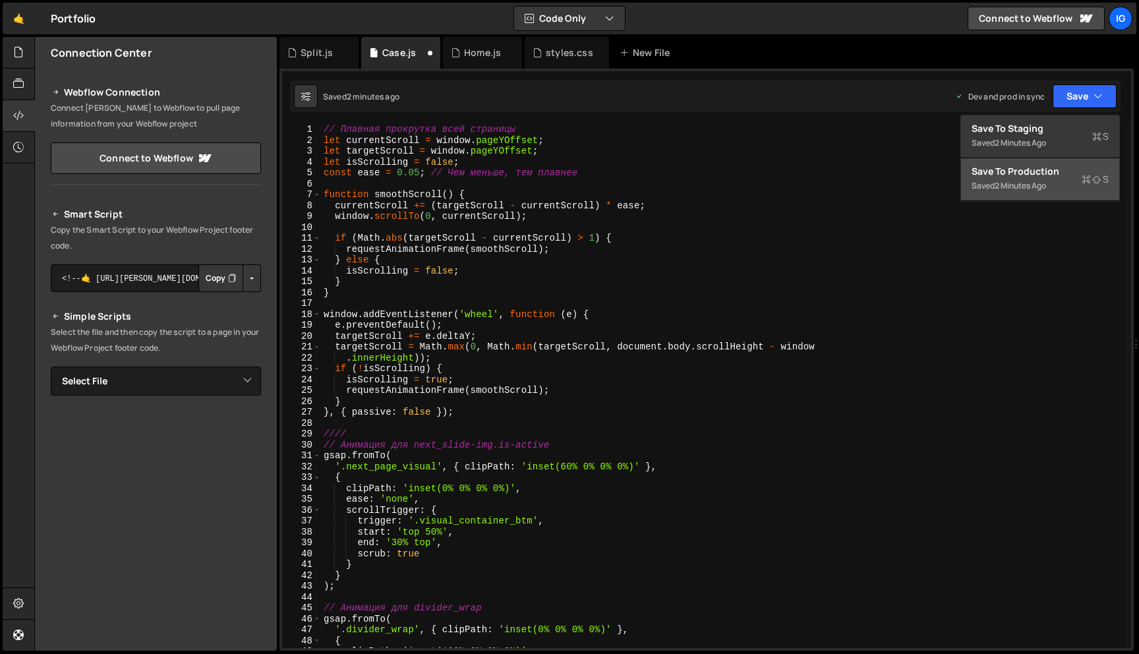
click at [1034, 165] on div "Save to Production S" at bounding box center [1039, 171] width 137 height 13
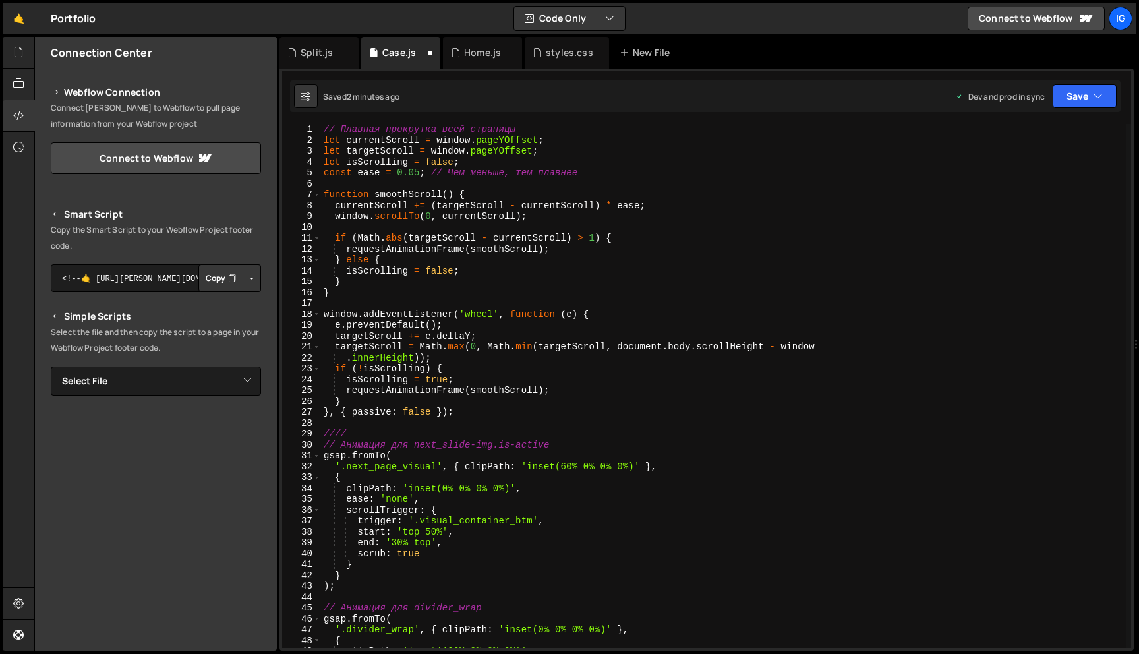
click at [1070, 109] on div "Saved 2 minutes ago Dev and prod in sync Upgrade to Edit Save Save to Staging S…" at bounding box center [705, 96] width 830 height 32
click at [1070, 102] on button "Save" at bounding box center [1084, 96] width 64 height 24
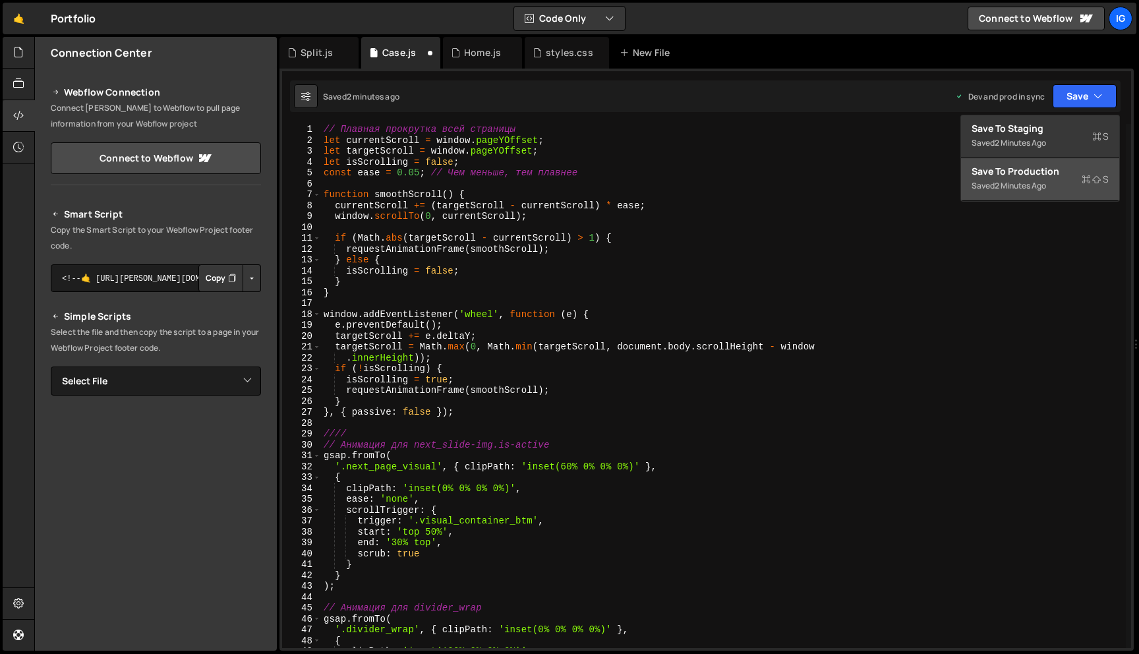
click at [1042, 175] on div "Save to Production S" at bounding box center [1039, 171] width 137 height 13
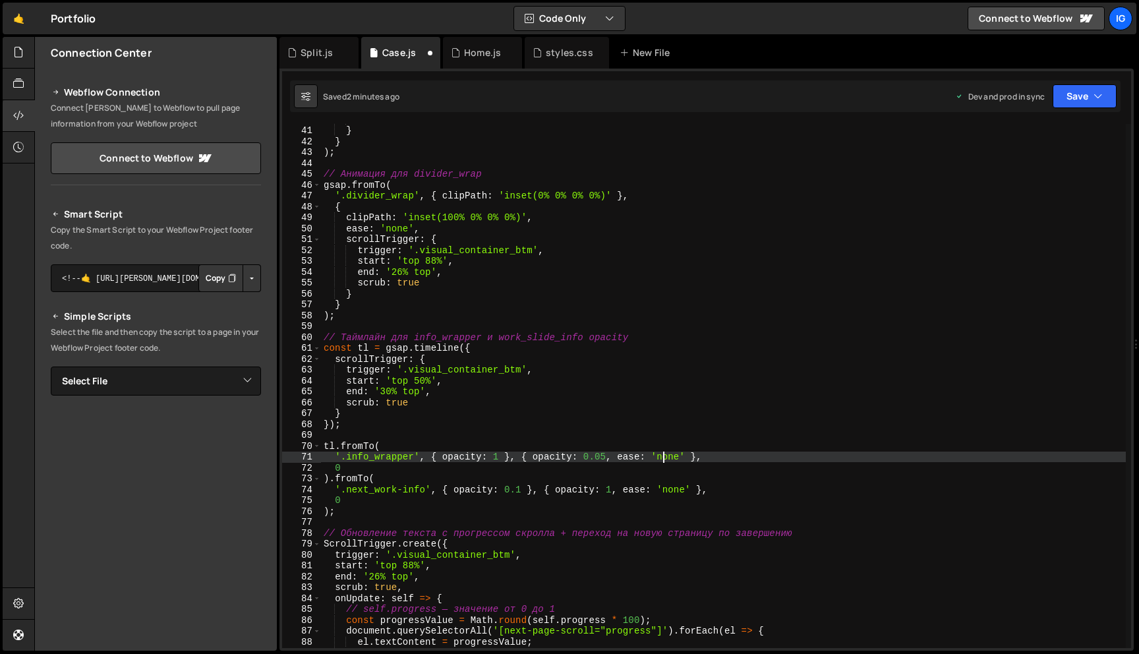
click at [663, 455] on div "scrub : true } } ) ; // Анимация для divider_wrap gsap . fromTo ( '.divider_wra…" at bounding box center [723, 387] width 805 height 546
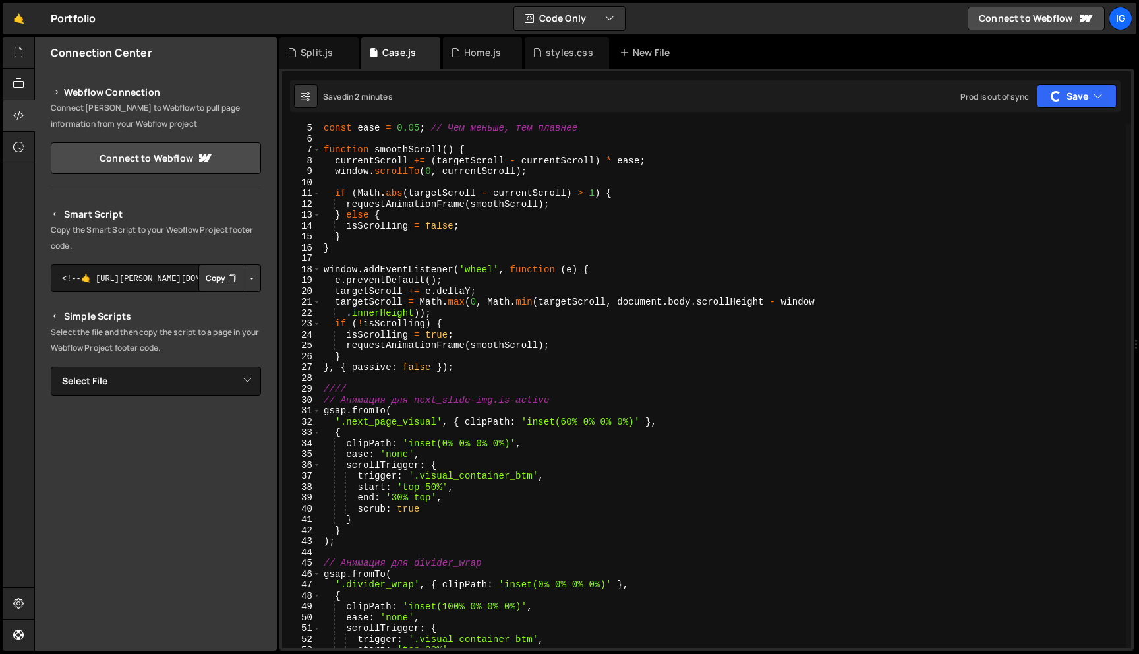
scroll to position [0, 0]
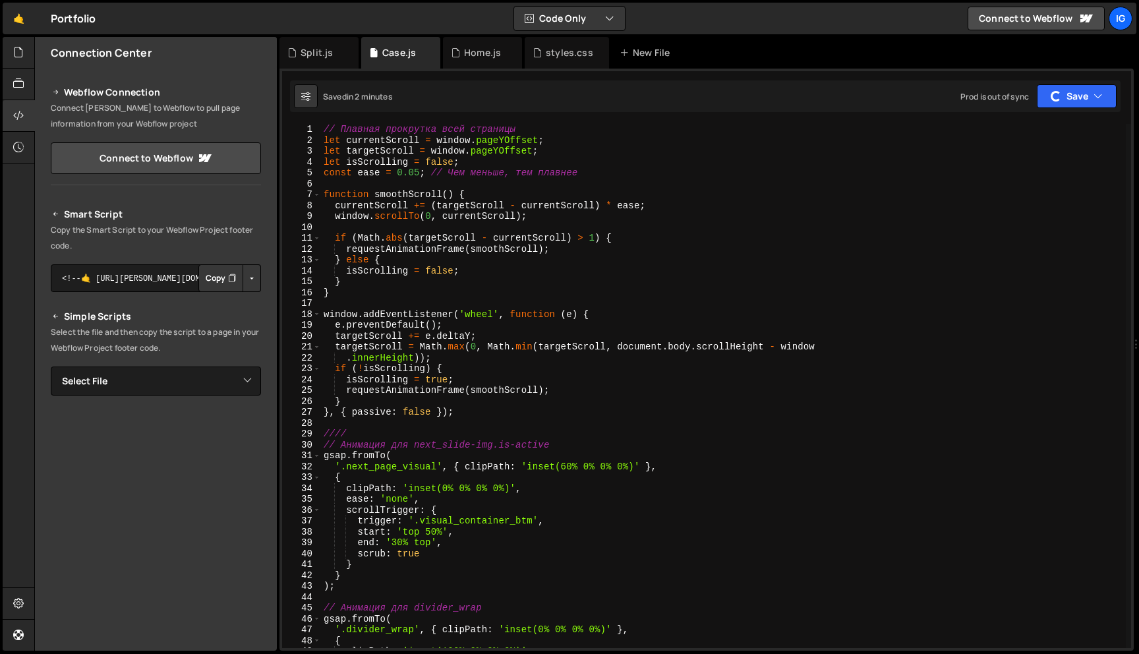
click at [628, 264] on div "// Плавная прокрутка всей страницы let currentScroll = window . pageYOffset ; l…" at bounding box center [723, 397] width 805 height 546
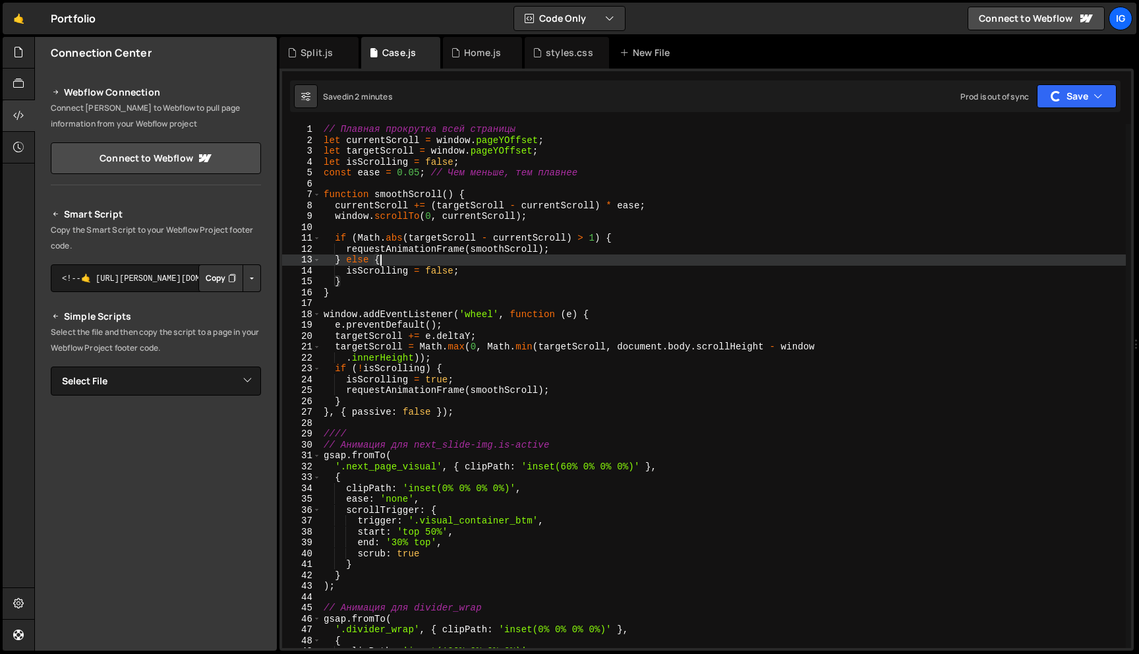
scroll to position [0, 3]
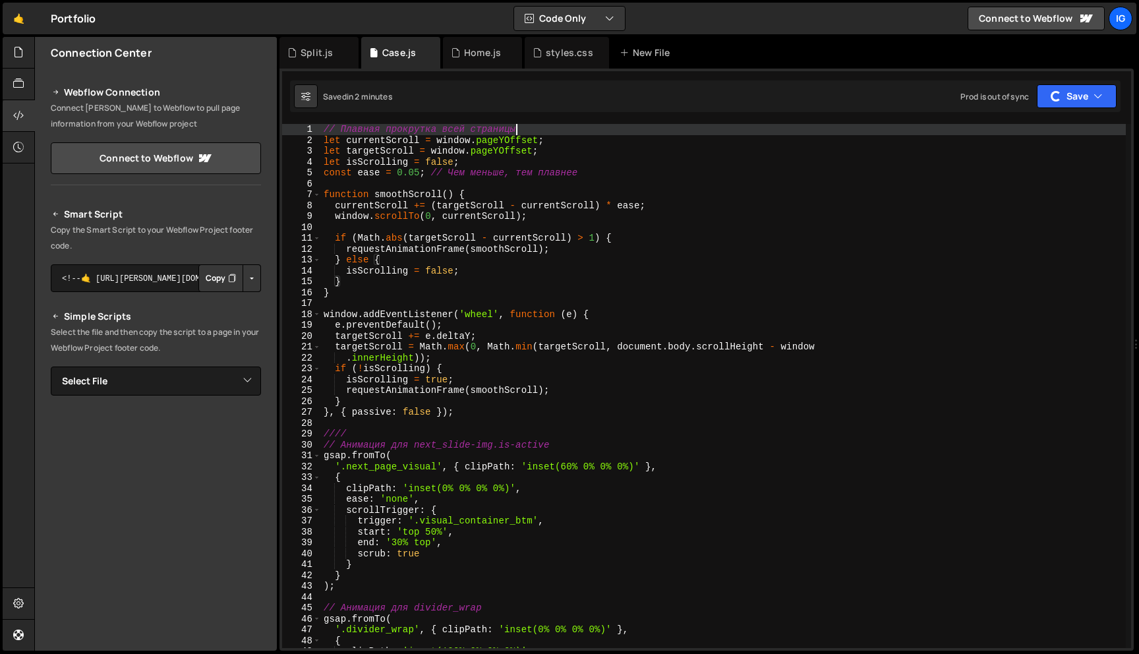
click at [546, 127] on div "// Плавная прокрутка всей страницы let currentScroll = window . pageYOffset ; l…" at bounding box center [723, 397] width 805 height 546
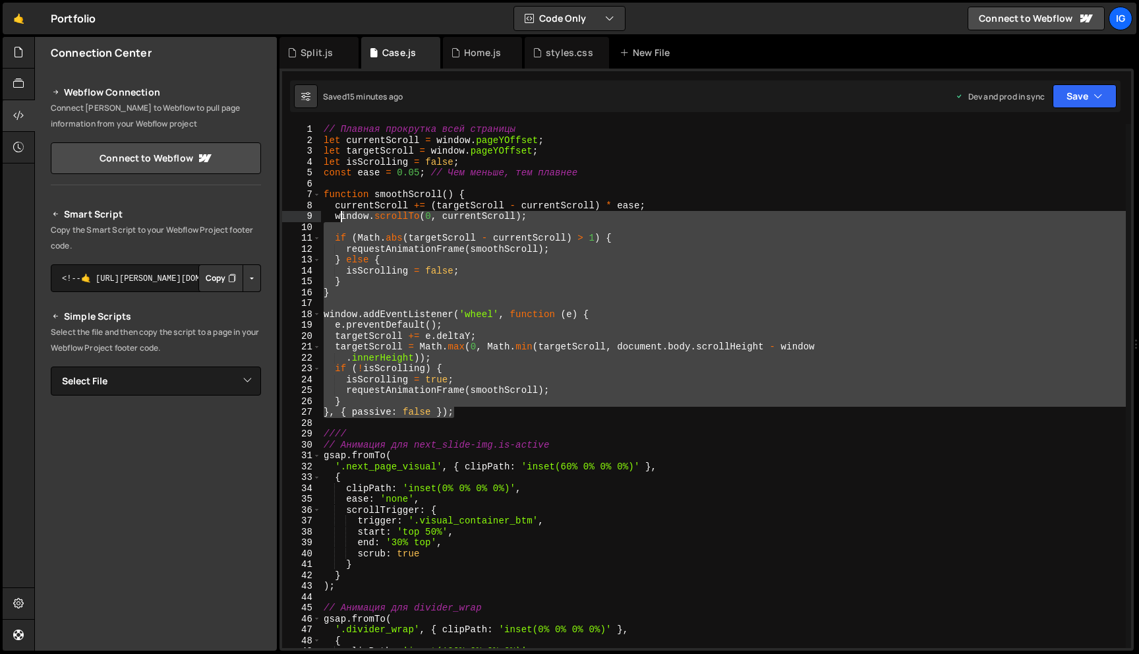
drag, startPoint x: 464, startPoint y: 415, endPoint x: 343, endPoint y: 215, distance: 233.6
click at [343, 215] on div "// Плавная прокрутка всей страницы let currentScroll = window . pageYOffset ; l…" at bounding box center [723, 397] width 805 height 546
click at [448, 366] on div "// Плавная прокрутка всей страницы let currentScroll = window . pageYOffset ; l…" at bounding box center [723, 386] width 805 height 524
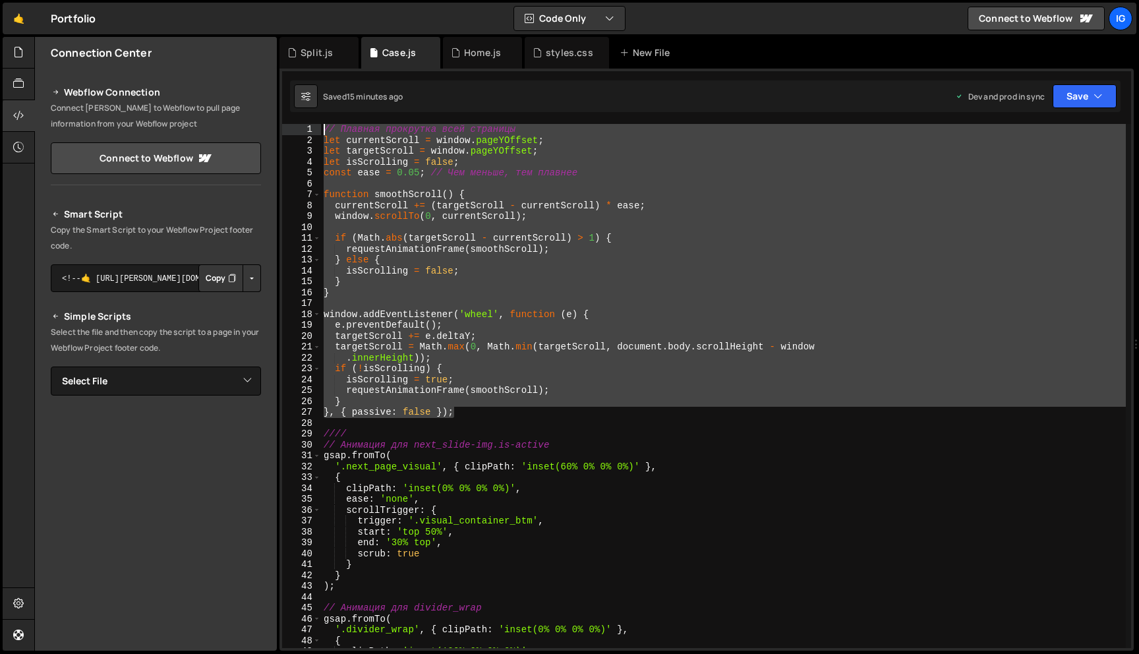
drag, startPoint x: 461, startPoint y: 411, endPoint x: 259, endPoint y: 123, distance: 351.5
click at [258, 122] on div "Files New File Javascript files 0 Case.js 0 0 Split.js 0 0 Home.js 0 0" at bounding box center [586, 344] width 1104 height 614
type textarea "// Плавная прокрутка всей страницы let currentScroll = window.pageYOffset;"
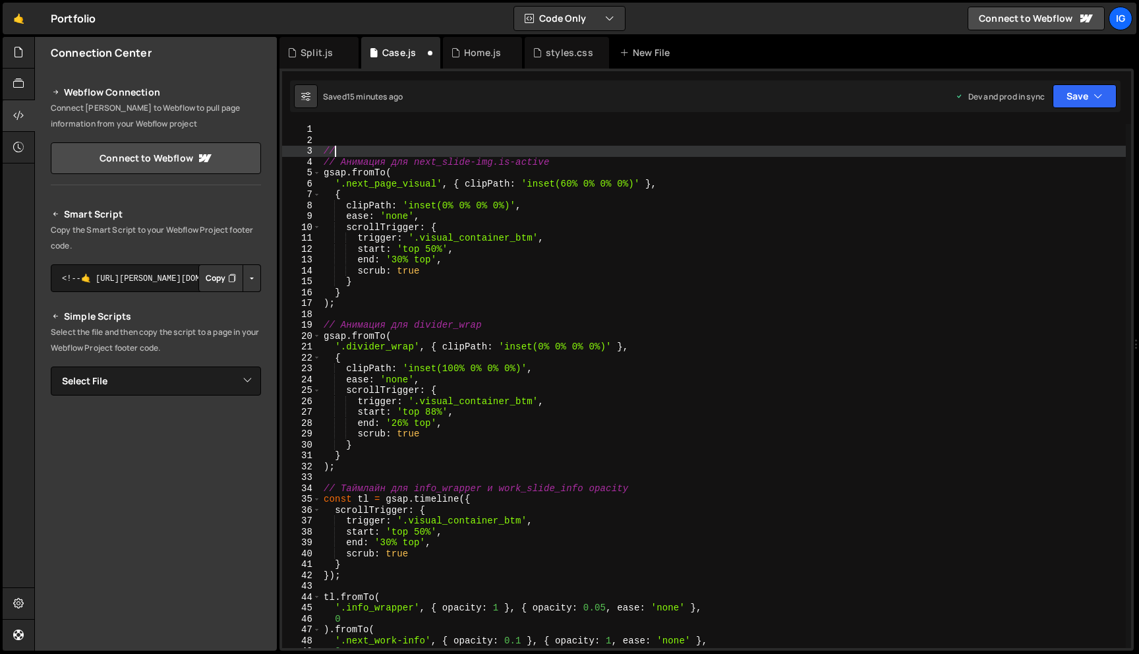
type textarea "/"
type textarea "// Анимация для next_slide-img.is-active"
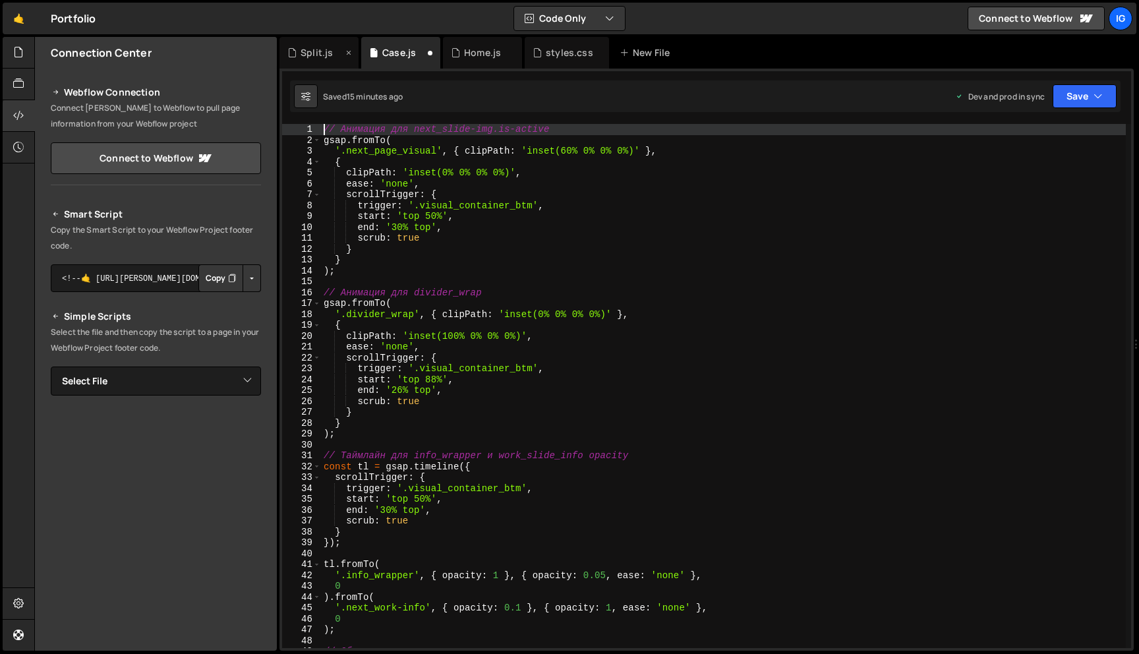
click at [308, 51] on div "Split.js" at bounding box center [316, 52] width 32 height 13
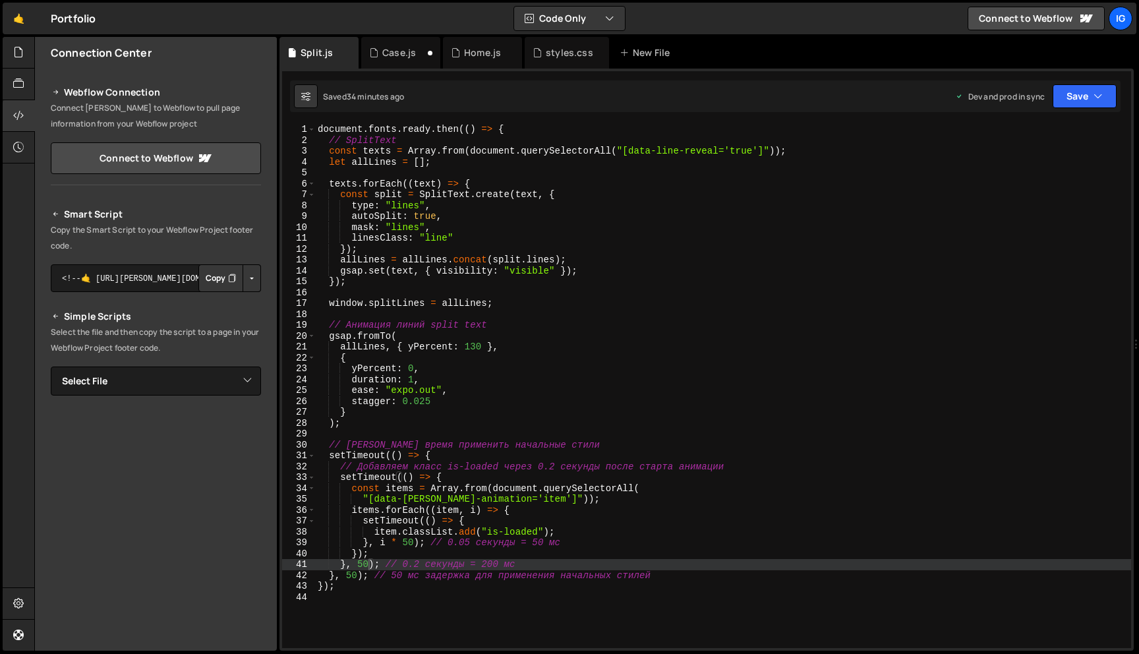
click at [341, 588] on div "document . fonts . ready . then (( ) => { // SplitText const texts = Array . fr…" at bounding box center [723, 397] width 816 height 546
type textarea "});"
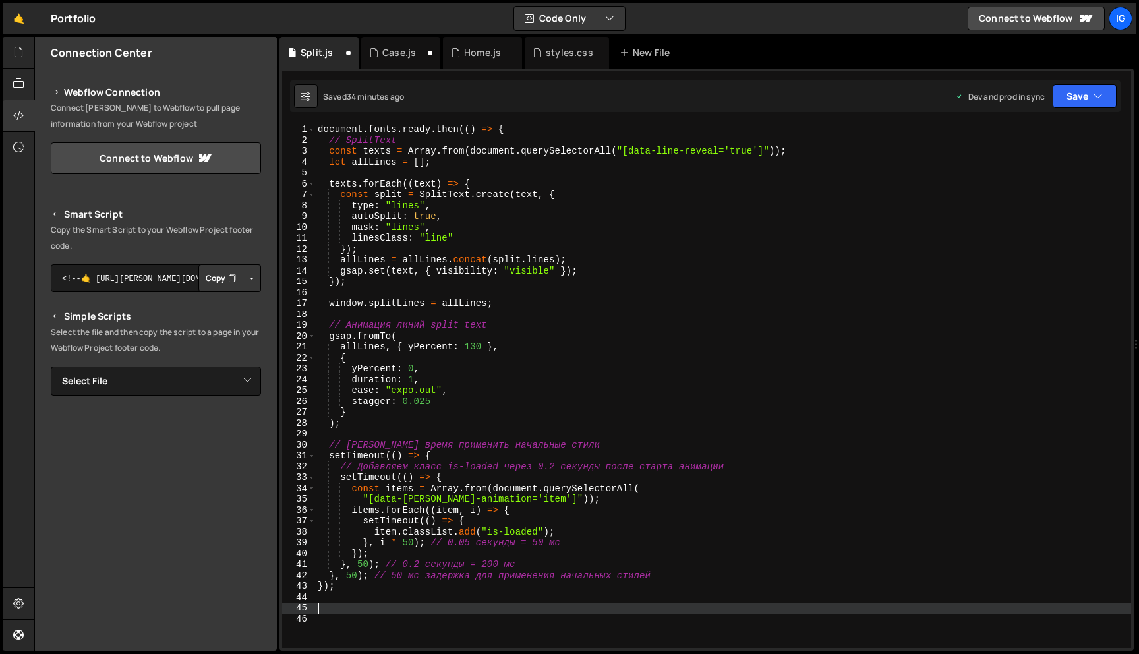
paste textarea "}, { passive: false });"
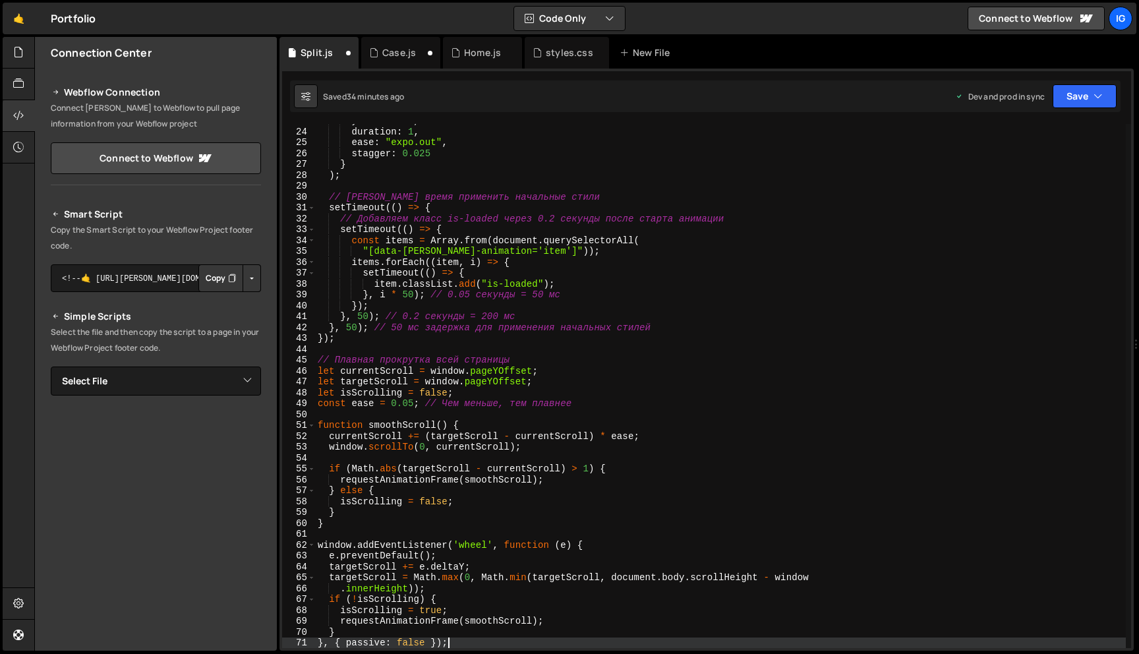
scroll to position [248, 0]
click at [1095, 80] on div "XXXXXXXXXXXXXXXXXXXXXXXXXXXXXXXXXXXXXXXXXXXXXXXXXXXXXXXXXXXXXXXXXXXXXXXXXXXXXXX…" at bounding box center [706, 360] width 854 height 582
click at [1095, 84] on button "Save" at bounding box center [1084, 96] width 64 height 24
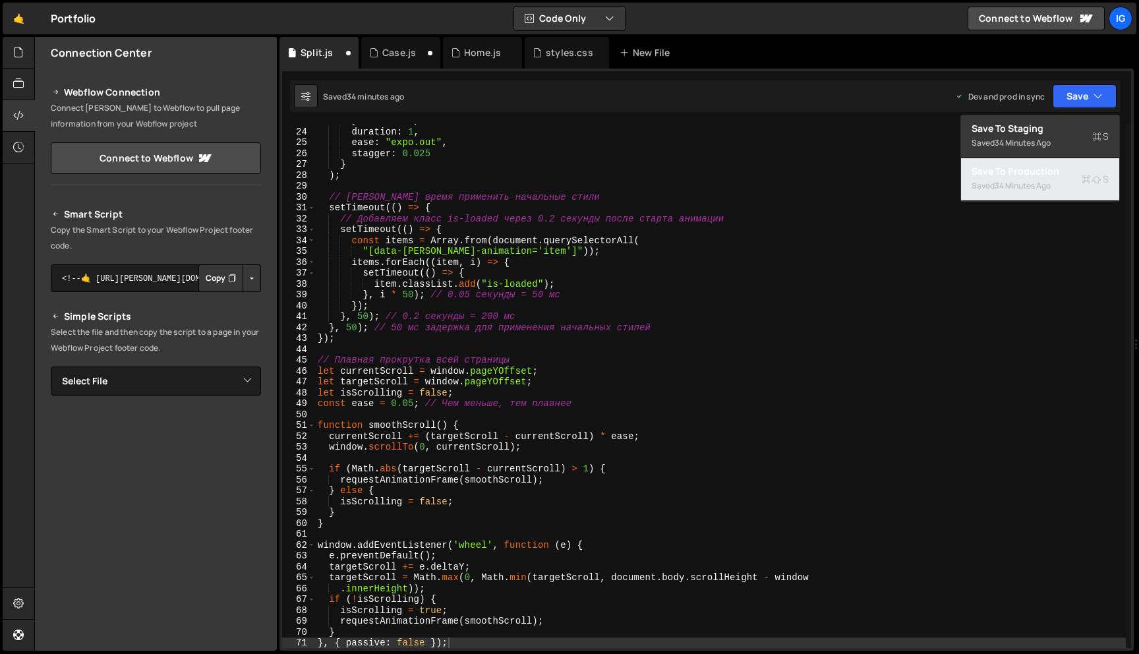
click at [1051, 179] on div "Saved 34 minutes ago" at bounding box center [1039, 186] width 137 height 16
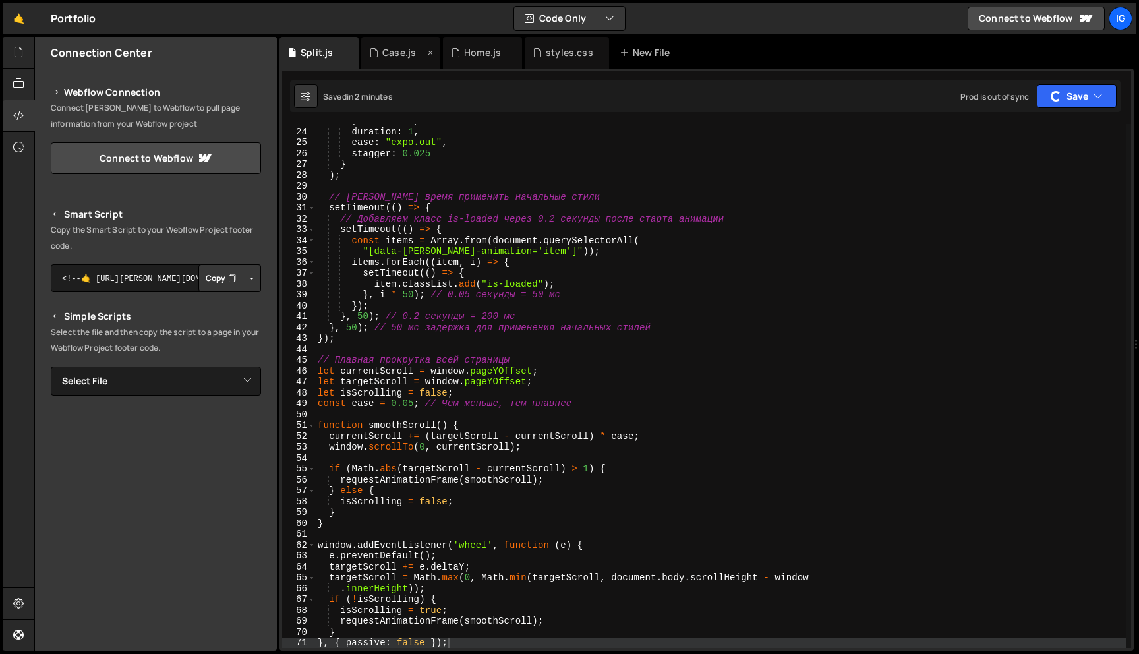
click at [409, 57] on div "Case.js" at bounding box center [399, 52] width 34 height 13
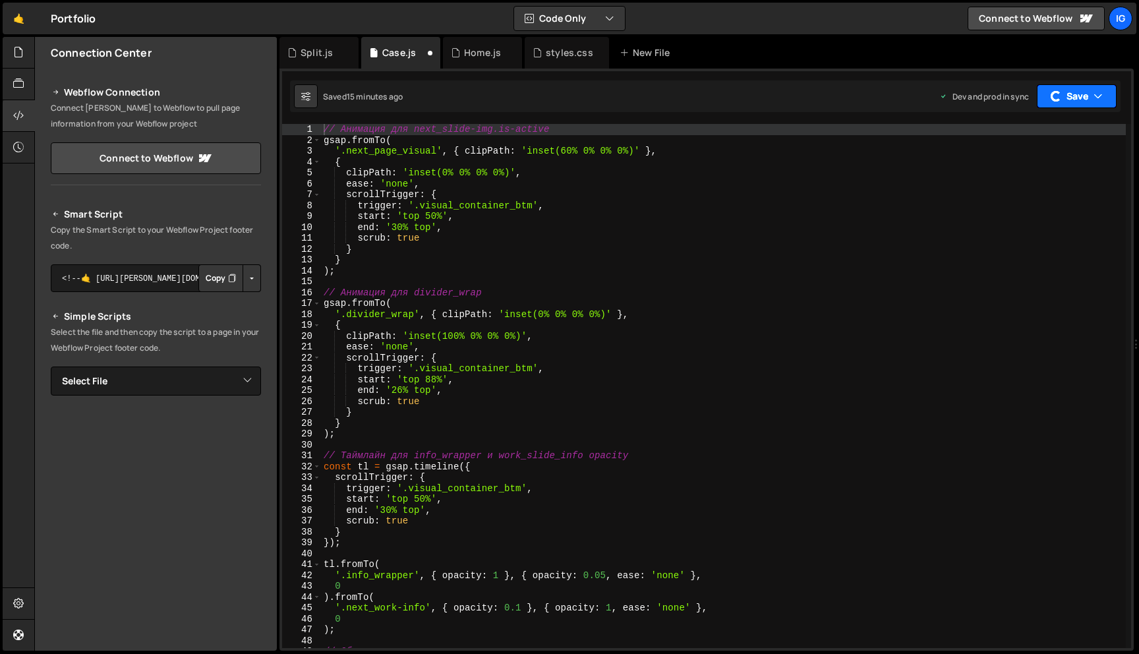
scroll to position [19084, 0]
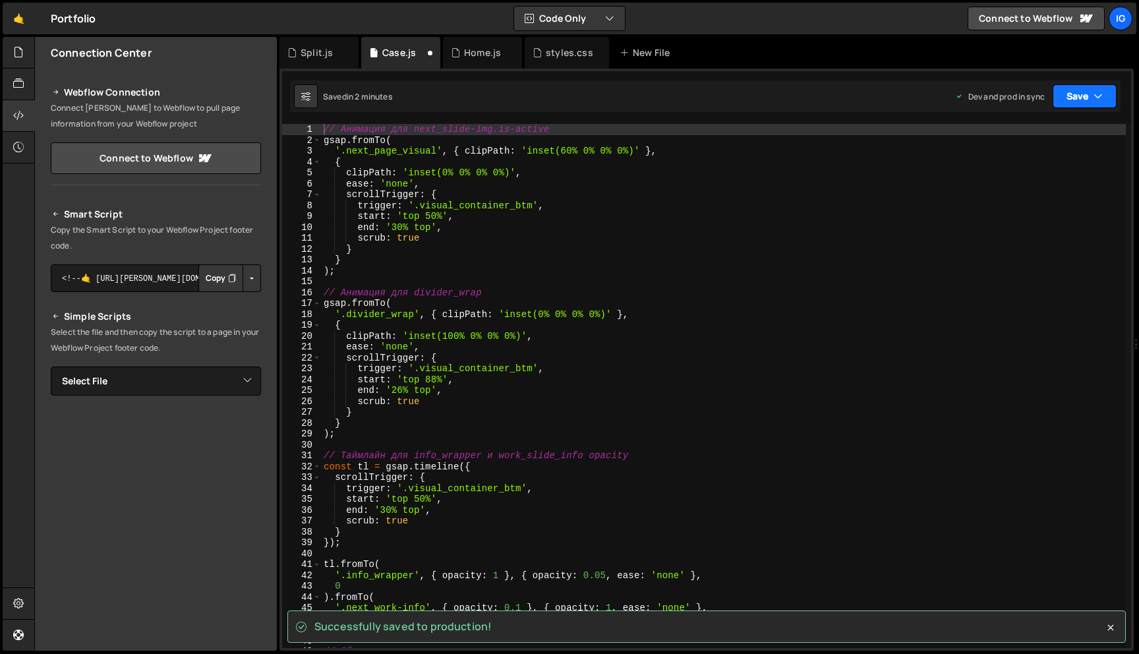
click at [1061, 95] on button "Save" at bounding box center [1084, 96] width 64 height 24
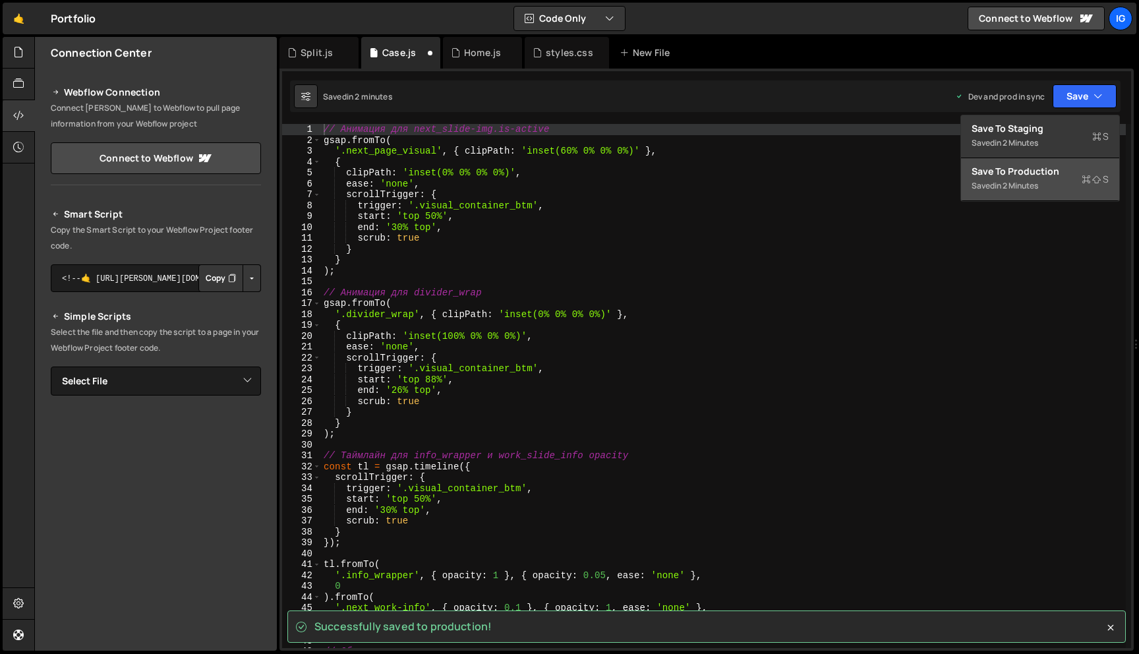
click at [1030, 179] on div "Saved in 2 minutes" at bounding box center [1039, 186] width 137 height 16
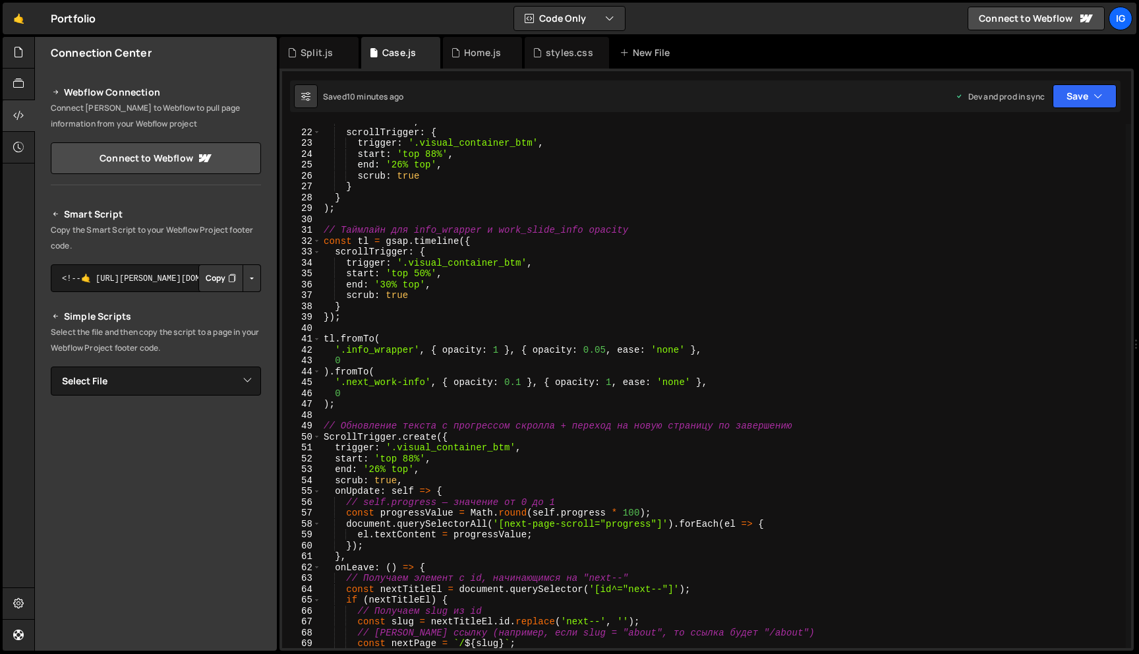
scroll to position [225, 0]
click at [316, 64] on div "Split.js" at bounding box center [318, 53] width 79 height 32
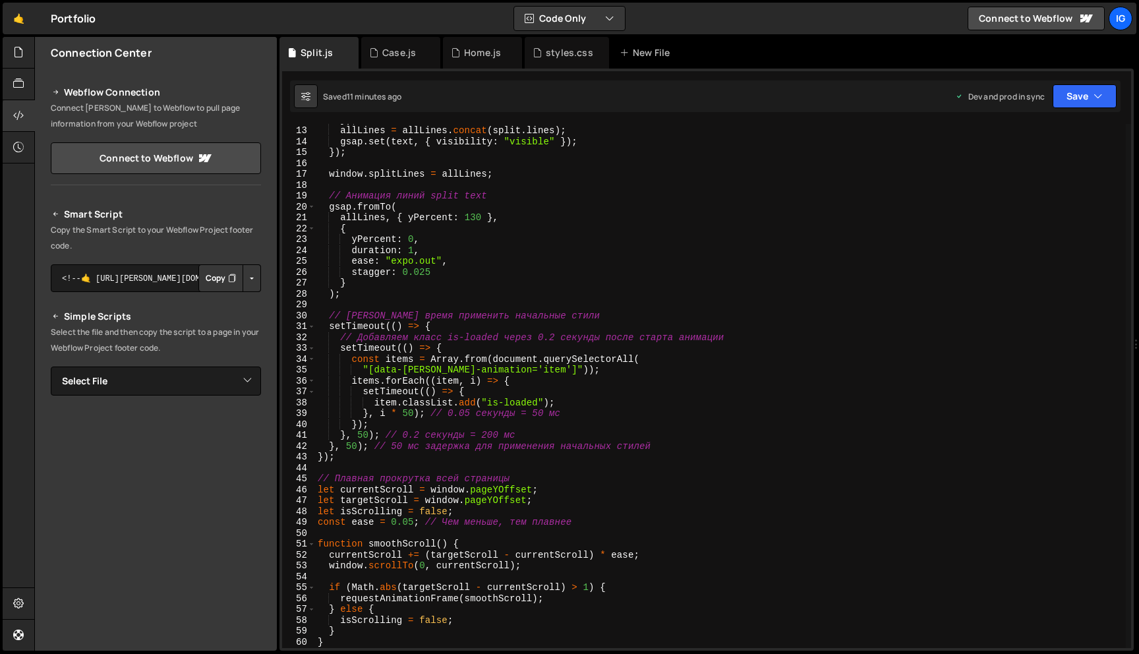
scroll to position [0, 0]
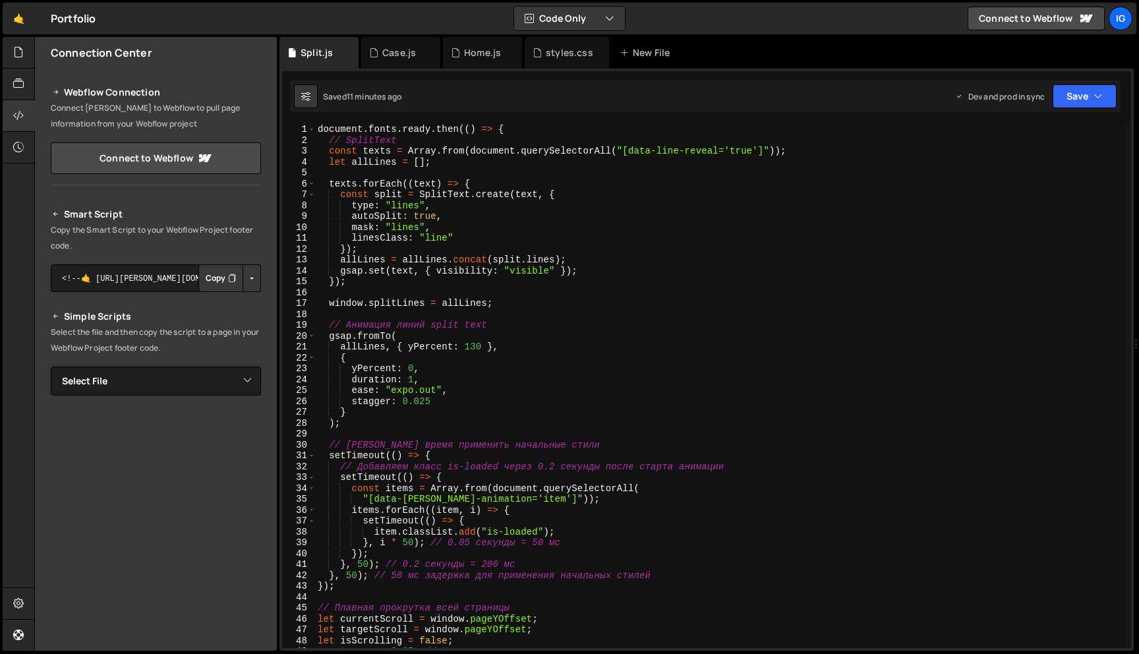
click at [440, 308] on div "document . fonts . ready . then (( ) => { // SplitText const texts = Array . fr…" at bounding box center [720, 397] width 811 height 546
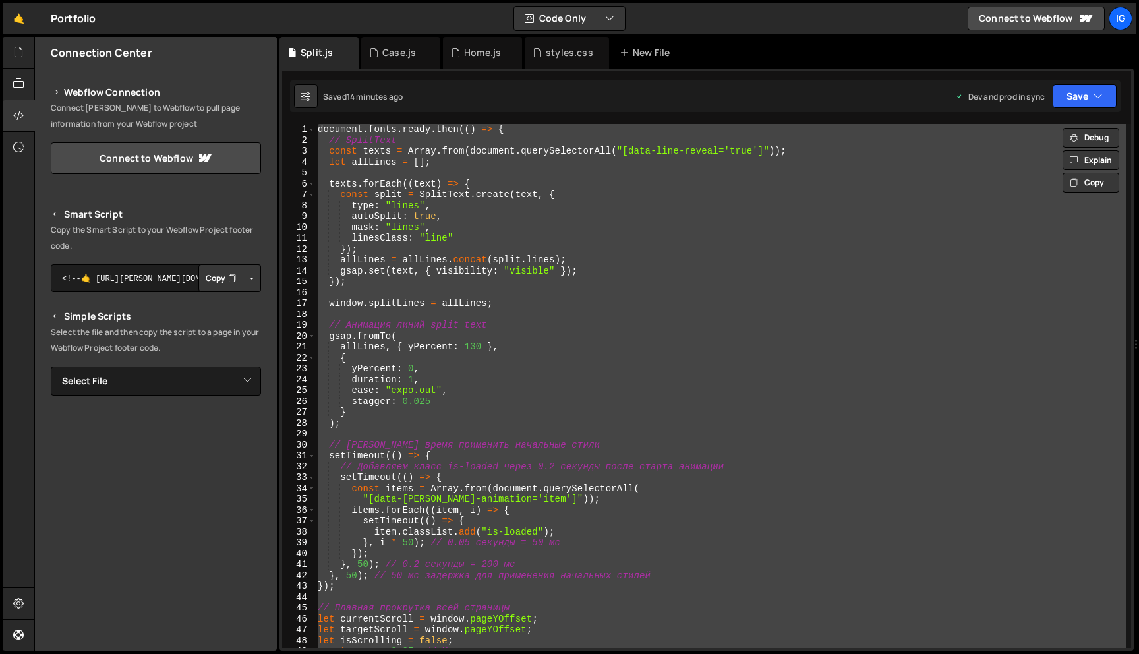
click at [534, 283] on div "document . fonts . ready . then (( ) => { // SplitText const texts = Array . fr…" at bounding box center [720, 397] width 811 height 546
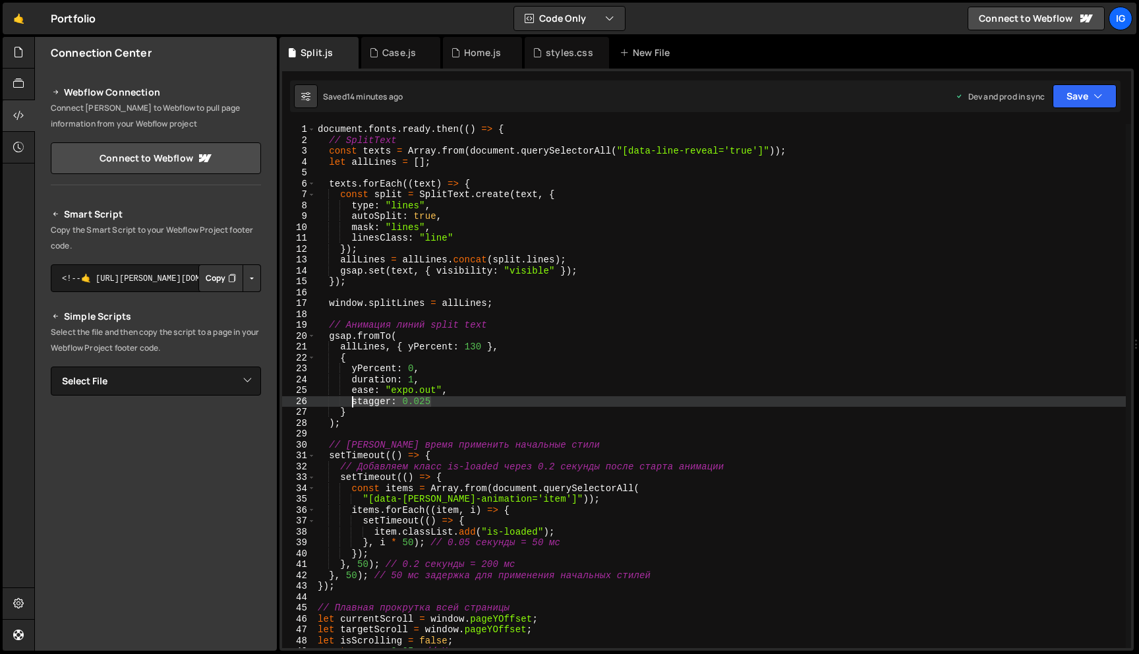
drag, startPoint x: 438, startPoint y: 401, endPoint x: 352, endPoint y: 397, distance: 85.8
click at [352, 397] on div "document . fonts . ready . then (( ) => { // SplitText const texts = Array . fr…" at bounding box center [720, 397] width 811 height 546
click at [572, 210] on div "document . fonts . ready . then (( ) => { // SplitText const texts = Array . fr…" at bounding box center [720, 397] width 811 height 546
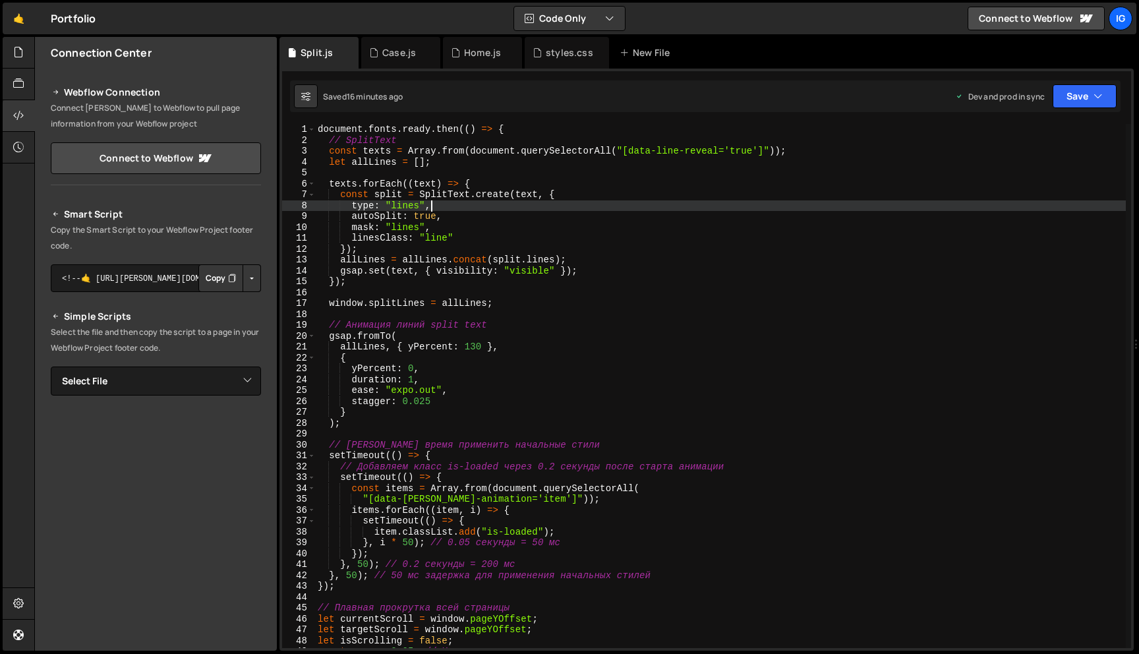
type textarea "}, { passive: false });"
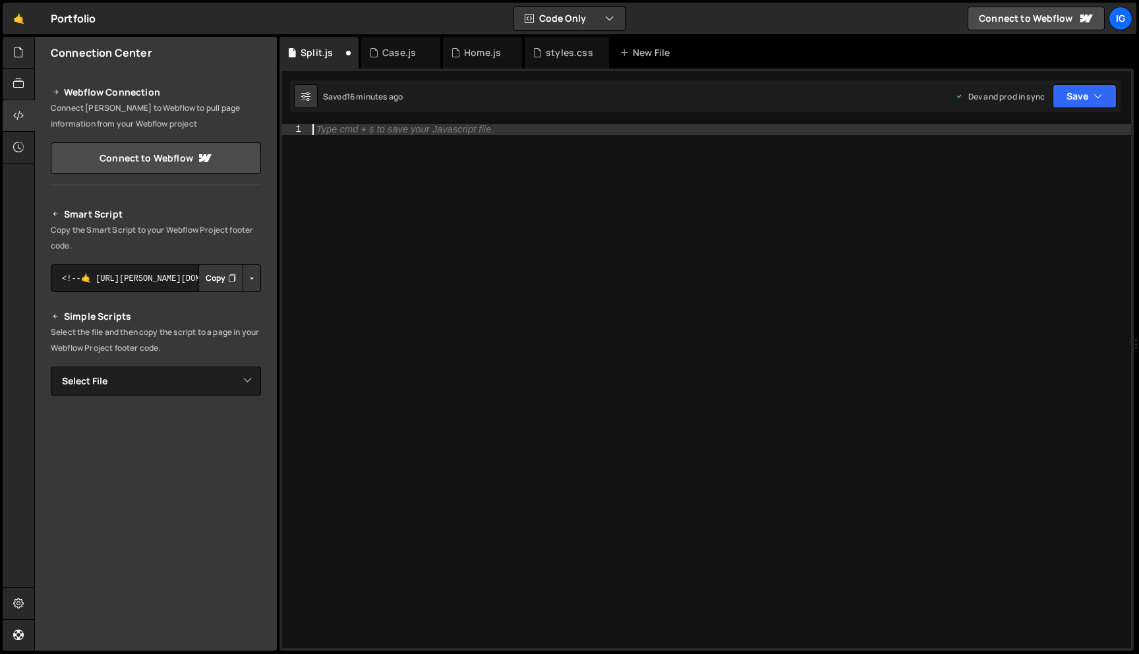
paste textarea "addLinkHandlers();"
type textarea "addLinkHandlers();"
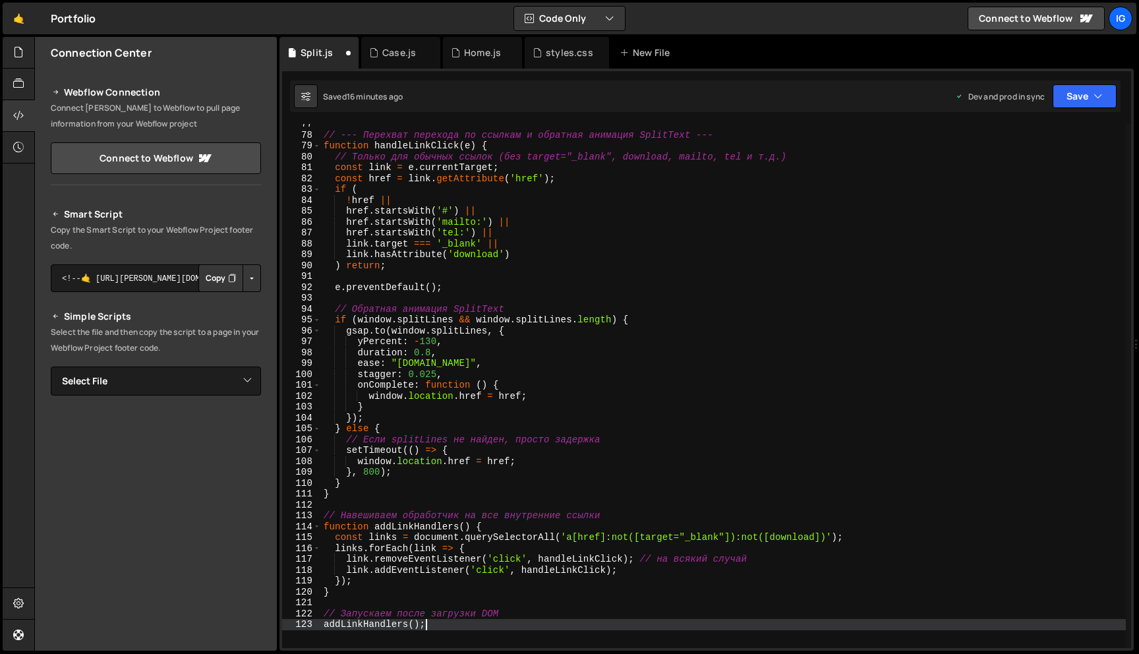
scroll to position [834, 0]
click at [1095, 97] on icon "button" at bounding box center [1097, 96] width 9 height 13
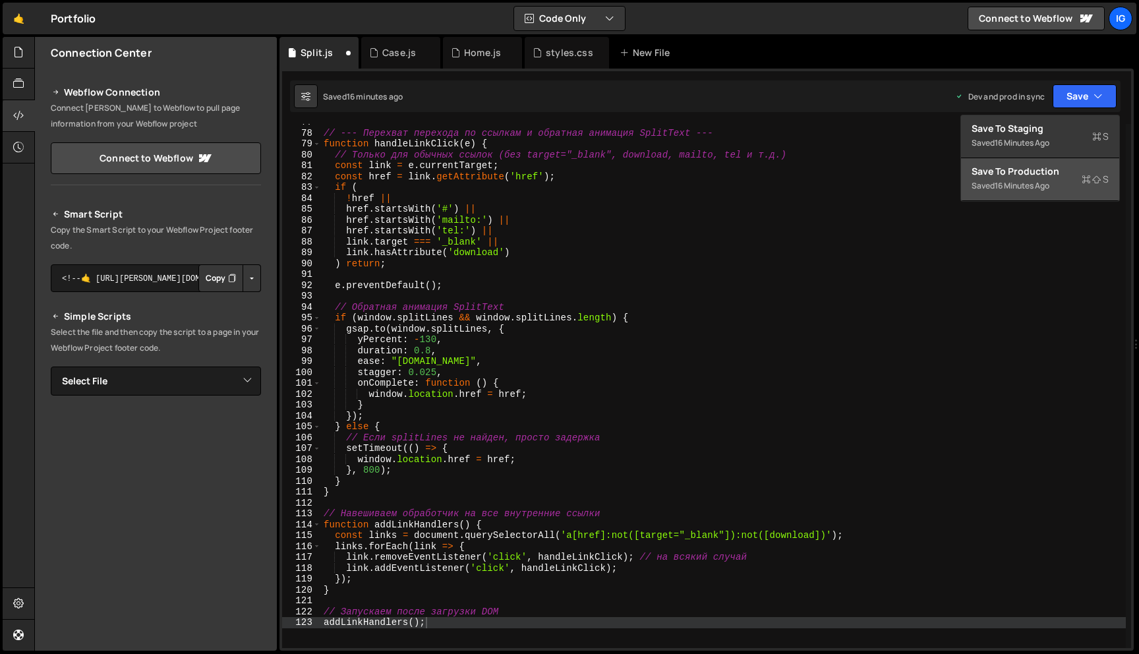
click at [1047, 175] on div "Save to Production S" at bounding box center [1039, 171] width 137 height 13
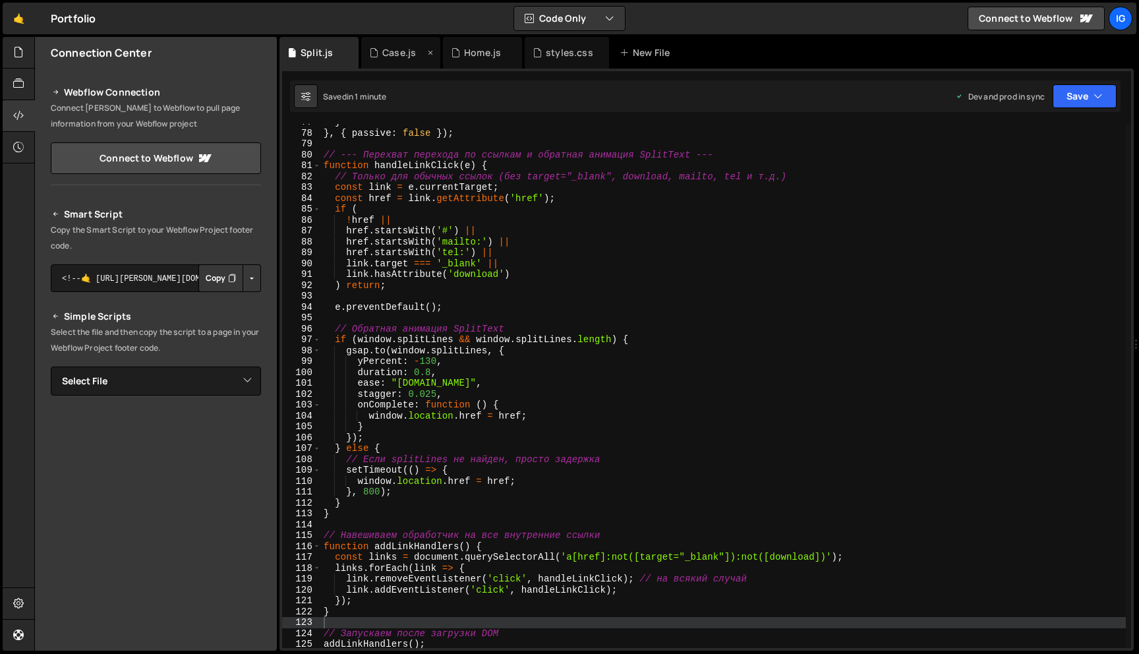
click at [383, 55] on div "Case.js" at bounding box center [399, 52] width 34 height 13
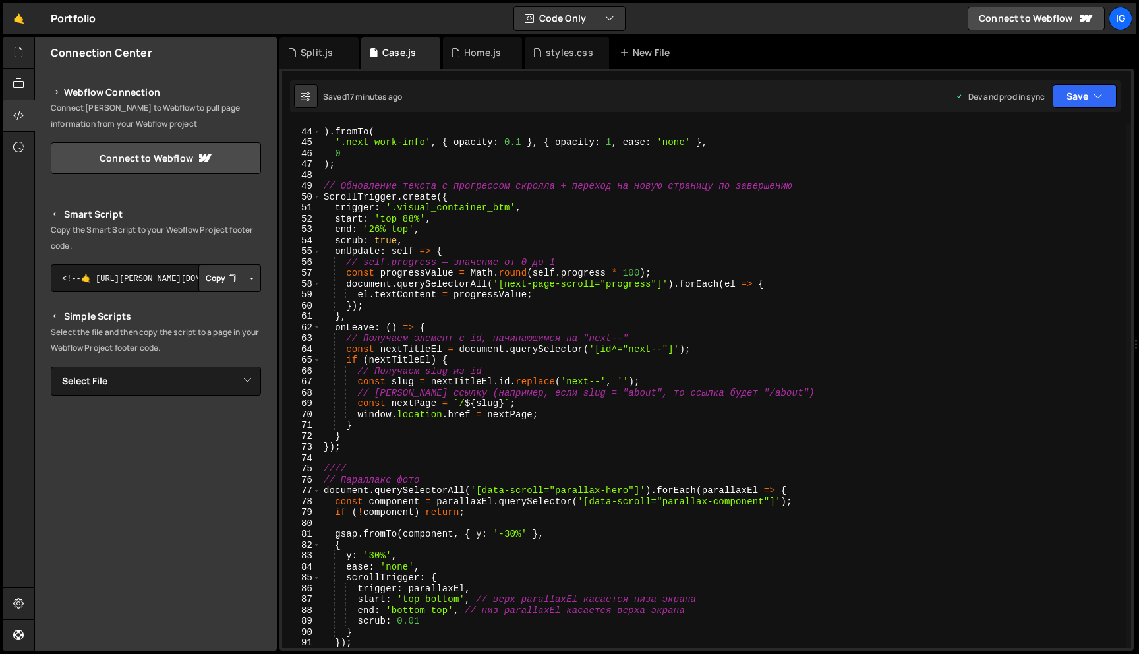
scroll to position [465, 0]
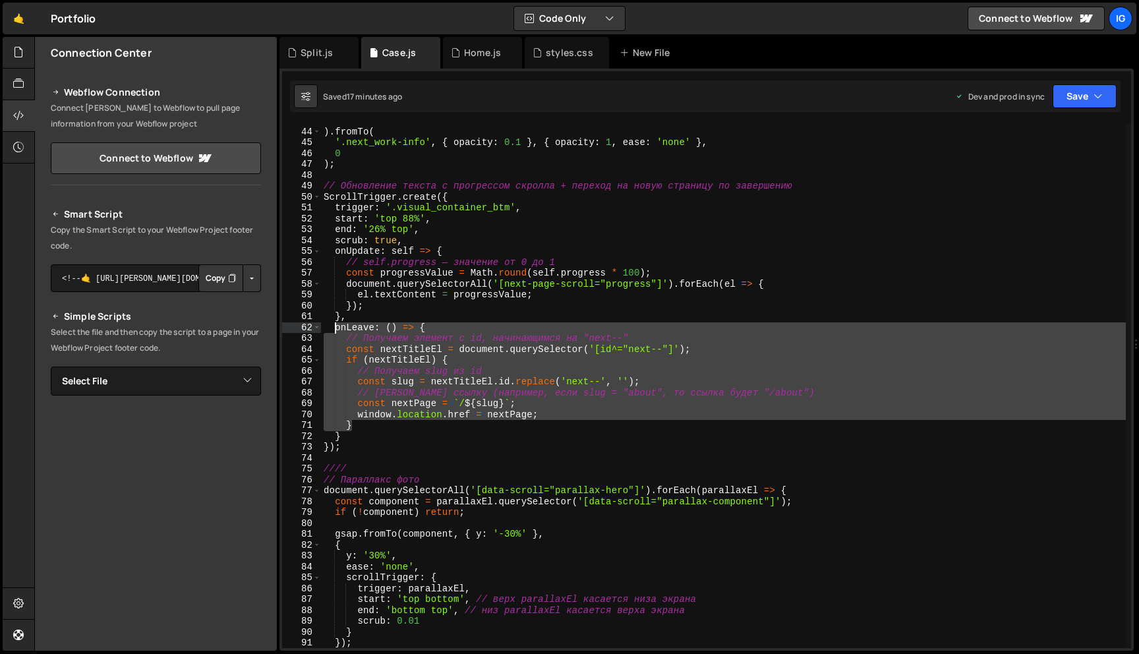
drag, startPoint x: 550, startPoint y: 420, endPoint x: 335, endPoint y: 333, distance: 232.0
click at [335, 332] on div "0 ) . fromTo ( '.next_work-info' , { opacity : 0.1 } , { opacity : 1 , ease : '…" at bounding box center [723, 388] width 805 height 546
click at [442, 390] on div "0 ) . fromTo ( '.next_work-info' , { opacity : 0.1 } , { opacity : 1 , ease : '…" at bounding box center [723, 386] width 805 height 524
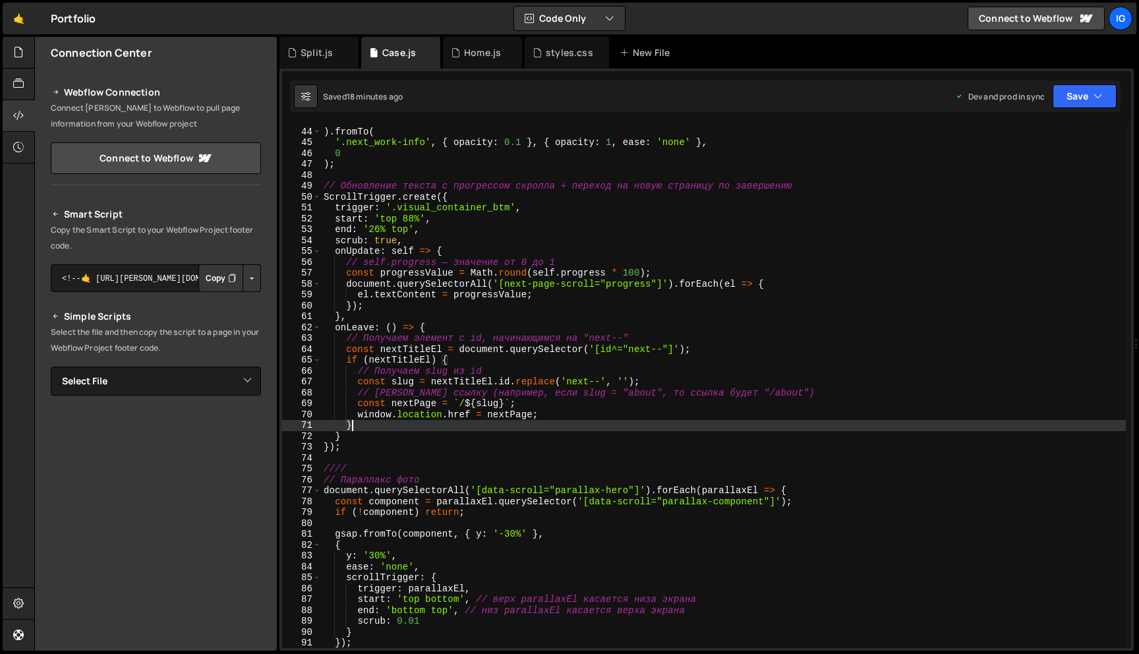
click at [519, 428] on div "0 ) . fromTo ( '.next_work-info' , { opacity : 0.1 } , { opacity : 1 , ease : '…" at bounding box center [723, 388] width 805 height 546
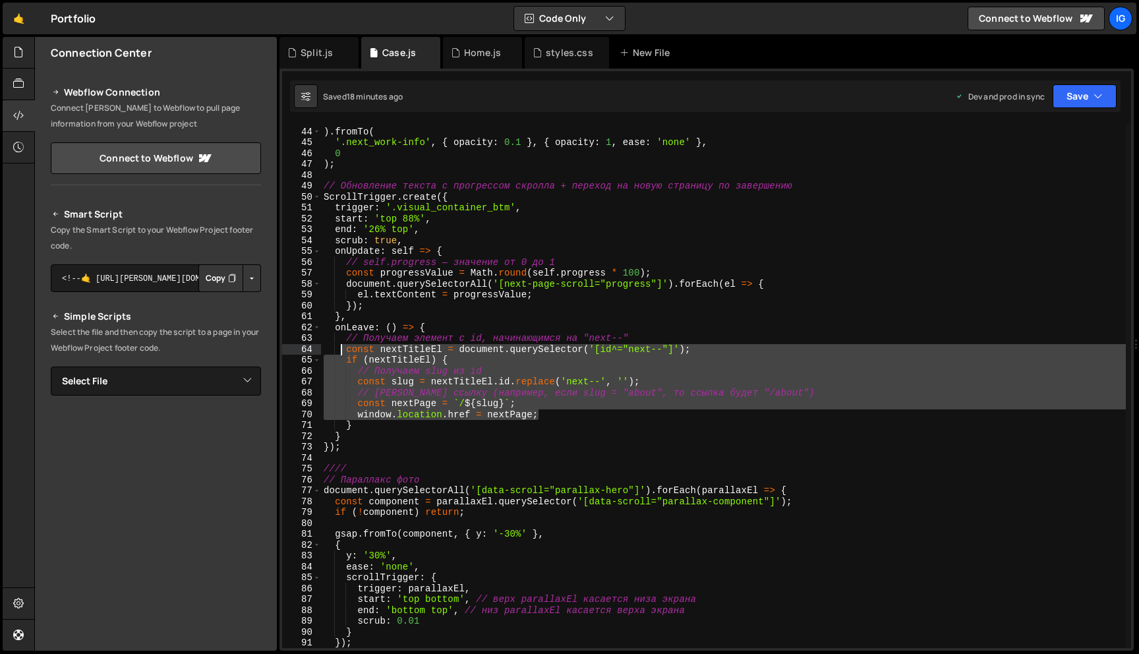
drag, startPoint x: 555, startPoint y: 414, endPoint x: 341, endPoint y: 349, distance: 223.9
click at [341, 349] on div "0 ) . fromTo ( '.next_work-info' , { opacity : 0.1 } , { opacity : 1 , ease : '…" at bounding box center [723, 388] width 805 height 546
click at [383, 337] on div "0 ) . fromTo ( '.next_work-info' , { opacity : 0.1 } , { opacity : 1 , ease : '…" at bounding box center [723, 388] width 805 height 546
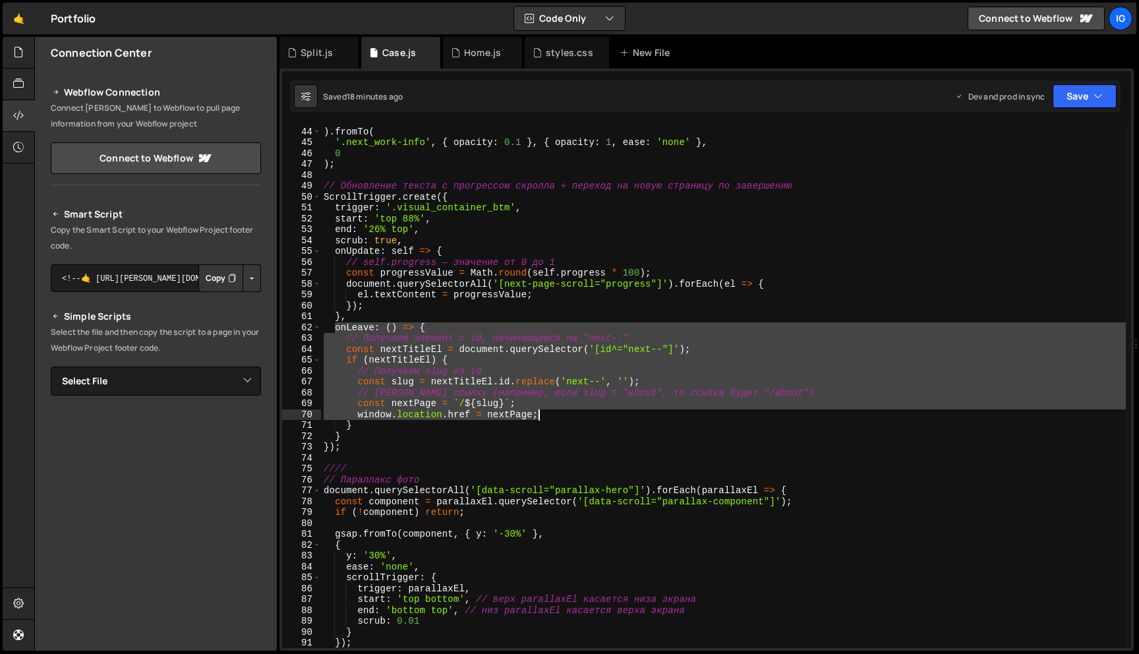
drag, startPoint x: 333, startPoint y: 325, endPoint x: 542, endPoint y: 414, distance: 227.3
click at [542, 414] on div "0 ) . fromTo ( '.next_work-info' , { opacity : 0.1 } , { opacity : 1 , ease : '…" at bounding box center [723, 388] width 805 height 546
click at [510, 199] on div "0 ) . fromTo ( '.next_work-info' , { opacity : 0.1 } , { opacity : 1 , ease : '…" at bounding box center [723, 388] width 805 height 546
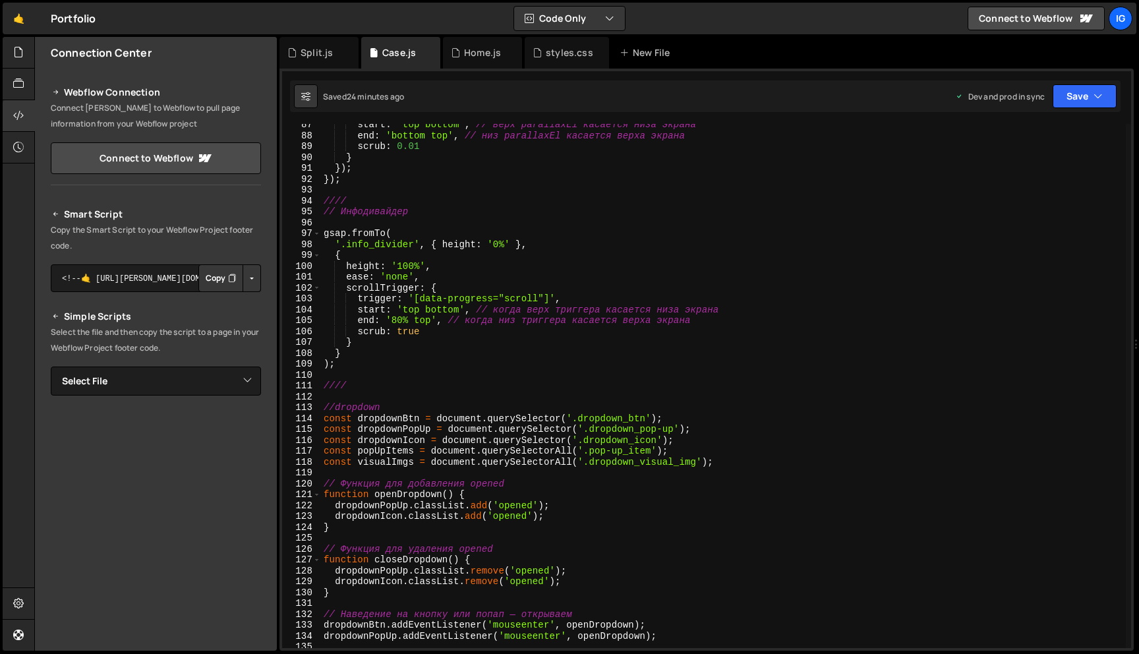
scroll to position [1017, 0]
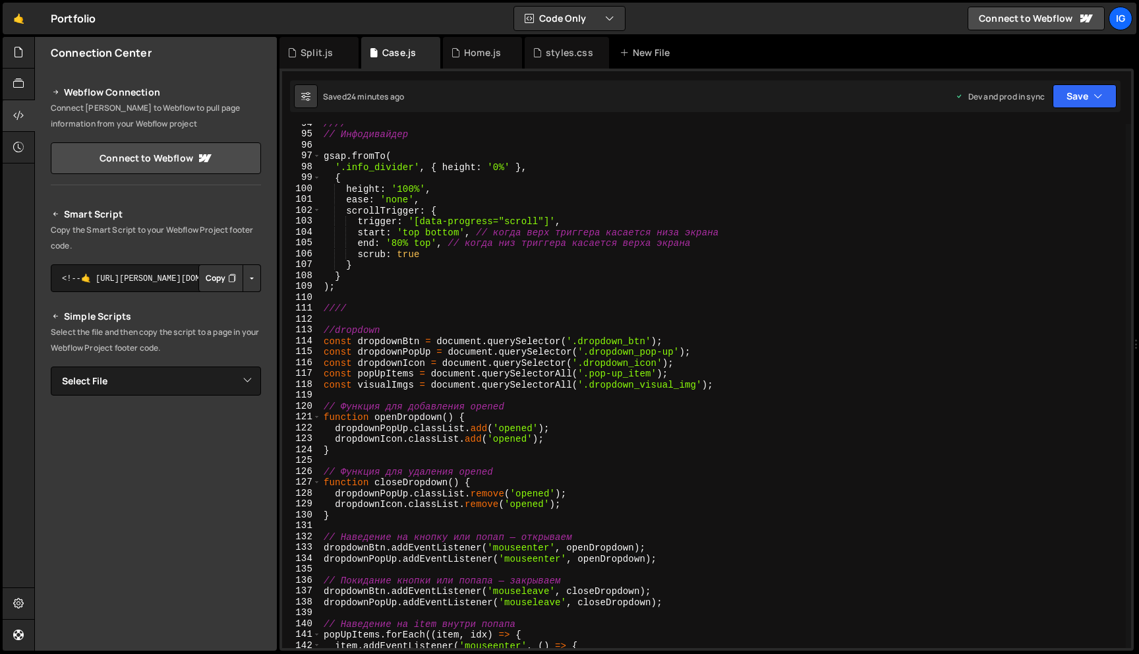
click at [675, 351] on div "//// // Инфодивайдер gsap . fromTo ( '.info_divider' , { height : '0%' } , { he…" at bounding box center [723, 391] width 805 height 546
click at [656, 363] on div "//// // Инфодивайдер gsap . fromTo ( '.info_divider' , { height : '0%' } , { he…" at bounding box center [723, 391] width 805 height 546
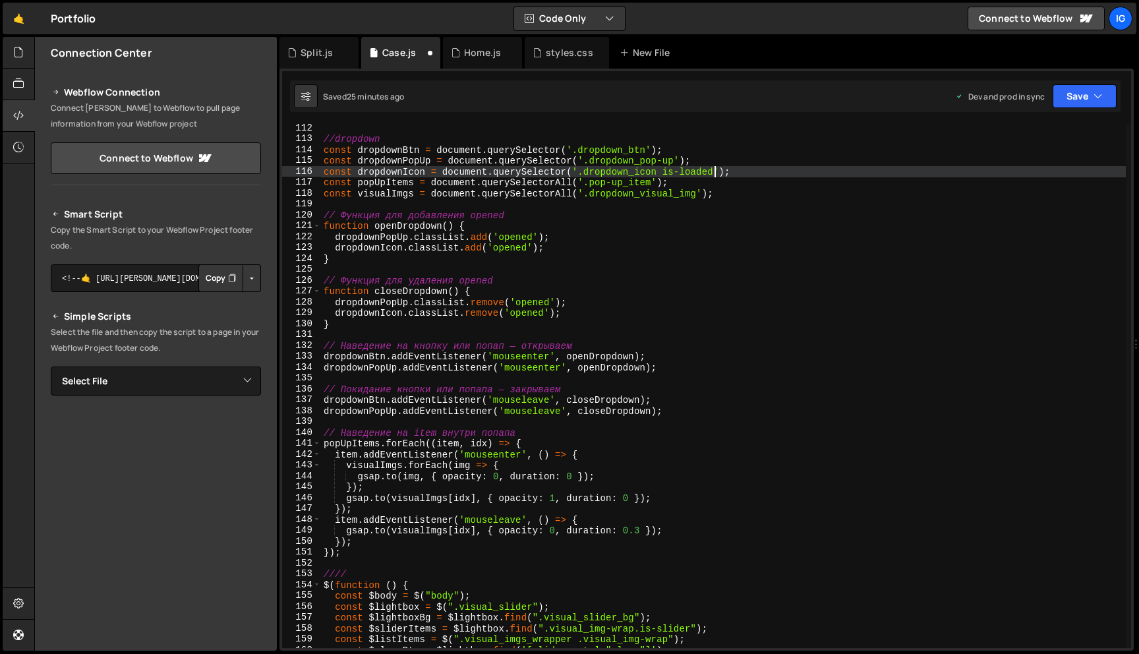
scroll to position [1208, 0]
click at [1097, 109] on div "Saved 27 minutes ago Dev and prod in sync Upgrade to Edit Save Save to Staging …" at bounding box center [705, 96] width 830 height 32
click at [1097, 101] on icon "button" at bounding box center [1097, 96] width 9 height 13
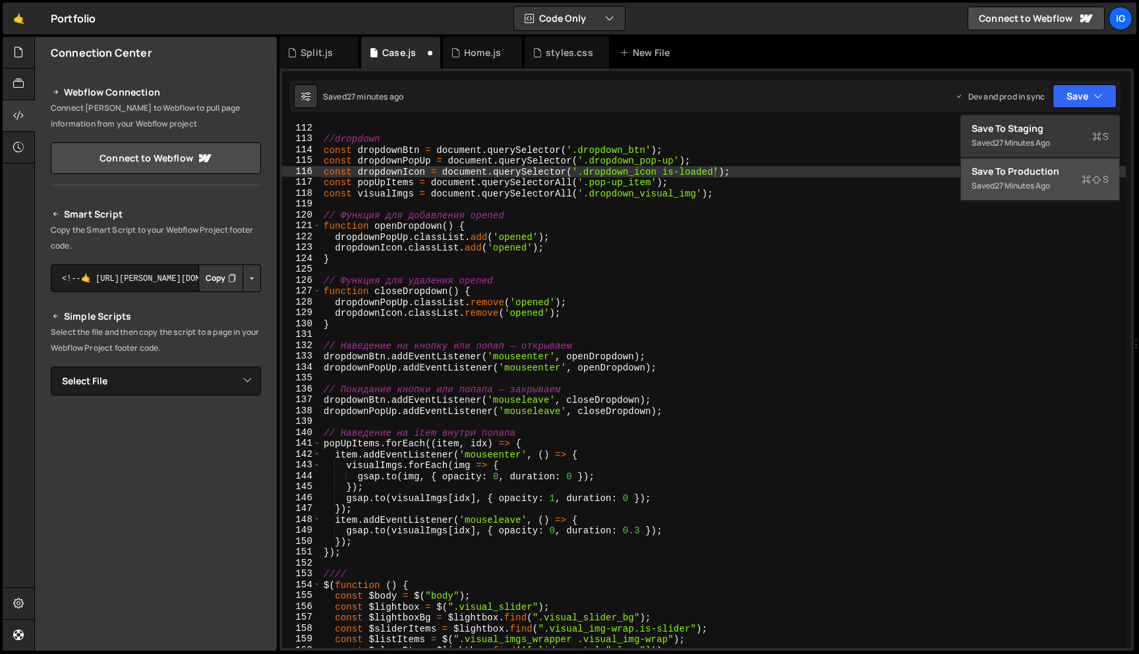
click at [1076, 176] on div "Save to Production S" at bounding box center [1039, 171] width 137 height 13
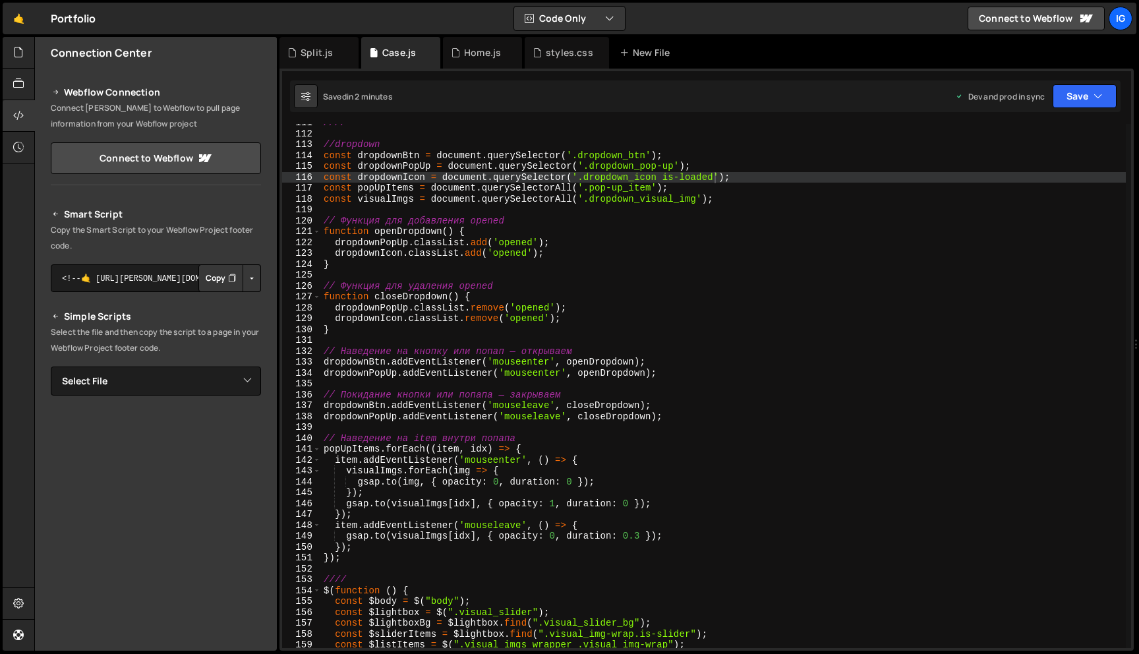
scroll to position [1194, 0]
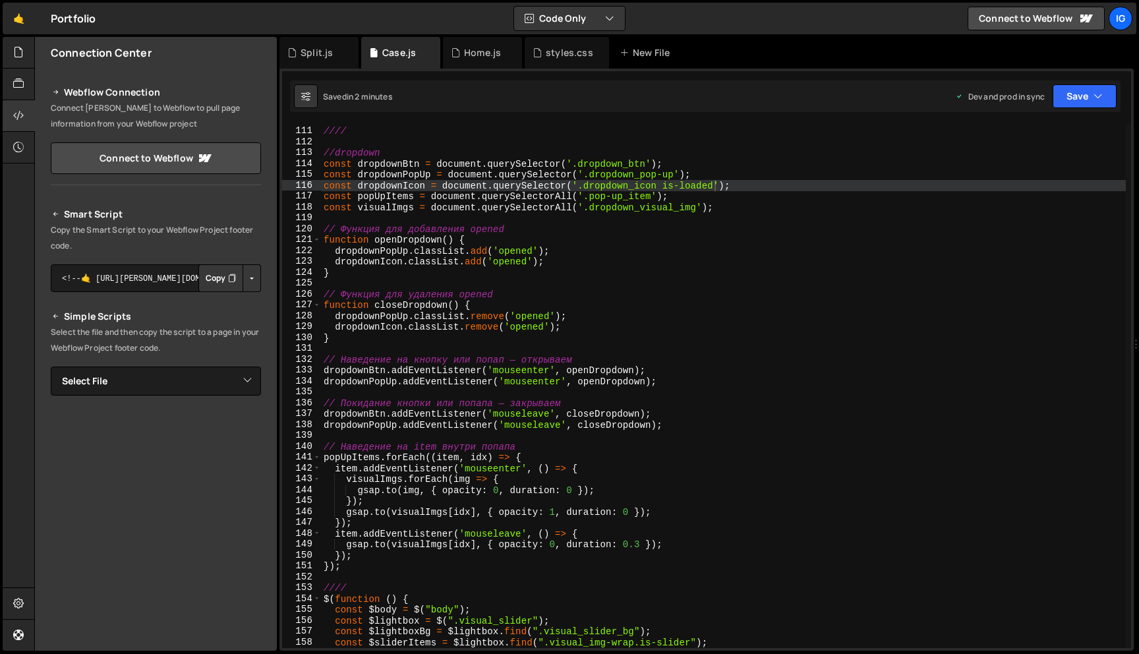
click at [716, 188] on div "//// //dropdown const dropdownBtn = document . querySelector ( '.dropdown_btn' …" at bounding box center [723, 388] width 805 height 546
type textarea "const dropdownIcon = document.querySelector('.dropdown_icon');"
click at [1054, 100] on button "Save" at bounding box center [1084, 96] width 64 height 24
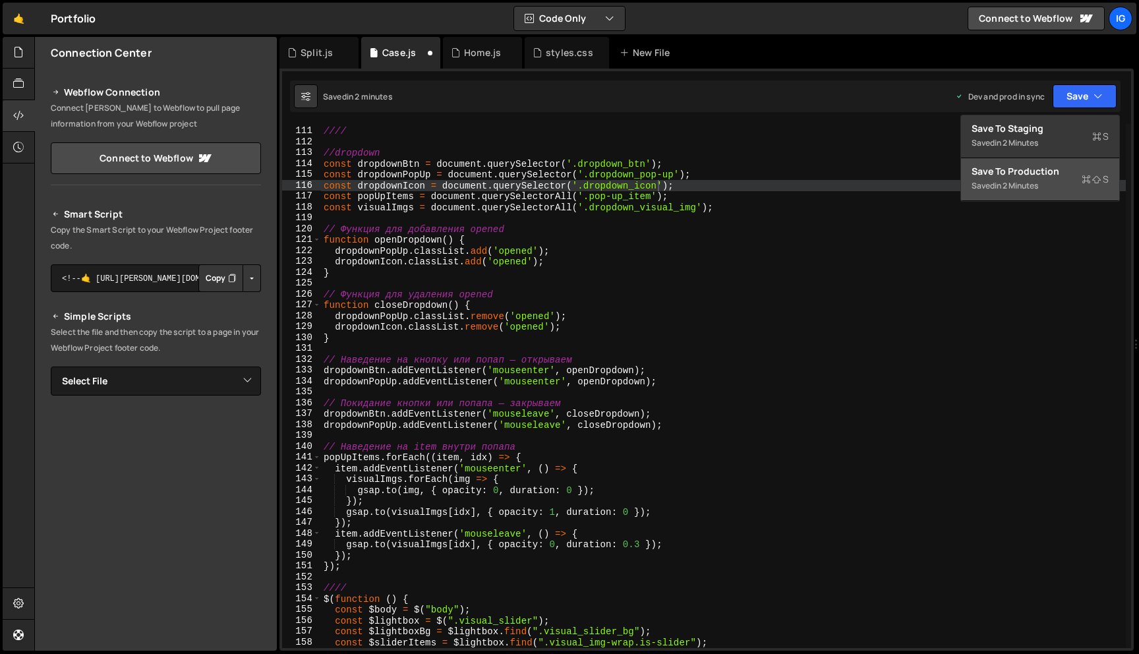
click at [1038, 177] on div "Save to Production S" at bounding box center [1039, 171] width 137 height 13
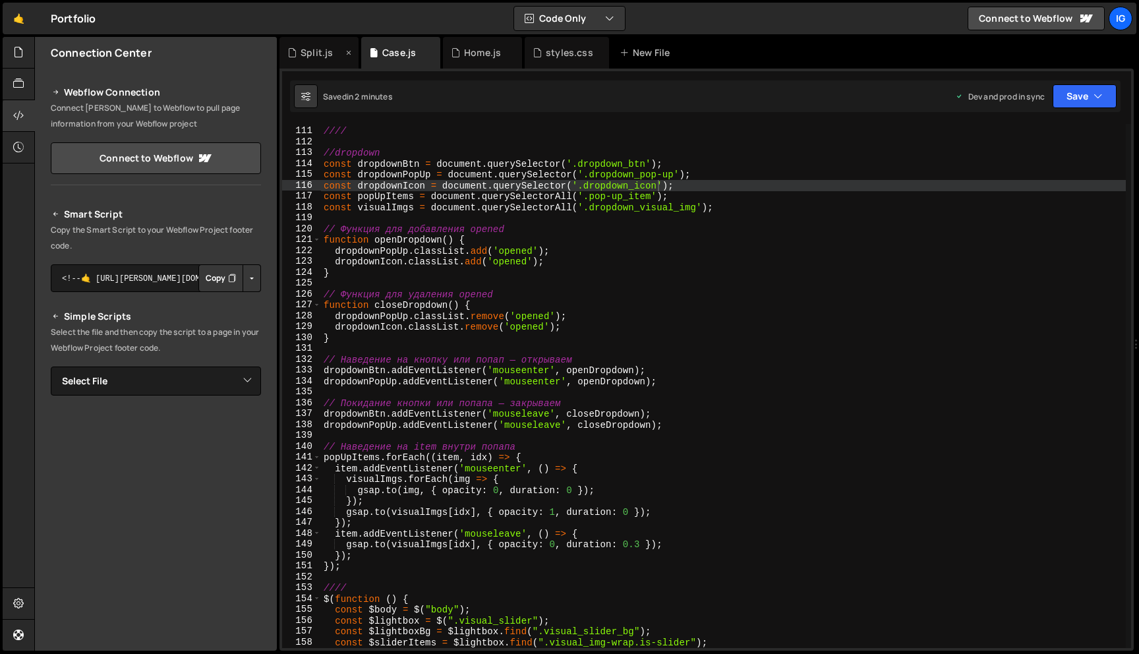
click at [325, 54] on div "Split.js" at bounding box center [316, 52] width 32 height 13
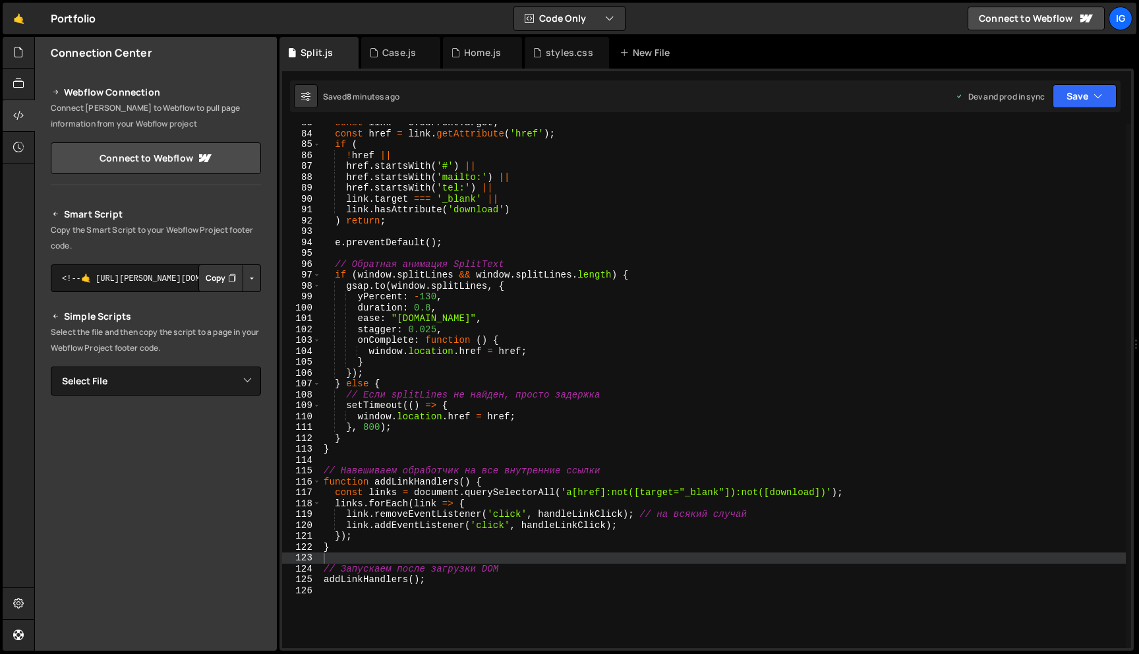
scroll to position [898, 0]
click at [430, 307] on div "const link = e . currentTarget ; const href = link . getAttribute ( 'href' ) ; …" at bounding box center [723, 390] width 805 height 546
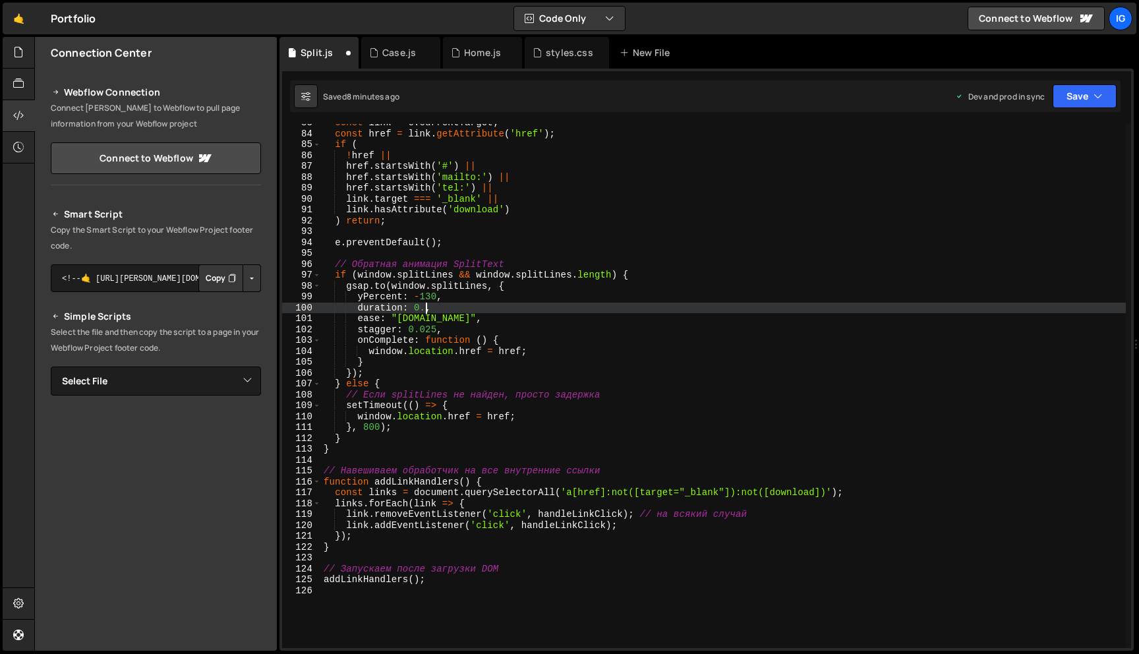
scroll to position [0, 7]
click at [375, 430] on div "const link = e . currentTarget ; const href = link . getAttribute ( 'href' ) ; …" at bounding box center [723, 390] width 805 height 546
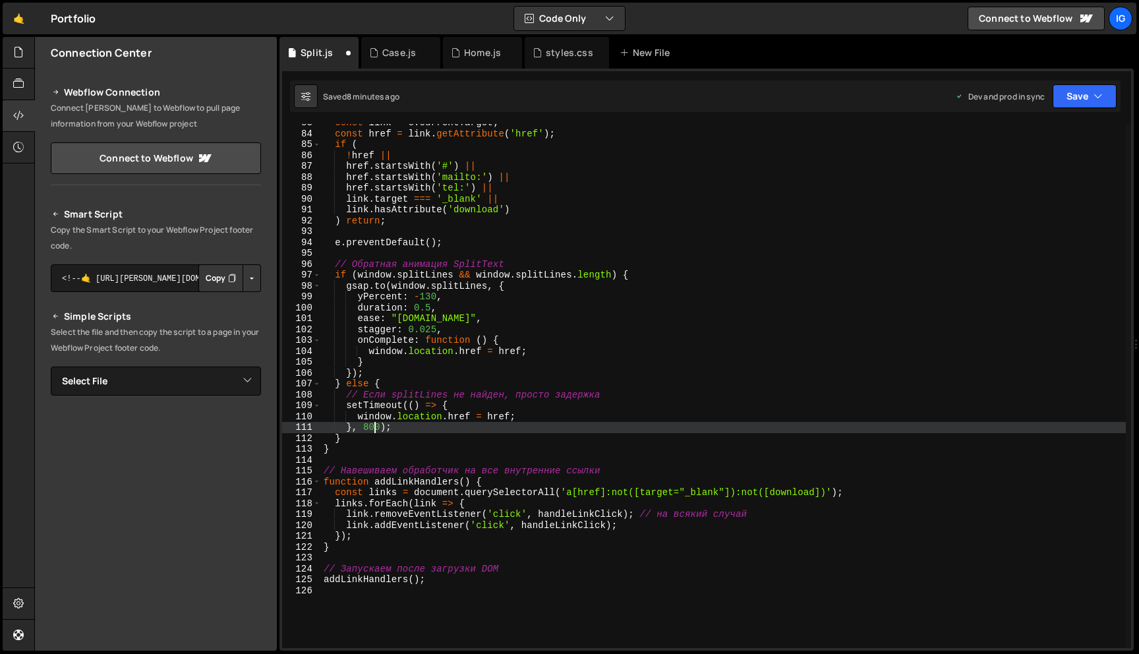
scroll to position [0, 4]
click at [368, 428] on div "const link = e . currentTarget ; const href = link . getAttribute ( 'href' ) ; …" at bounding box center [723, 390] width 805 height 546
click at [1090, 101] on button "Save" at bounding box center [1084, 96] width 64 height 24
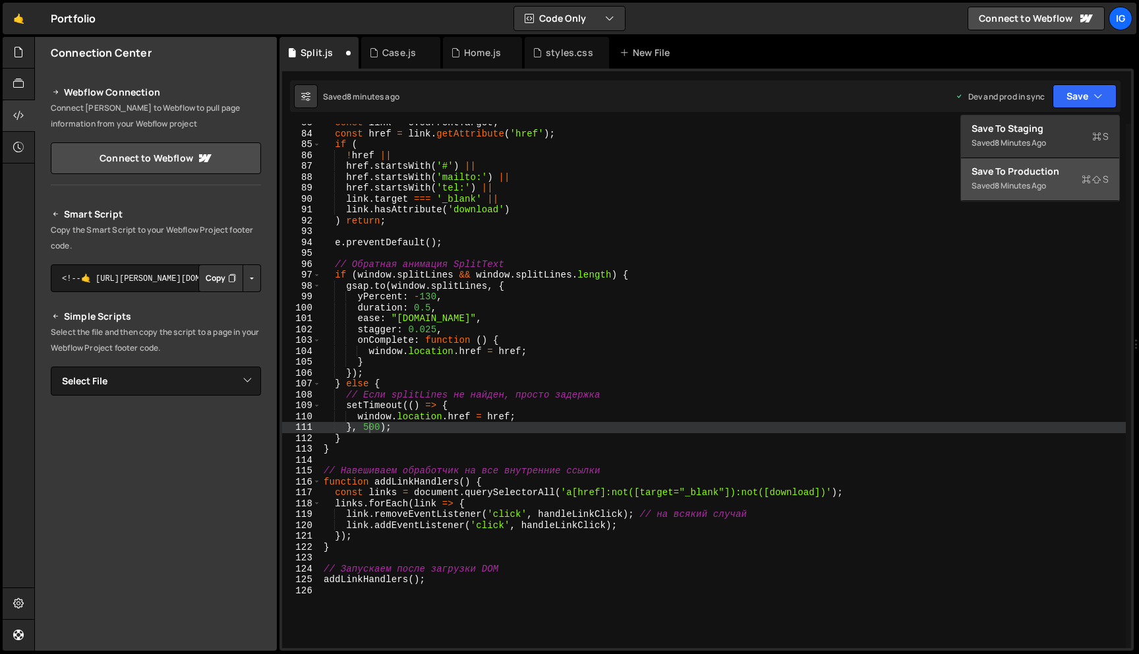
click at [1057, 174] on div "Save to Production S" at bounding box center [1039, 171] width 137 height 13
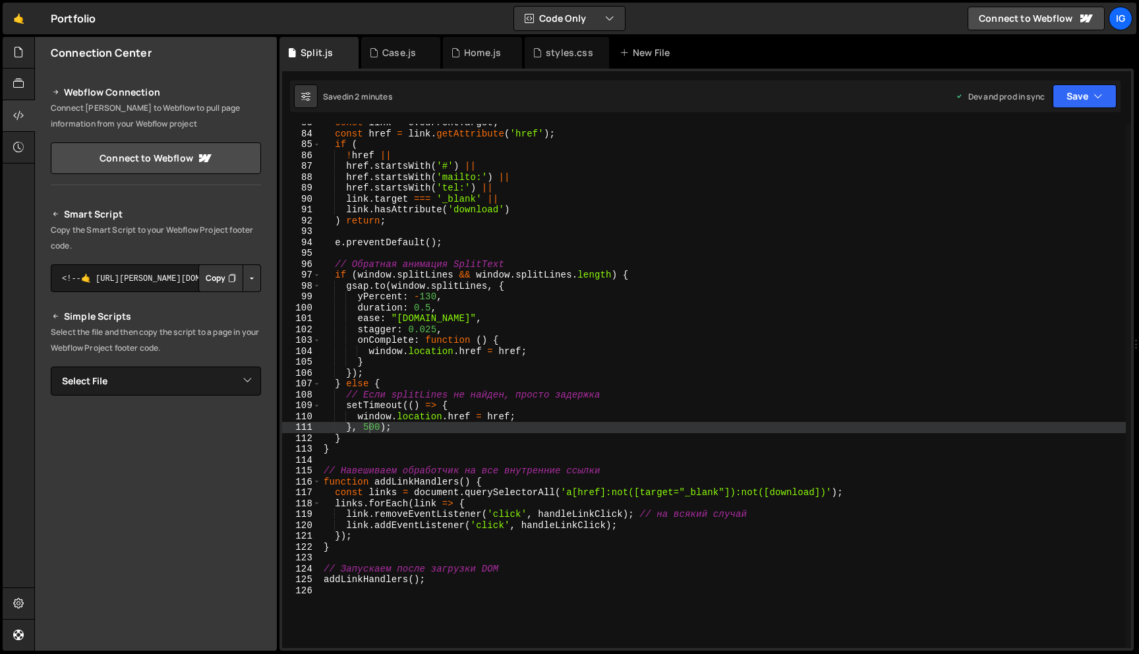
type textarea "stagger: 0.025,"
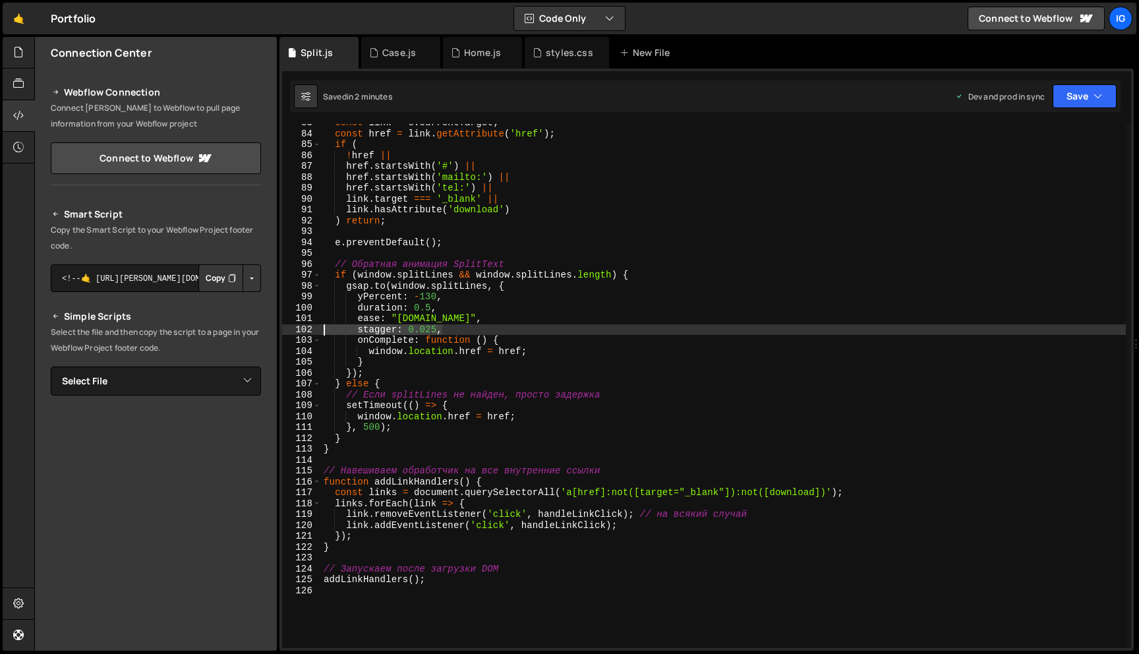
drag, startPoint x: 443, startPoint y: 328, endPoint x: 294, endPoint y: 329, distance: 149.6
click at [294, 329] on div "stagger: 0.025, 83 84 85 86 87 88 89 90 91 92 93 94 95 96 97 98 99 100 101 102 …" at bounding box center [706, 386] width 849 height 524
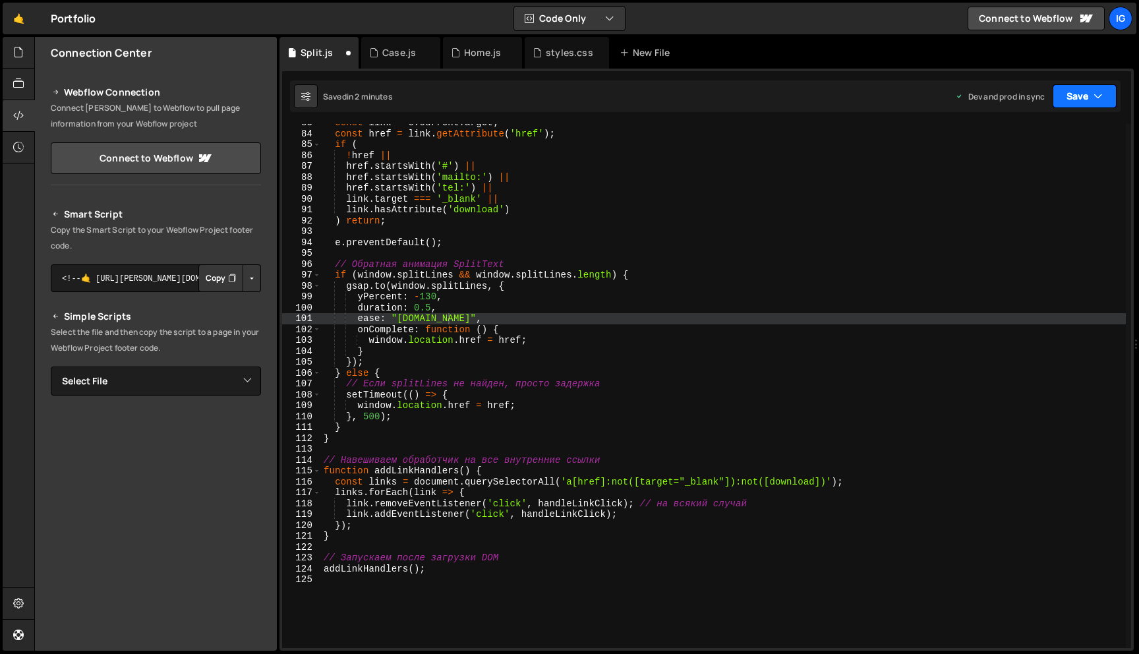
click at [1097, 94] on icon "button" at bounding box center [1097, 96] width 9 height 13
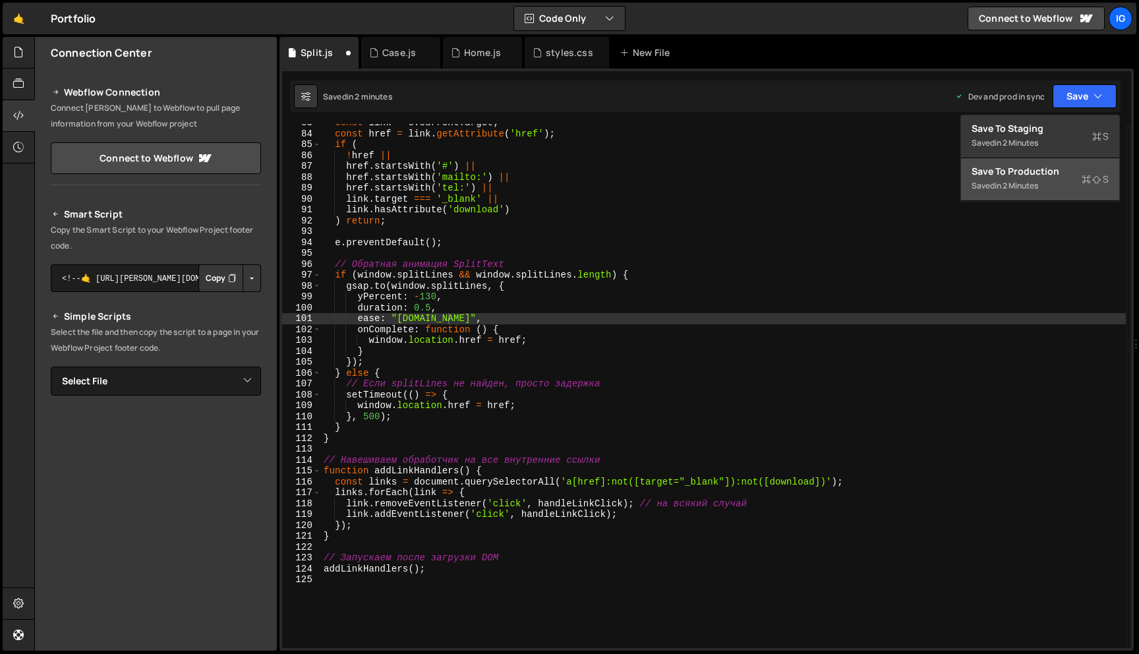
click at [1060, 171] on div "Save to Production S" at bounding box center [1039, 171] width 137 height 13
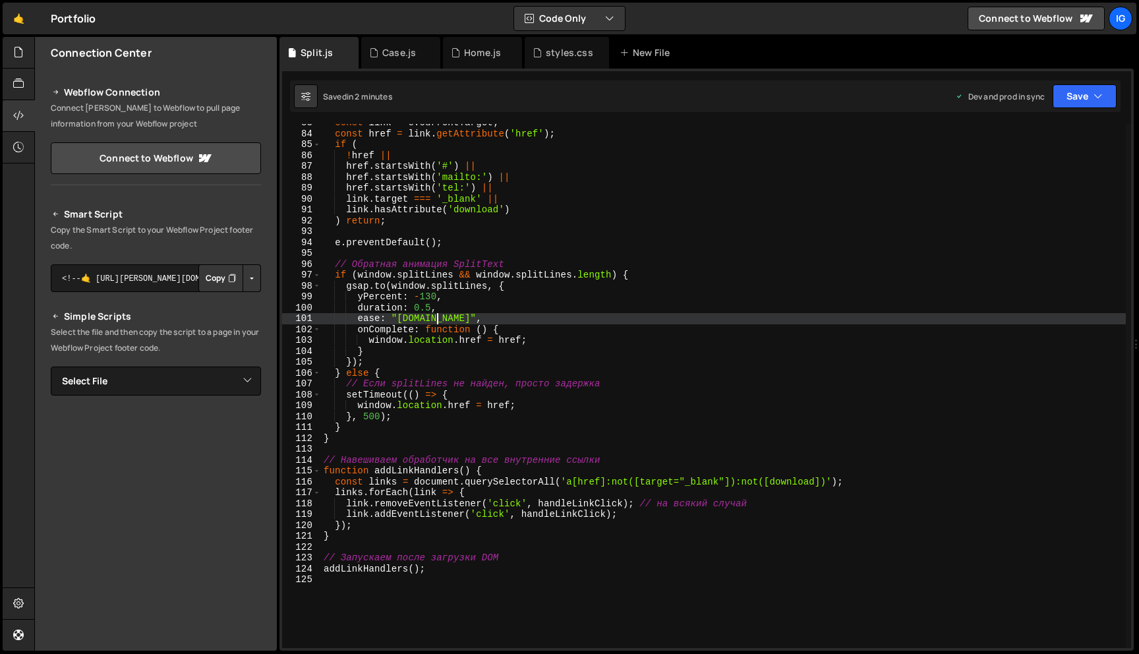
click at [437, 320] on div "const link = e . currentTarget ; const href = link . getAttribute ( 'href' ) ; …" at bounding box center [723, 390] width 805 height 546
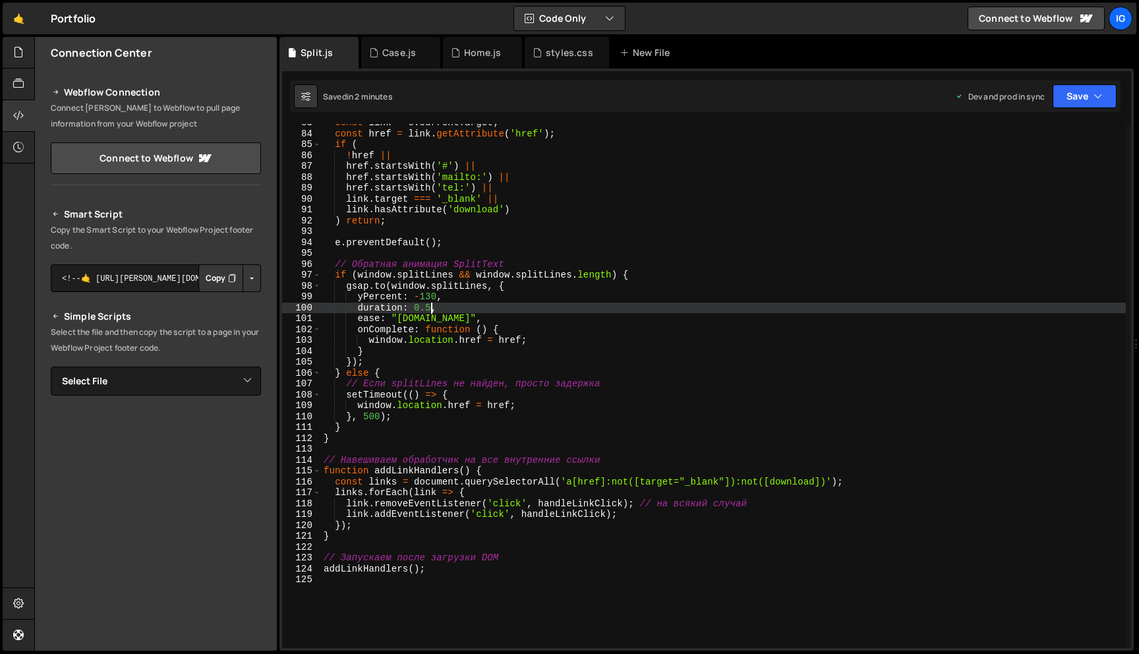
click at [430, 305] on div "const link = e . currentTarget ; const href = link . getAttribute ( 'href' ) ; …" at bounding box center [723, 390] width 805 height 546
click at [368, 422] on div "const link = e . currentTarget ; const href = link . getAttribute ( 'href' ) ; …" at bounding box center [723, 390] width 805 height 546
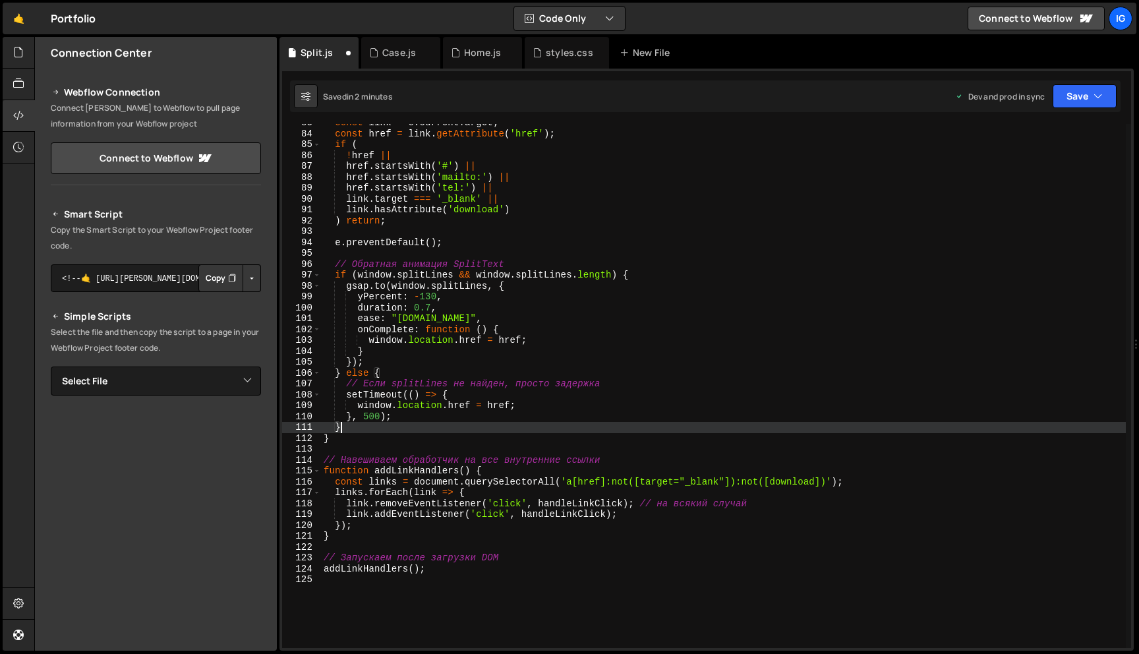
scroll to position [0, 1]
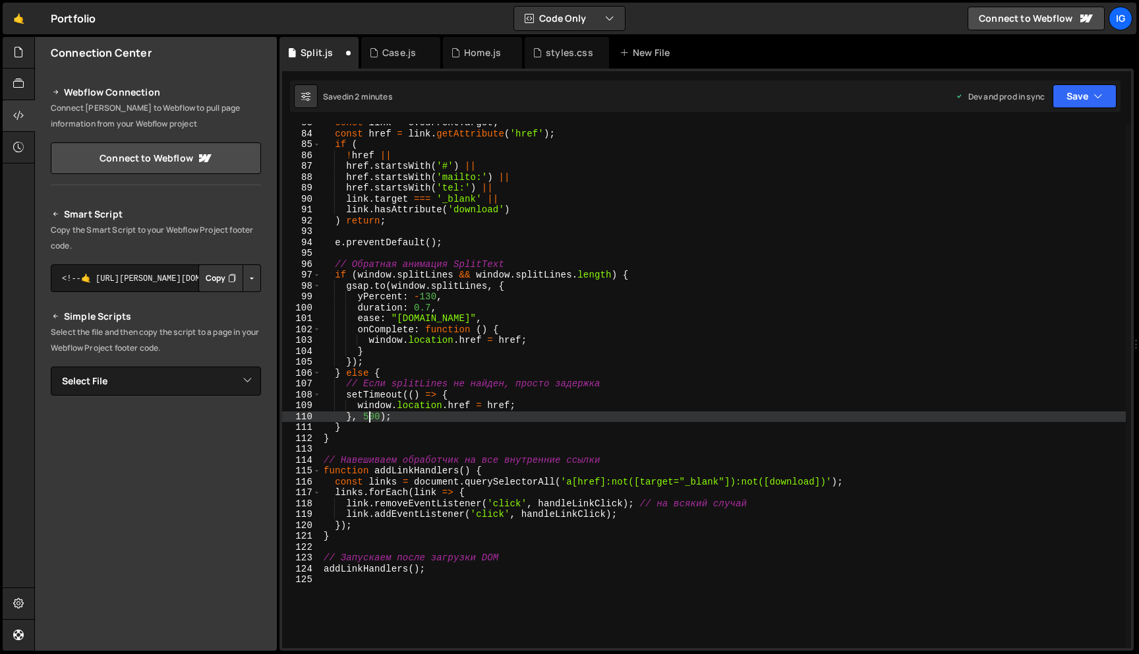
click at [368, 418] on div "const link = e . currentTarget ; const href = link . getAttribute ( 'href' ) ; …" at bounding box center [723, 390] width 805 height 546
click at [1078, 99] on button "Save" at bounding box center [1084, 96] width 64 height 24
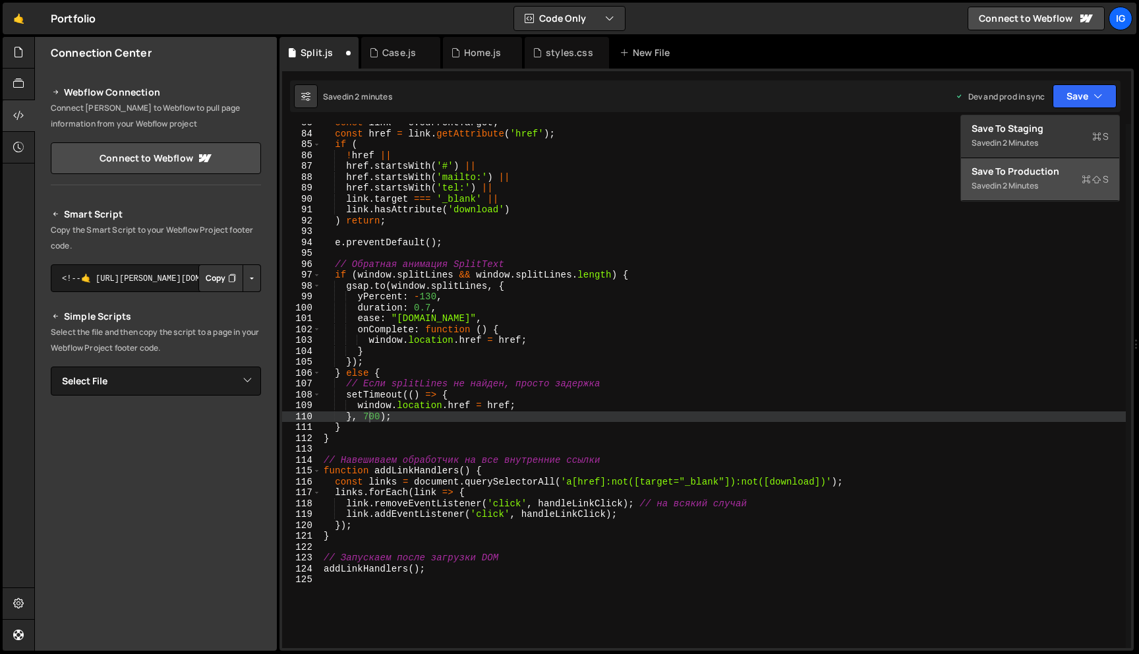
click at [1051, 171] on div "Save to Production S" at bounding box center [1039, 171] width 137 height 13
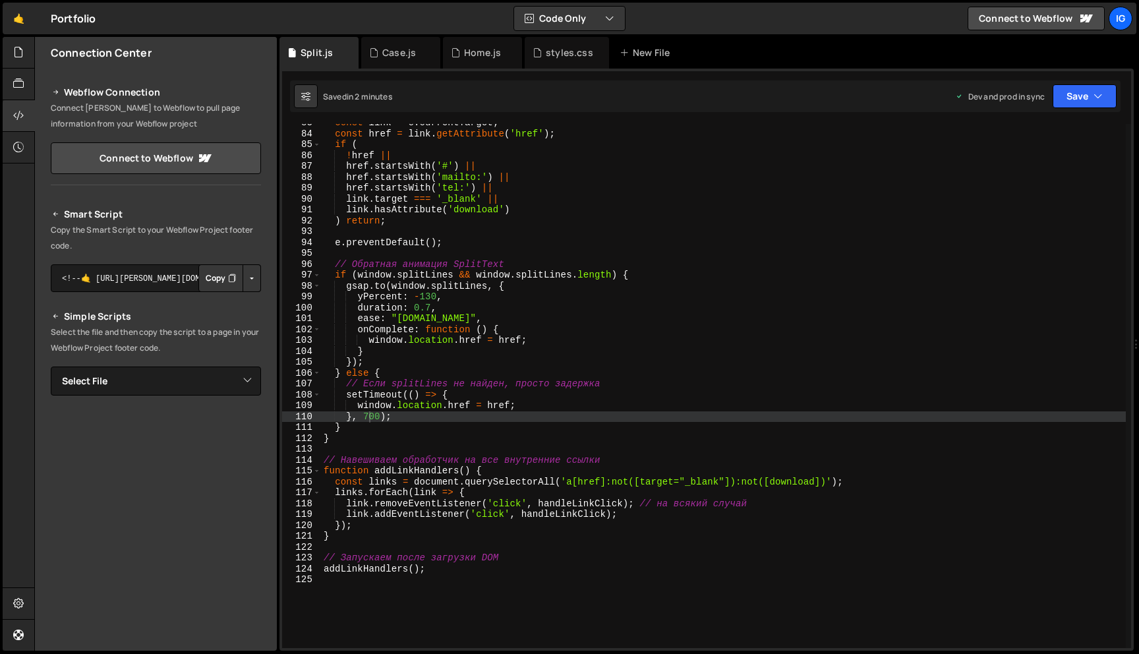
type textarea "ease: "[DOMAIN_NAME]","
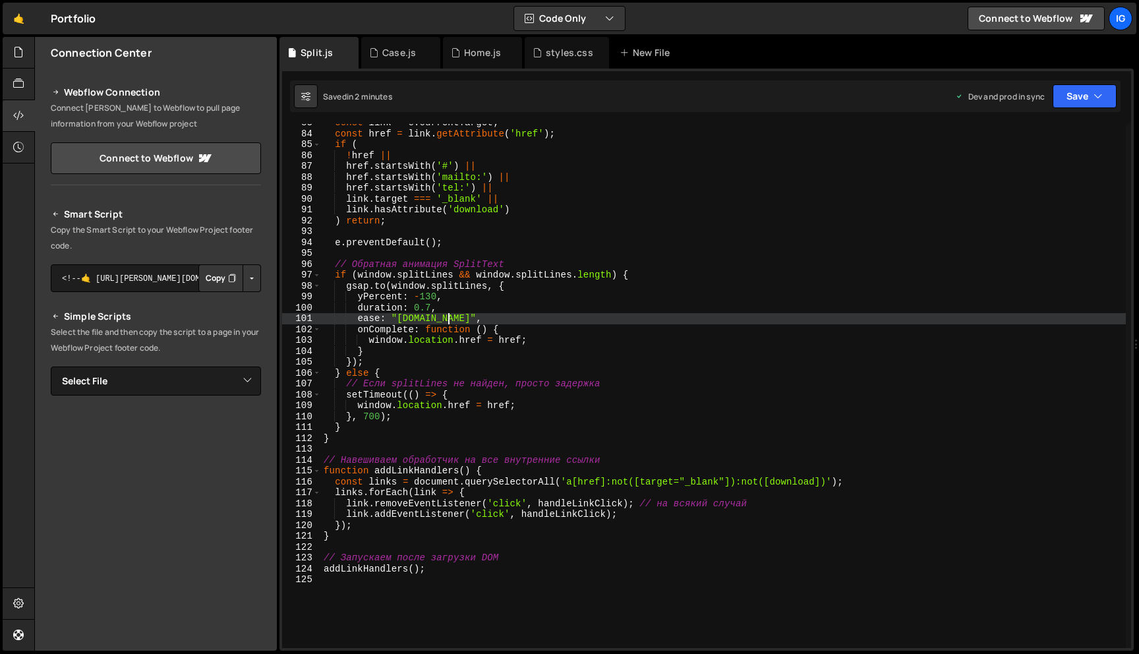
click at [464, 317] on div "const link = e . currentTarget ; const href = link . getAttribute ( 'href' ) ; …" at bounding box center [723, 390] width 805 height 546
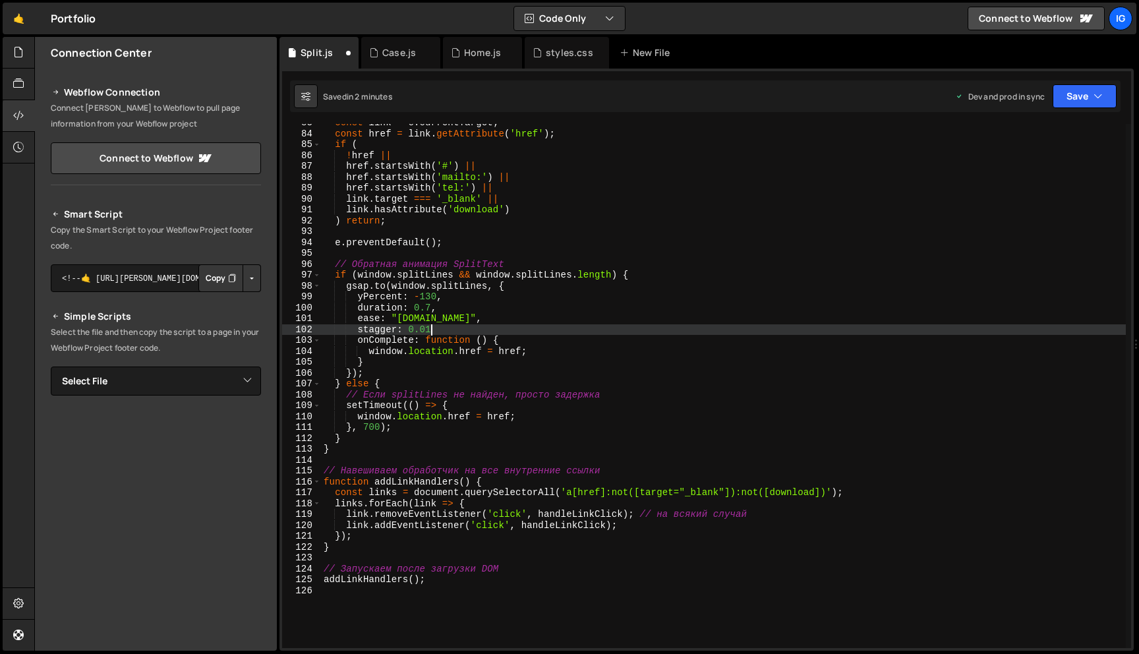
scroll to position [0, 7]
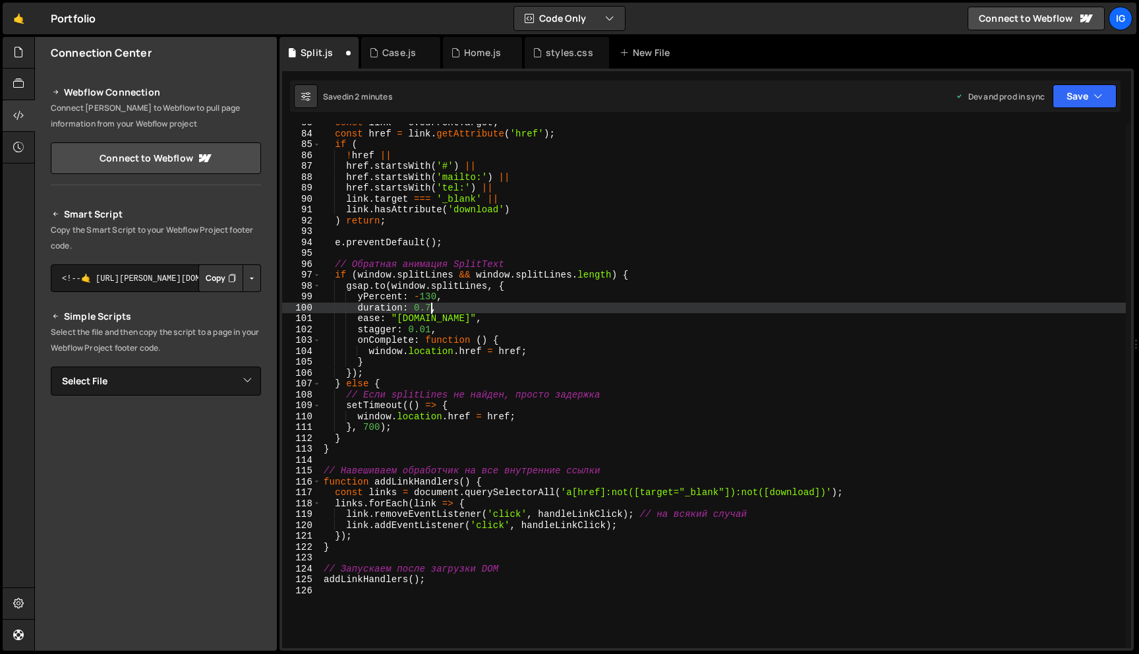
click at [432, 310] on div "const link = e . currentTarget ; const href = link . getAttribute ( 'href' ) ; …" at bounding box center [723, 390] width 805 height 546
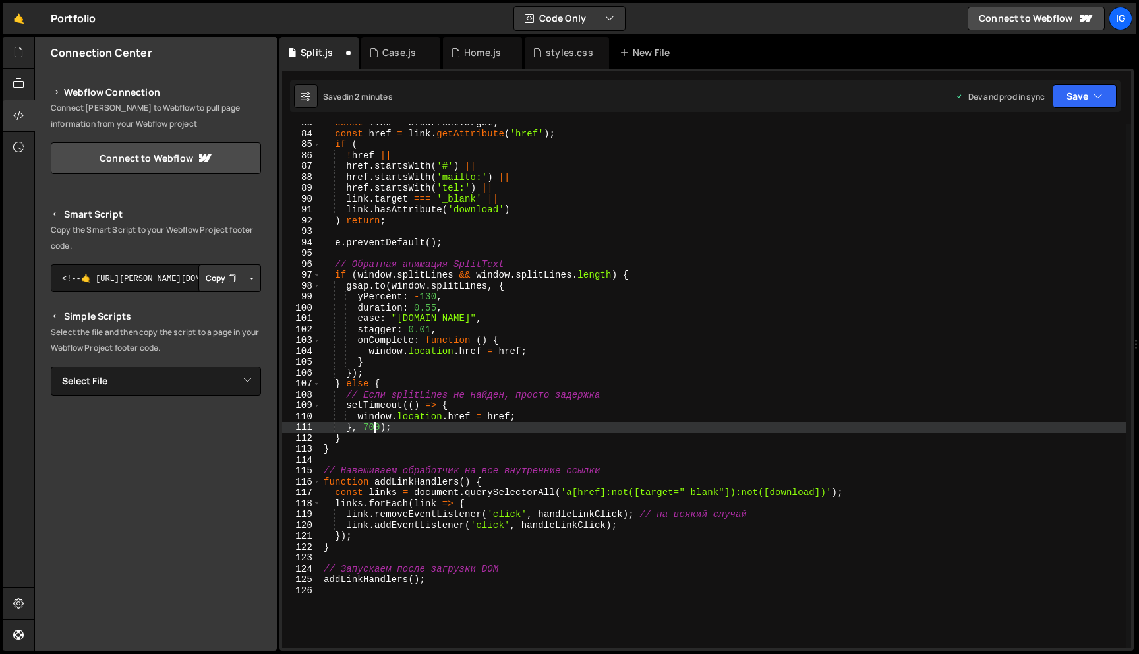
click at [372, 426] on div "const link = e . currentTarget ; const href = link . getAttribute ( 'href' ) ; …" at bounding box center [723, 390] width 805 height 546
click at [1072, 95] on button "Save" at bounding box center [1084, 96] width 64 height 24
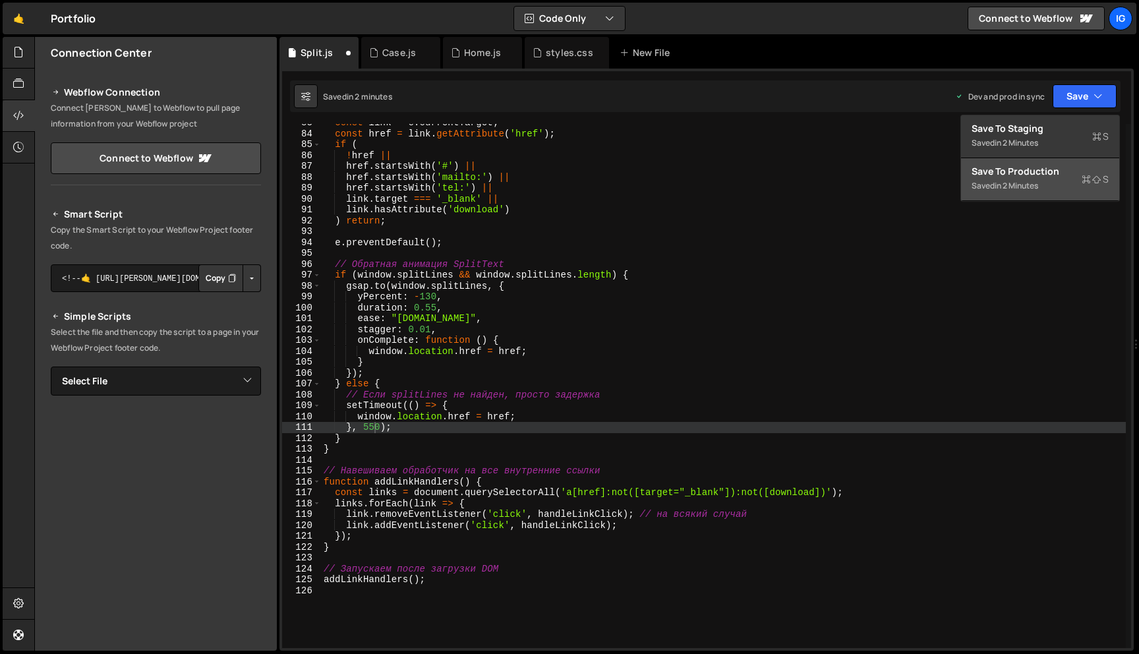
click at [1013, 194] on button "Save to Production S Saved in 2 minutes" at bounding box center [1040, 179] width 158 height 43
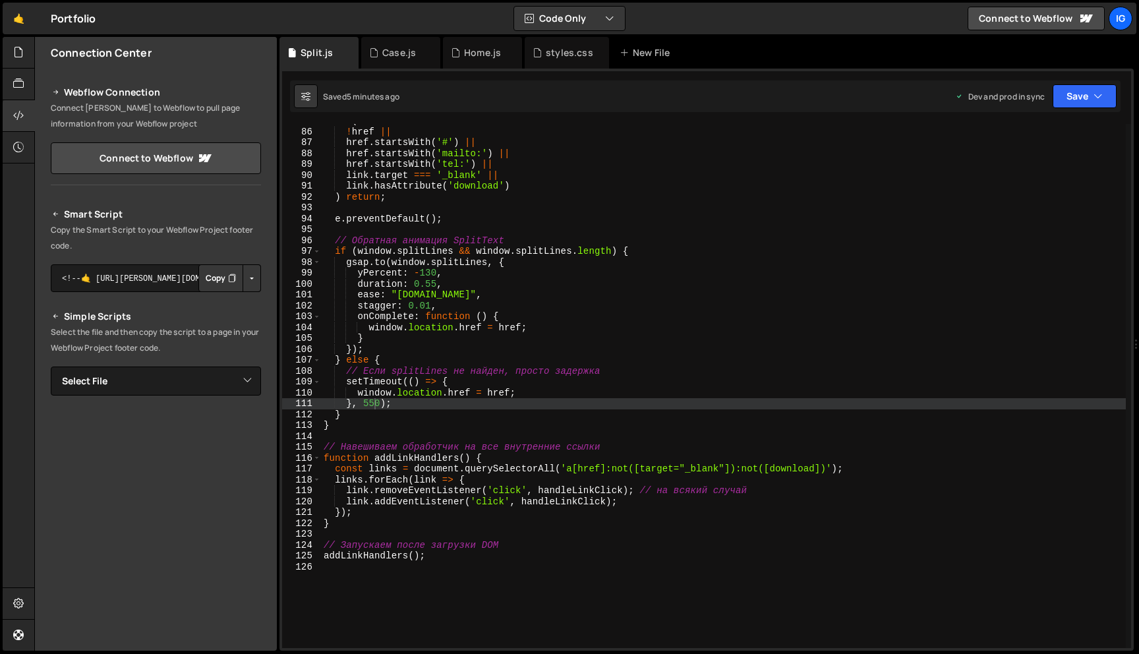
scroll to position [927, 0]
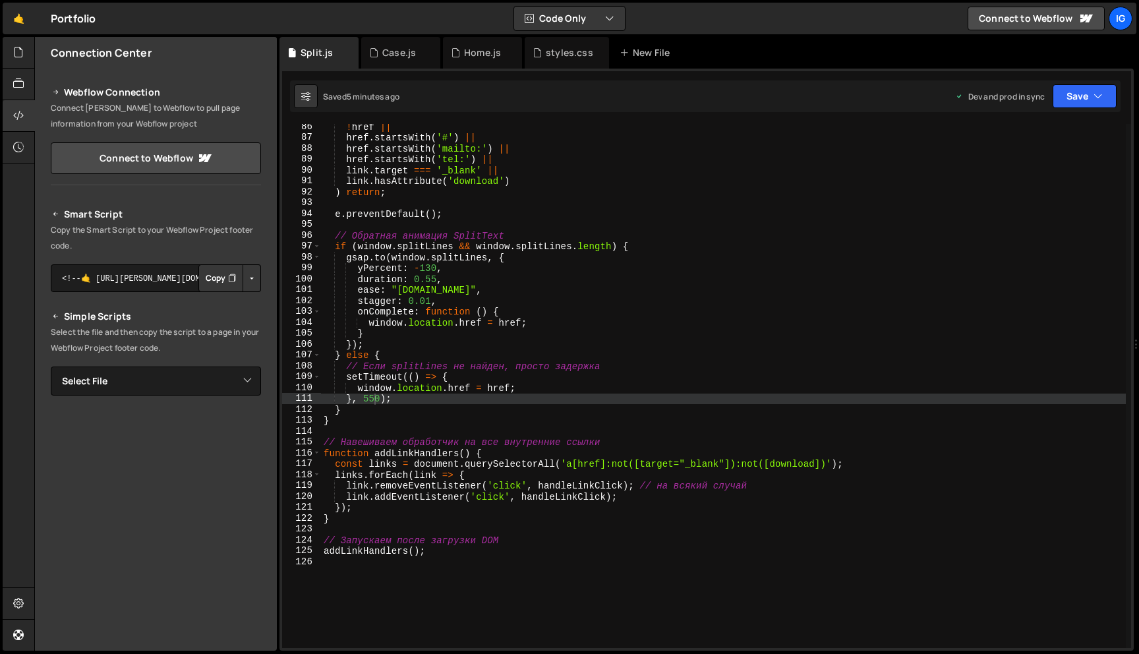
click at [452, 550] on div "! href || href . startsWith ( '#' ) || href . startsWith ( 'mailto:' ) || href …" at bounding box center [723, 394] width 805 height 546
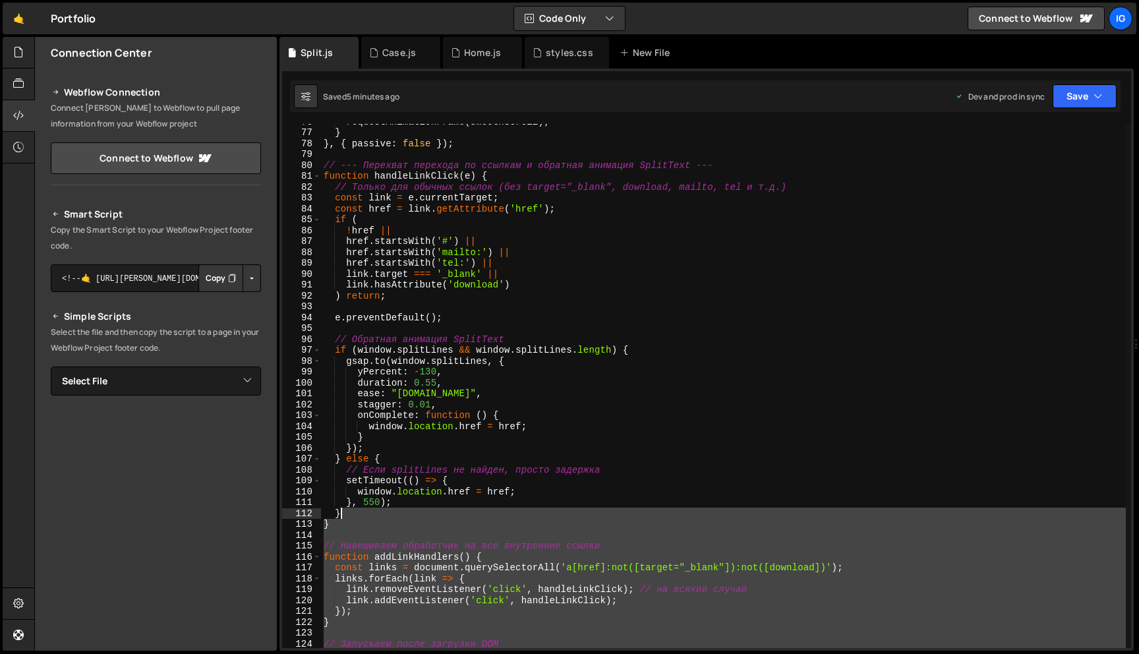
scroll to position [733, 0]
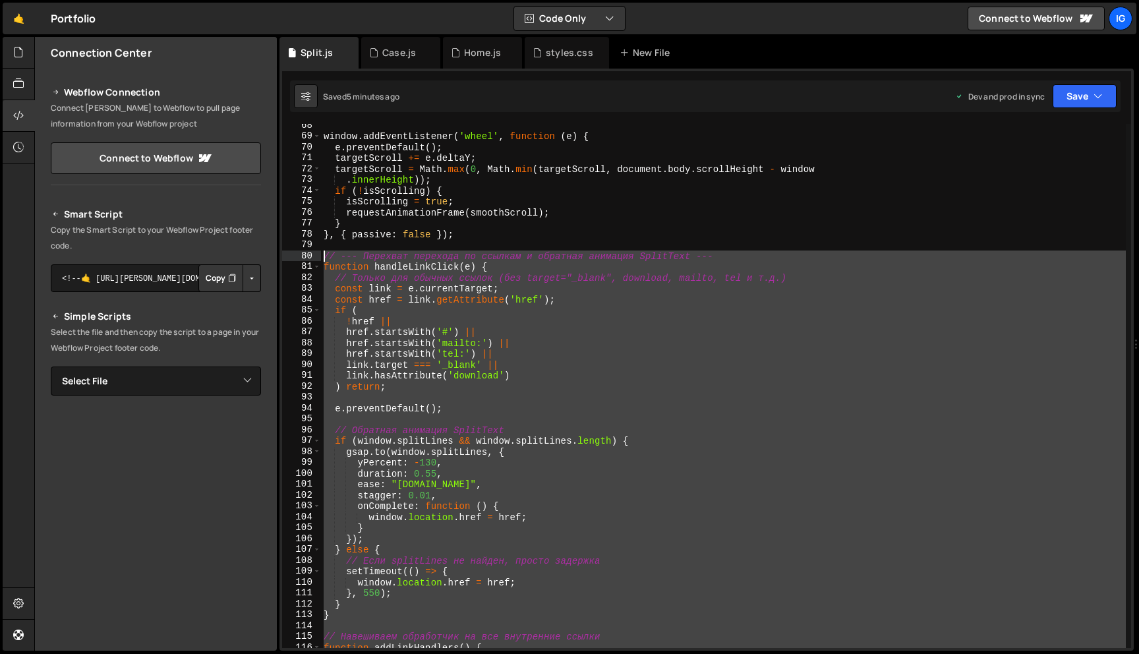
drag, startPoint x: 441, startPoint y: 556, endPoint x: 295, endPoint y: 258, distance: 331.8
click at [295, 258] on div "addLinkHandlers(); 68 69 70 71 72 73 74 75 76 77 78 79 80 81 82 83 84 85 86 87 …" at bounding box center [706, 386] width 849 height 524
type textarea "// --- Перехват перехода по ссылкам и обратная анимация SplitText --- function …"
click at [403, 59] on div "Case.js" at bounding box center [400, 53] width 79 height 32
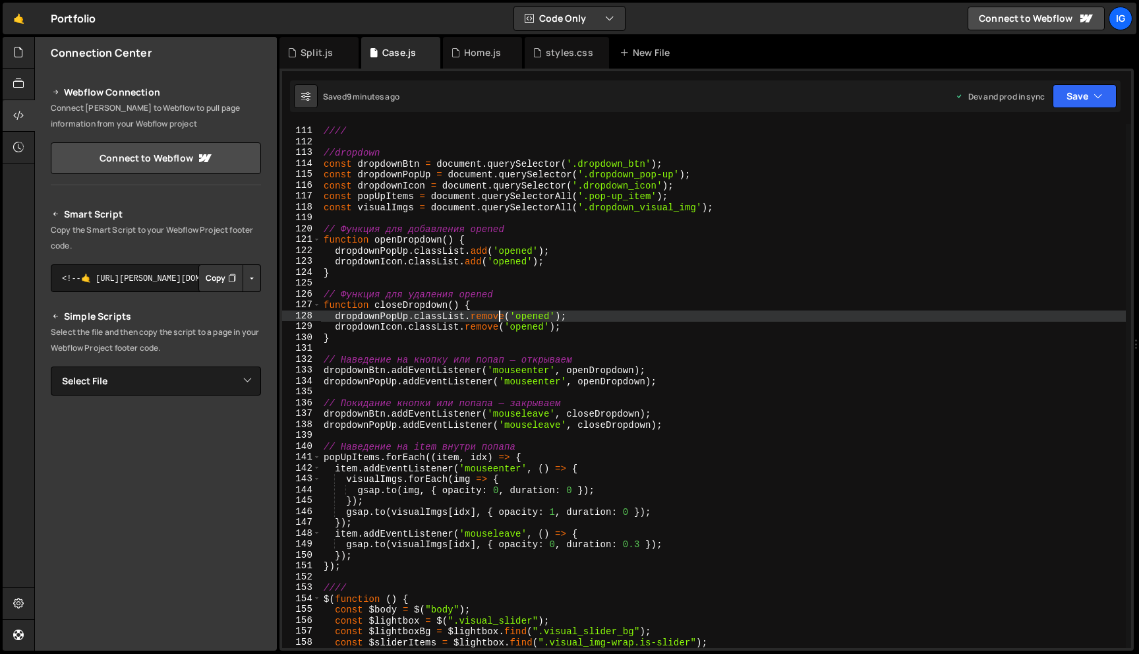
scroll to position [0, 16]
click at [498, 318] on div "//// //dropdown const dropdownBtn = document . querySelector ( '.dropdown_btn' …" at bounding box center [723, 388] width 805 height 546
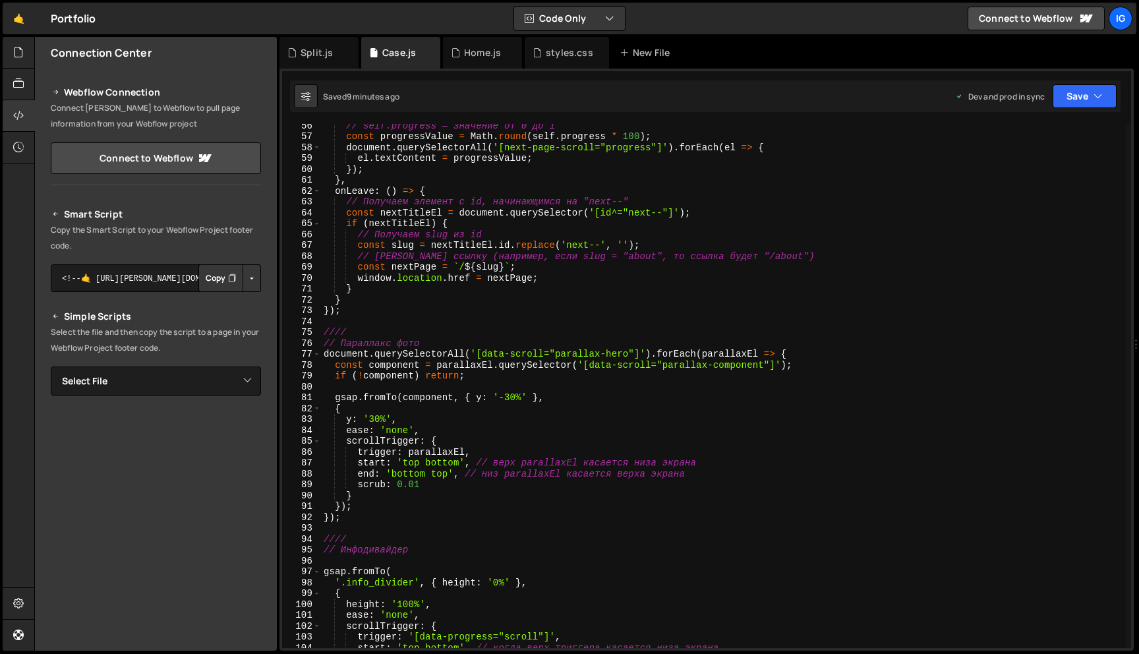
scroll to position [602, 0]
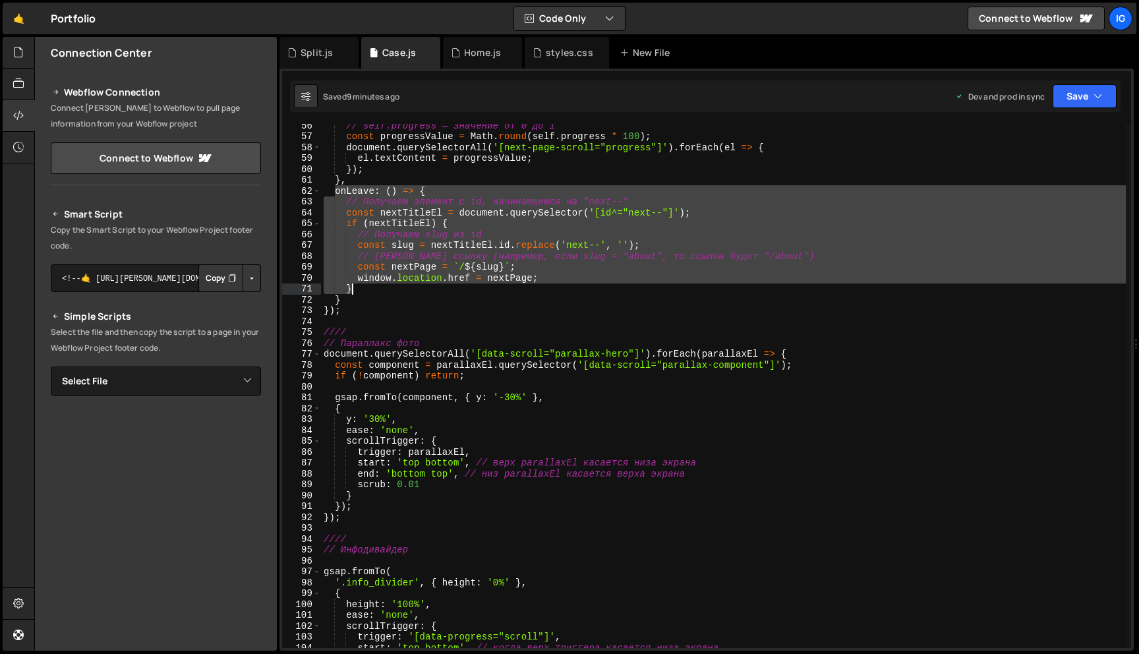
drag, startPoint x: 333, startPoint y: 192, endPoint x: 548, endPoint y: 285, distance: 234.1
click at [548, 285] on div "// self.progress — значение от 0 до 1 const progressValue = Math . round ( self…" at bounding box center [723, 393] width 805 height 546
type textarea "window.location.href = nextPage; }"
click at [328, 57] on div "Split.js" at bounding box center [316, 52] width 32 height 13
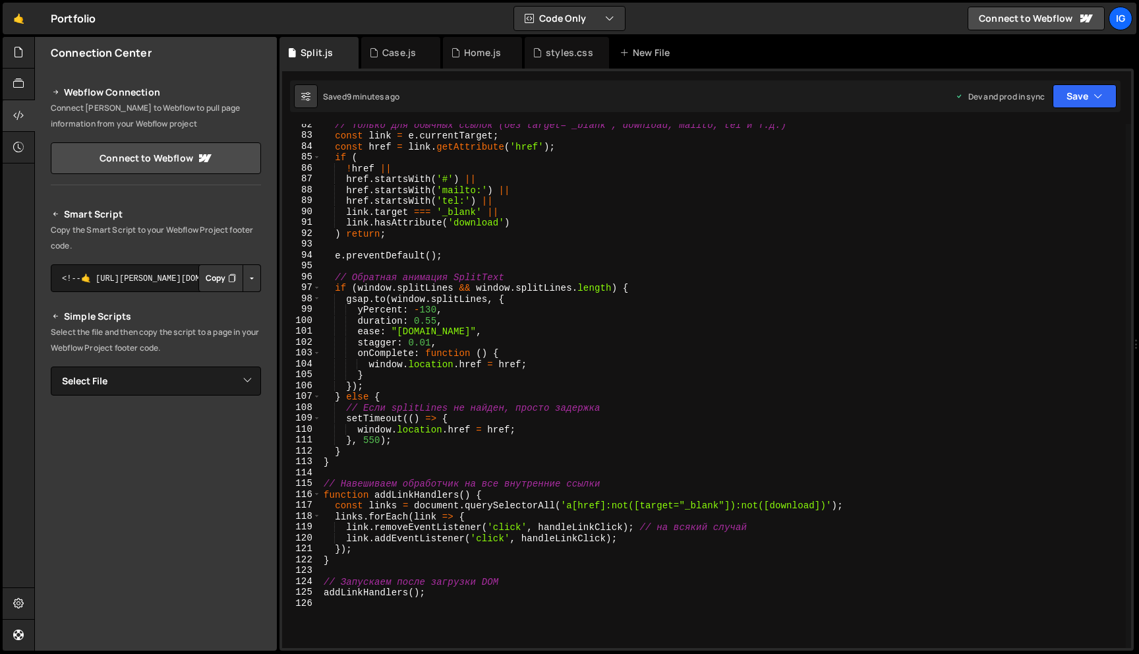
scroll to position [884, 0]
click at [489, 220] on div "// Только для обычных ссылок (без target="_blank", download, mailto, tel и т.д.…" at bounding box center [723, 394] width 805 height 546
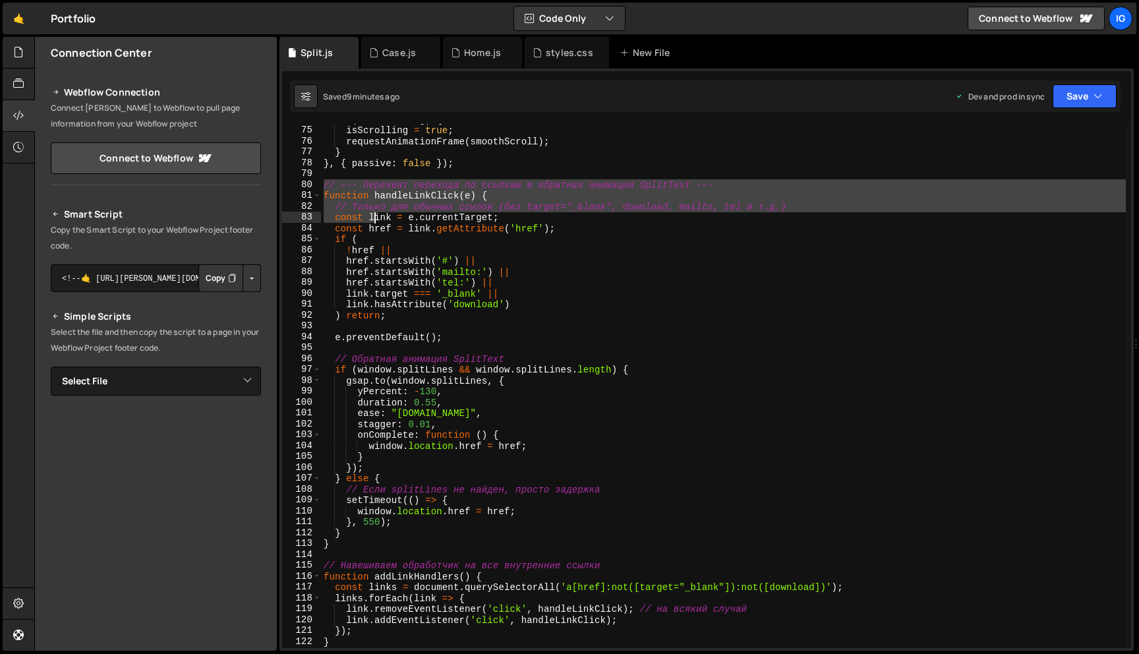
scroll to position [936, 0]
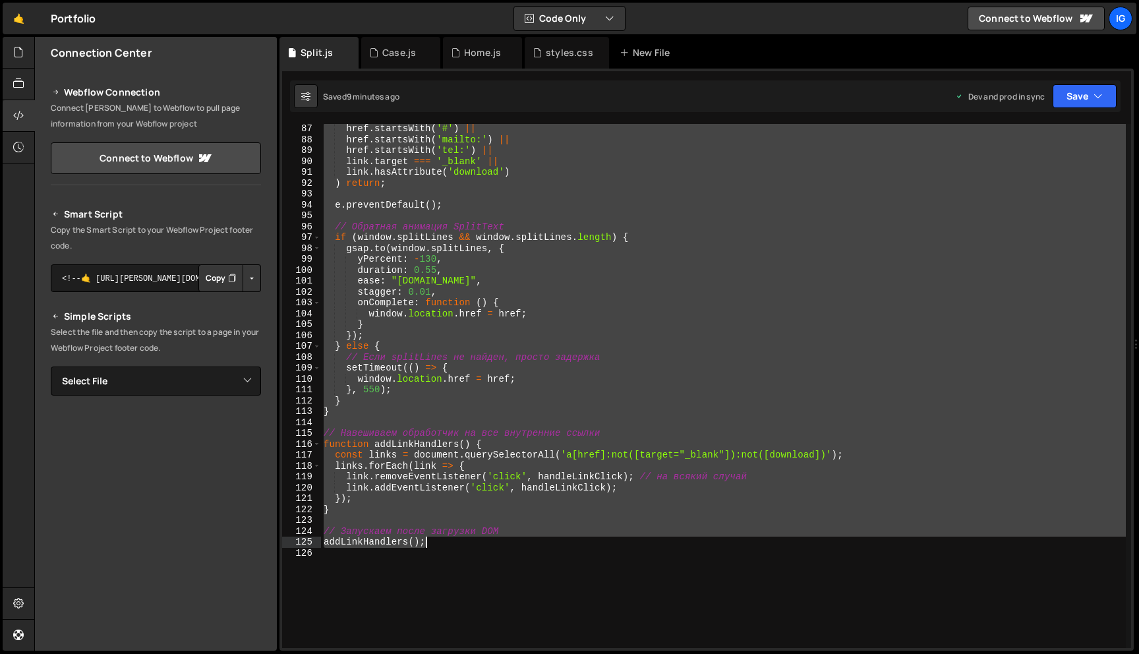
drag, startPoint x: 322, startPoint y: 194, endPoint x: 496, endPoint y: 546, distance: 392.3
click at [496, 546] on div "href . startsWith ( '#' ) || href . startsWith ( 'mailto:' ) || href . startsWi…" at bounding box center [723, 396] width 805 height 546
type textarea "// Запускаем после загрузки DOM addLinkHandlers();"
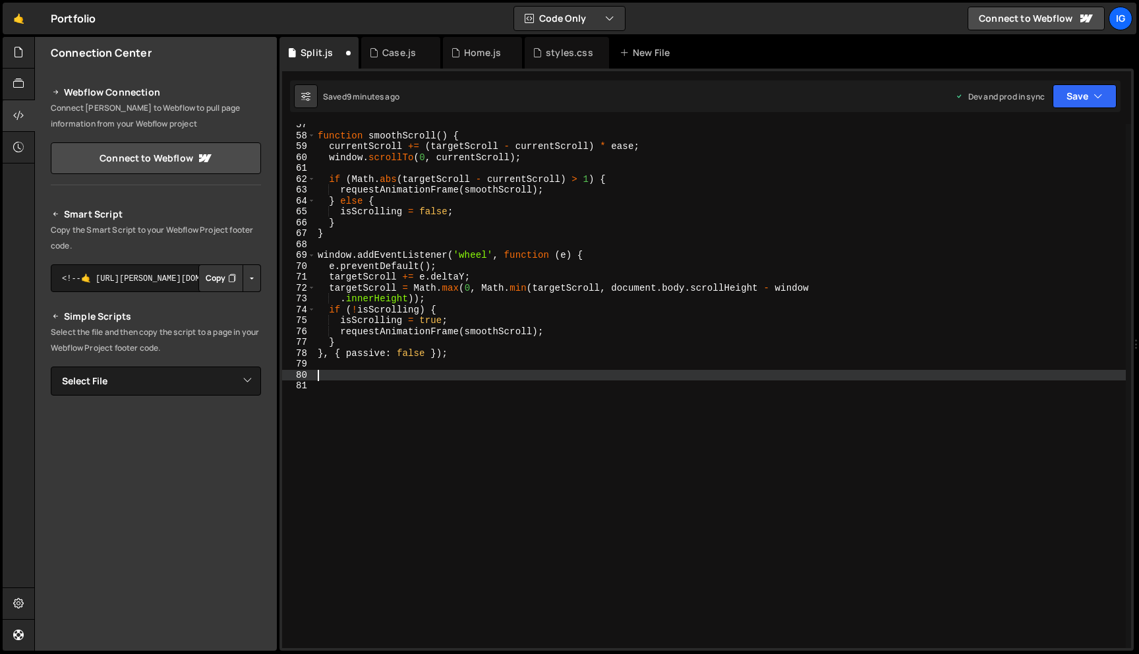
scroll to position [614, 0]
paste textarea "addLinkHandlers();"
type textarea "addLinkHandlers();"
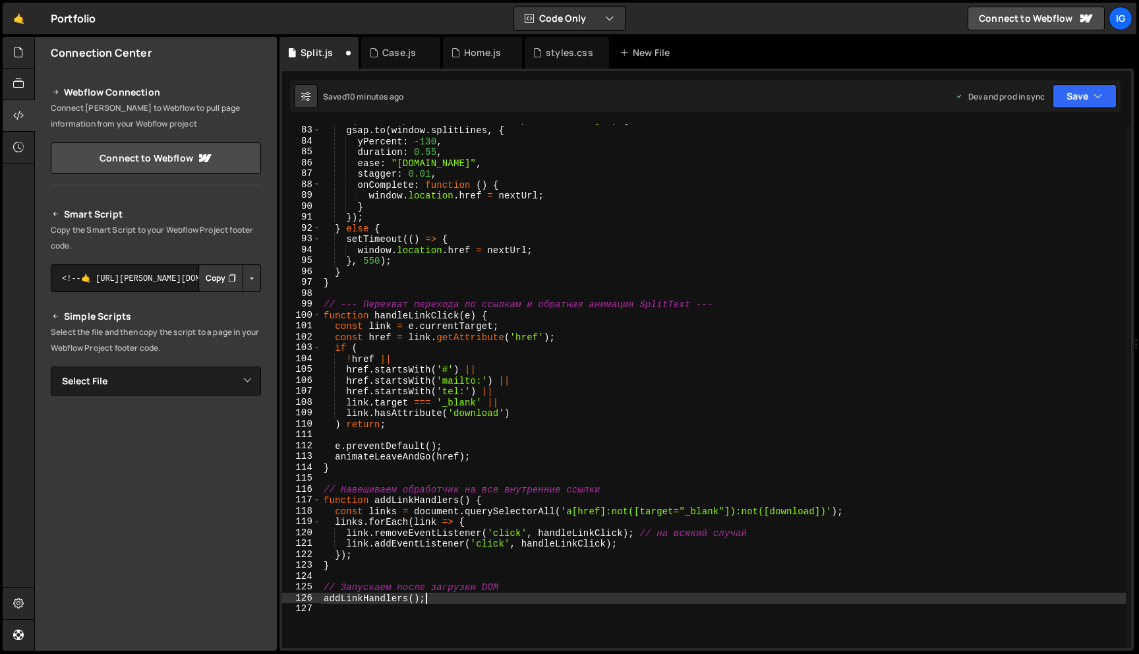
scroll to position [967, 0]
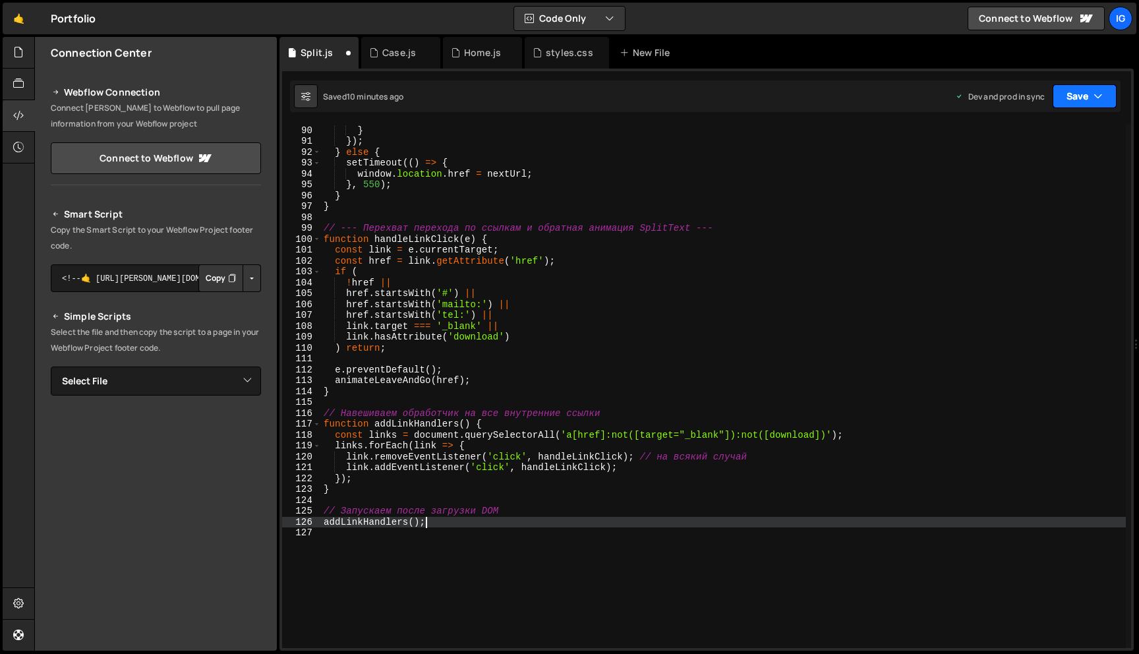
click at [1093, 99] on icon "button" at bounding box center [1097, 96] width 9 height 13
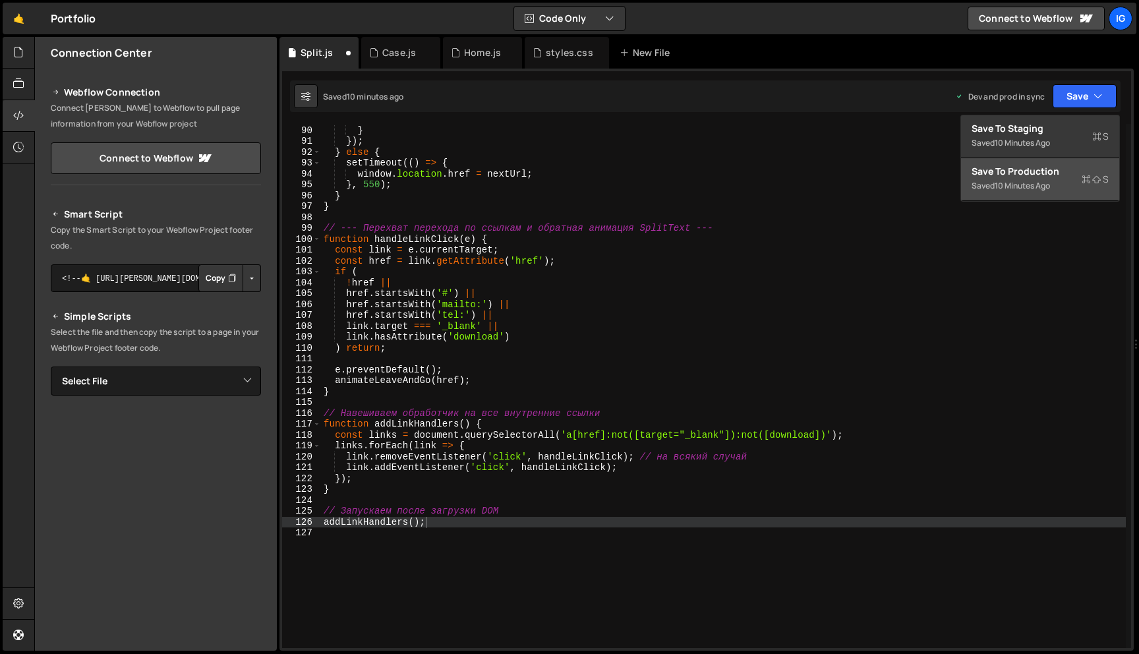
click at [1049, 186] on div "10 minutes ago" at bounding box center [1021, 185] width 55 height 11
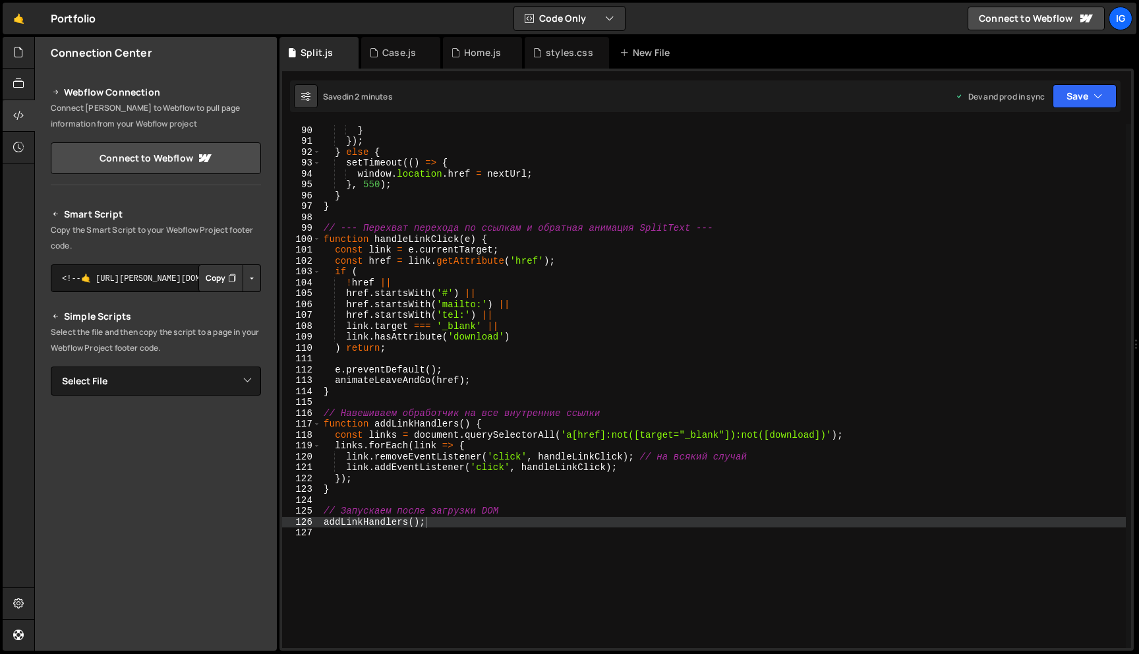
scroll to position [977, 0]
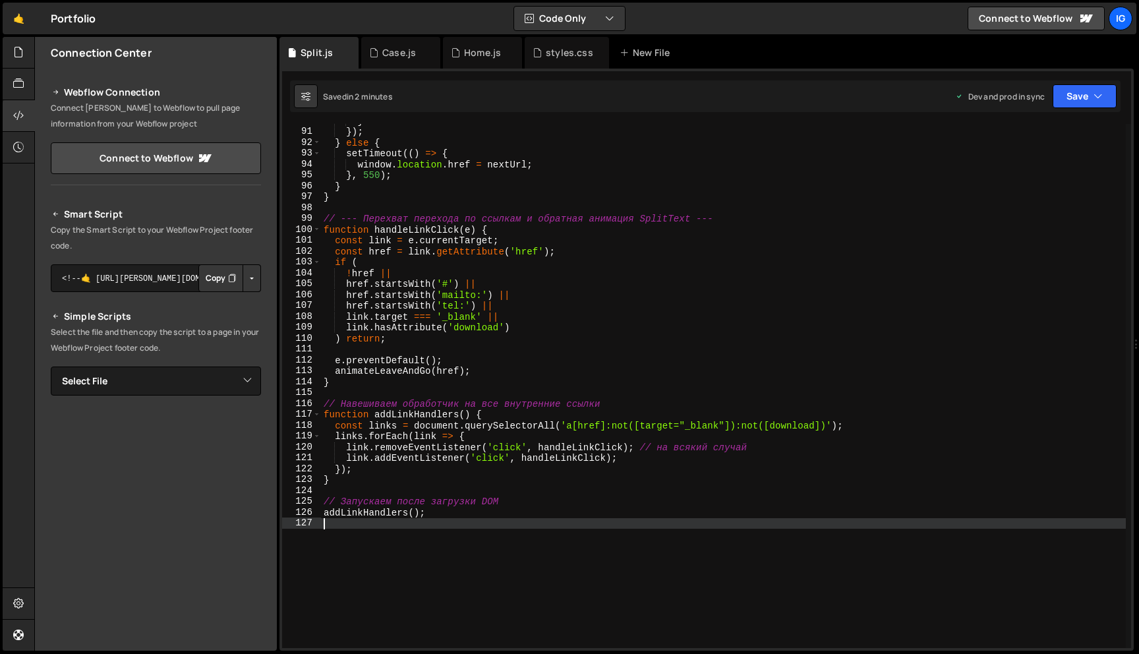
click at [353, 528] on div "} }) ; } else { setTimeout (( ) => { window . location . href = nextUrl ; } , 5…" at bounding box center [723, 388] width 805 height 546
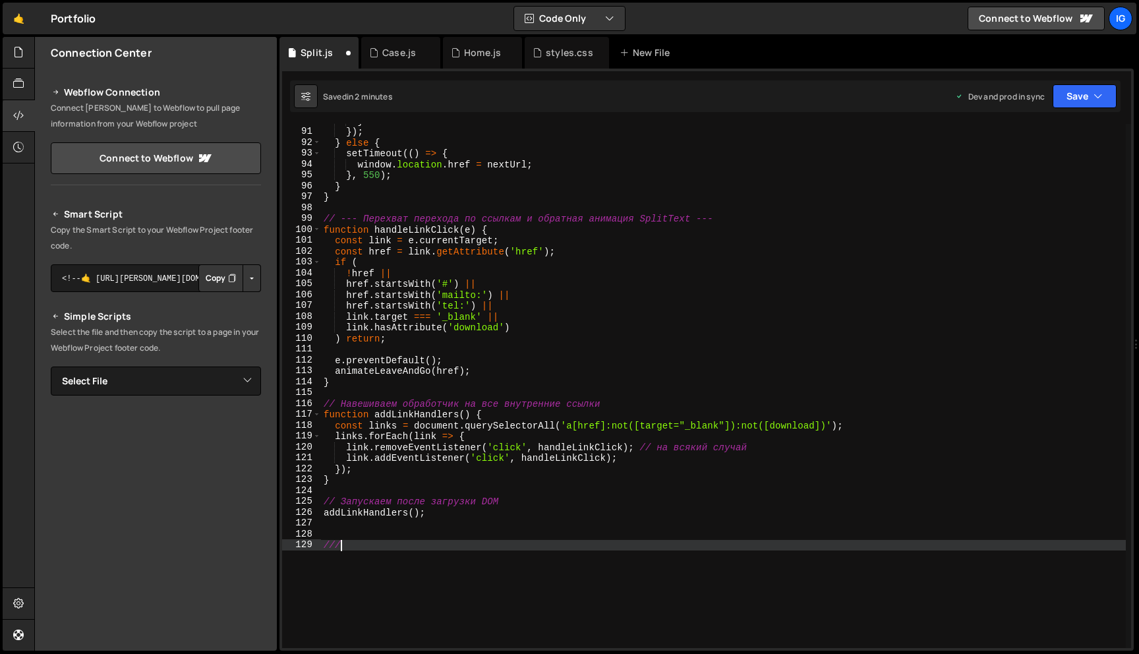
scroll to position [0, 0]
type textarea "////"
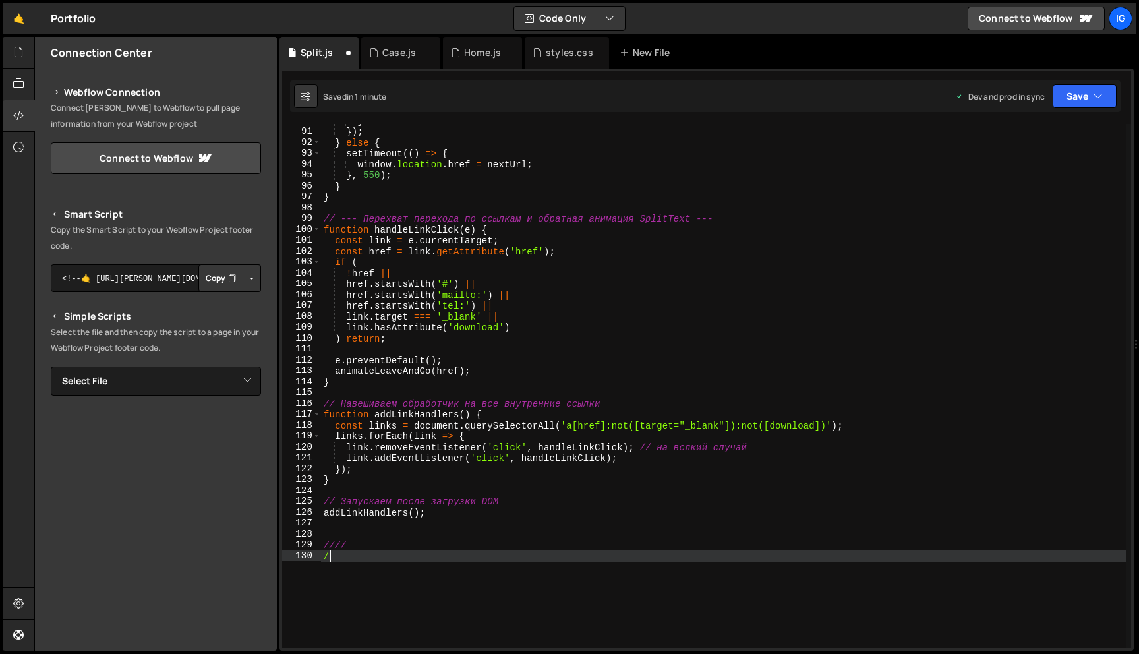
type textarea "//"
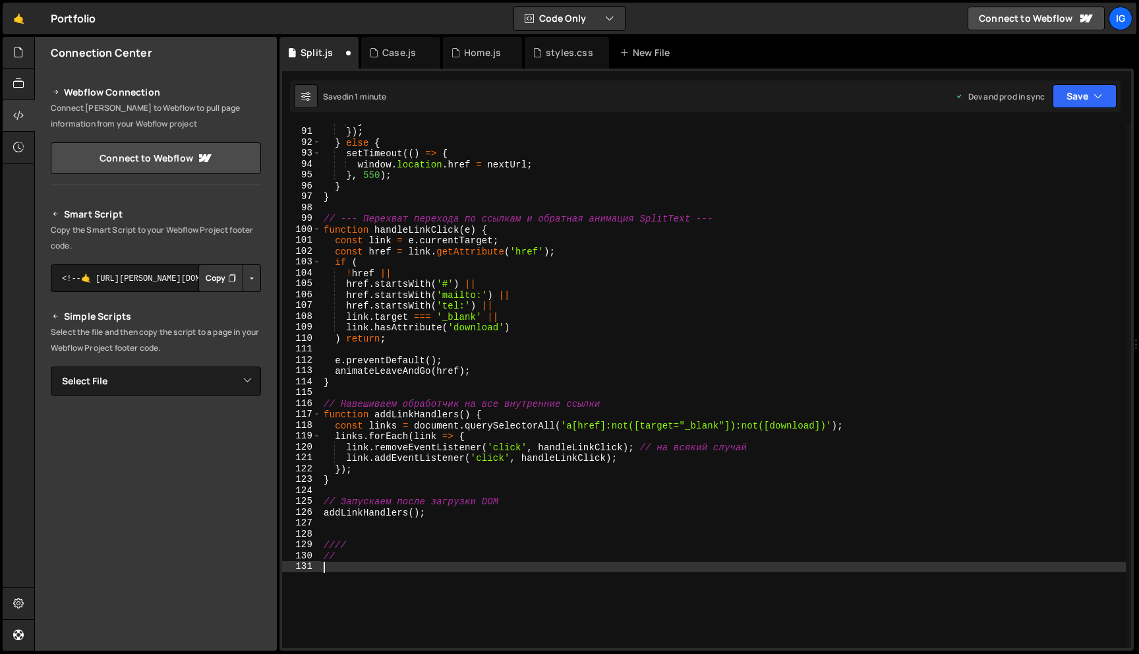
paste textarea "};"
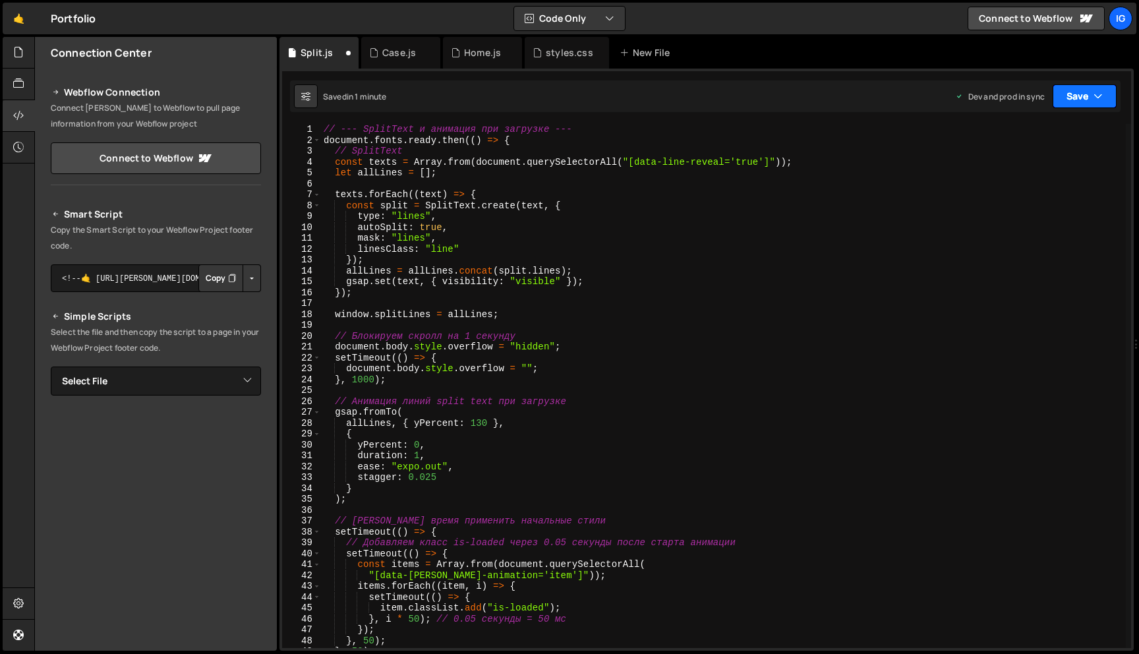
type textarea "};"
click at [1075, 101] on button "Save" at bounding box center [1084, 96] width 64 height 24
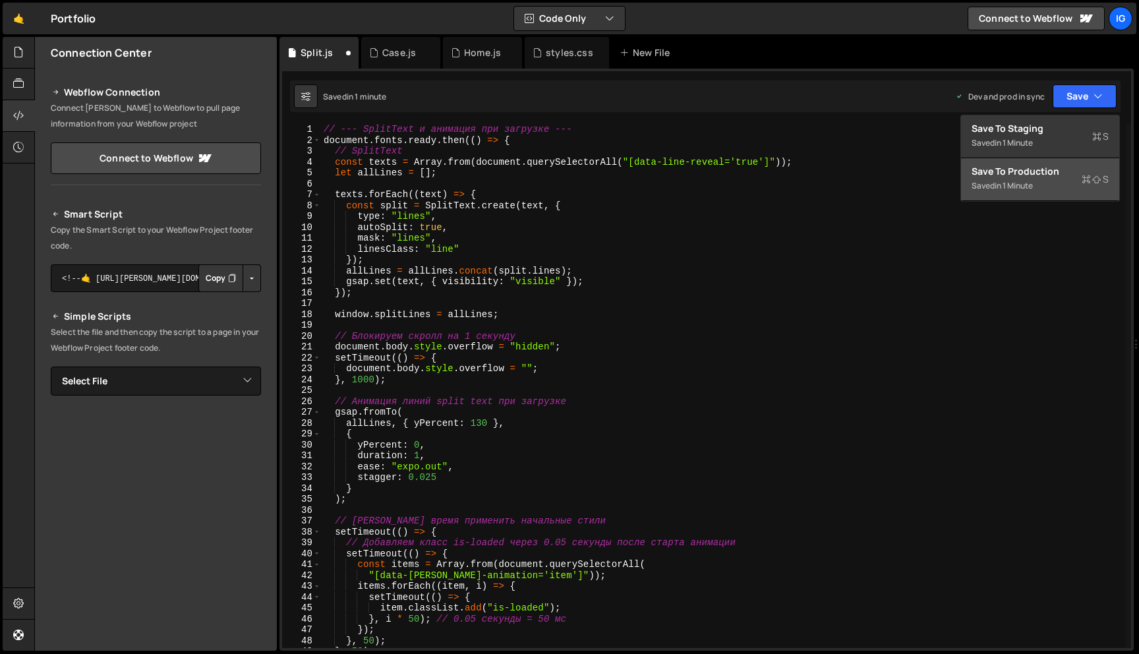
click at [1044, 178] on div "Saved in 1 minute" at bounding box center [1039, 186] width 137 height 16
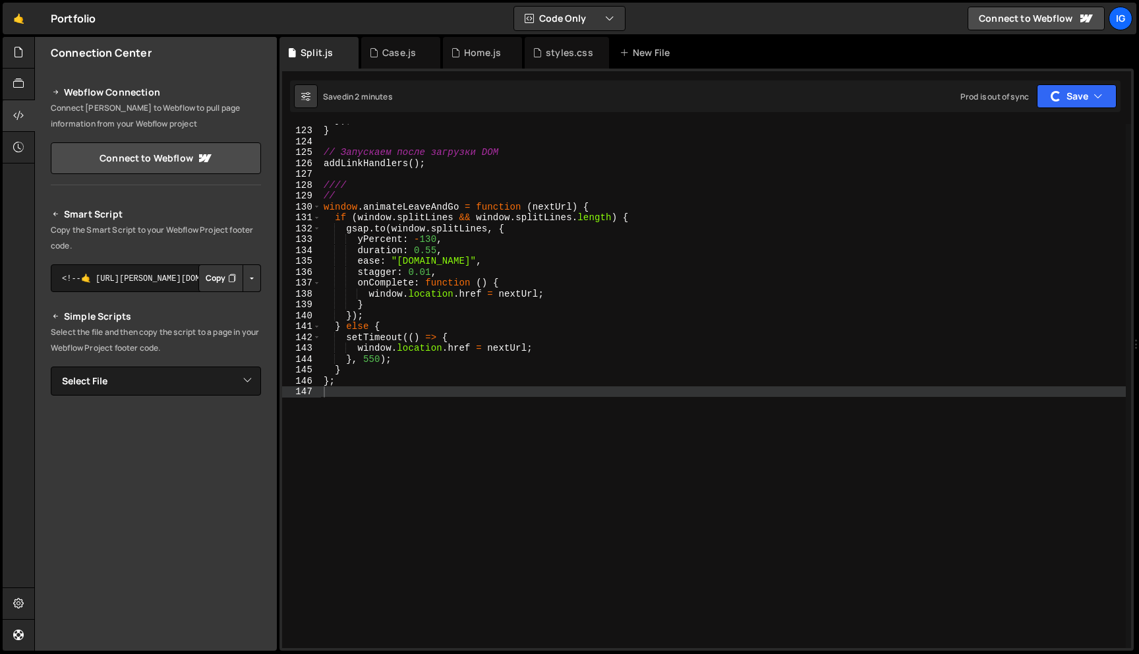
scroll to position [1287, 0]
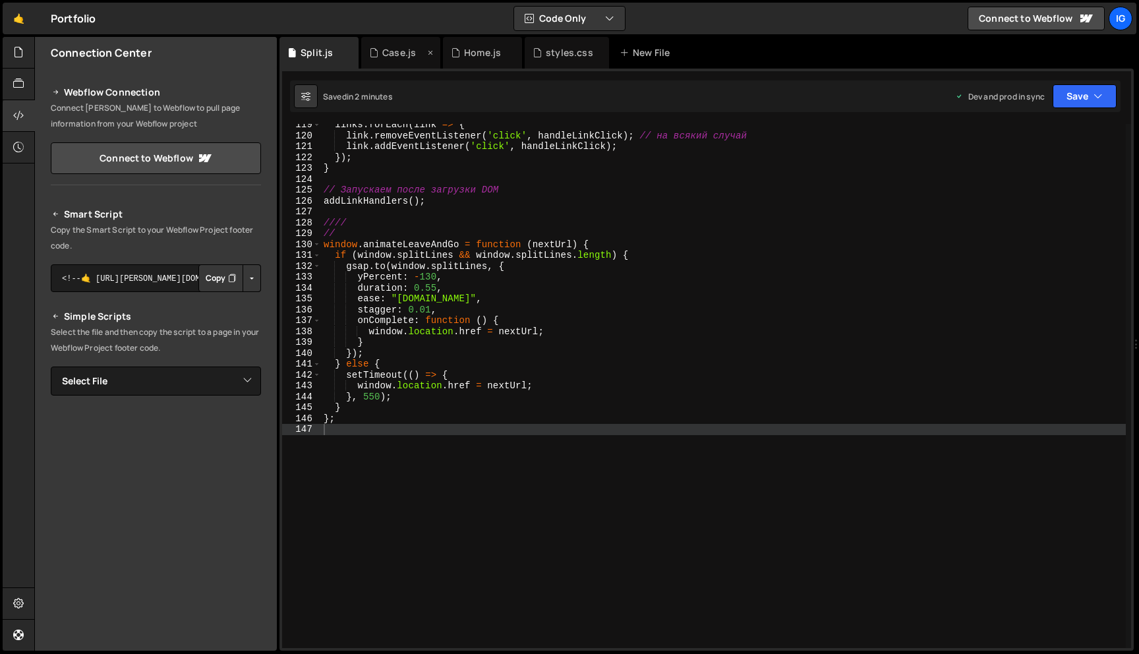
click at [395, 51] on div "Case.js" at bounding box center [399, 52] width 34 height 13
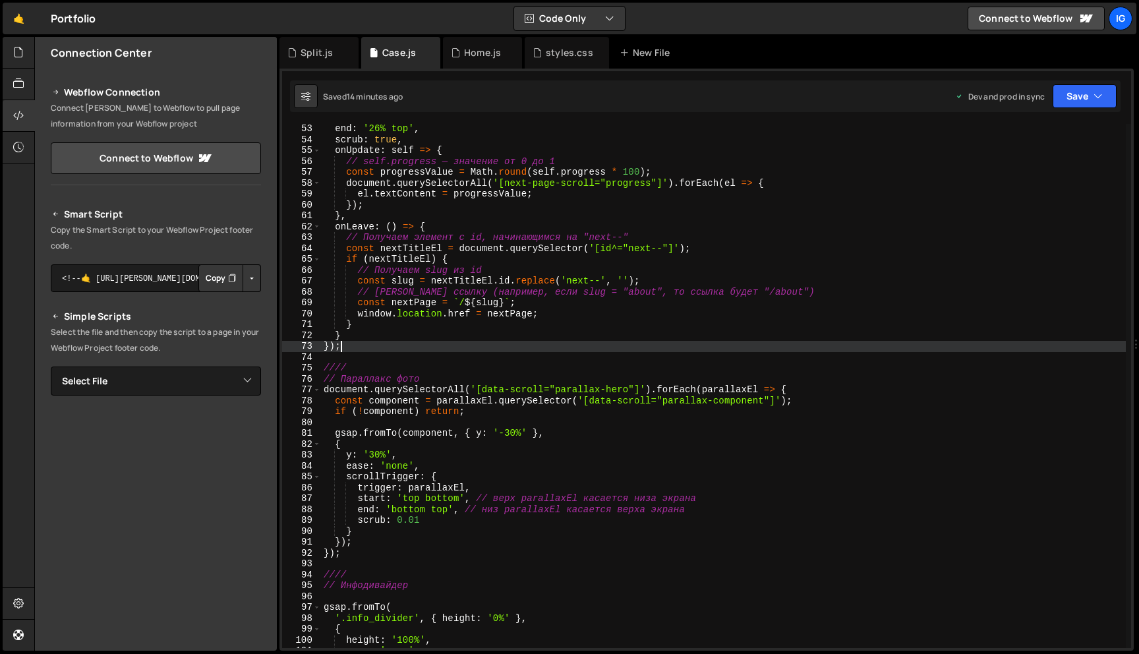
scroll to position [0, 1]
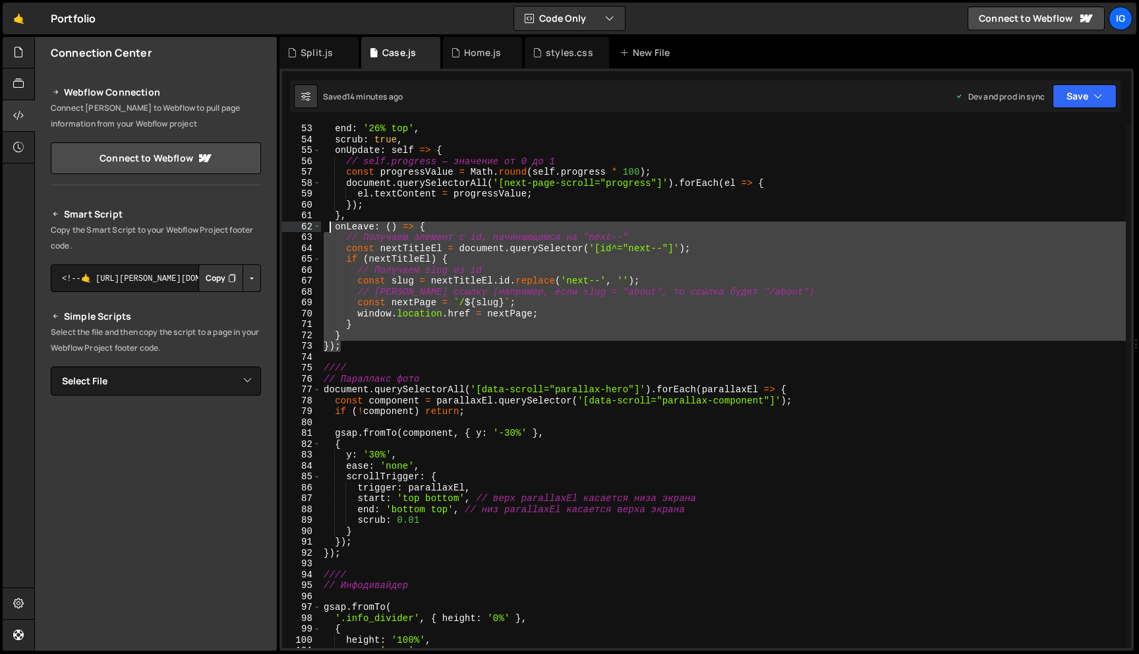
drag, startPoint x: 355, startPoint y: 347, endPoint x: 331, endPoint y: 231, distance: 117.7
click at [331, 231] on div "end : '26% top' , scrub : true , onUpdate : self => { // self.progress — значен…" at bounding box center [723, 396] width 805 height 546
paste textarea "}"
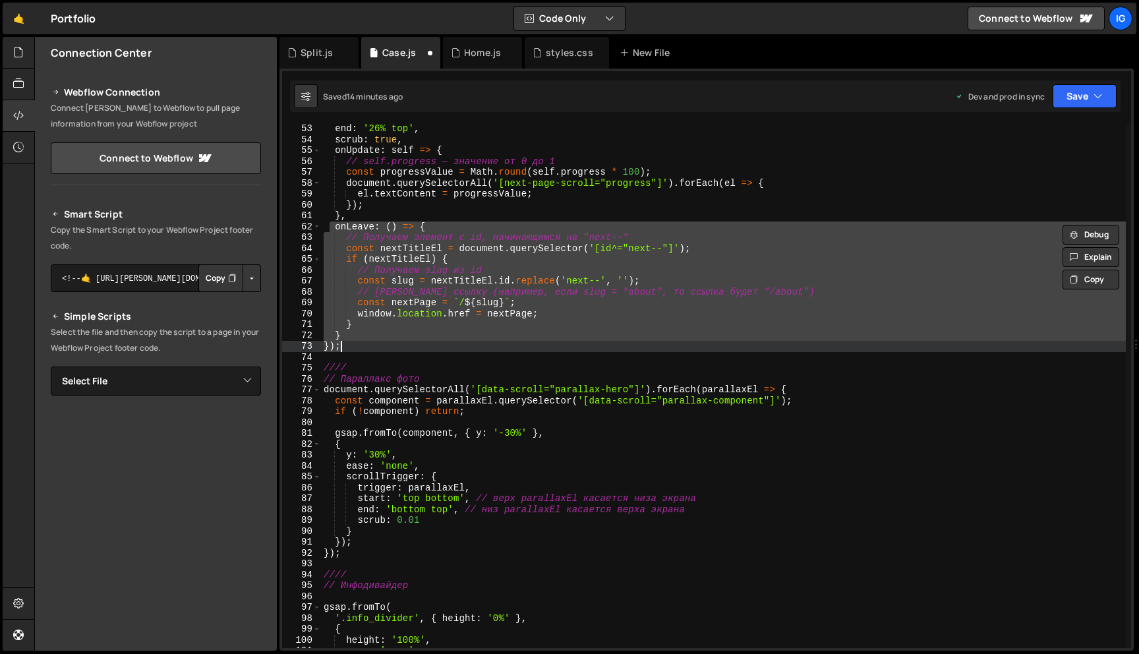
click at [361, 333] on div "end : '26% top' , scrub : true , onUpdate : self => { // self.progress — значен…" at bounding box center [723, 386] width 805 height 524
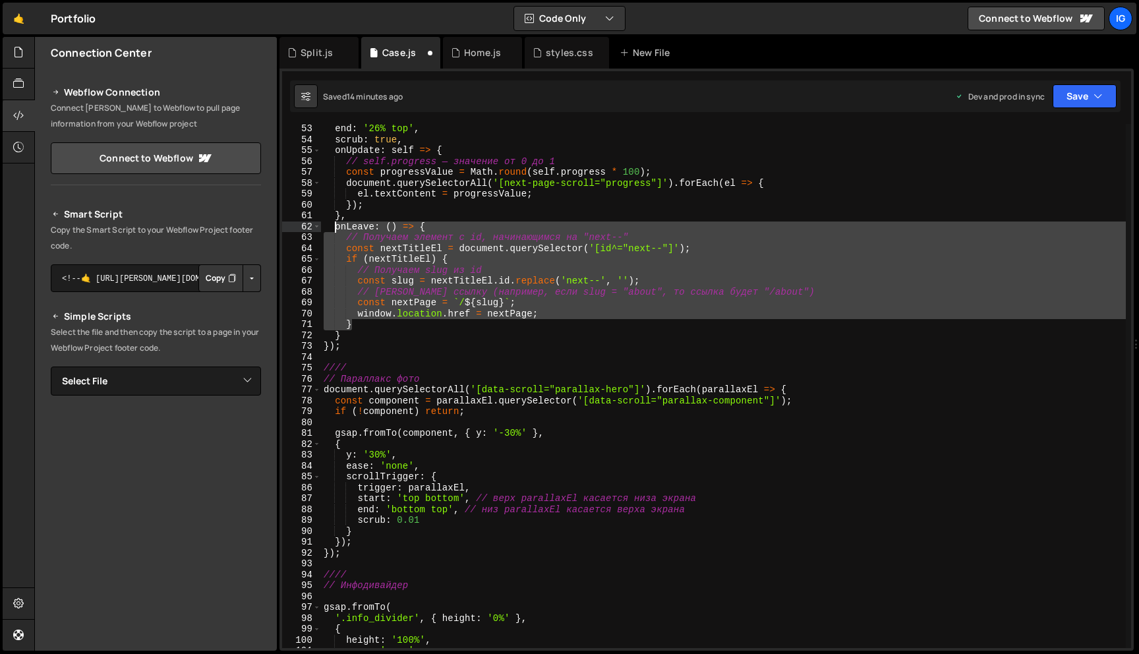
drag, startPoint x: 366, startPoint y: 328, endPoint x: 335, endPoint y: 227, distance: 104.8
click at [335, 227] on div "end : '26% top' , scrub : true , onUpdate : self => { // self.progress — значен…" at bounding box center [723, 396] width 805 height 546
paste textarea "}"
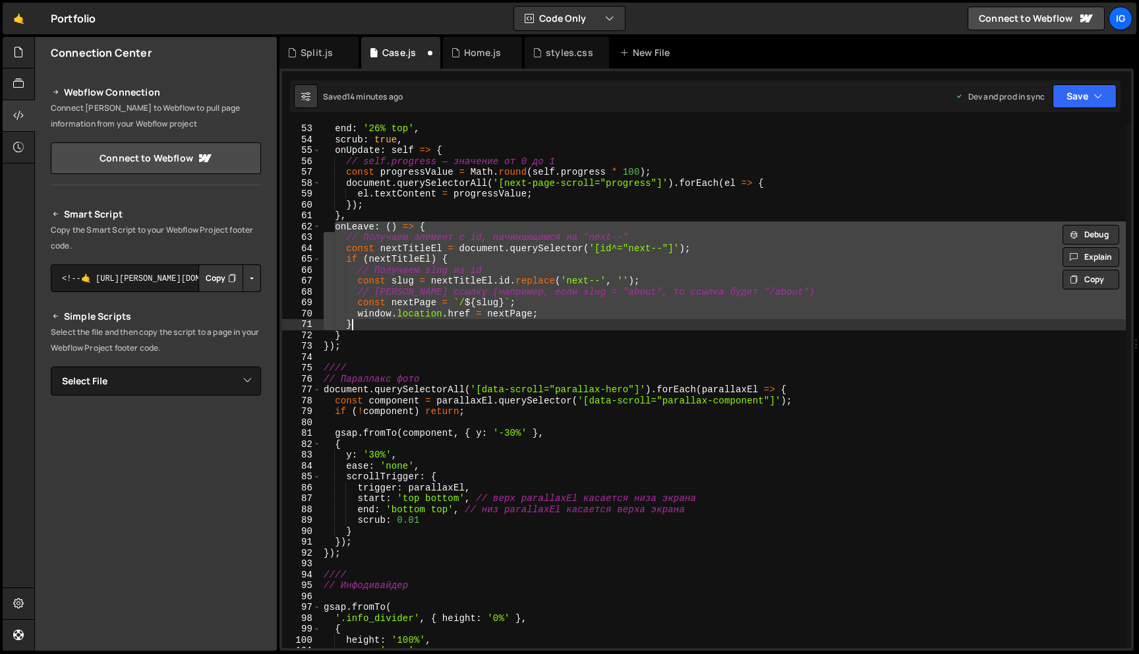
click at [377, 327] on div "end : '26% top' , scrub : true , onUpdate : self => { // self.progress — значен…" at bounding box center [723, 386] width 805 height 524
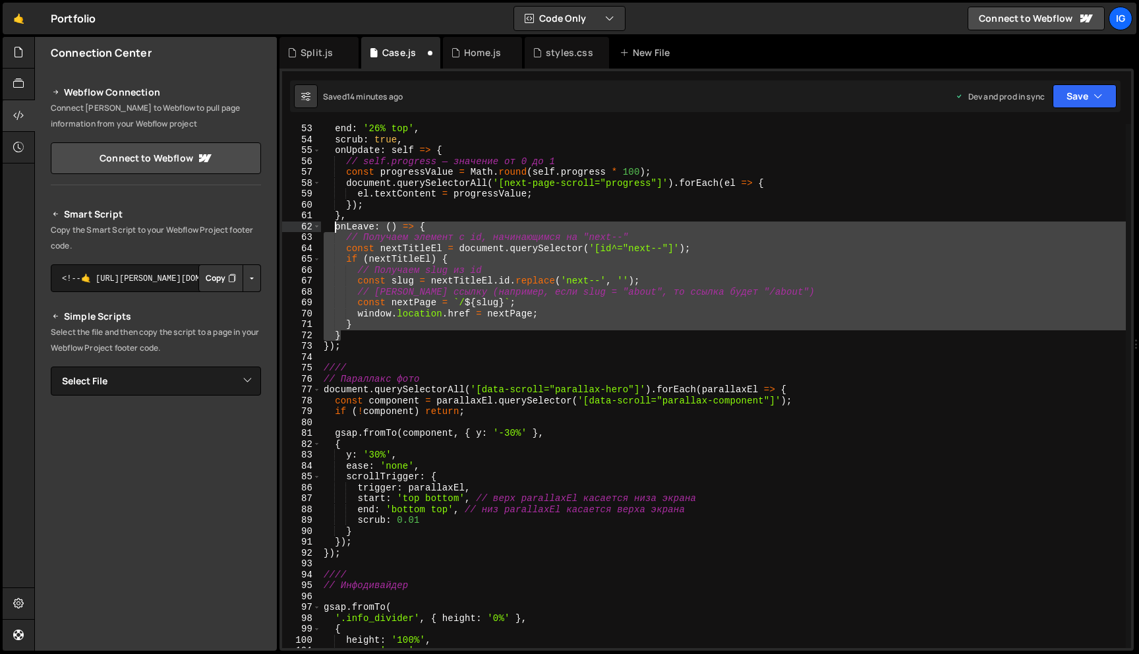
drag, startPoint x: 343, startPoint y: 337, endPoint x: 335, endPoint y: 229, distance: 107.7
click at [335, 229] on div "end : '26% top' , scrub : true , onUpdate : self => { // self.progress — значен…" at bounding box center [723, 396] width 805 height 546
paste textarea "}"
type textarea "}"
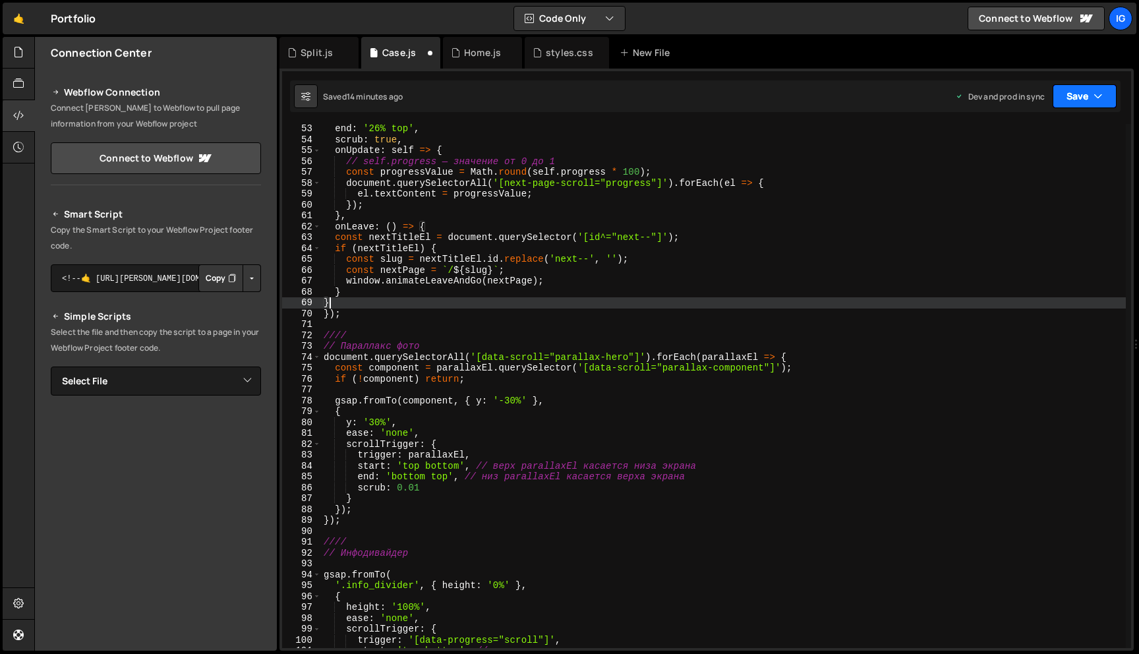
click at [1079, 96] on button "Save" at bounding box center [1084, 96] width 64 height 24
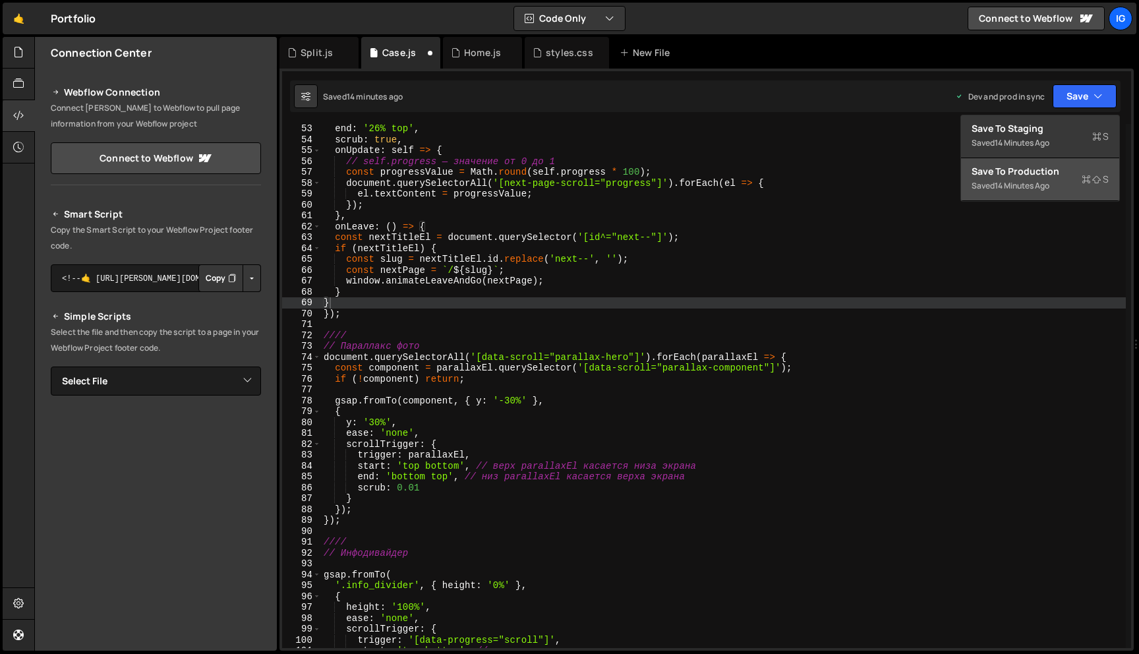
click at [1054, 188] on div "Saved 14 minutes ago" at bounding box center [1039, 186] width 137 height 16
